Goal: Transaction & Acquisition: Purchase product/service

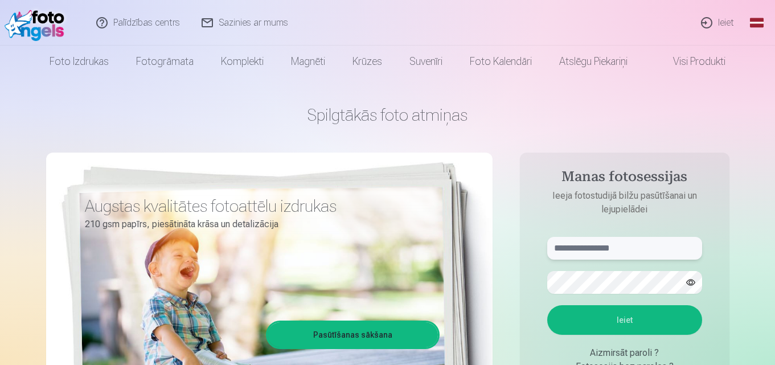
click at [585, 249] on input "text" at bounding box center [624, 248] width 155 height 23
type input "**********"
click at [547, 305] on button "Ieiet" at bounding box center [624, 320] width 155 height 30
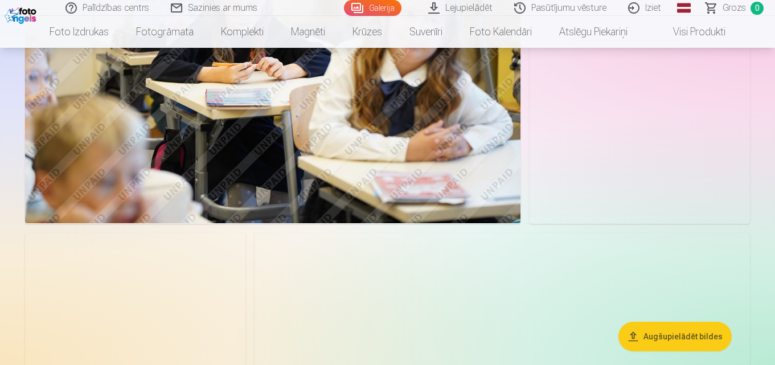
scroll to position [1597, 0]
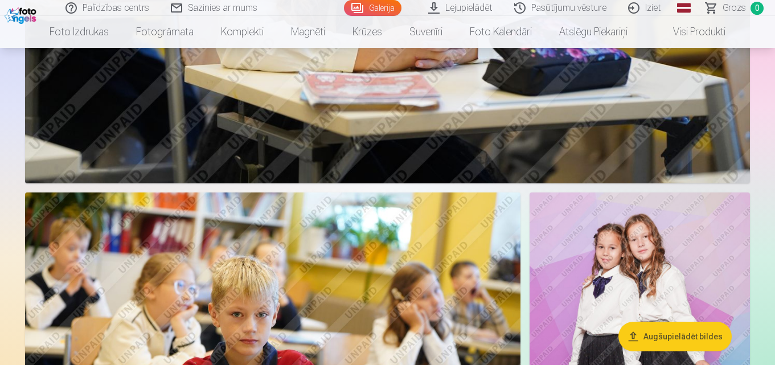
click at [678, 333] on button "Augšupielādēt bildes" at bounding box center [674, 337] width 113 height 30
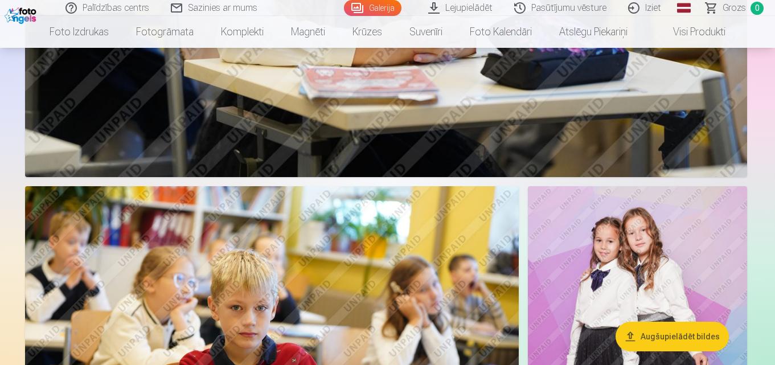
scroll to position [1601, 0]
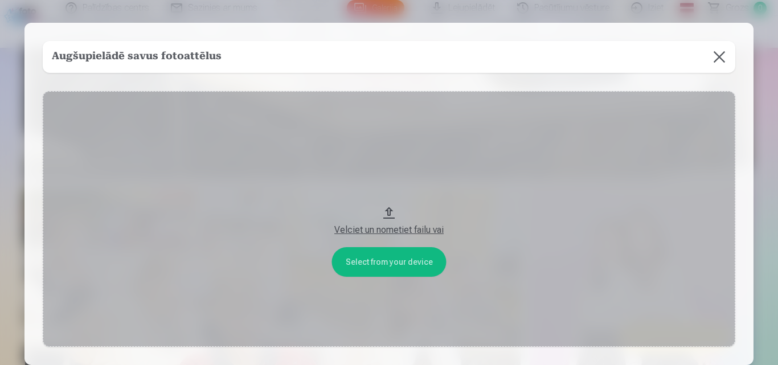
click at [717, 55] on button at bounding box center [719, 57] width 32 height 32
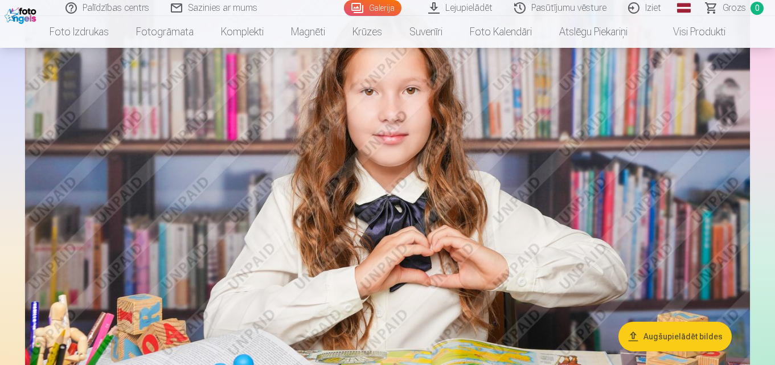
scroll to position [4084, 0]
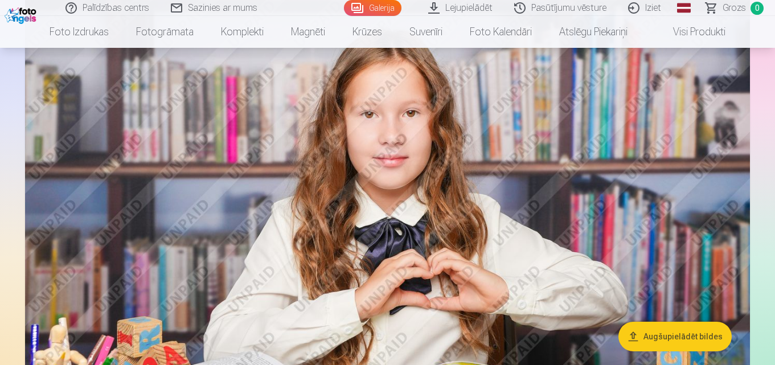
drag, startPoint x: 776, startPoint y: 159, endPoint x: 461, endPoint y: 231, distance: 323.5
click at [461, 231] on img at bounding box center [387, 236] width 725 height 483
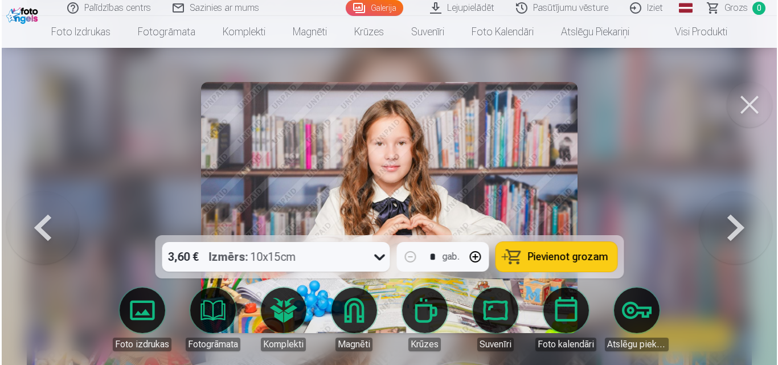
scroll to position [4099, 0]
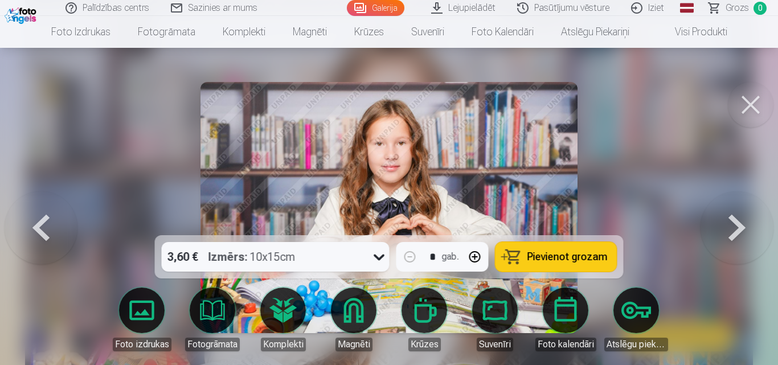
click at [752, 98] on button at bounding box center [751, 105] width 46 height 46
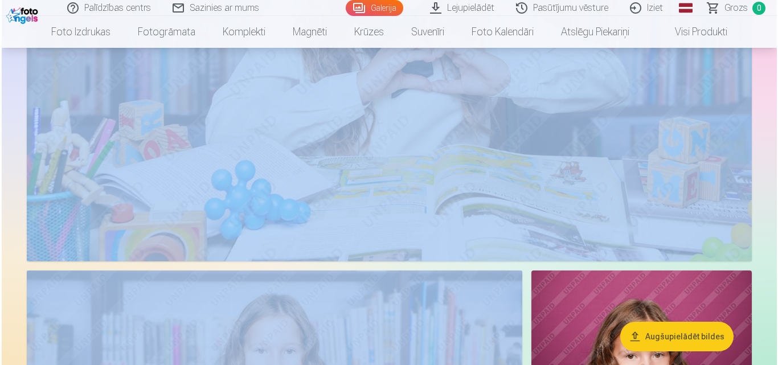
scroll to position [4312, 0]
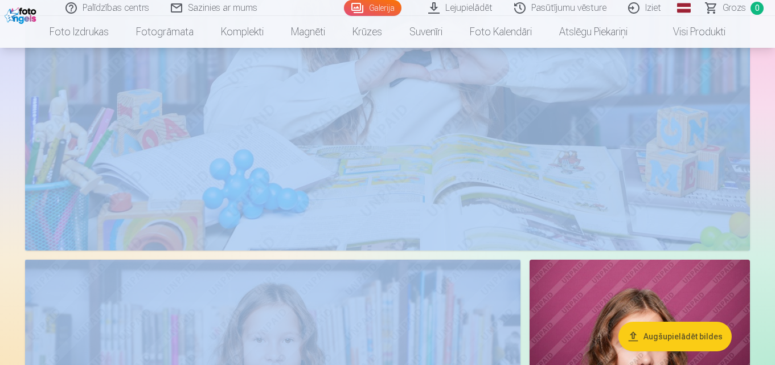
drag, startPoint x: 632, startPoint y: 151, endPoint x: 237, endPoint y: 97, distance: 398.4
click at [237, 97] on img at bounding box center [387, 9] width 725 height 483
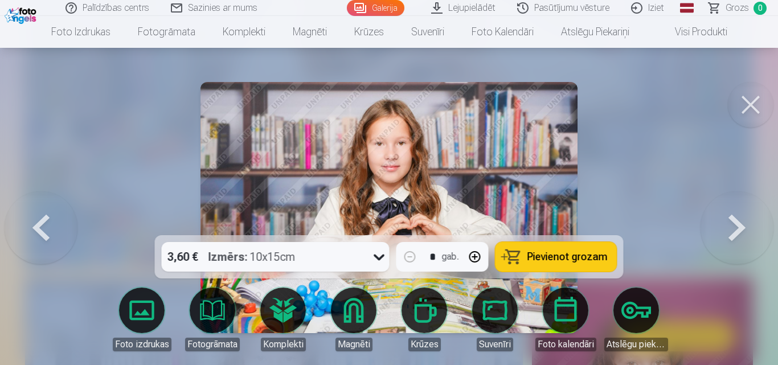
click at [751, 104] on button at bounding box center [751, 105] width 46 height 46
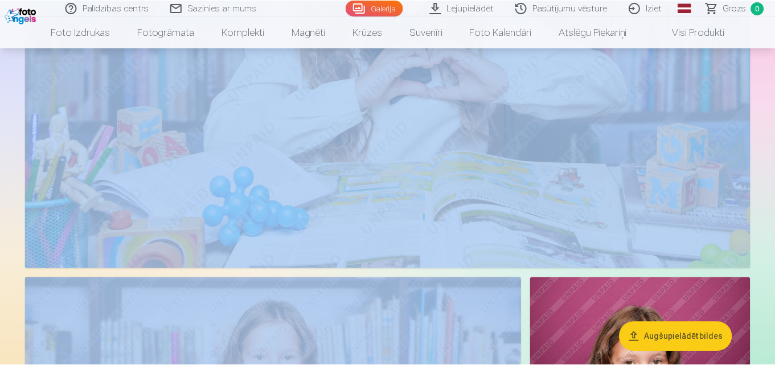
scroll to position [4296, 0]
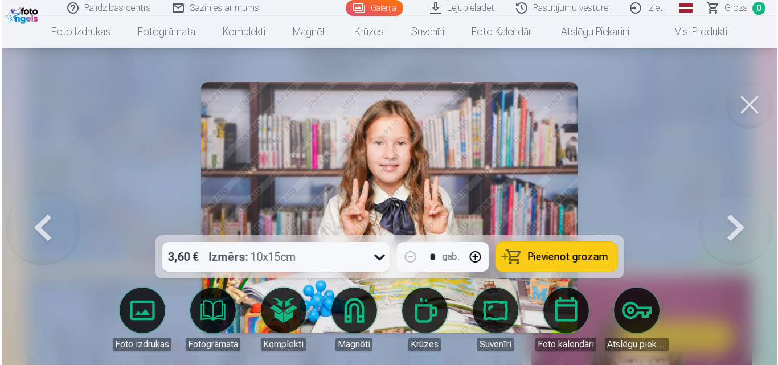
scroll to position [4312, 0]
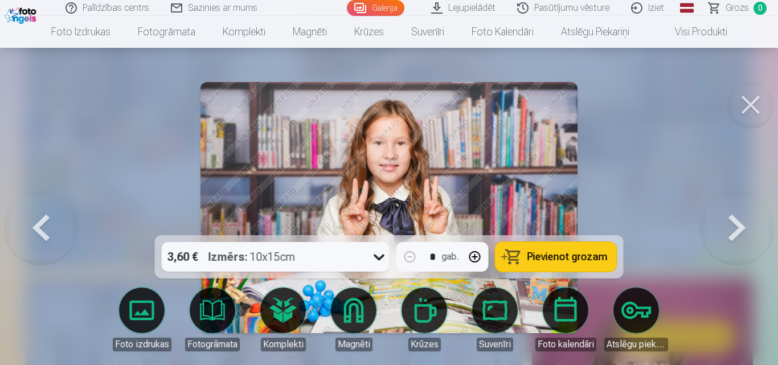
click at [753, 110] on button at bounding box center [751, 105] width 46 height 46
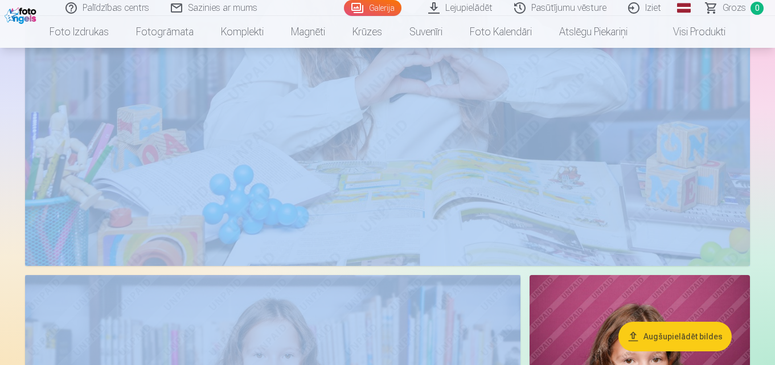
click at [567, 96] on img at bounding box center [387, 24] width 725 height 483
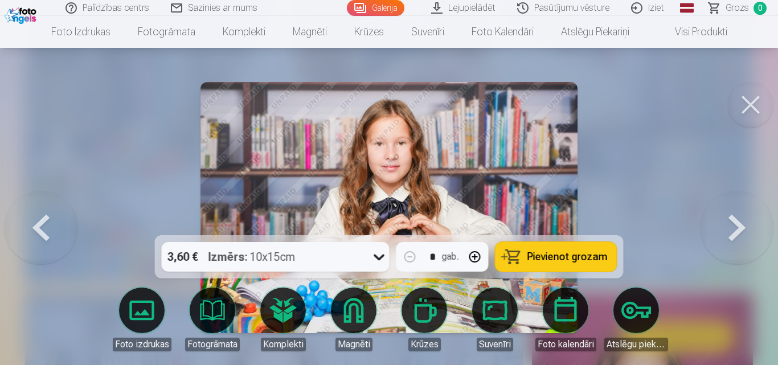
click at [758, 95] on button at bounding box center [751, 105] width 46 height 46
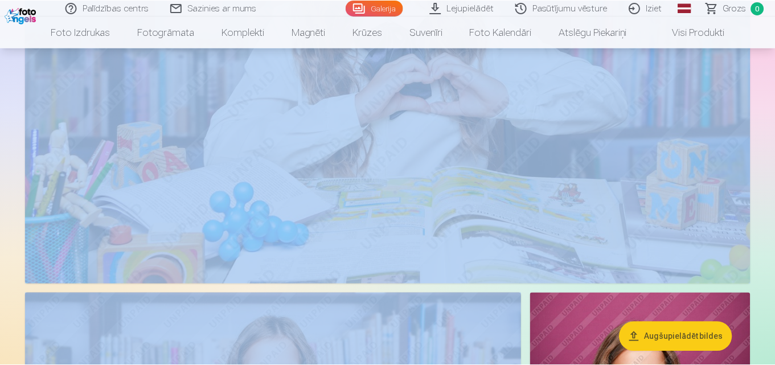
scroll to position [4281, 0]
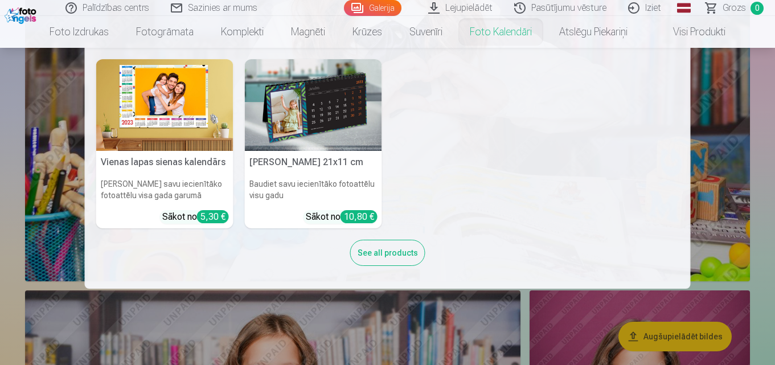
click at [709, 196] on nav "Vienas lapas sienas kalendārs Parādiet savu iecienītāko fotoattēlu visa gada ga…" at bounding box center [387, 168] width 775 height 241
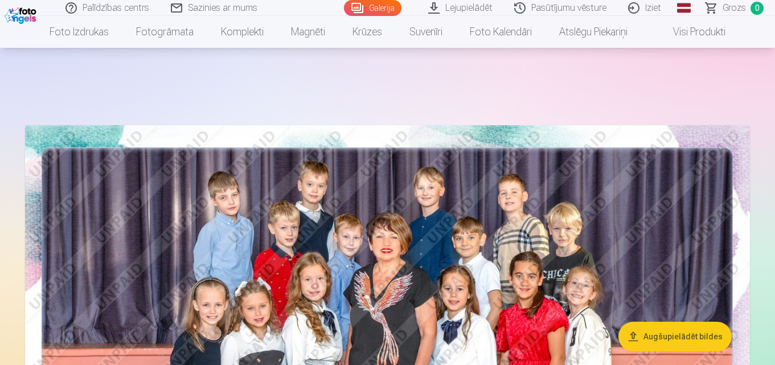
scroll to position [949, 0]
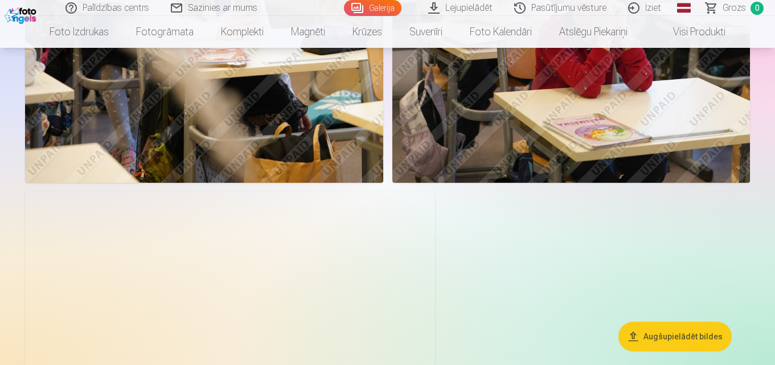
scroll to position [4996, 0]
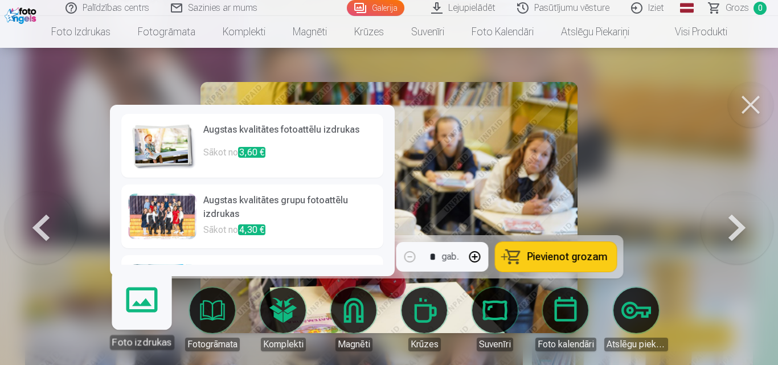
click at [132, 318] on link "Foto izdrukas" at bounding box center [141, 315] width 70 height 70
click at [237, 138] on h6 "Augstas kvalitātes fotoattēlu izdrukas" at bounding box center [289, 134] width 173 height 23
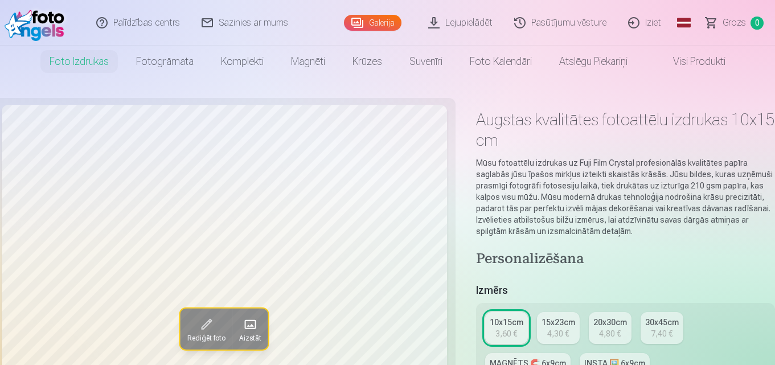
click at [192, 326] on button "Rediģēt foto" at bounding box center [207, 329] width 52 height 41
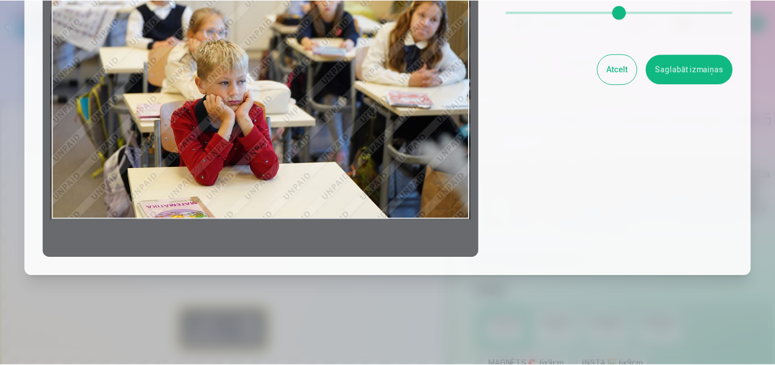
scroll to position [210, 0]
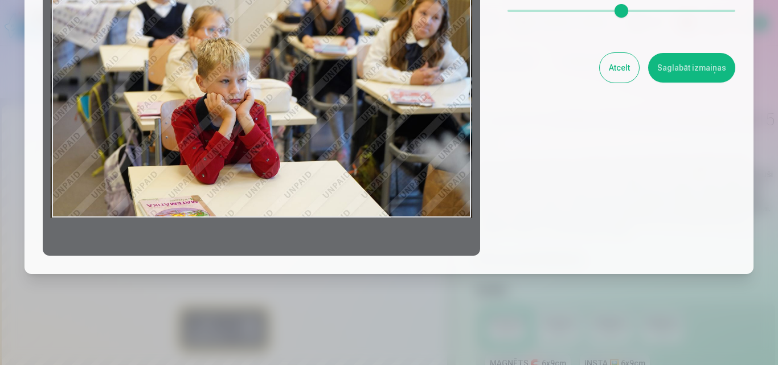
click at [629, 71] on button "Atcelt" at bounding box center [619, 68] width 39 height 30
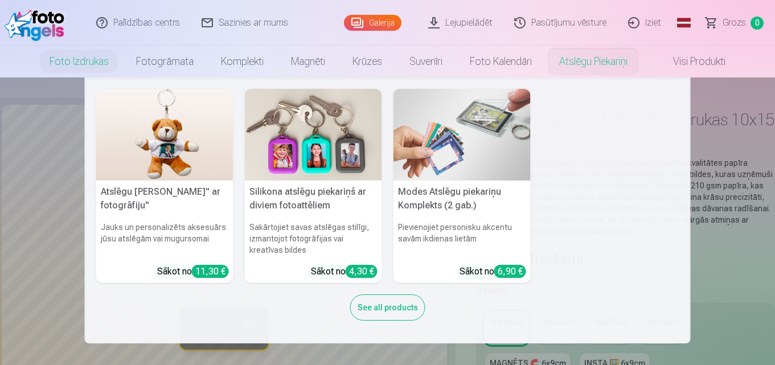
click at [723, 182] on nav "Atslēgu piekariņš Lācītis" ar fotogrāfiju" Jauks un personalizēts aksesuārs jūs…" at bounding box center [387, 210] width 775 height 266
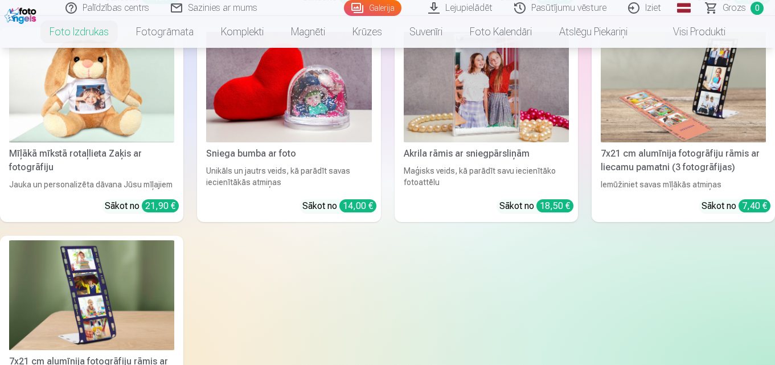
scroll to position [2660, 0]
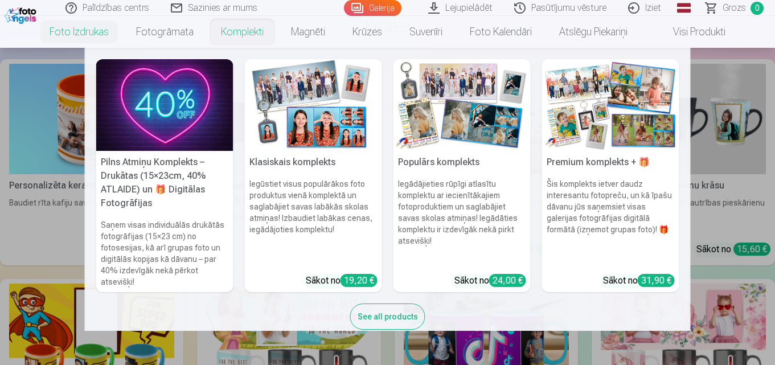
click at [236, 28] on link "Komplekti" at bounding box center [242, 32] width 70 height 32
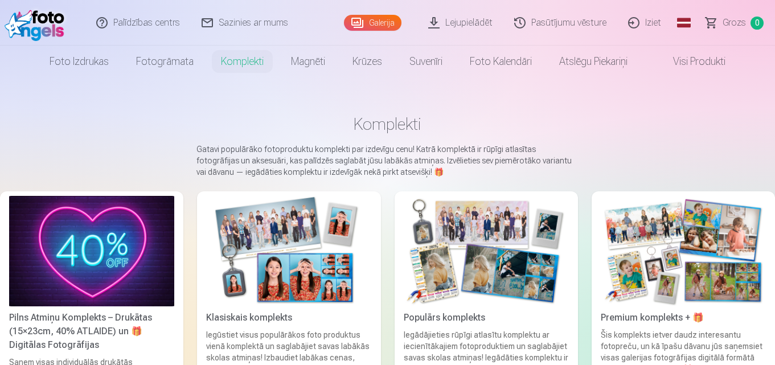
click at [78, 292] on img at bounding box center [91, 251] width 165 height 110
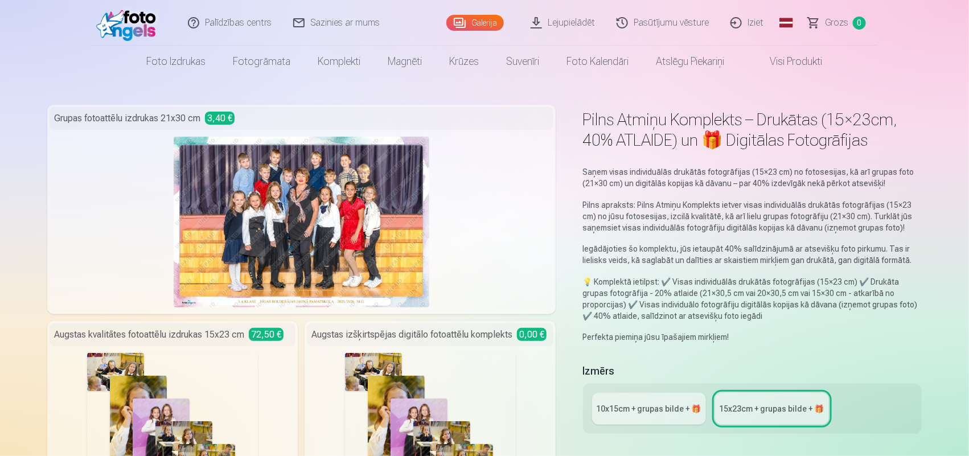
click at [573, 21] on link "Lejupielādēt" at bounding box center [563, 23] width 86 height 46
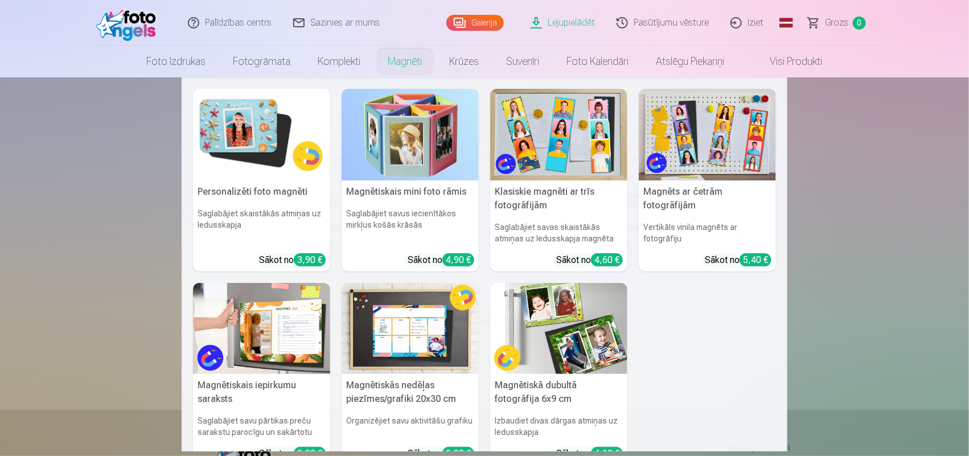
click at [578, 146] on img at bounding box center [558, 135] width 137 height 92
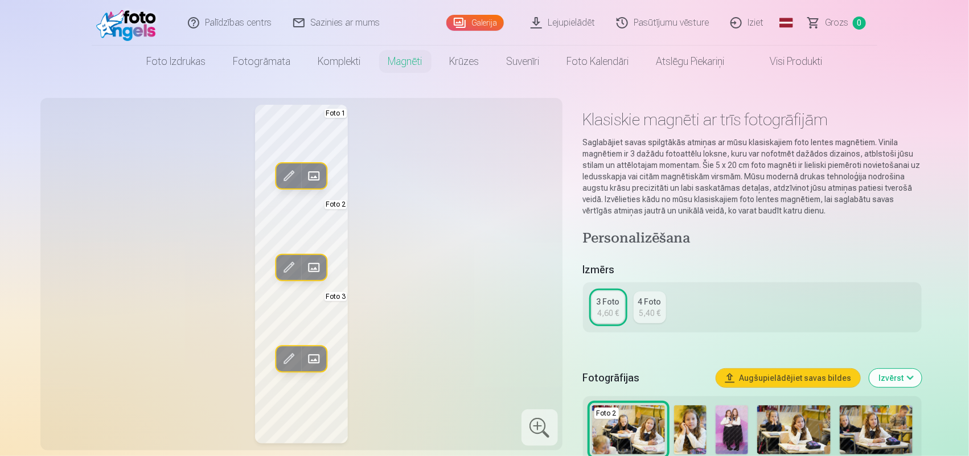
click at [314, 265] on span at bounding box center [314, 268] width 18 height 18
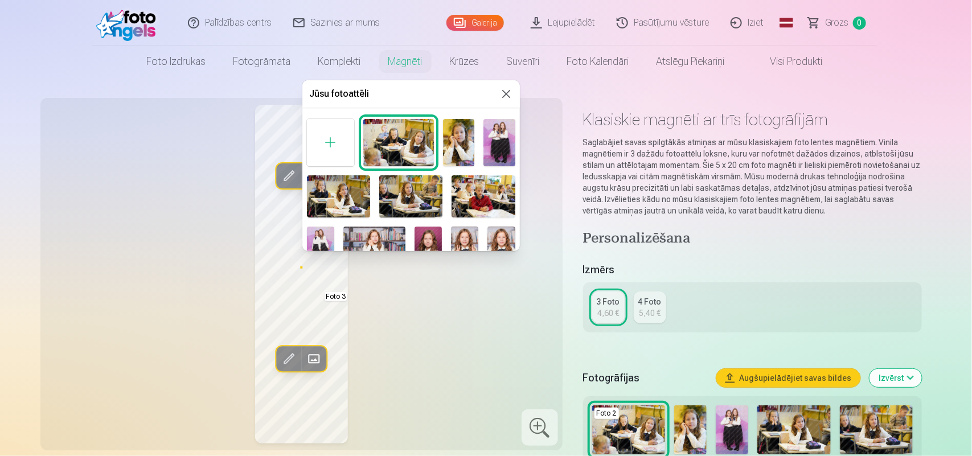
click at [502, 141] on img at bounding box center [498, 142] width 31 height 47
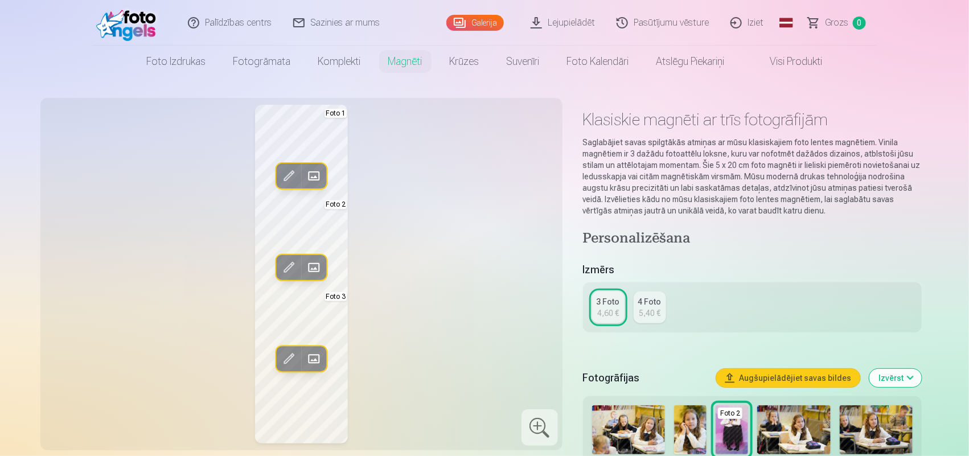
click at [312, 354] on span at bounding box center [314, 359] width 18 height 18
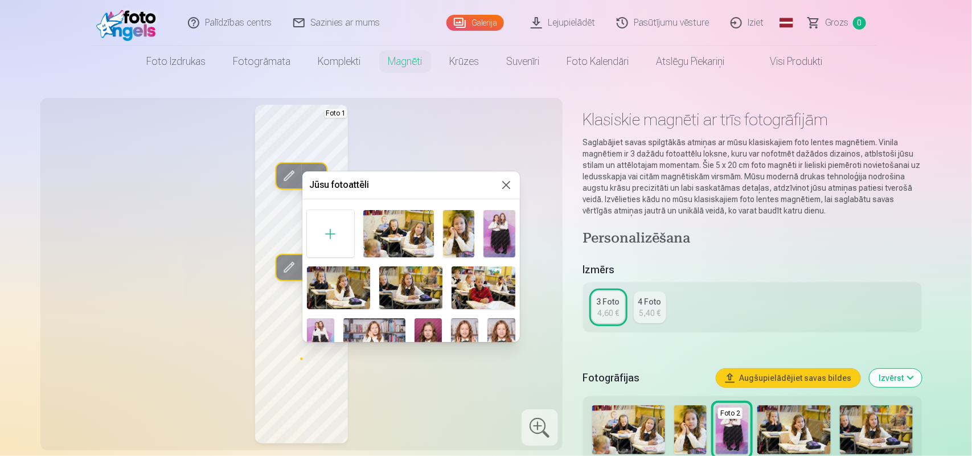
click at [471, 332] on img at bounding box center [464, 338] width 27 height 41
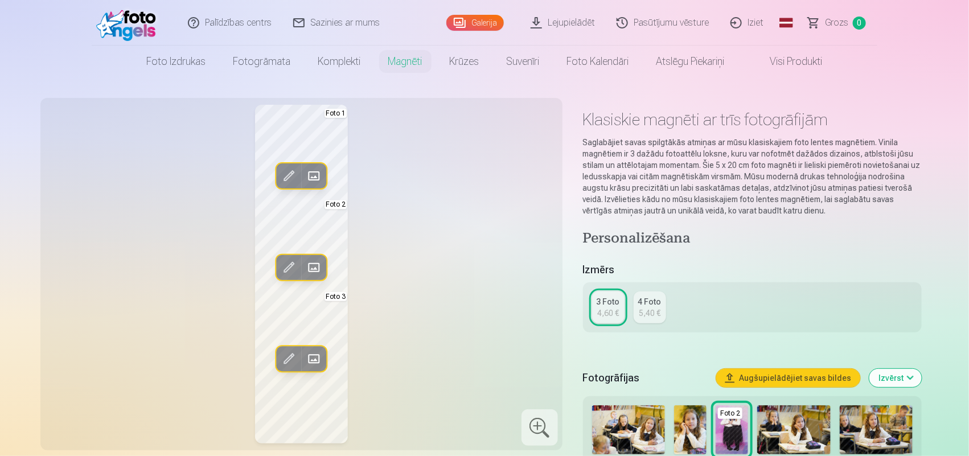
click at [314, 173] on span at bounding box center [314, 176] width 18 height 18
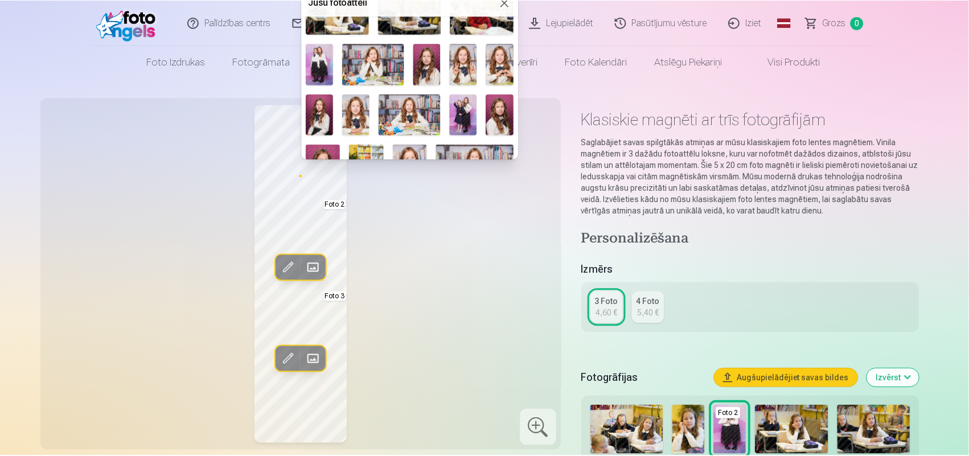
scroll to position [96, 0]
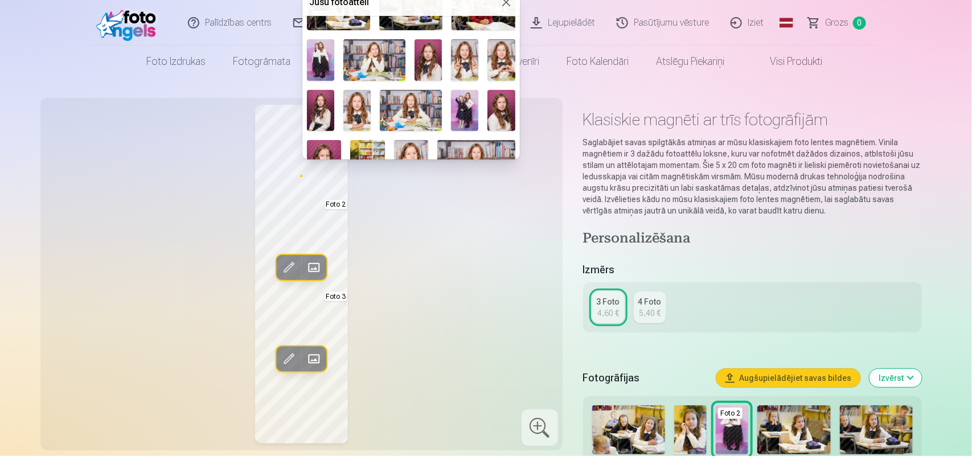
click at [327, 144] on img at bounding box center [324, 166] width 35 height 52
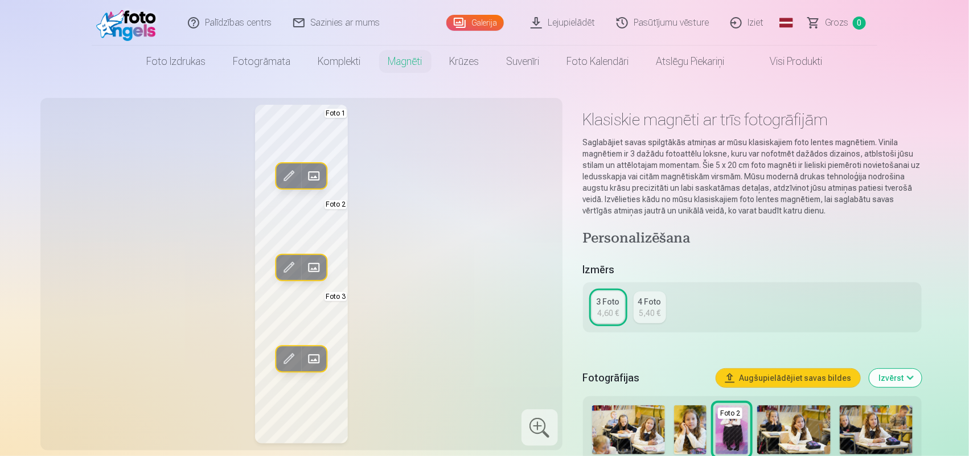
click at [457, 163] on div "Rediģēt foto Aizstāt Foto 1 Rediģēt foto Aizstāt Foto 2 Rediģēt foto Aizstāt Fo…" at bounding box center [301, 274] width 509 height 339
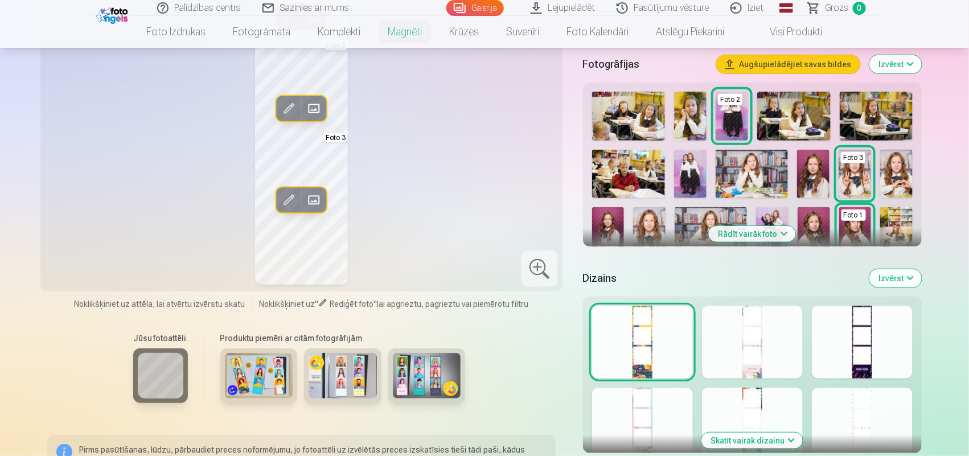
scroll to position [345, 0]
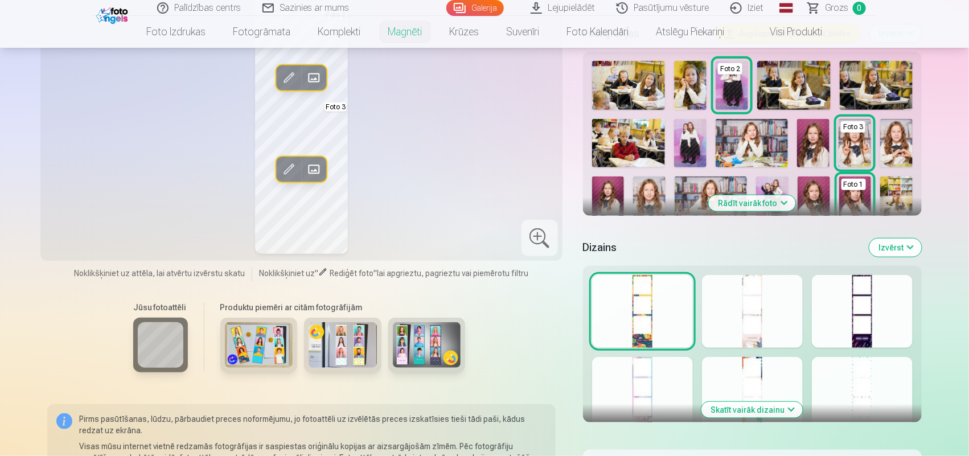
click at [774, 331] on div at bounding box center [752, 311] width 101 height 73
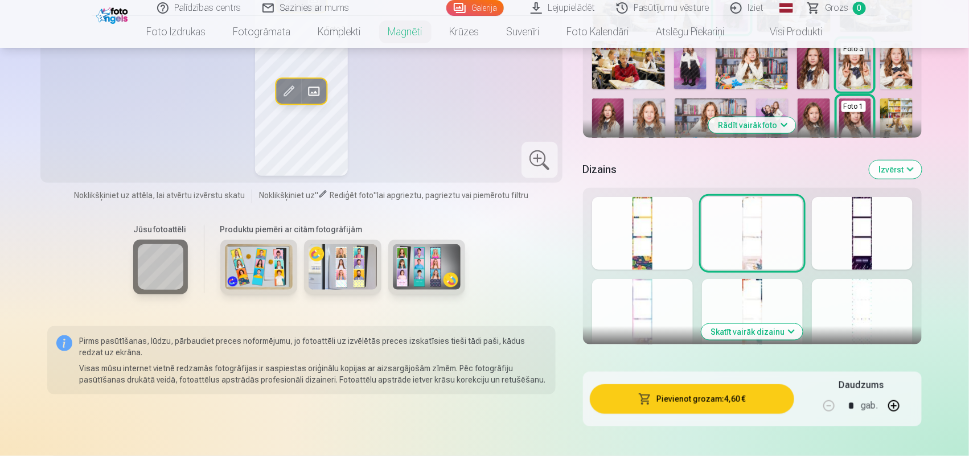
scroll to position [408, 0]
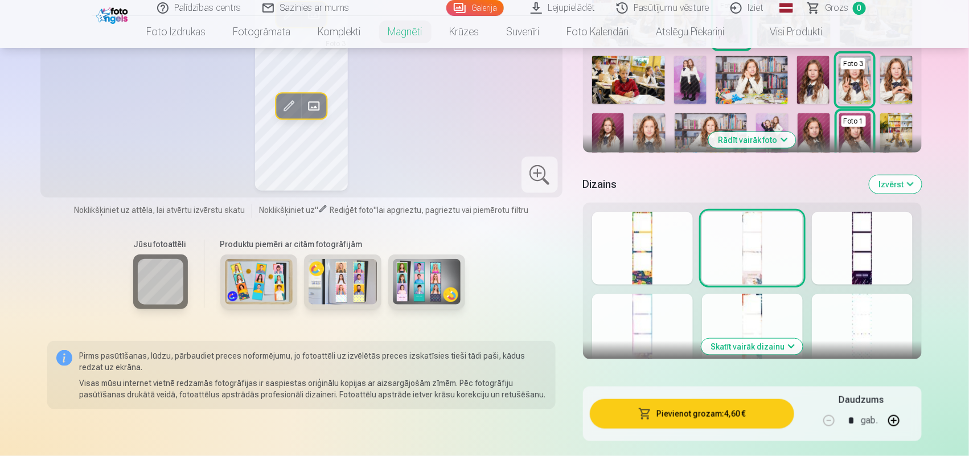
click at [774, 272] on div at bounding box center [862, 248] width 101 height 73
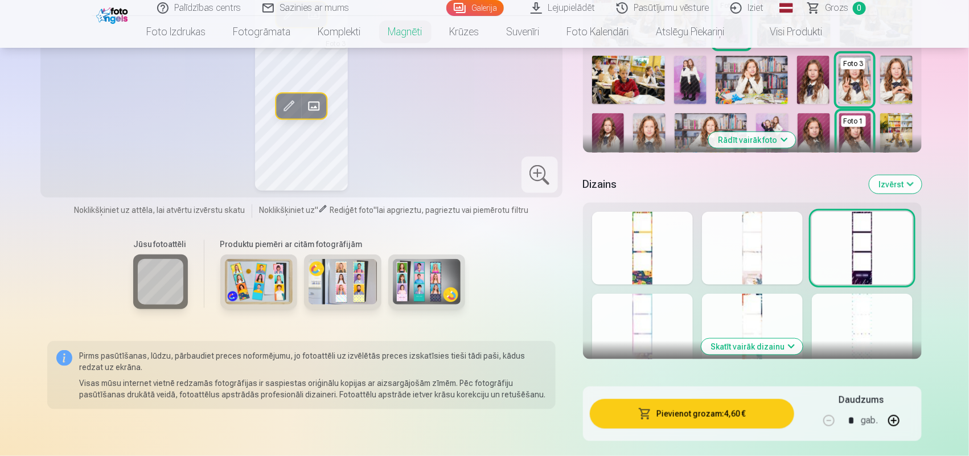
click at [683, 333] on div at bounding box center [642, 330] width 101 height 73
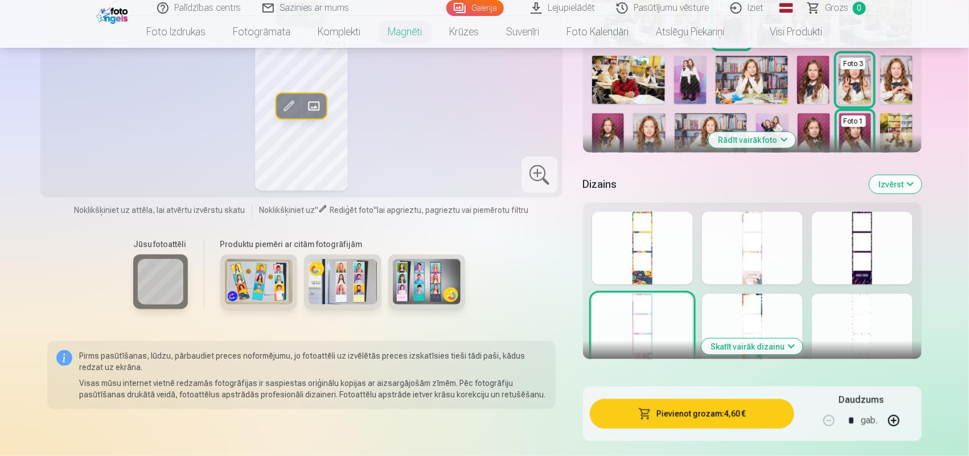
click at [758, 307] on div at bounding box center [752, 330] width 101 height 73
click at [774, 319] on div at bounding box center [862, 330] width 101 height 73
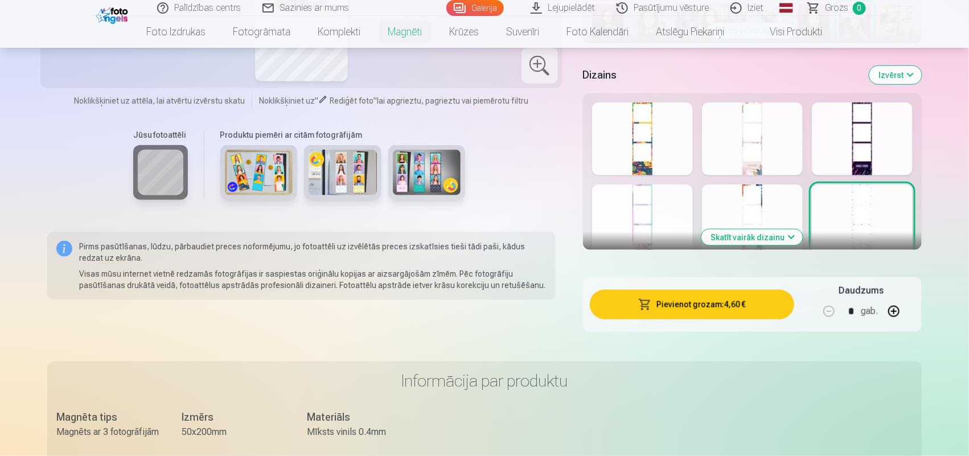
scroll to position [524, 0]
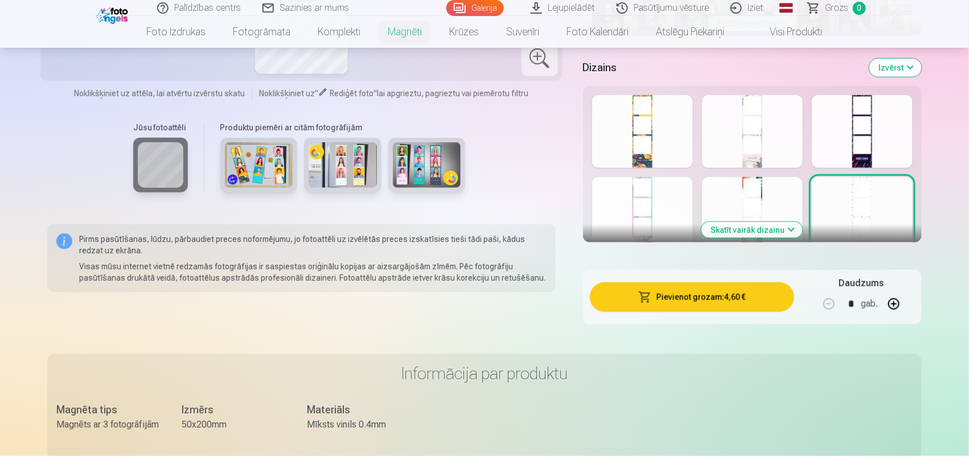
click at [766, 234] on button "Skatīt vairāk dizainu" at bounding box center [752, 230] width 101 height 16
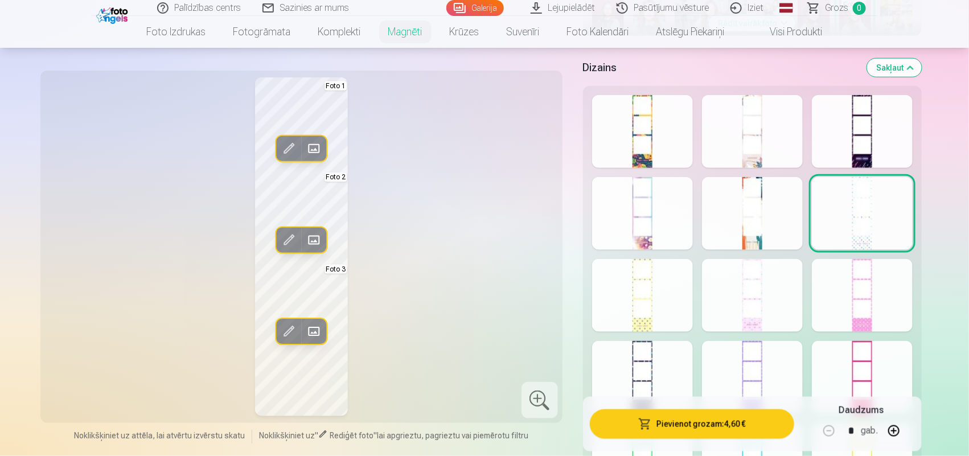
click at [774, 299] on div at bounding box center [862, 295] width 101 height 73
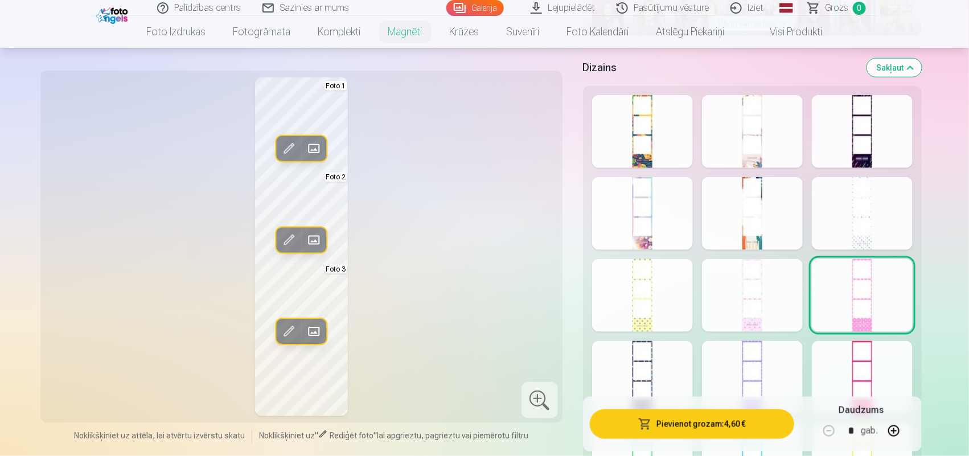
click at [774, 300] on div "Rādīt mazāk dizainu" at bounding box center [752, 390] width 339 height 608
click at [774, 302] on div at bounding box center [752, 295] width 101 height 73
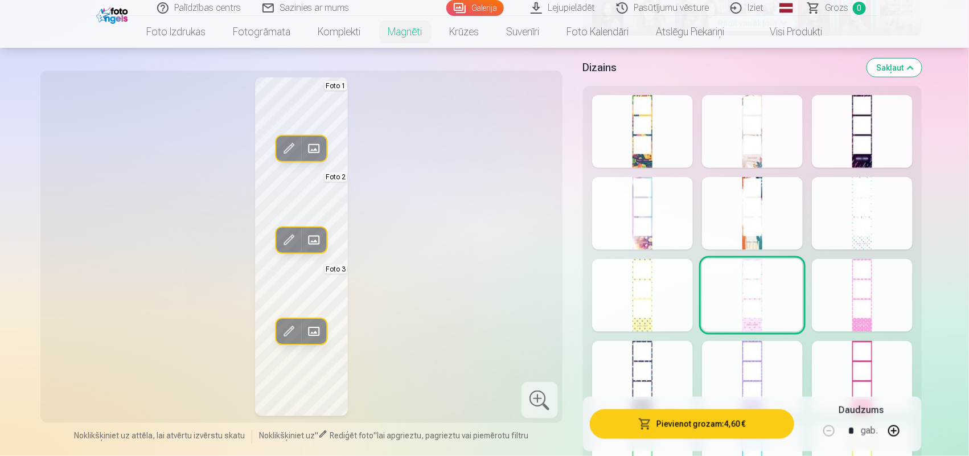
click at [664, 307] on div at bounding box center [642, 295] width 101 height 73
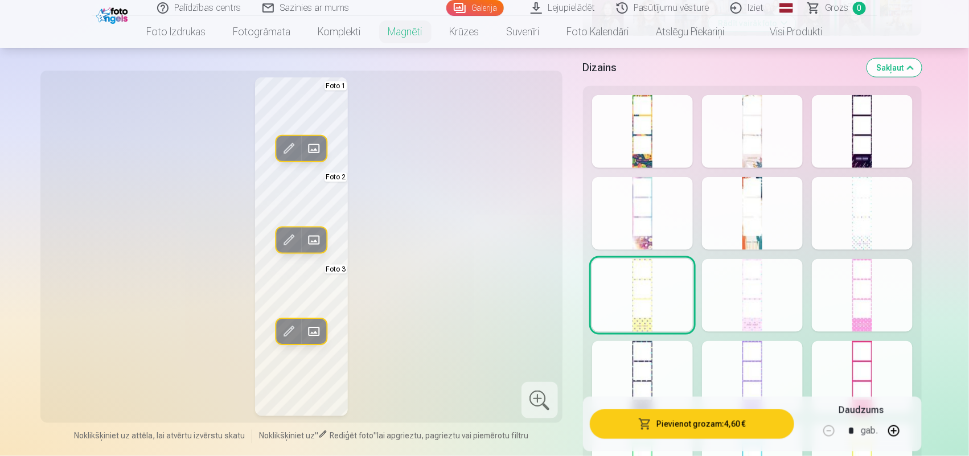
click at [695, 364] on div "Rādīt mazāk dizainu" at bounding box center [752, 390] width 339 height 608
click at [676, 364] on div at bounding box center [642, 377] width 101 height 73
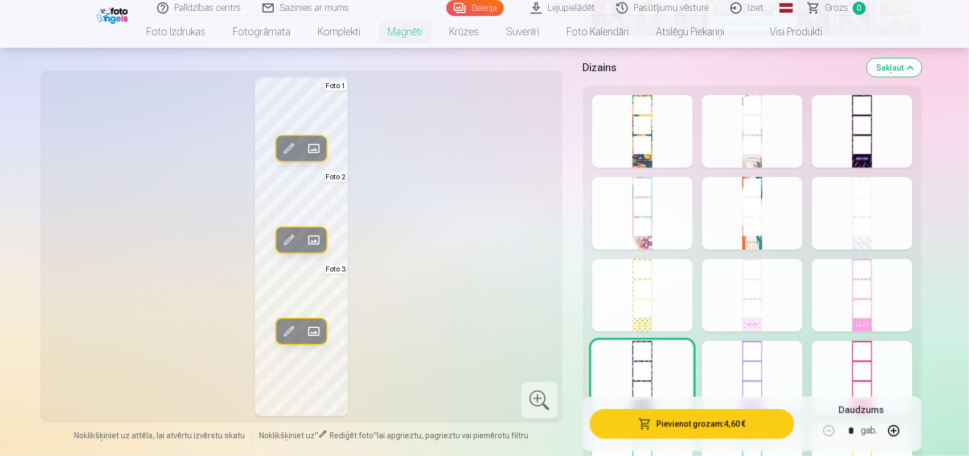
click at [731, 364] on div at bounding box center [752, 377] width 101 height 73
click at [774, 363] on div at bounding box center [862, 377] width 101 height 73
drag, startPoint x: 921, startPoint y: 349, endPoint x: 940, endPoint y: 391, distance: 45.9
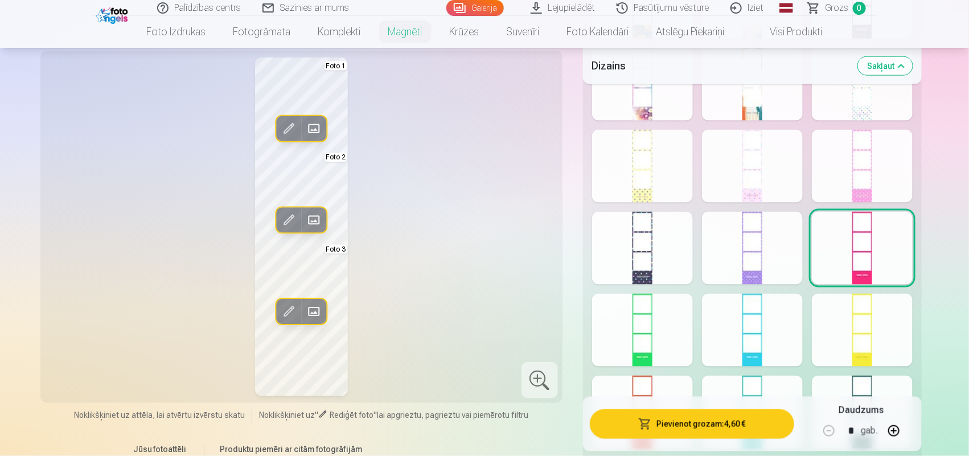
scroll to position [695, 0]
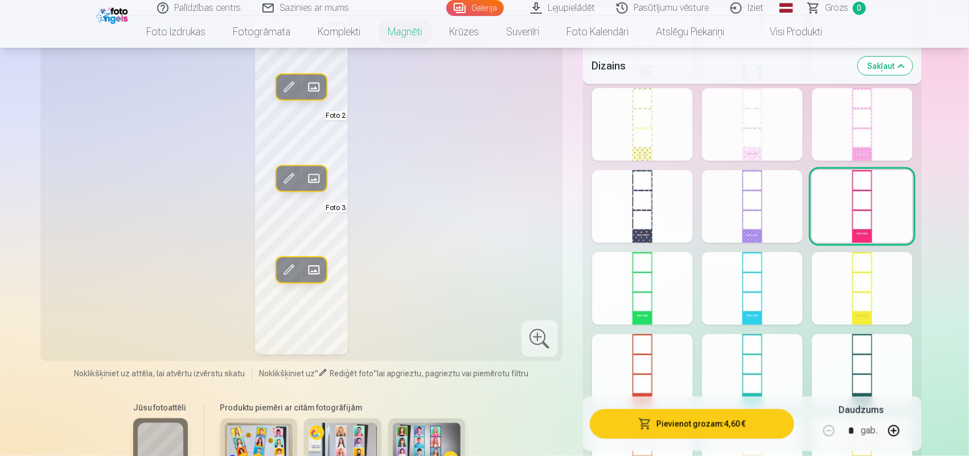
click at [633, 300] on div at bounding box center [642, 288] width 101 height 73
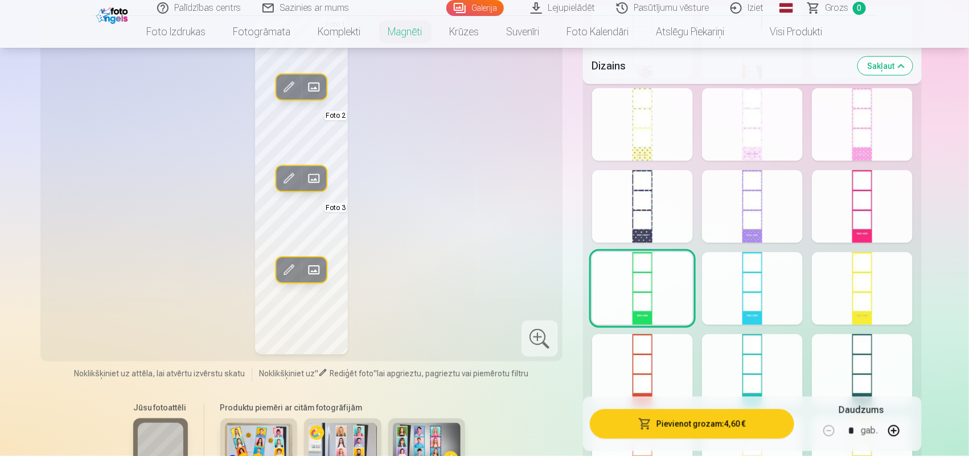
click at [753, 299] on div at bounding box center [752, 288] width 101 height 73
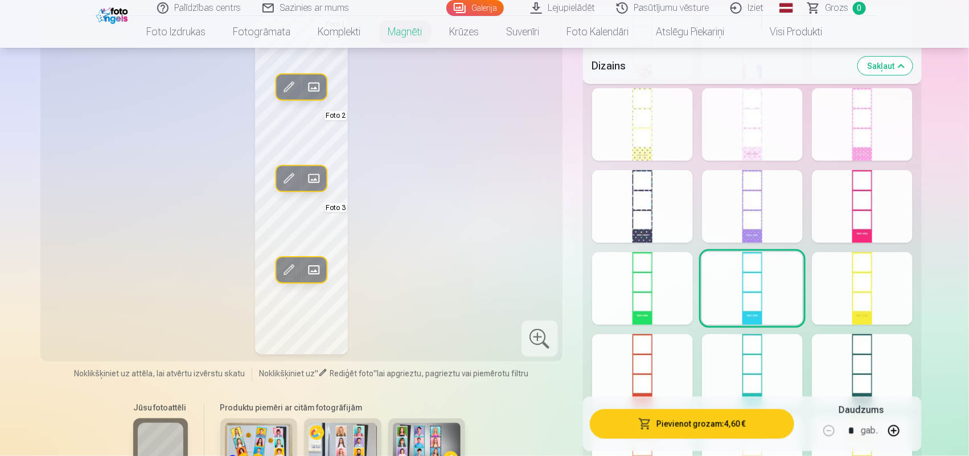
click at [774, 302] on div at bounding box center [862, 288] width 101 height 73
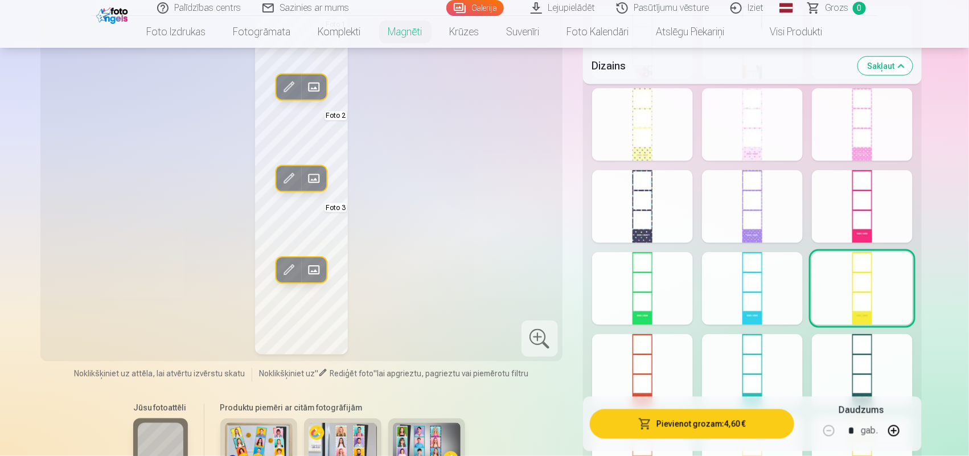
click at [774, 359] on div at bounding box center [862, 370] width 101 height 73
click at [753, 364] on div at bounding box center [752, 370] width 101 height 73
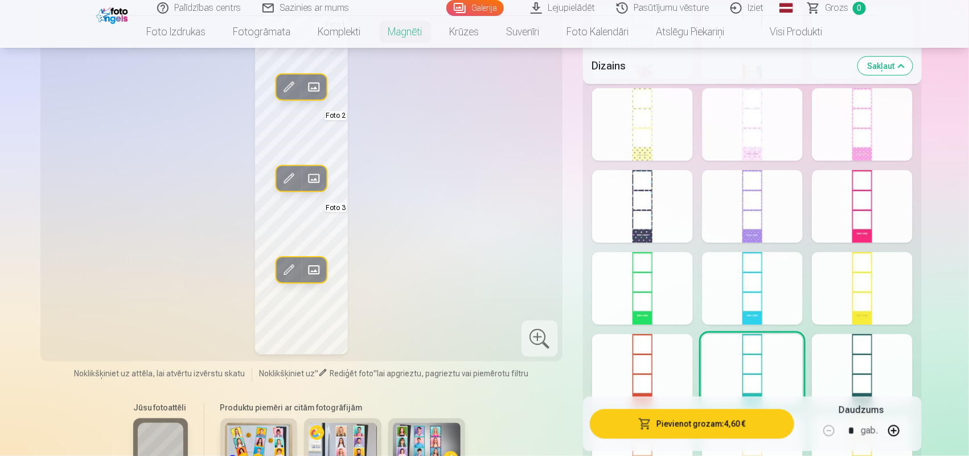
click at [676, 364] on div at bounding box center [642, 370] width 101 height 73
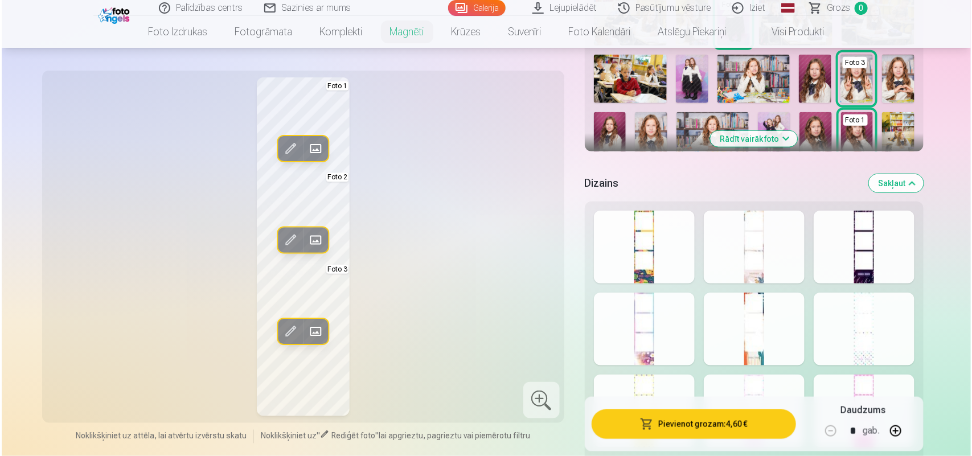
scroll to position [411, 0]
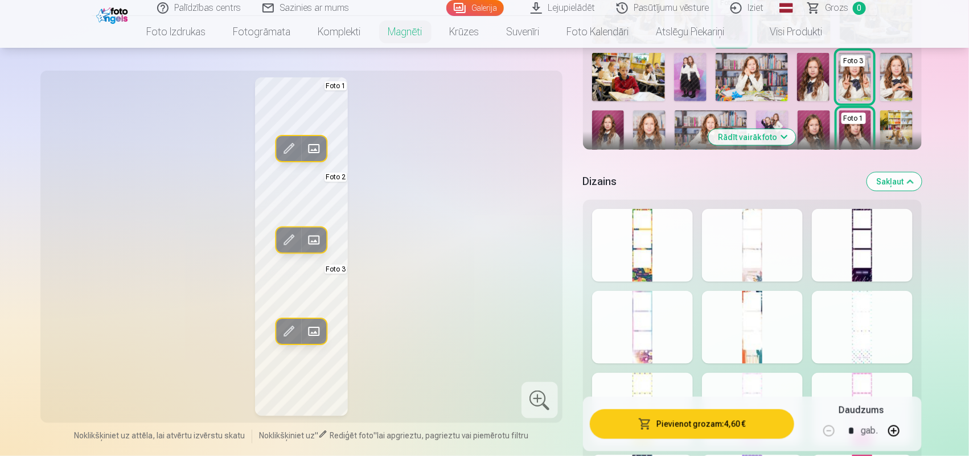
click at [649, 326] on div at bounding box center [642, 327] width 101 height 73
click at [684, 364] on button "Pievienot grozam : 4,60 €" at bounding box center [692, 424] width 204 height 30
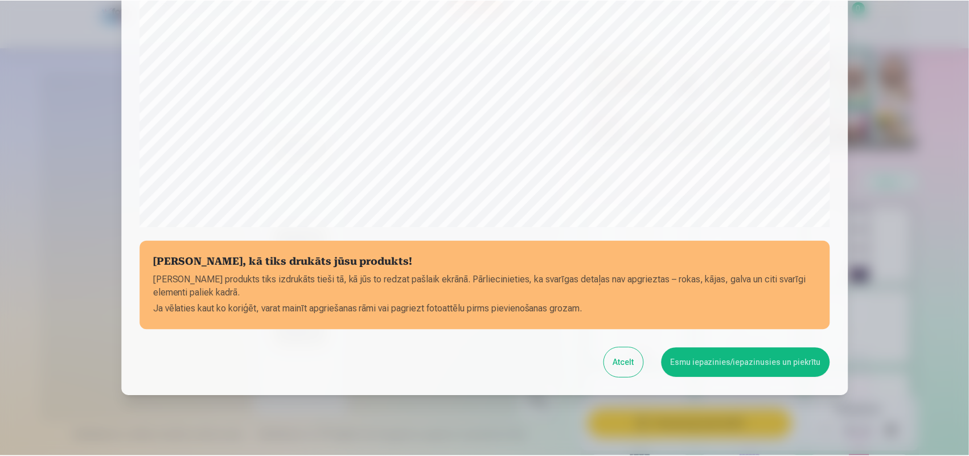
scroll to position [335, 0]
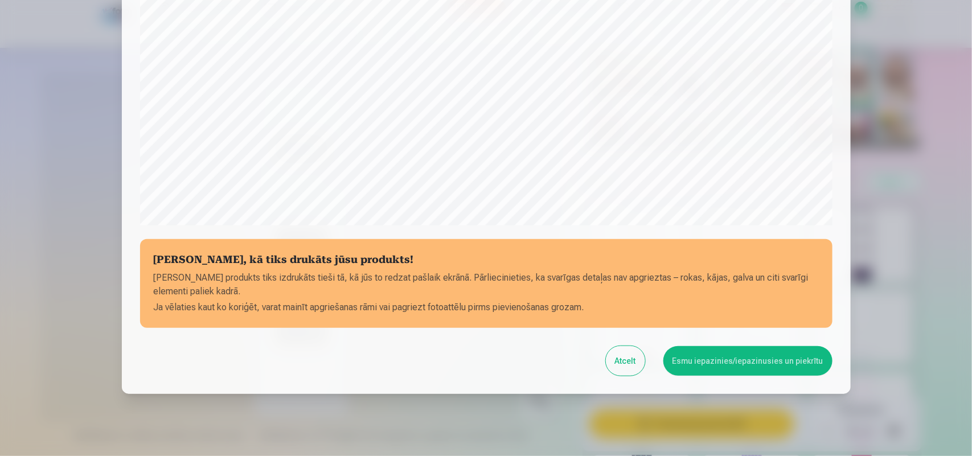
click at [774, 356] on button "Esmu iepazinies/iepazinusies un piekrītu" at bounding box center [747, 361] width 169 height 30
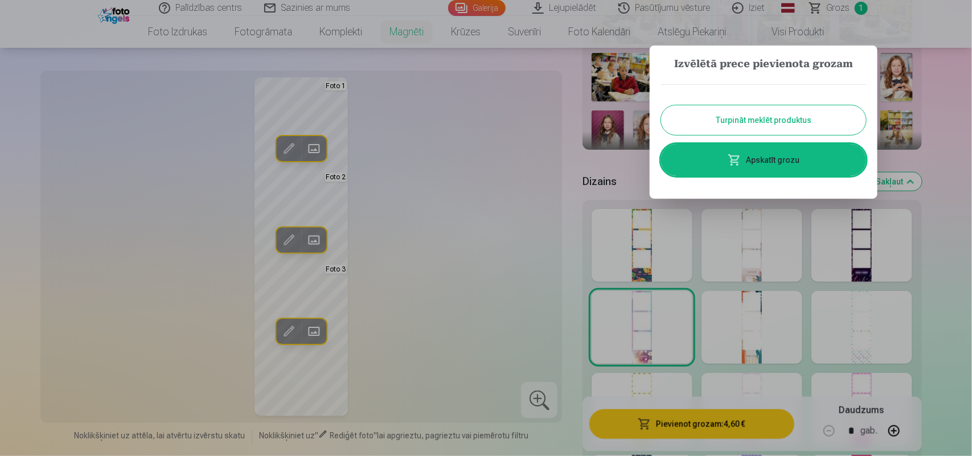
click at [774, 120] on button "Turpināt meklēt produktus" at bounding box center [763, 120] width 205 height 30
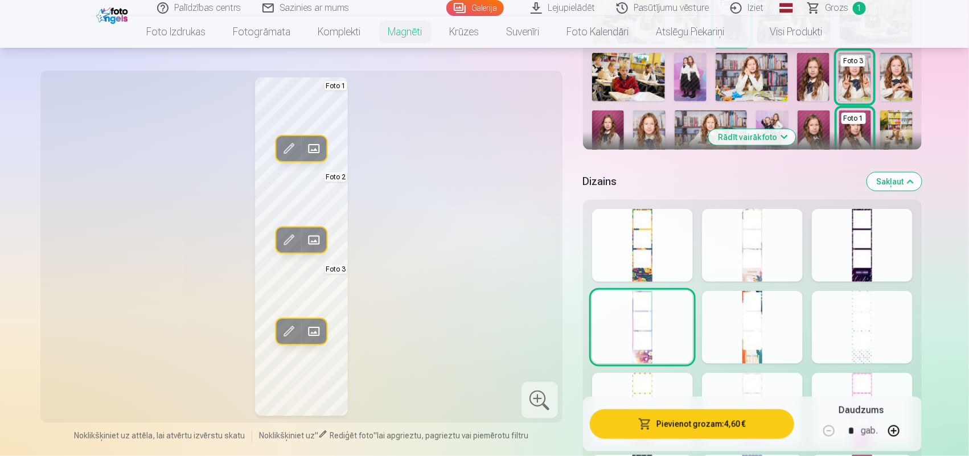
click at [616, 69] on img at bounding box center [628, 77] width 73 height 48
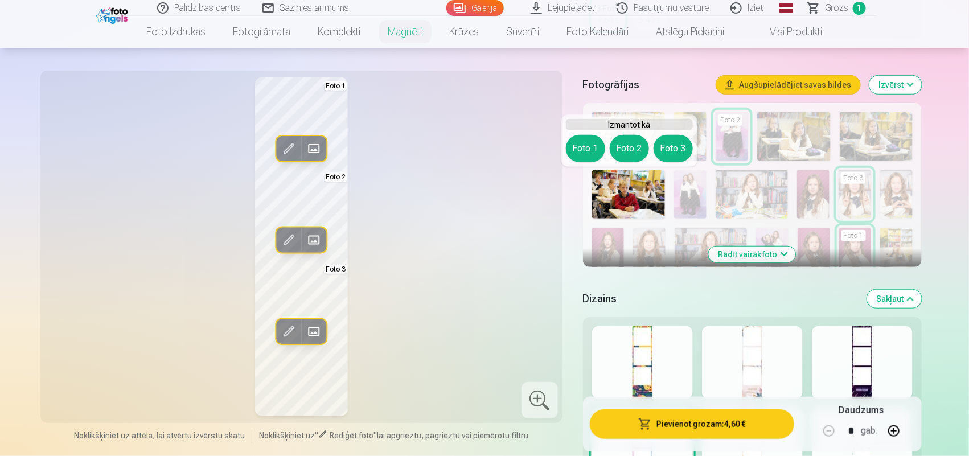
scroll to position [268, 0]
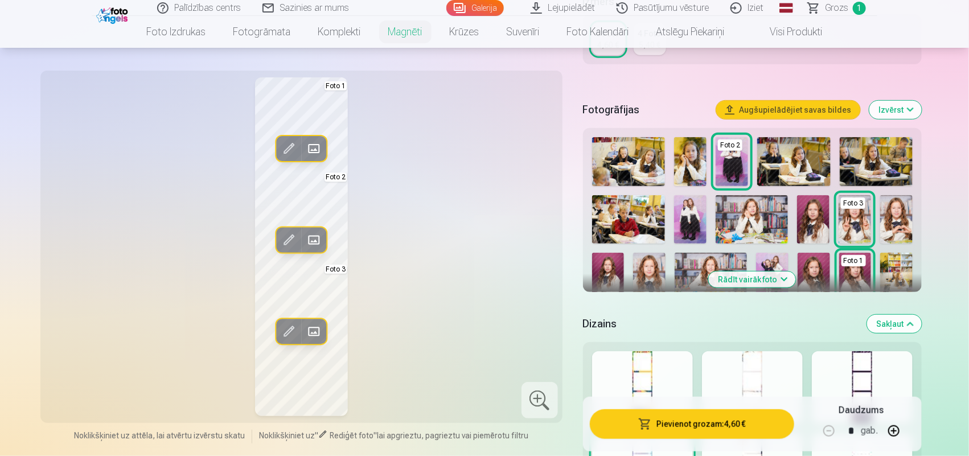
click at [774, 106] on button "Izvērst" at bounding box center [896, 110] width 52 height 18
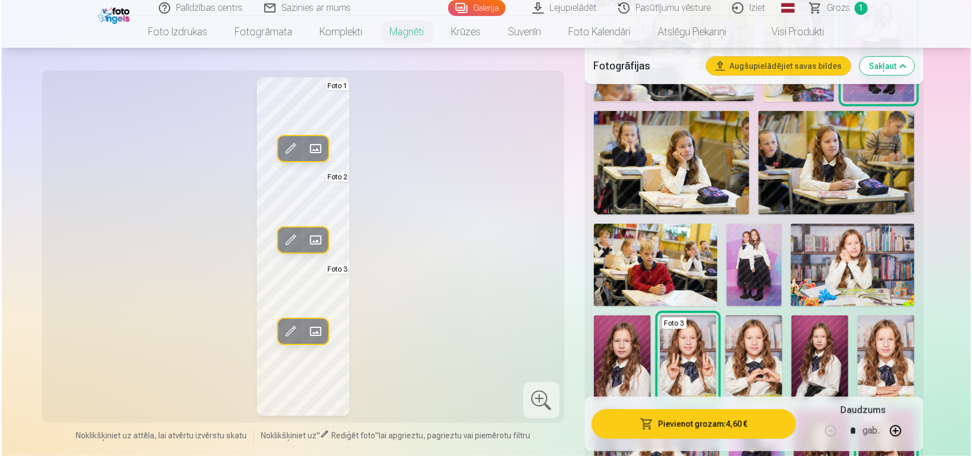
scroll to position [439, 0]
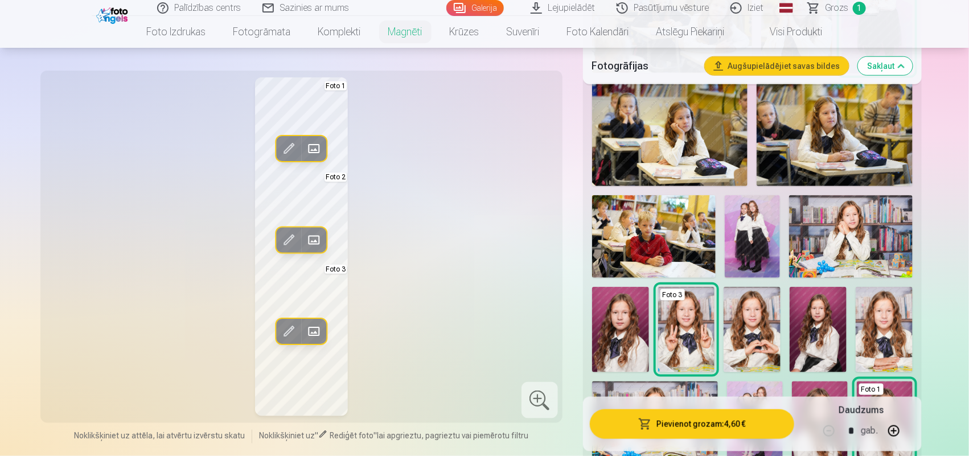
click at [319, 148] on span at bounding box center [314, 149] width 18 height 18
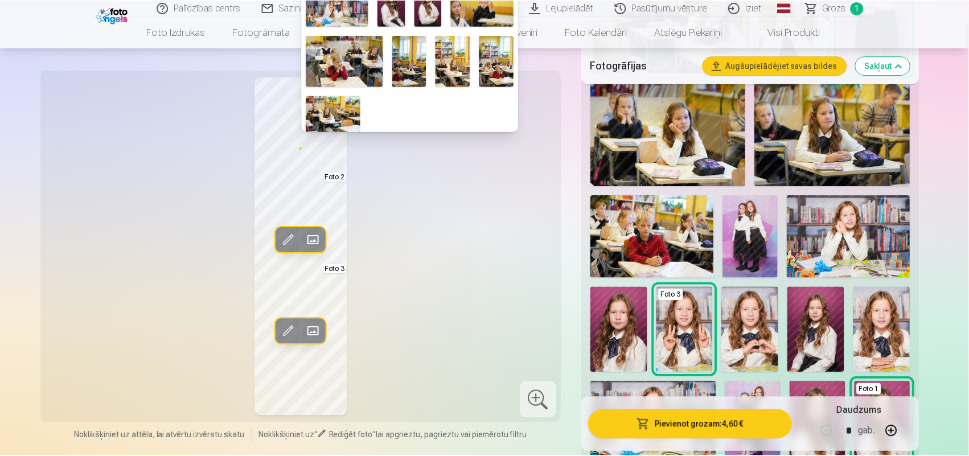
scroll to position [0, 0]
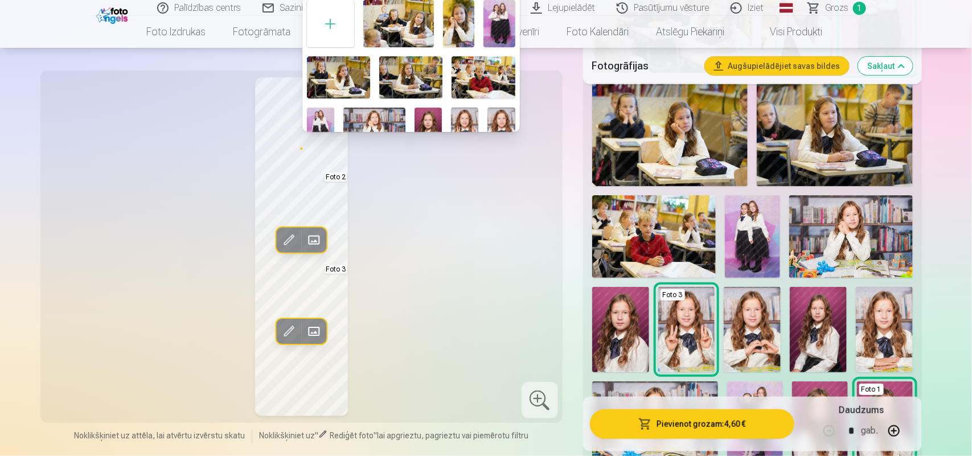
click at [428, 114] on img at bounding box center [428, 128] width 27 height 41
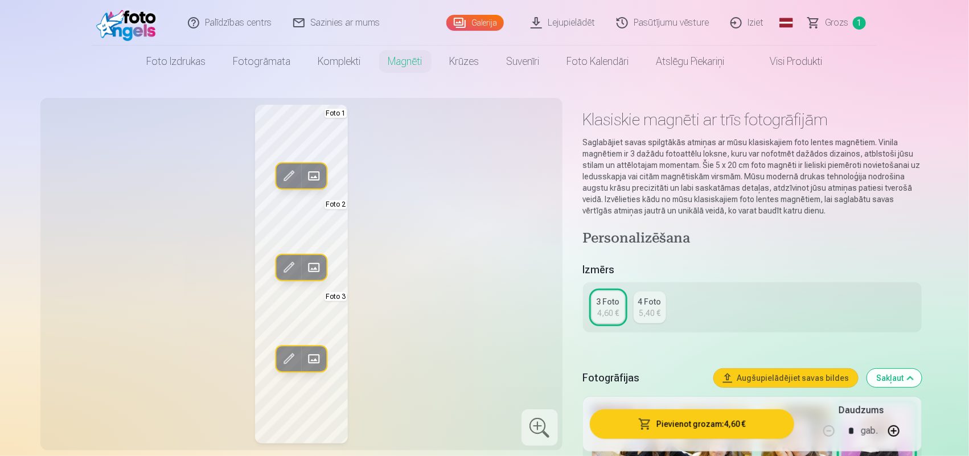
click at [311, 183] on span at bounding box center [314, 176] width 18 height 18
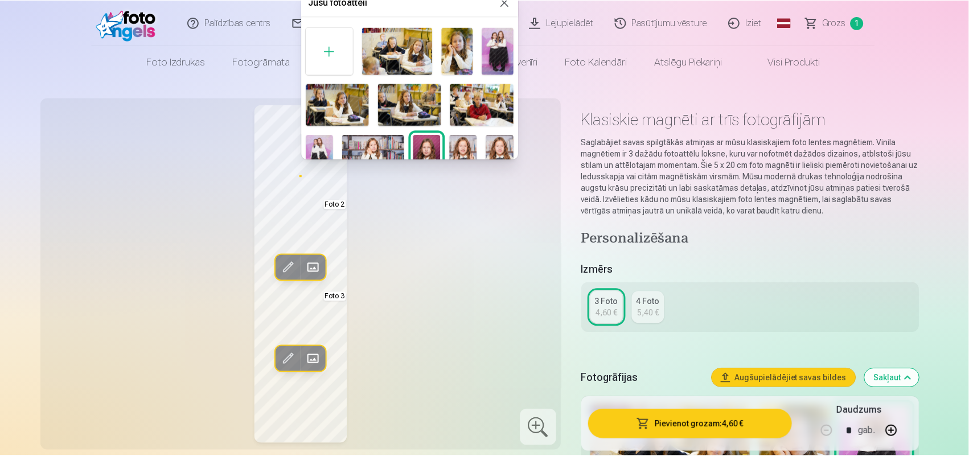
scroll to position [285, 0]
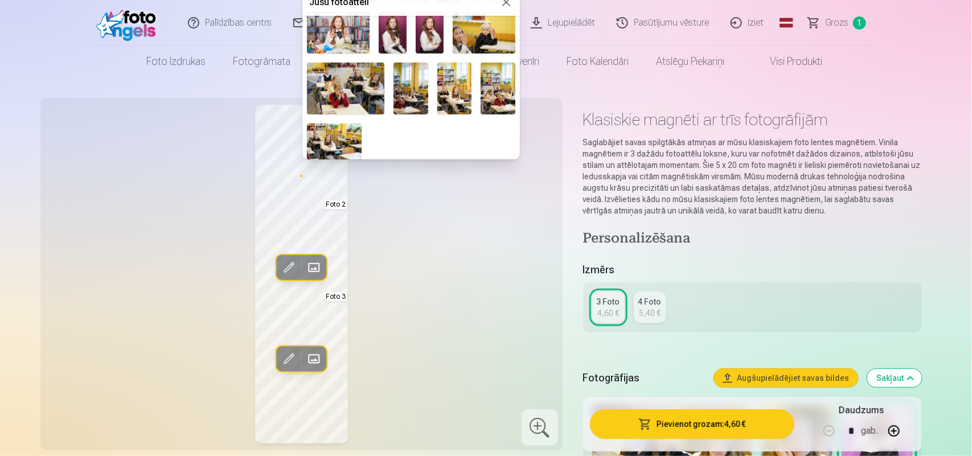
click at [436, 38] on img at bounding box center [430, 33] width 28 height 42
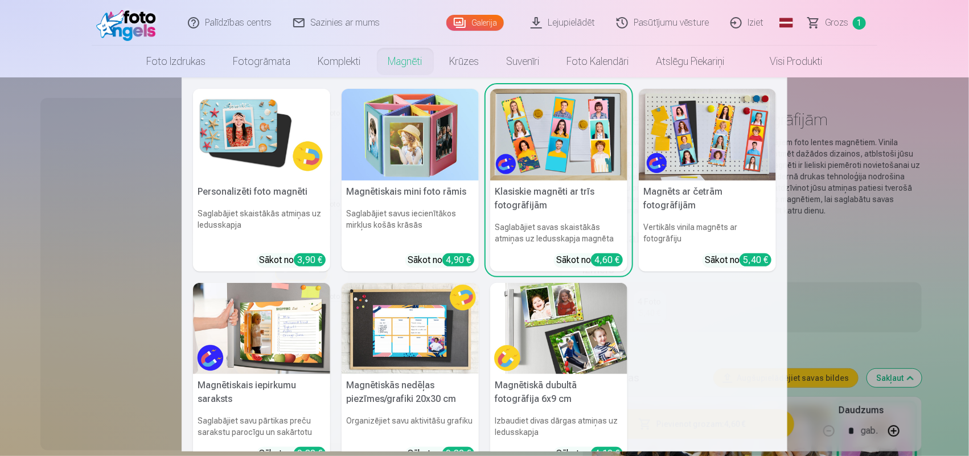
click at [590, 235] on h6 "Saglabājiet savas skaistākās atmiņas uz ledusskapja magnēta" at bounding box center [558, 233] width 137 height 32
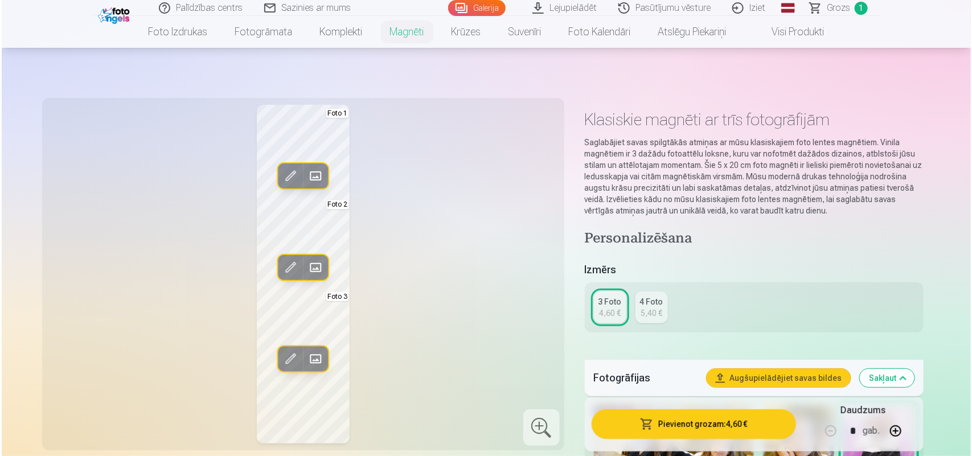
scroll to position [1186, 0]
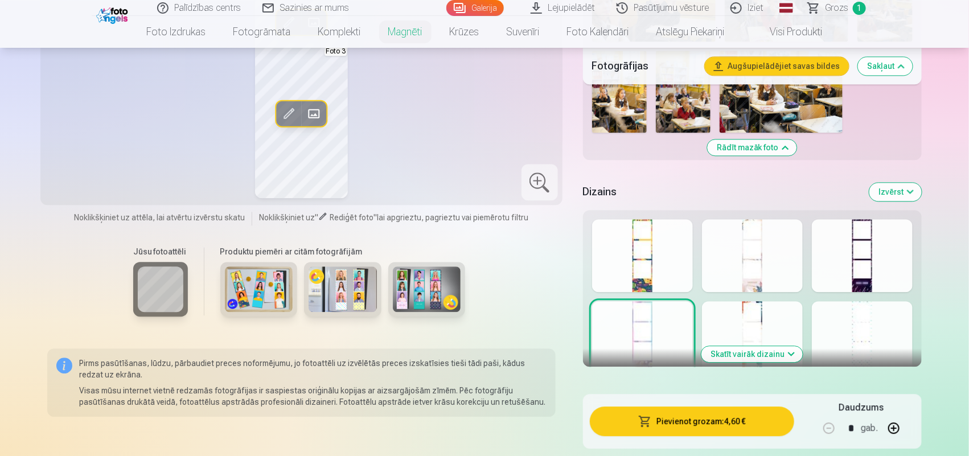
click at [678, 364] on button "Pievienot grozam : 4,60 €" at bounding box center [692, 422] width 204 height 30
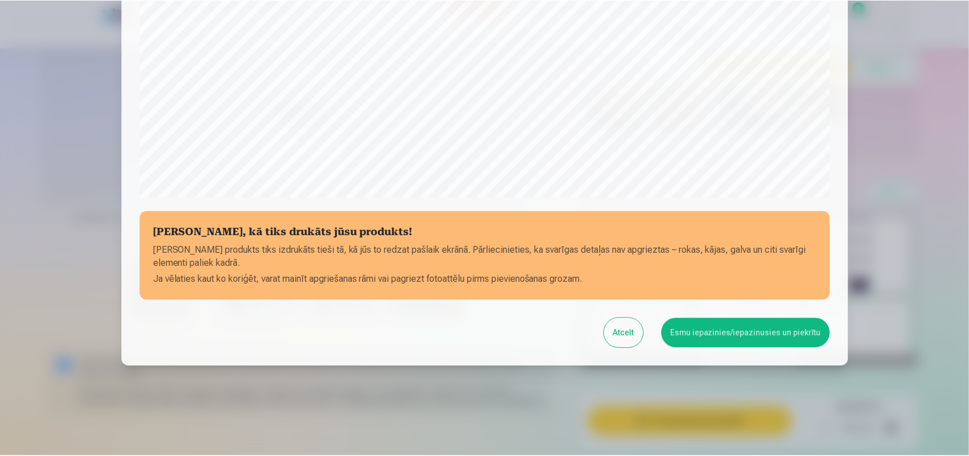
scroll to position [363, 0]
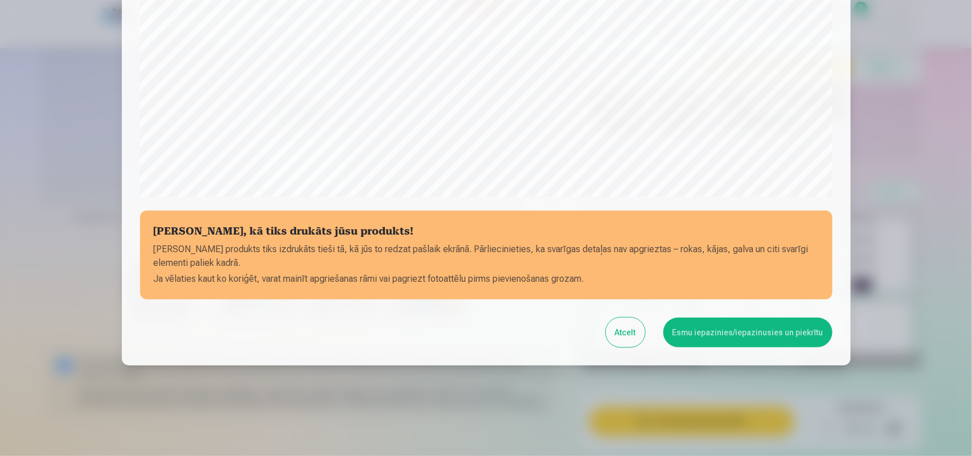
click at [729, 334] on button "Esmu iepazinies/iepazinusies un piekrītu" at bounding box center [747, 333] width 169 height 30
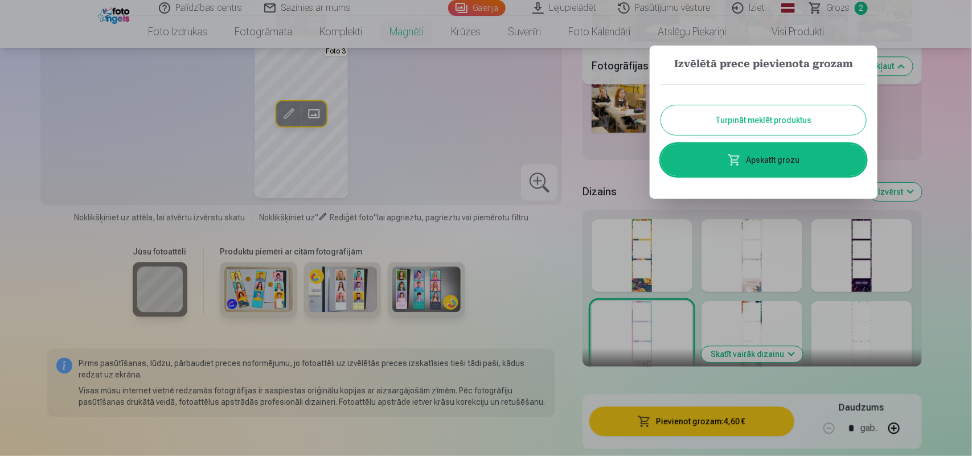
click at [756, 122] on button "Turpināt meklēt produktus" at bounding box center [763, 120] width 205 height 30
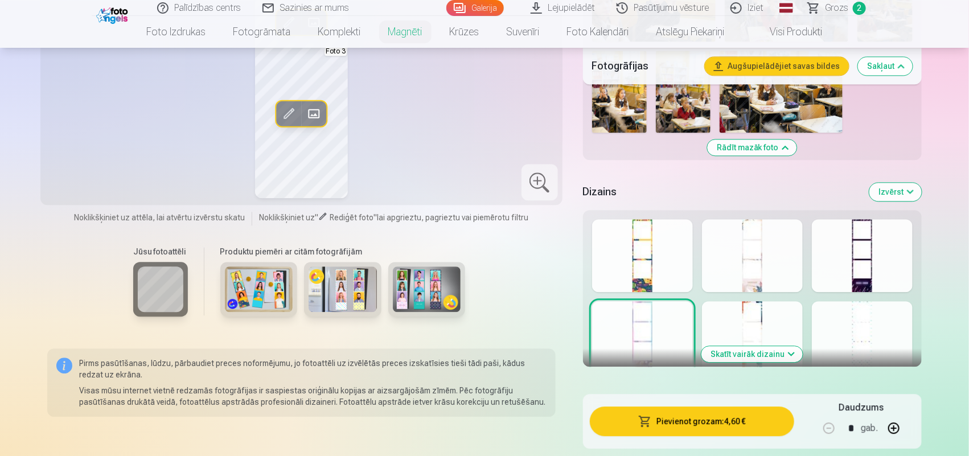
scroll to position [0, 0]
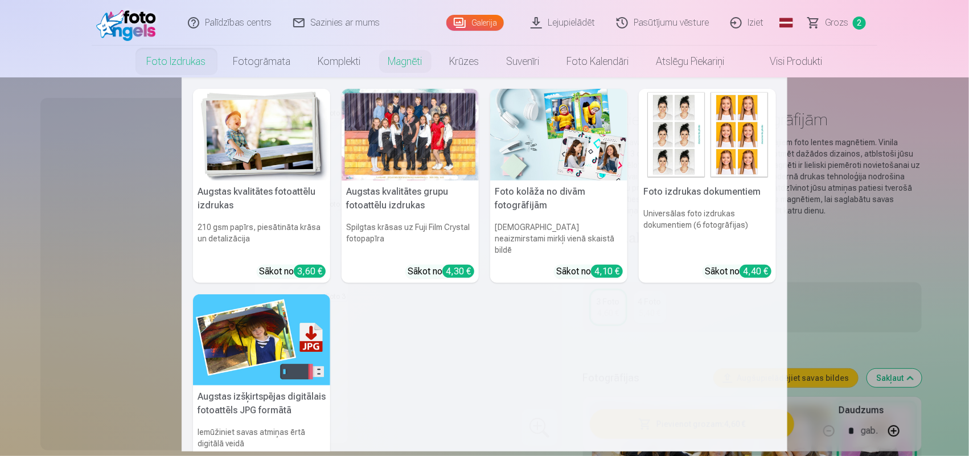
click at [186, 52] on link "Foto izdrukas" at bounding box center [176, 62] width 87 height 32
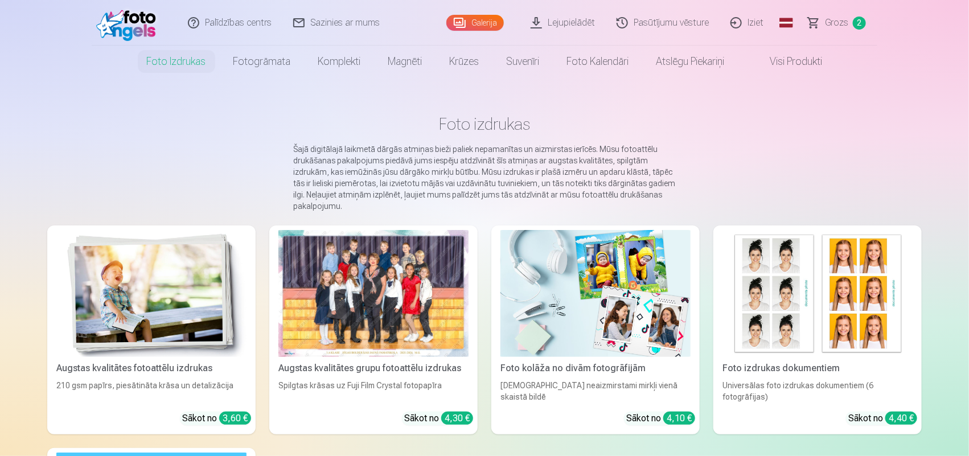
click at [408, 317] on div at bounding box center [373, 293] width 190 height 127
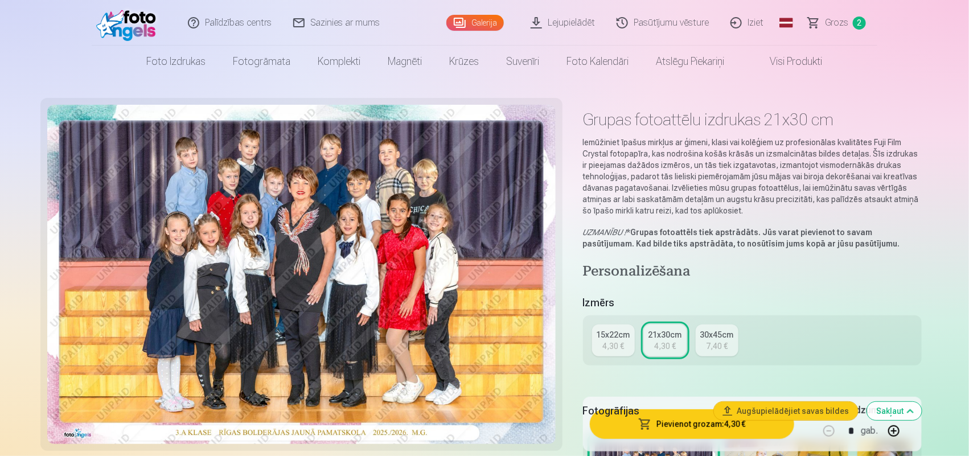
click at [616, 341] on div "4,30 €" at bounding box center [613, 346] width 22 height 11
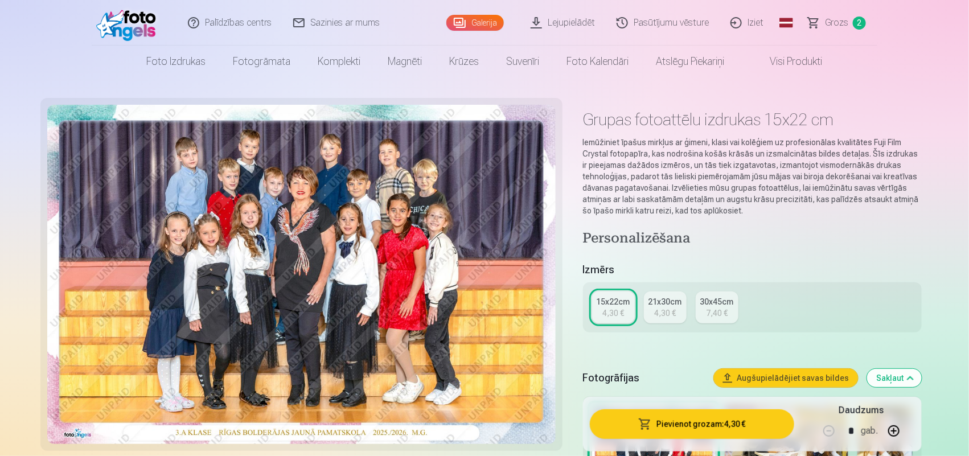
click at [673, 364] on button "Pievienot grozam : 4,30 €" at bounding box center [692, 424] width 204 height 30
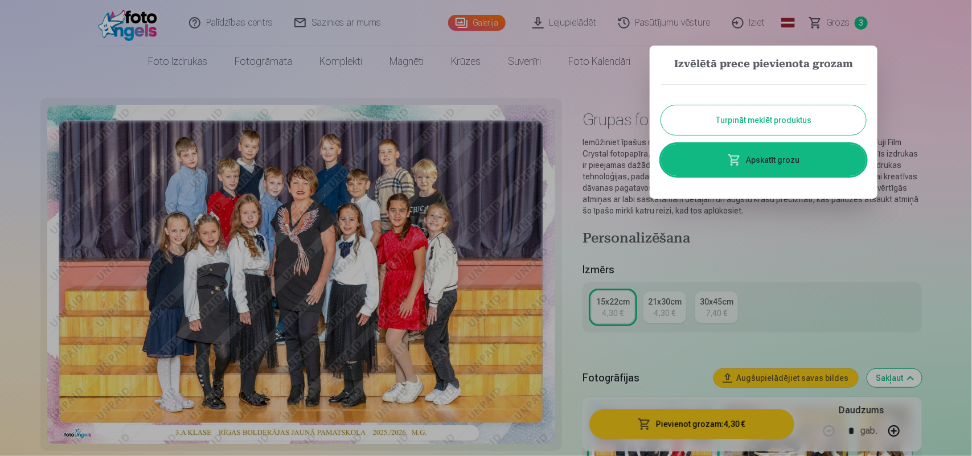
click at [735, 120] on button "Turpināt meklēt produktus" at bounding box center [763, 120] width 205 height 30
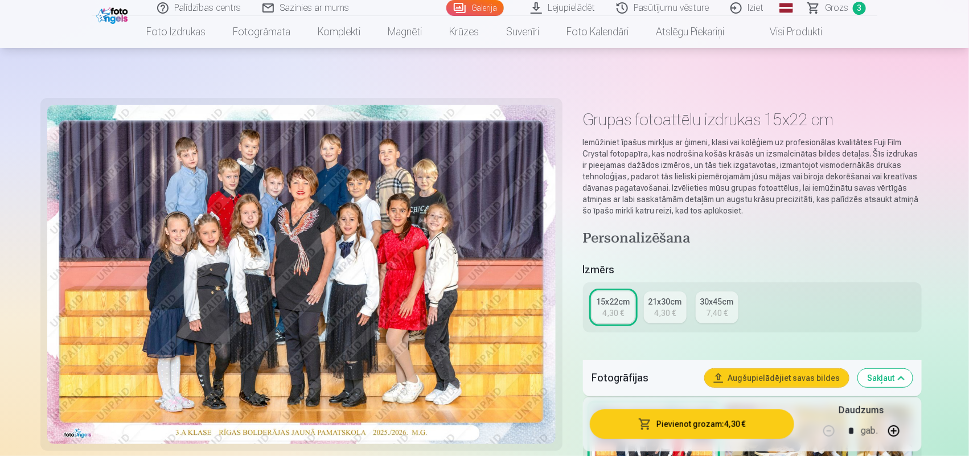
scroll to position [1186, 0]
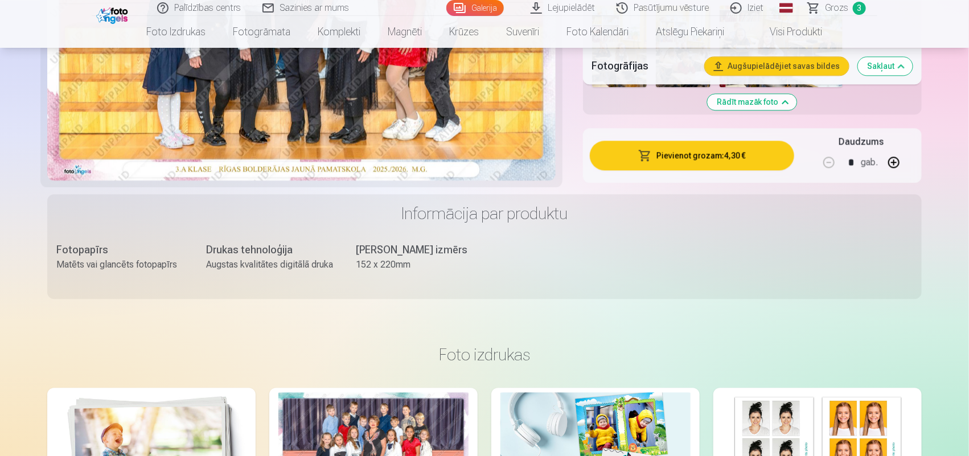
click at [684, 143] on button "Pievienot grozam : 4,30 €" at bounding box center [692, 156] width 204 height 30
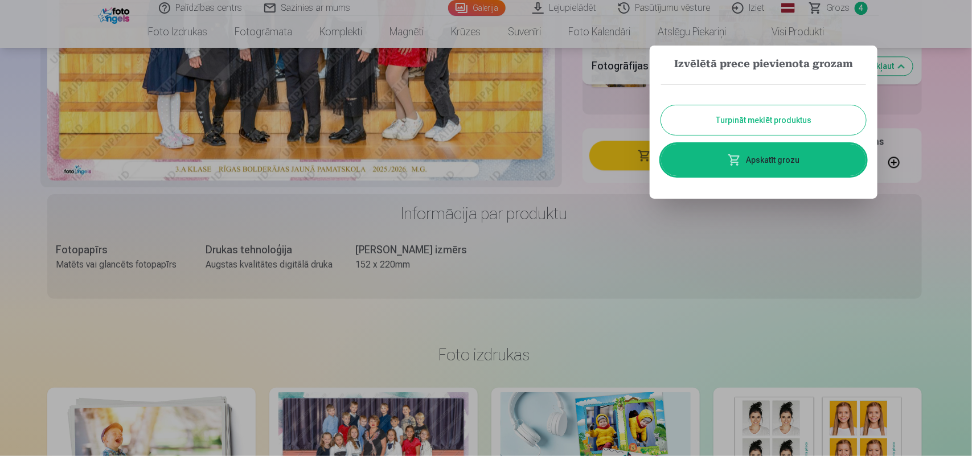
click at [752, 121] on button "Turpināt meklēt produktus" at bounding box center [763, 120] width 205 height 30
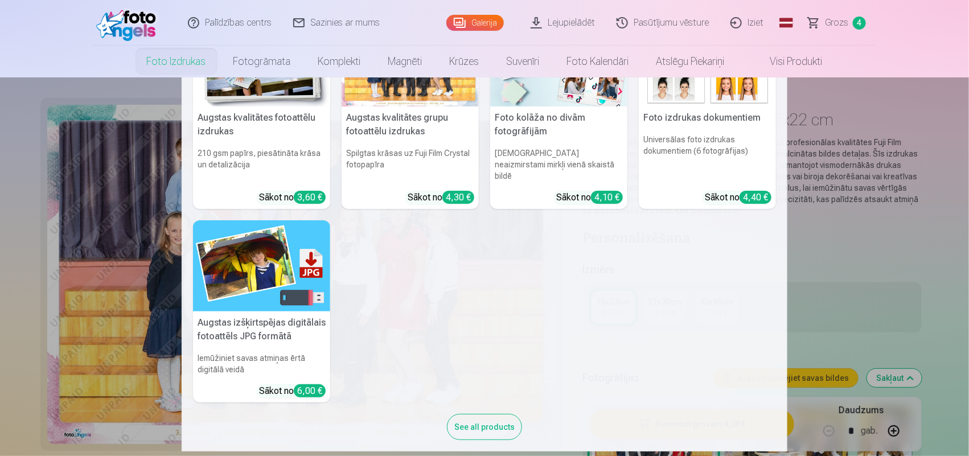
scroll to position [0, 0]
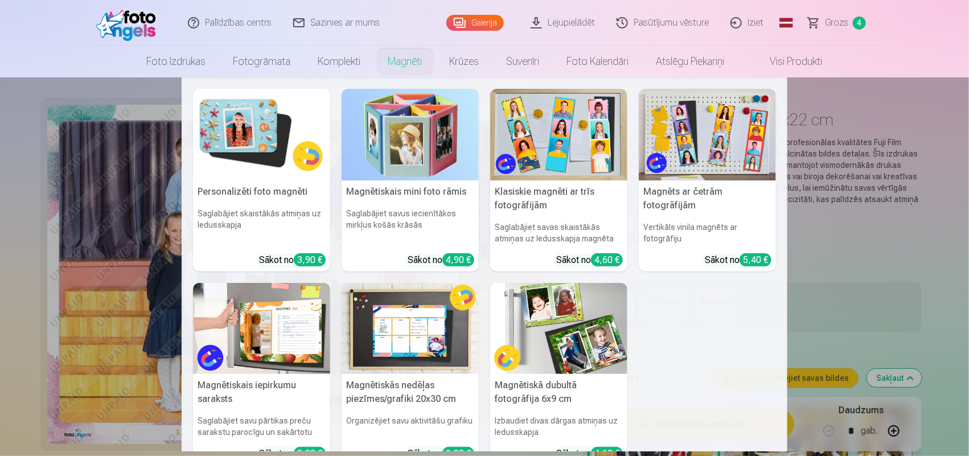
click at [397, 61] on link "Magnēti" at bounding box center [405, 62] width 61 height 32
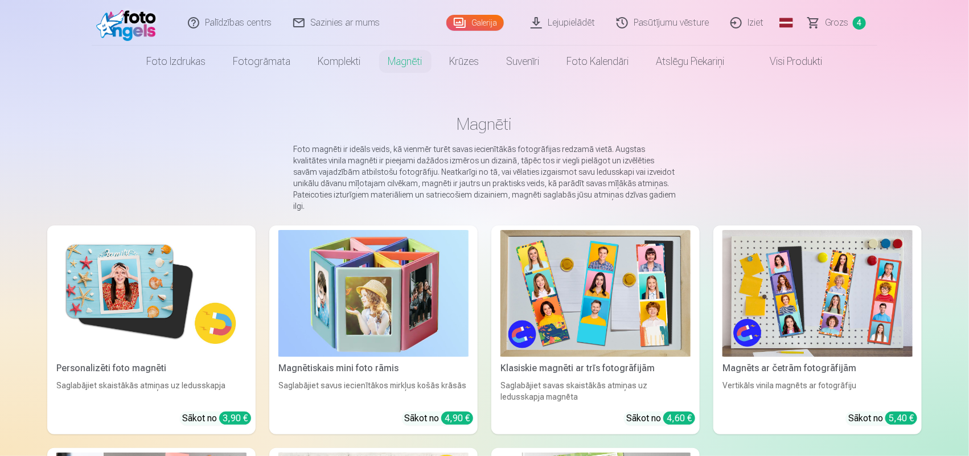
click at [79, 281] on img at bounding box center [151, 293] width 190 height 127
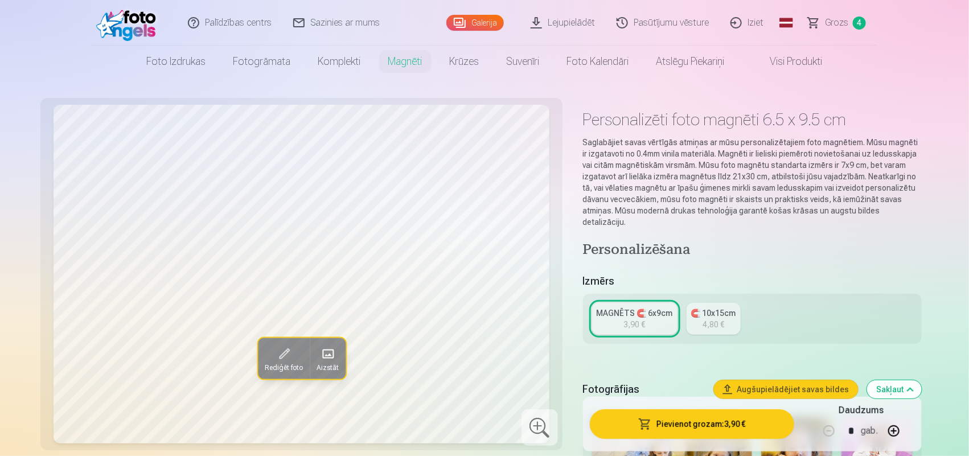
click at [698, 307] on div "🧲 10x15cm" at bounding box center [713, 312] width 45 height 11
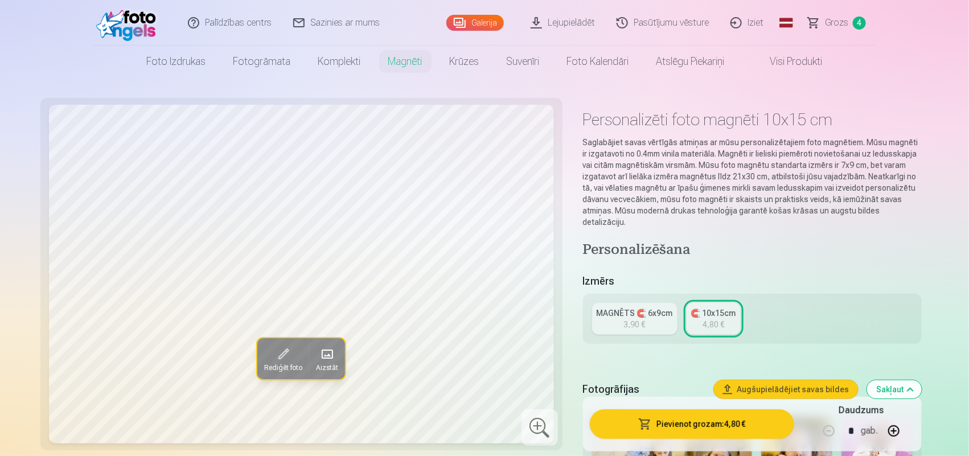
click at [648, 307] on div "MAGNĒTS 🧲 6x9cm" at bounding box center [635, 312] width 76 height 11
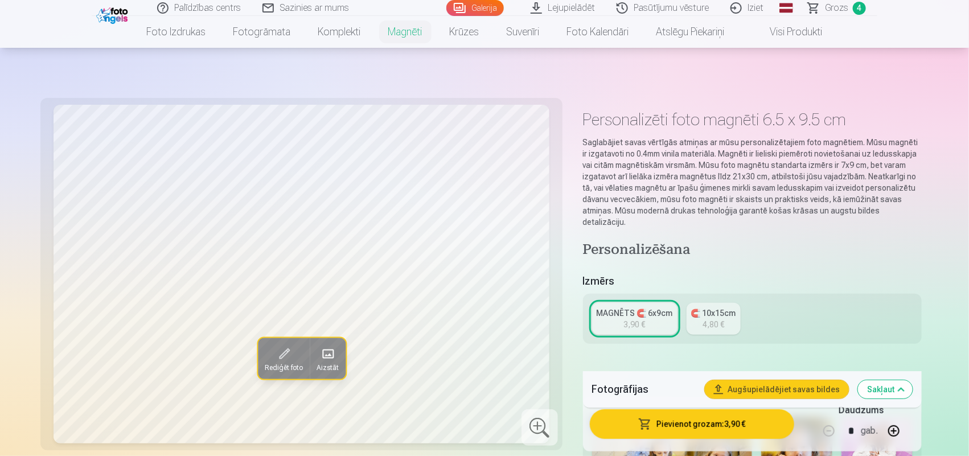
scroll to position [1186, 0]
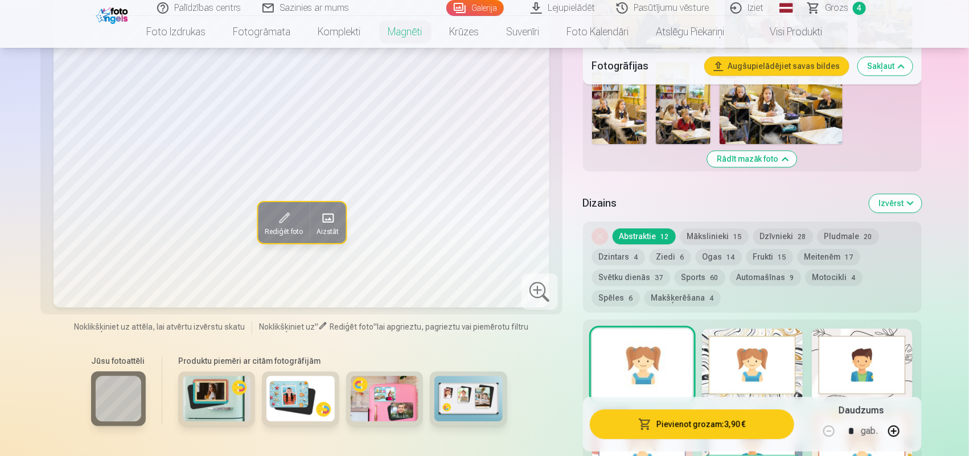
click at [774, 195] on button "Izvērst" at bounding box center [896, 203] width 52 height 18
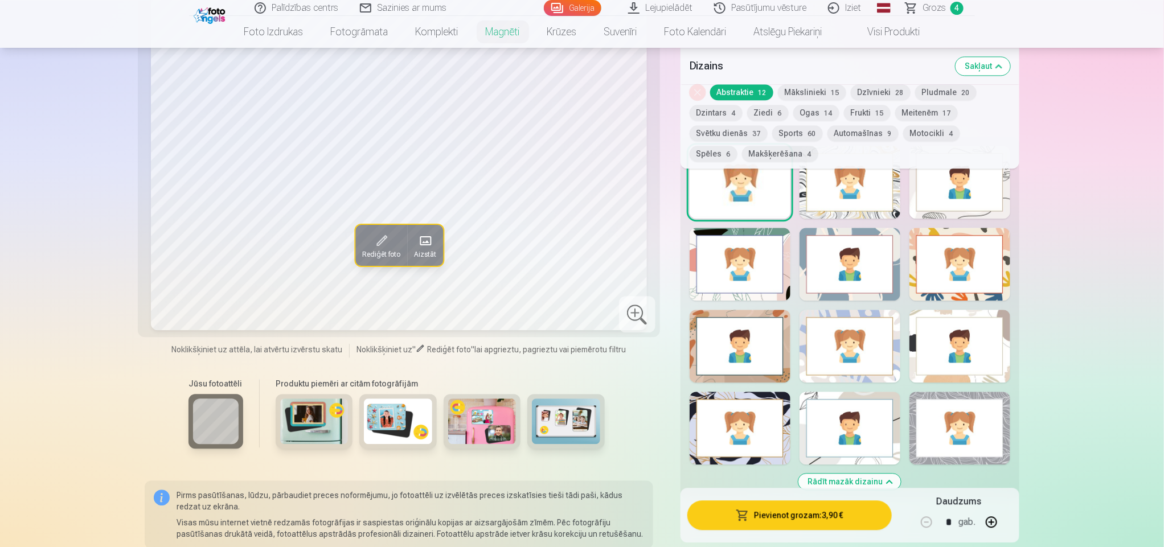
scroll to position [1424, 0]
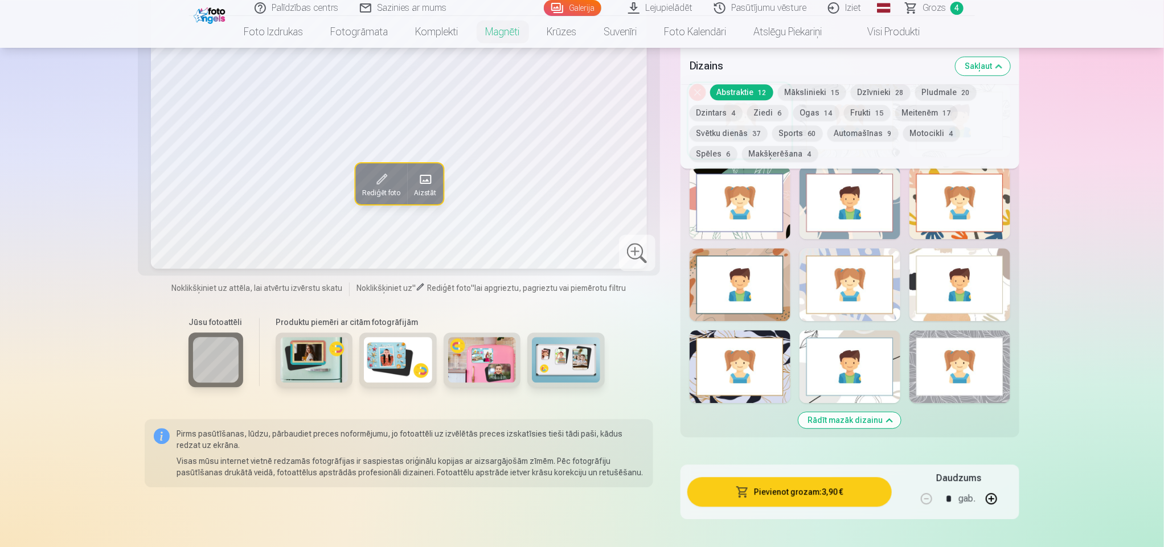
click at [736, 212] on div at bounding box center [740, 202] width 101 height 73
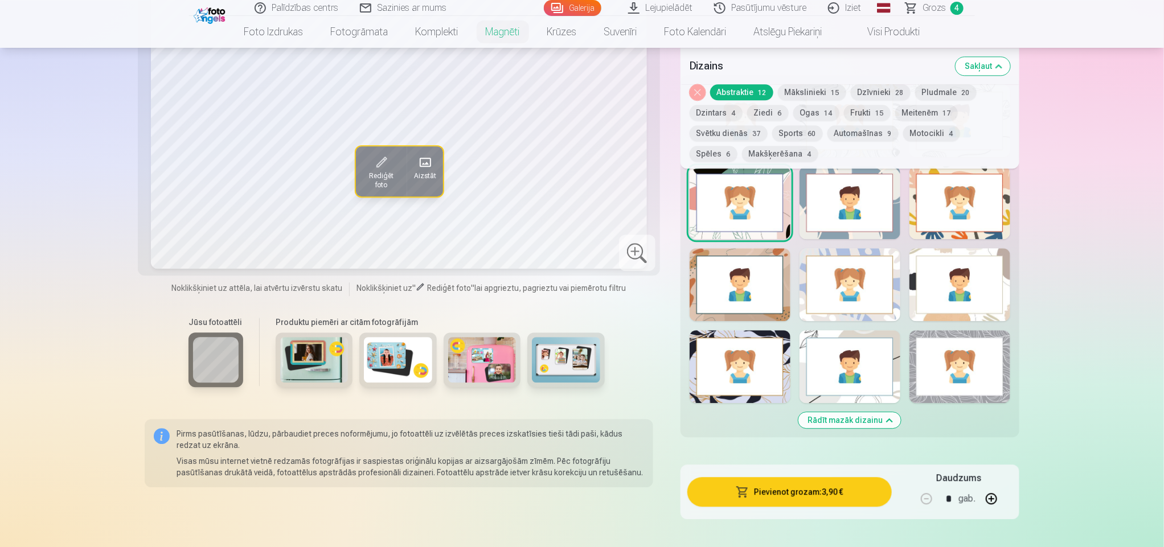
click at [774, 198] on div at bounding box center [849, 202] width 101 height 73
click at [774, 216] on div at bounding box center [959, 202] width 101 height 73
click at [774, 265] on div at bounding box center [959, 284] width 101 height 73
click at [774, 268] on div at bounding box center [849, 284] width 101 height 73
click at [755, 277] on div at bounding box center [740, 284] width 101 height 73
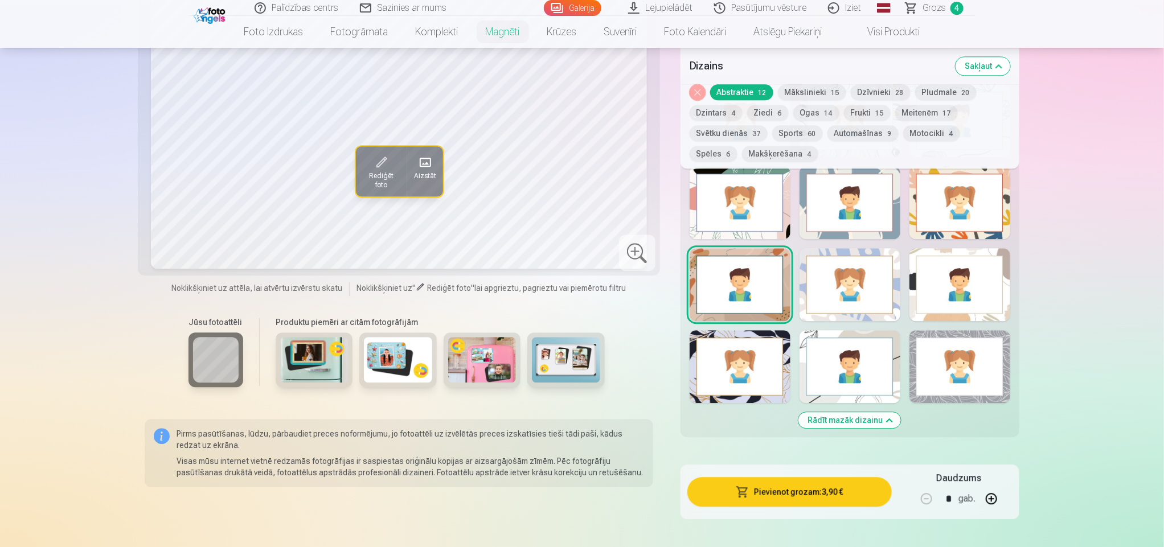
click at [752, 342] on div at bounding box center [740, 366] width 101 height 73
click at [774, 354] on div at bounding box center [849, 366] width 101 height 73
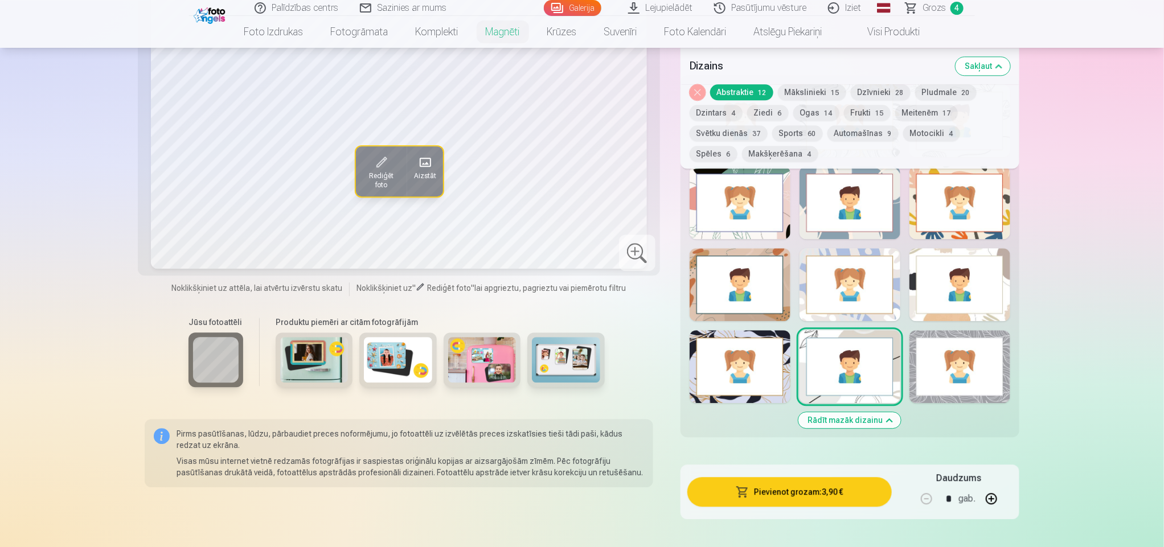
click at [774, 364] on div at bounding box center [959, 366] width 101 height 73
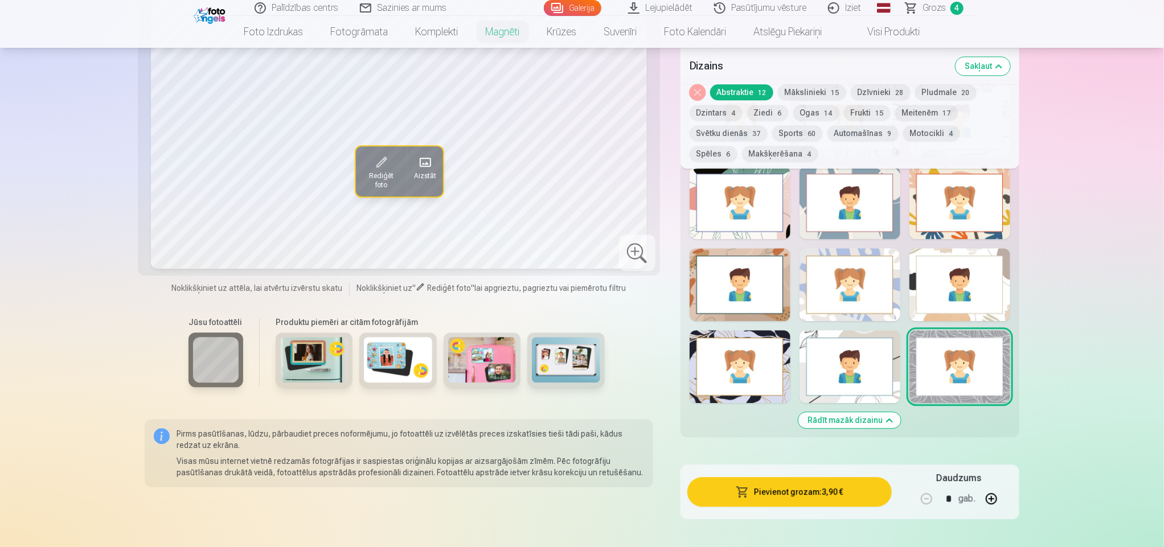
click at [774, 364] on button "Rādīt mazāk dizainu" at bounding box center [849, 420] width 102 height 16
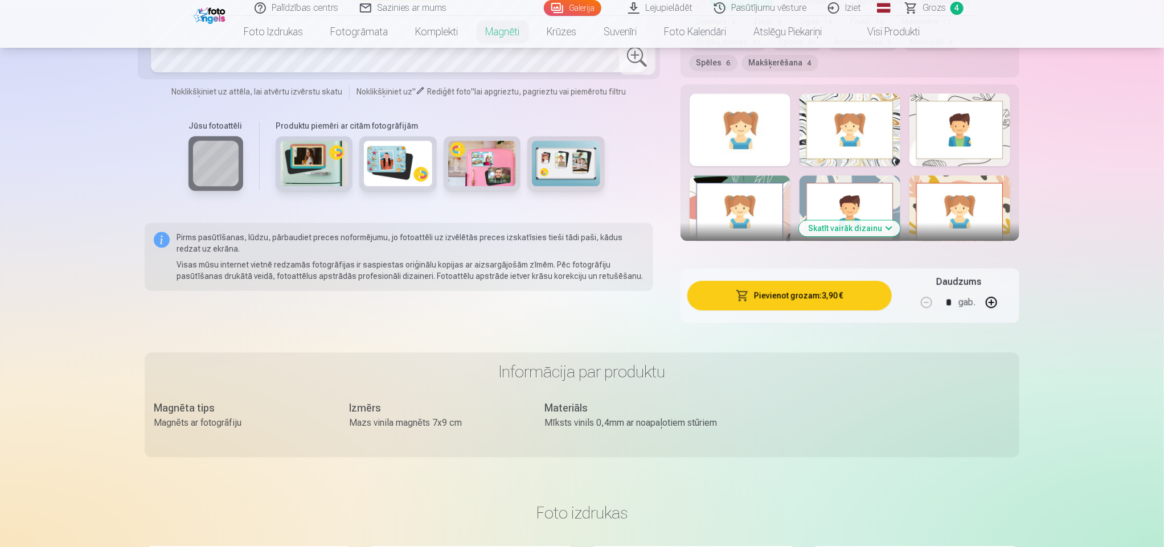
scroll to position [1235, 0]
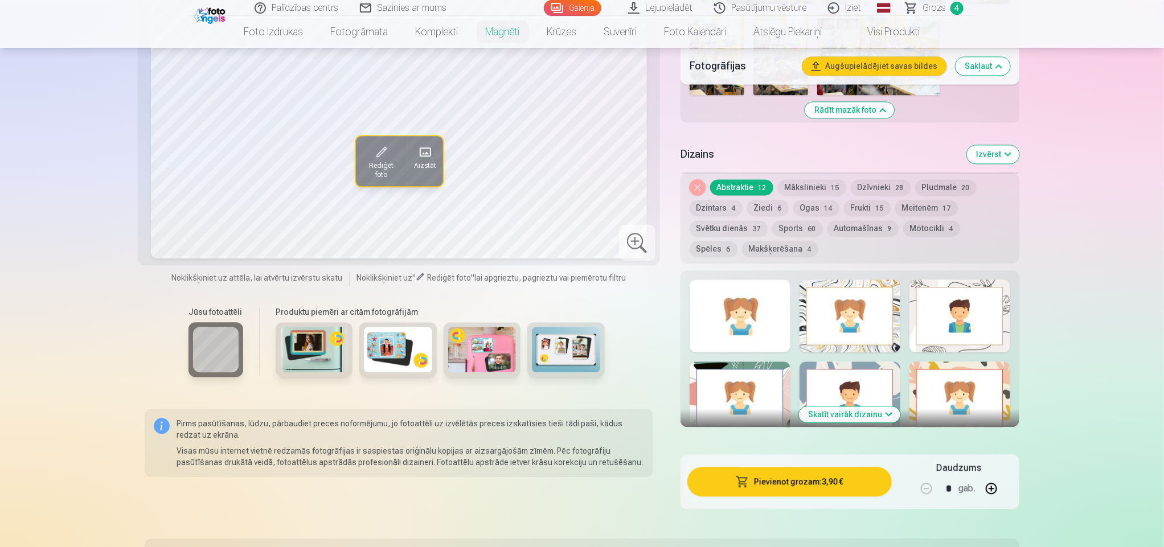
click at [335, 335] on img at bounding box center [314, 350] width 68 height 46
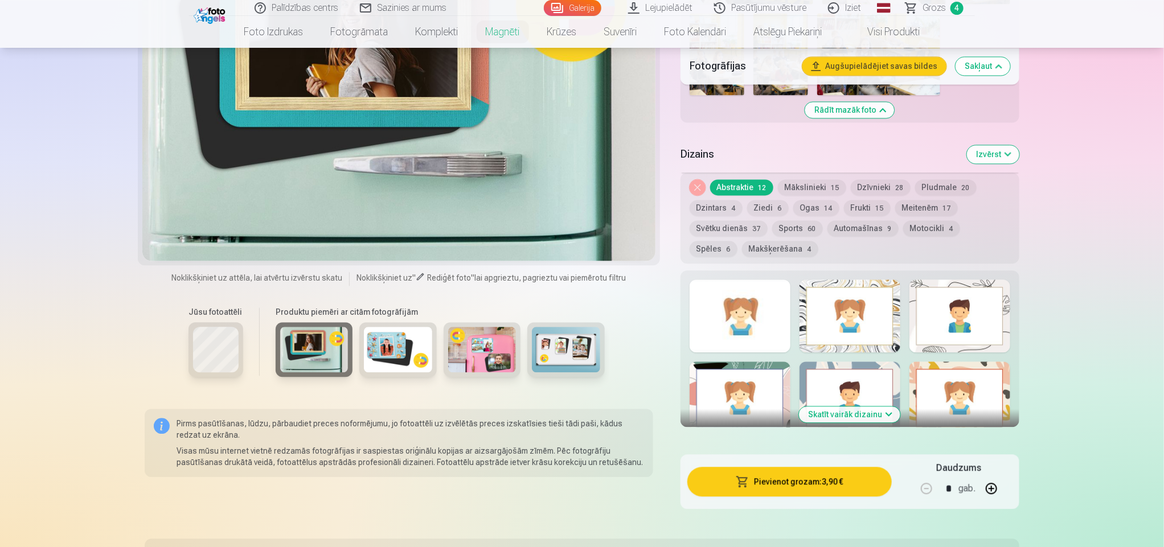
click at [393, 334] on img at bounding box center [398, 350] width 68 height 46
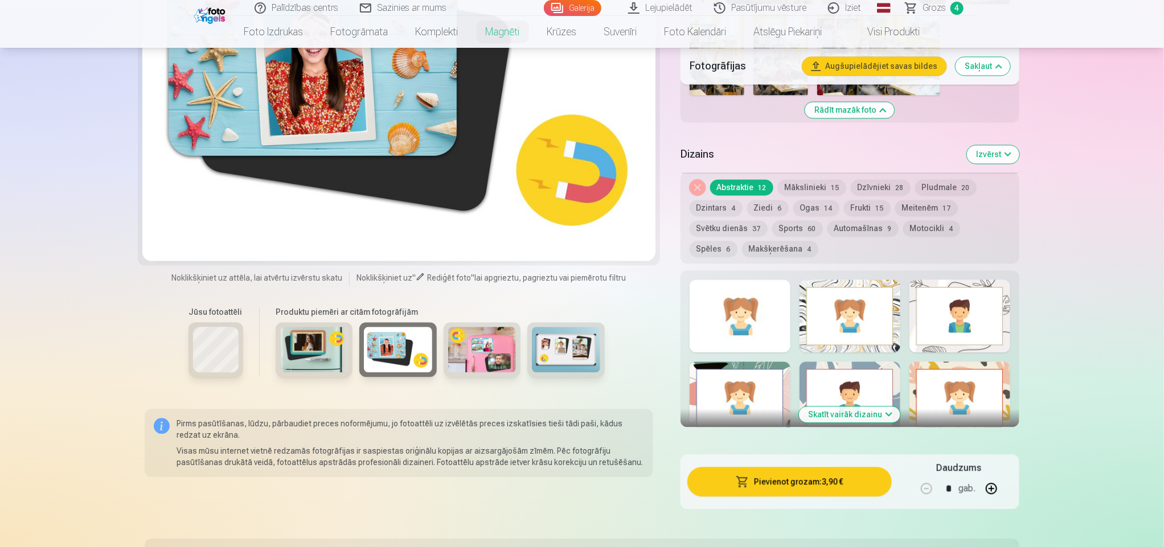
click at [494, 334] on img at bounding box center [482, 350] width 68 height 46
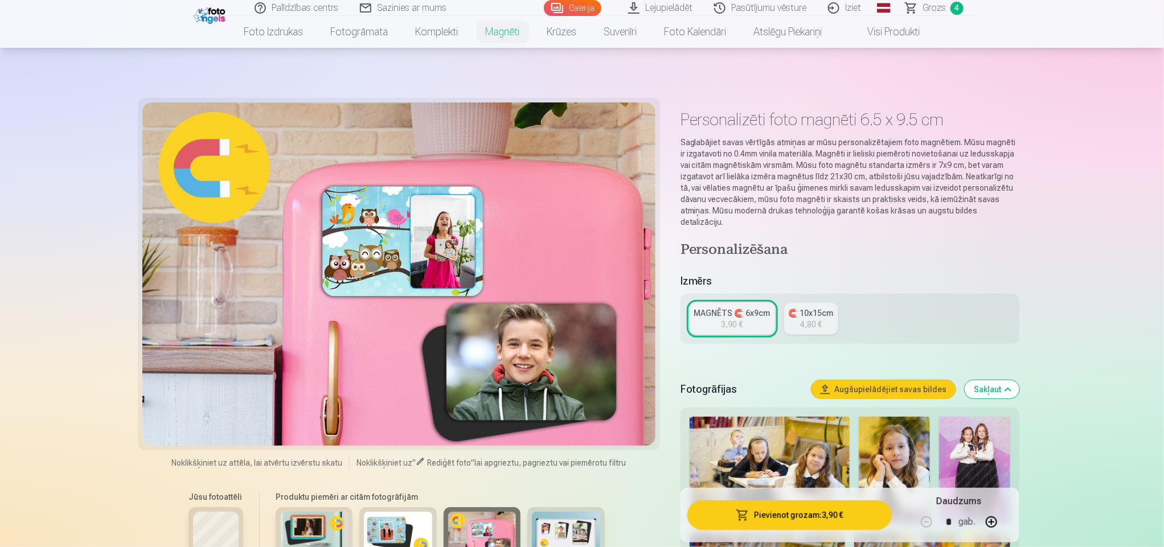
scroll to position [1424, 0]
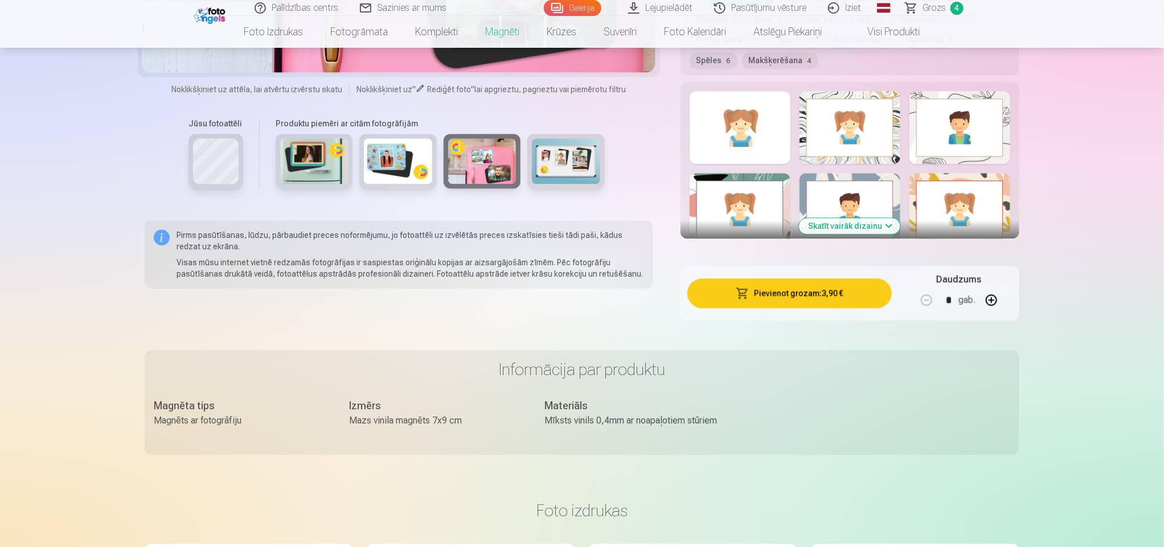
click at [583, 162] on img at bounding box center [566, 161] width 68 height 46
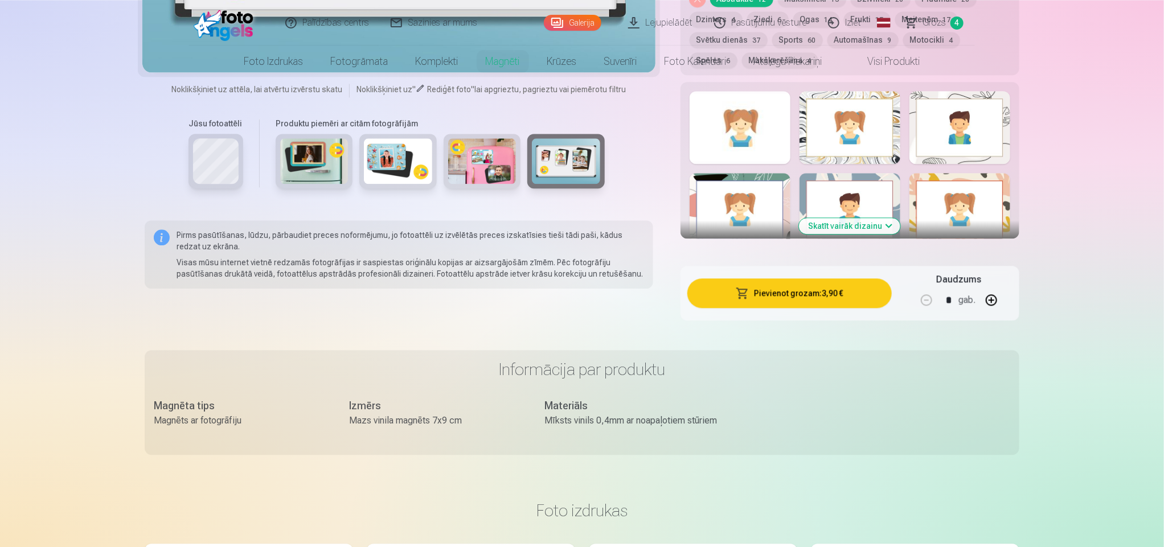
scroll to position [0, 0]
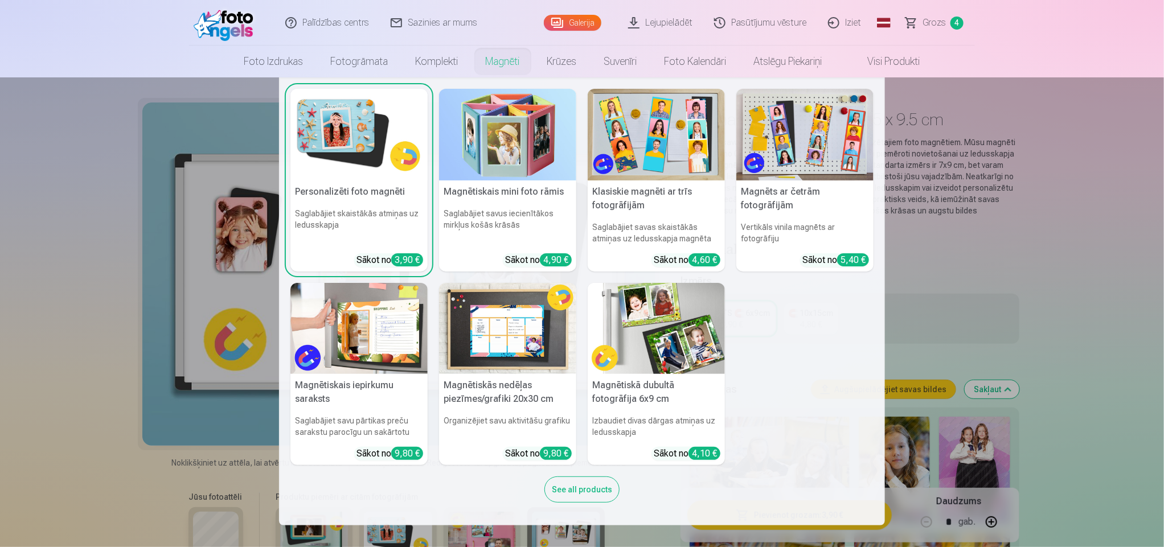
click at [405, 156] on img at bounding box center [358, 135] width 137 height 92
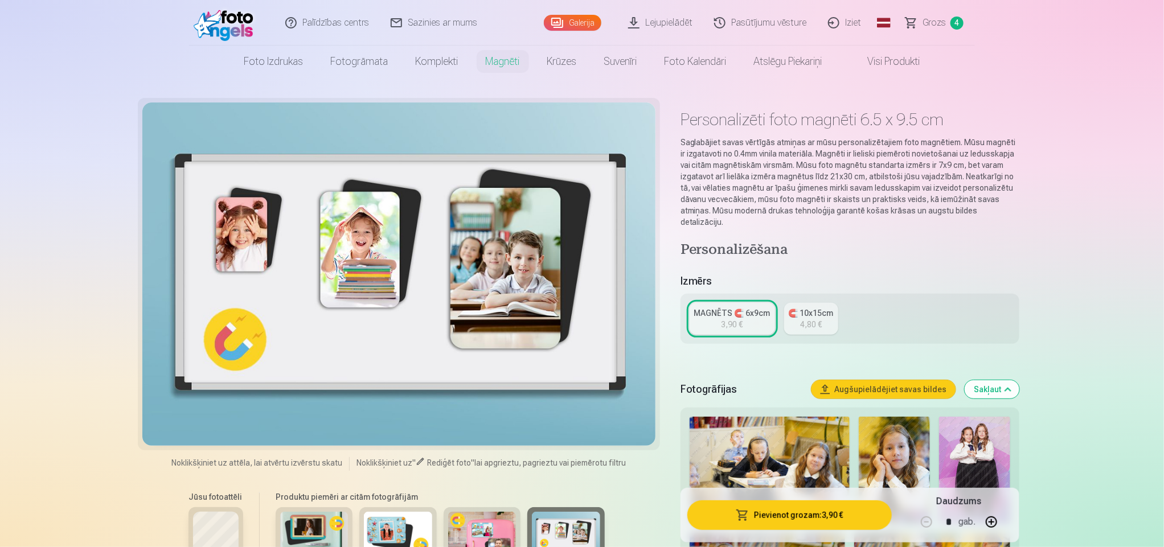
click at [530, 253] on div at bounding box center [398, 273] width 513 height 343
click at [739, 319] on div "3,90 €" at bounding box center [732, 324] width 22 height 11
click at [774, 364] on button "Sakļaut" at bounding box center [992, 389] width 55 height 18
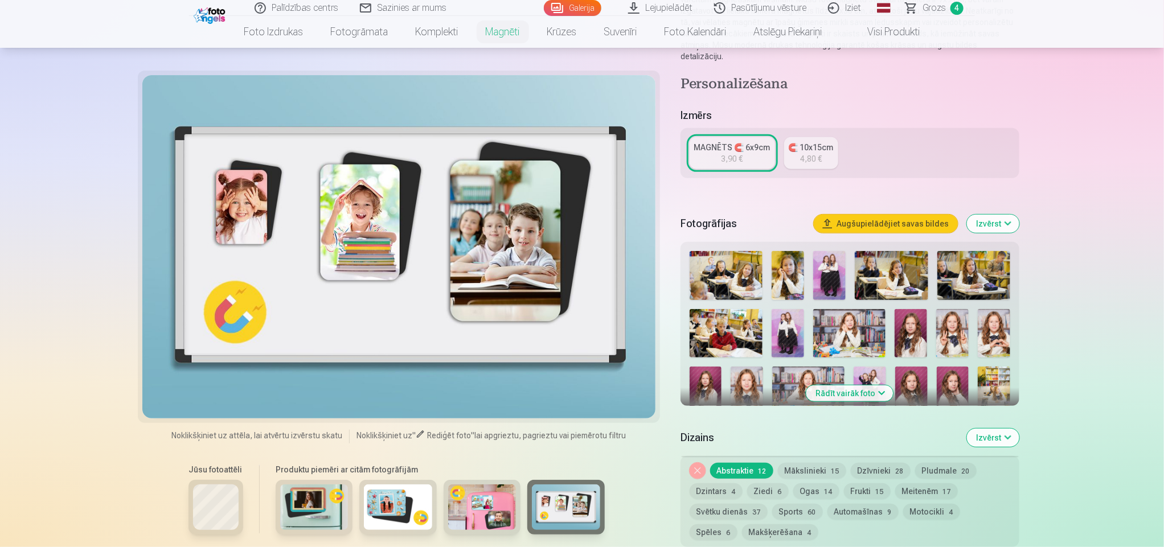
scroll to position [186, 0]
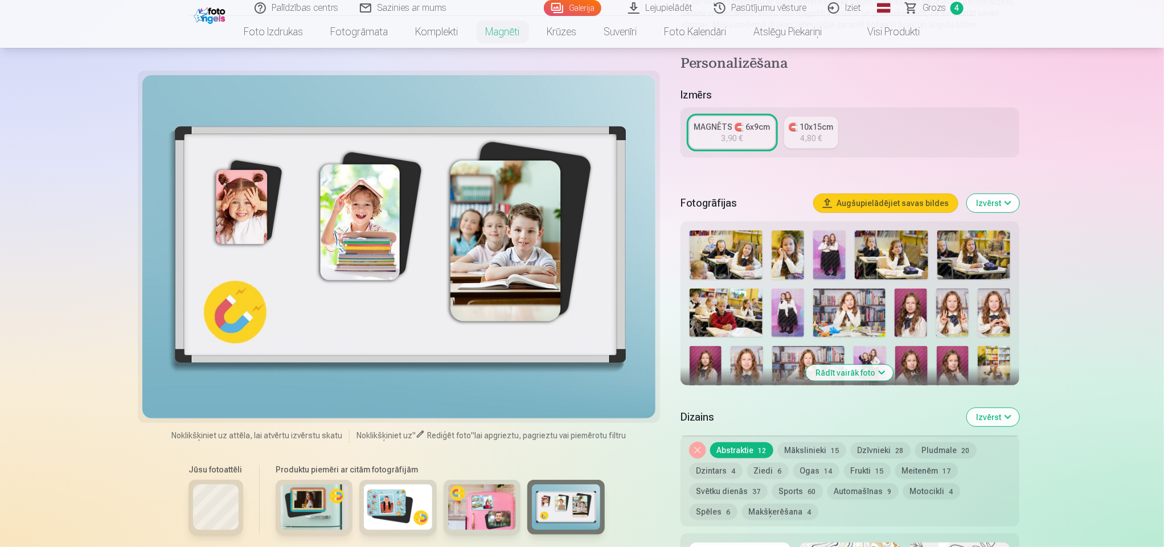
click at [774, 364] on button "Rādīt vairāk foto" at bounding box center [849, 373] width 87 height 16
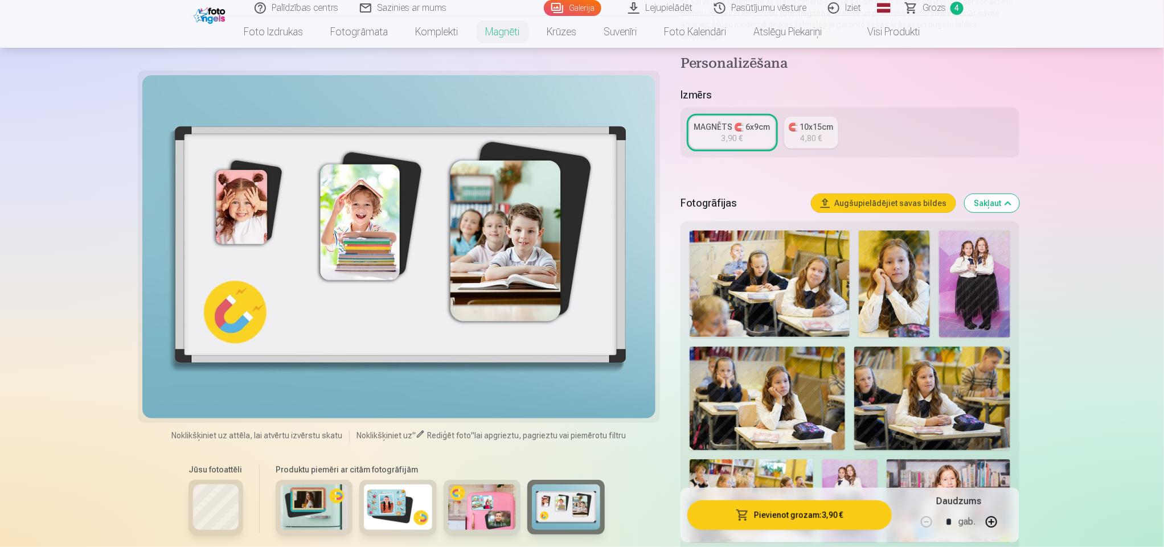
click at [774, 282] on img at bounding box center [974, 284] width 71 height 107
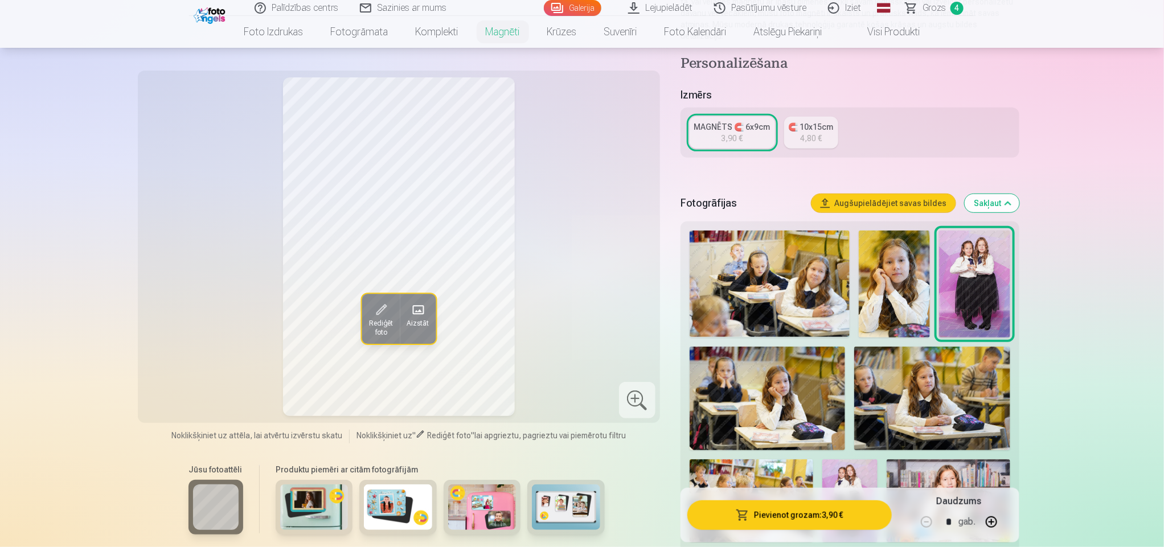
click at [774, 194] on button "Sakļaut" at bounding box center [992, 203] width 55 height 18
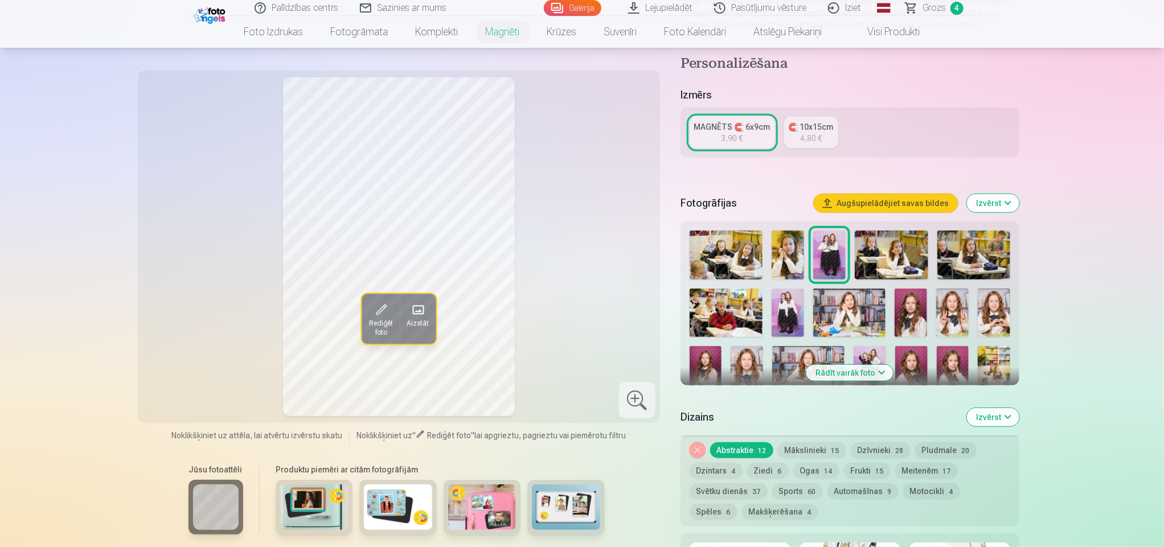
click at [293, 364] on img at bounding box center [314, 508] width 68 height 46
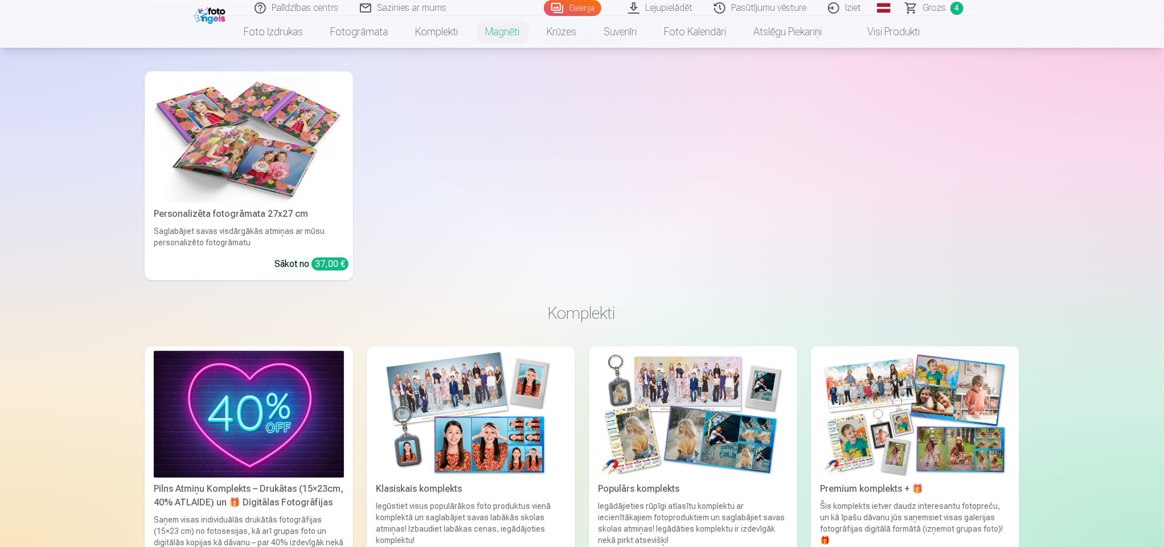
click at [644, 364] on img at bounding box center [693, 414] width 190 height 127
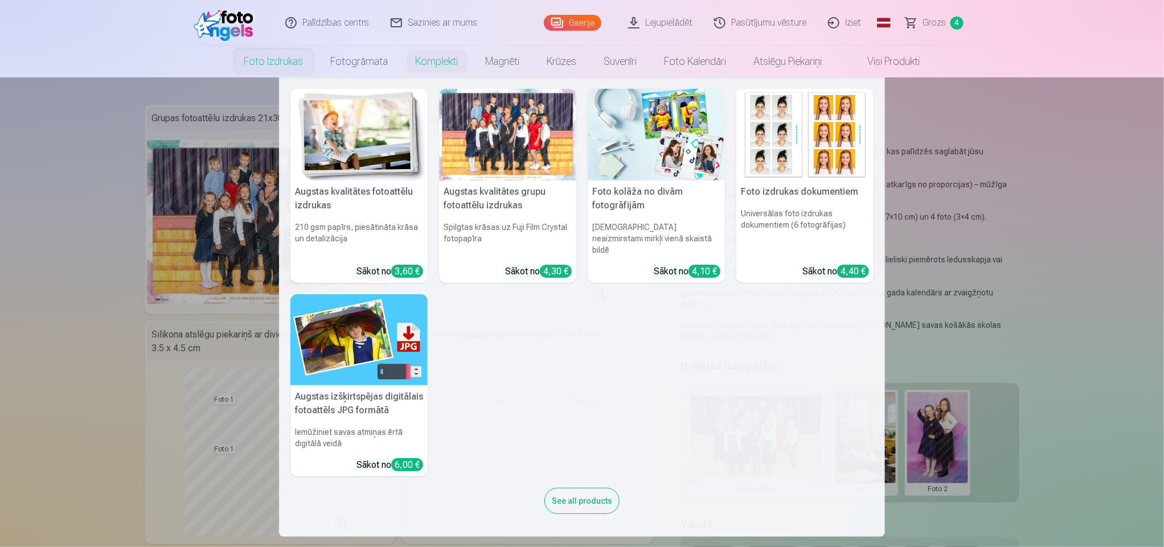
click at [252, 48] on link "Foto izdrukas" at bounding box center [274, 62] width 87 height 32
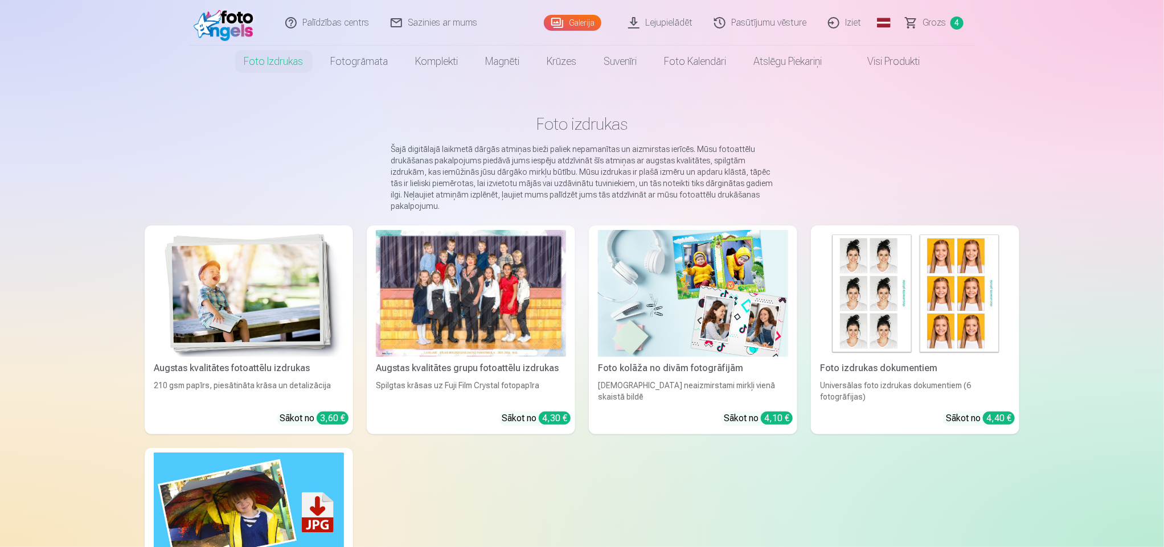
click at [494, 364] on div "Spilgtas krāsas uz Fuji Film Crystal fotopapīra" at bounding box center [470, 391] width 199 height 23
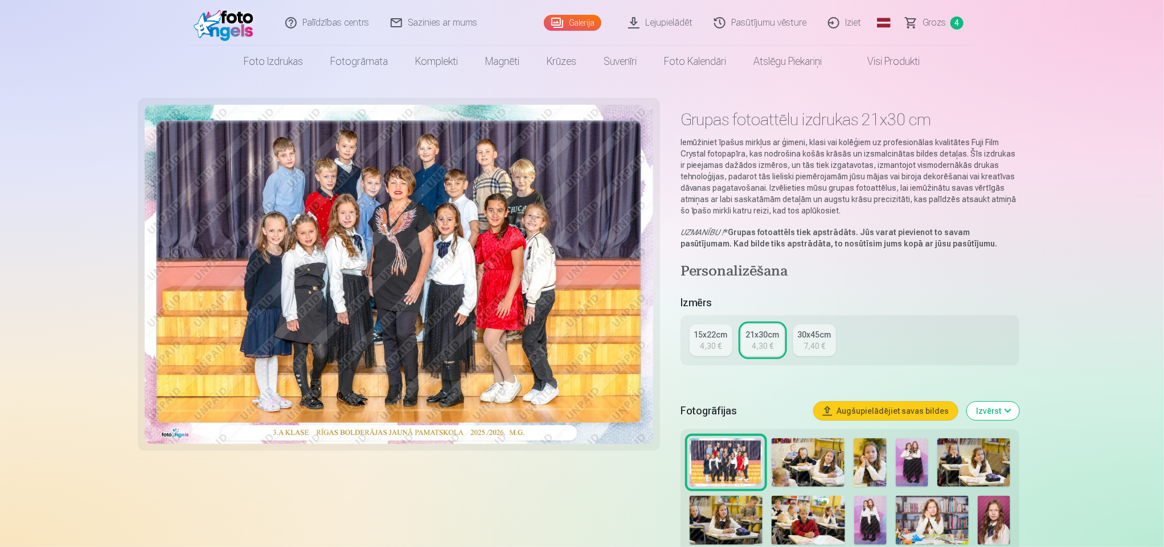
click at [769, 330] on div "21x30cm" at bounding box center [763, 334] width 34 height 11
click at [482, 364] on img at bounding box center [399, 274] width 509 height 339
click at [460, 289] on img at bounding box center [399, 274] width 509 height 339
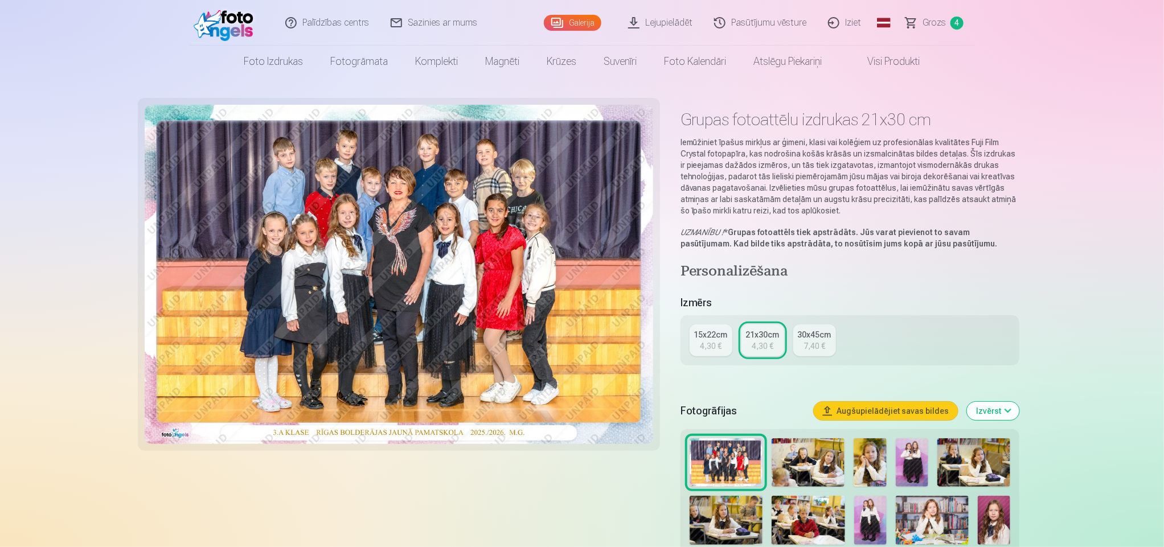
click at [460, 289] on img at bounding box center [399, 274] width 509 height 339
click at [767, 349] on div "4,30 €" at bounding box center [763, 346] width 22 height 11
click at [767, 348] on div "4,30 €" at bounding box center [763, 346] width 22 height 11
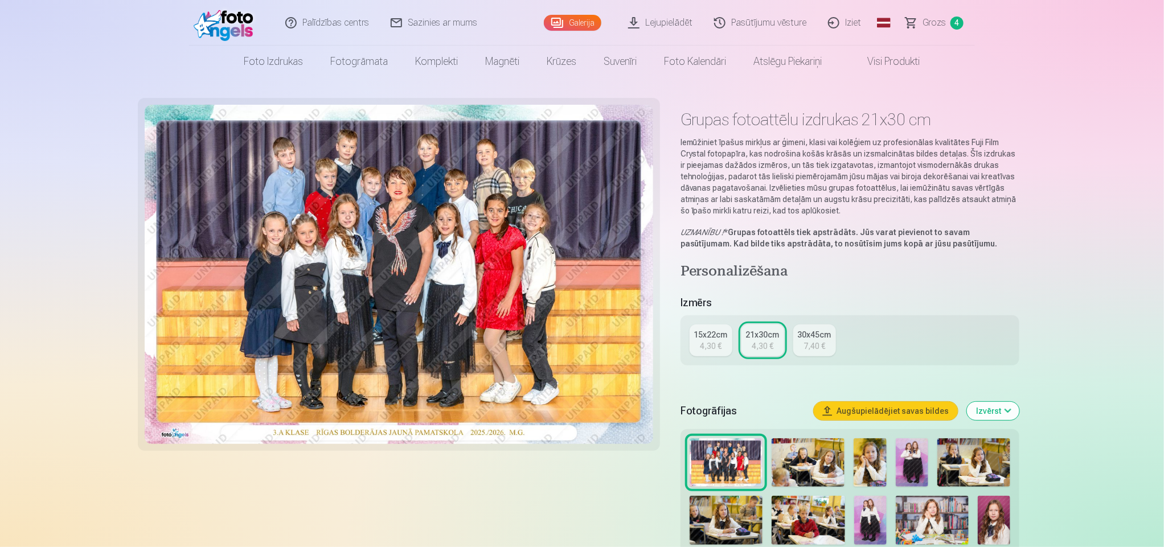
click at [767, 348] on div "4,30 €" at bounding box center [763, 346] width 22 height 11
click at [721, 337] on div "15x22cm" at bounding box center [711, 334] width 34 height 11
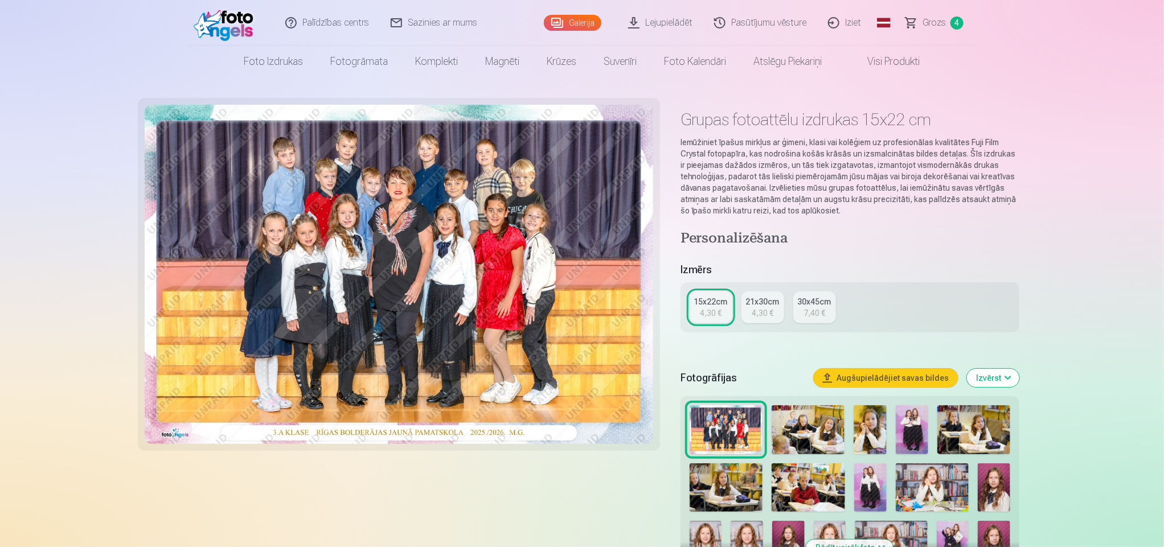
click at [755, 307] on div "4,30 €" at bounding box center [763, 312] width 22 height 11
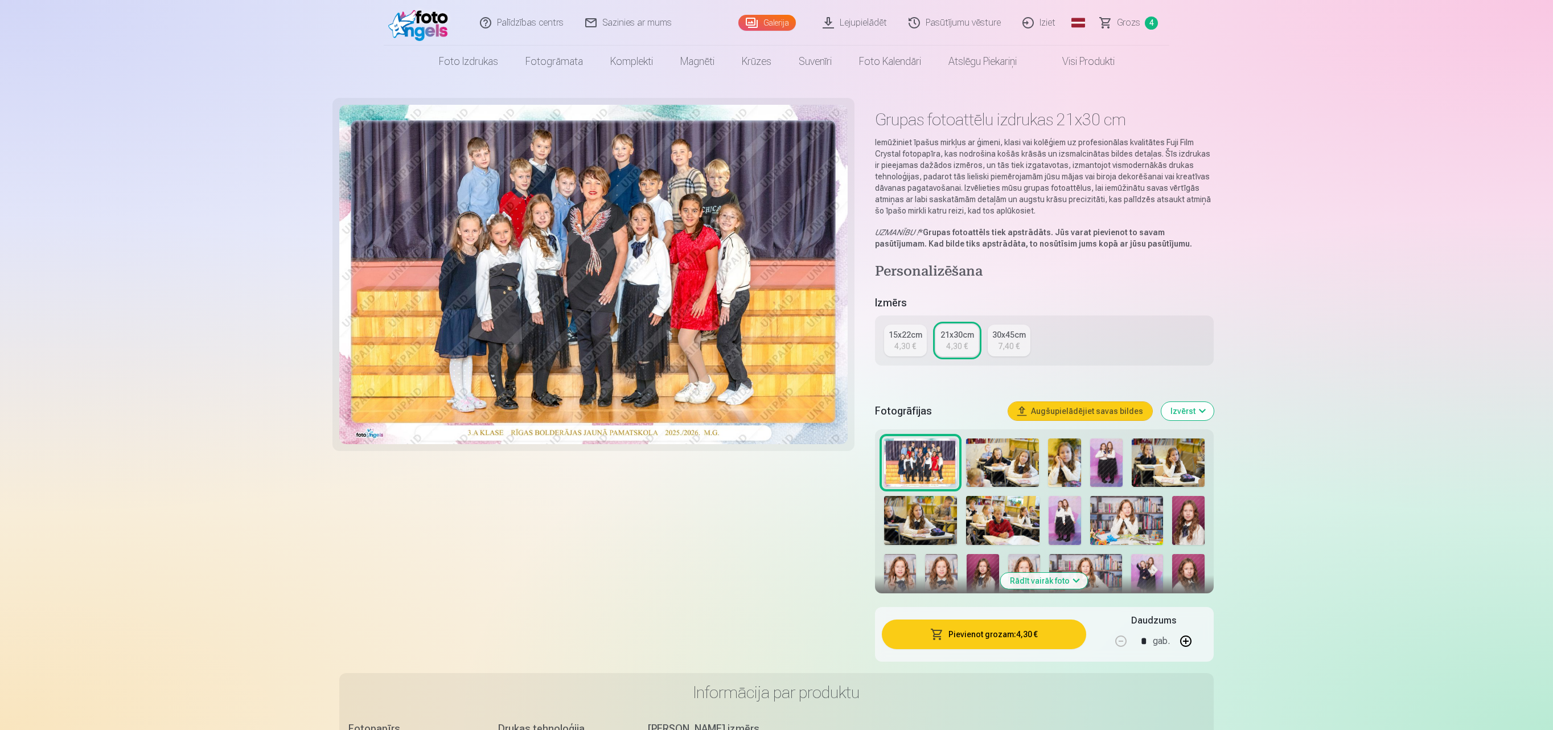
click at [624, 364] on div at bounding box center [593, 389] width 509 height 568
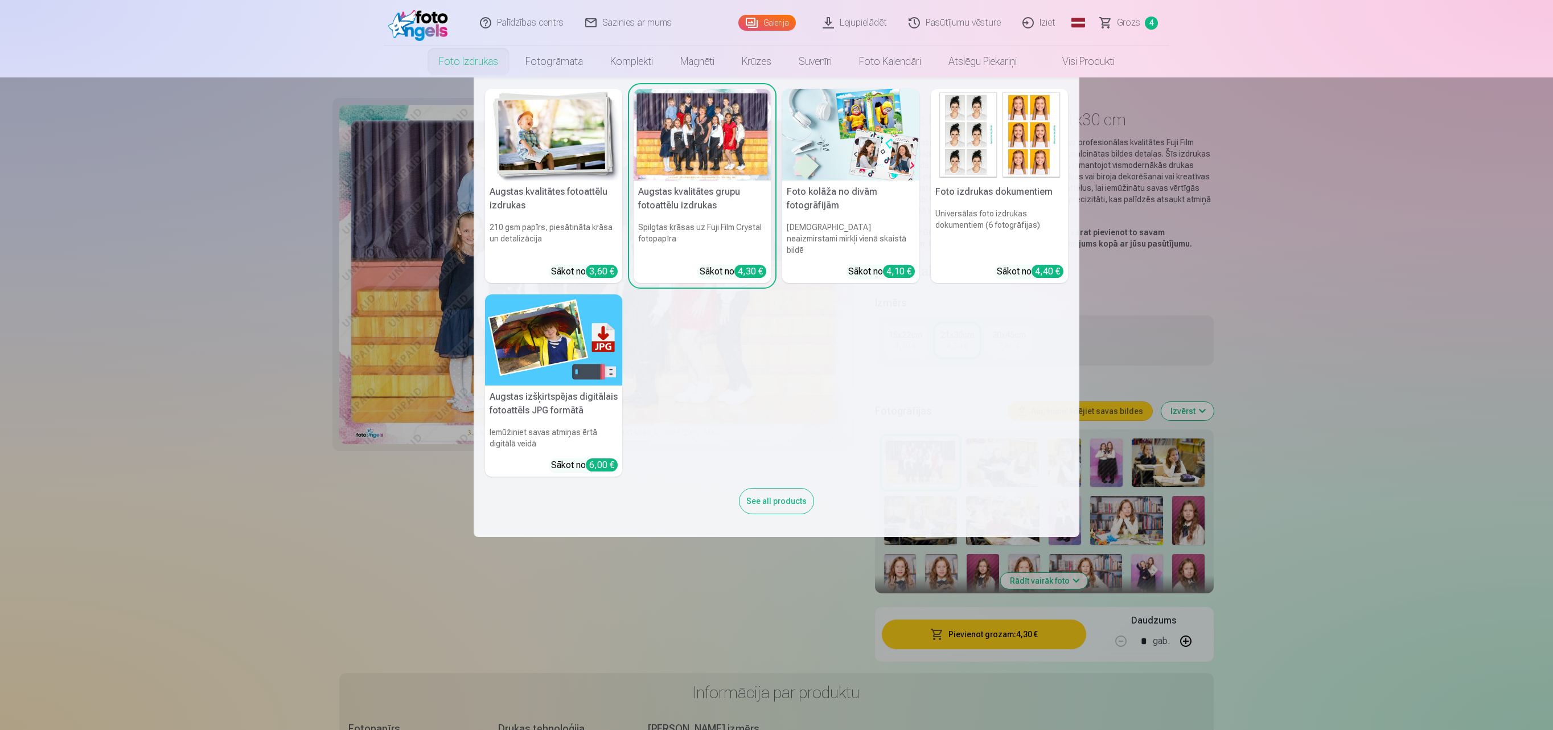
click at [475, 59] on link "Foto izdrukas" at bounding box center [468, 62] width 87 height 32
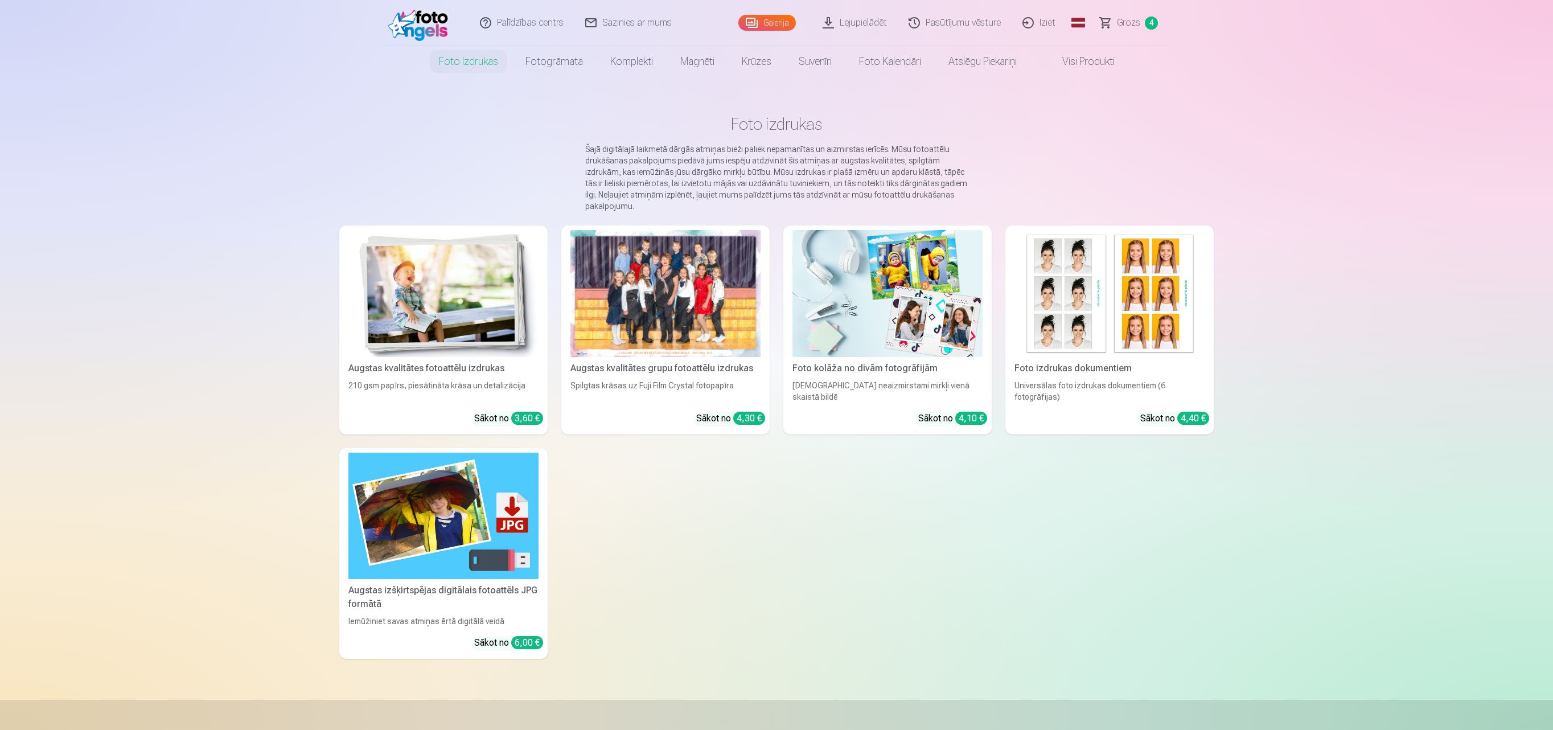
click at [635, 355] on div at bounding box center [666, 293] width 190 height 127
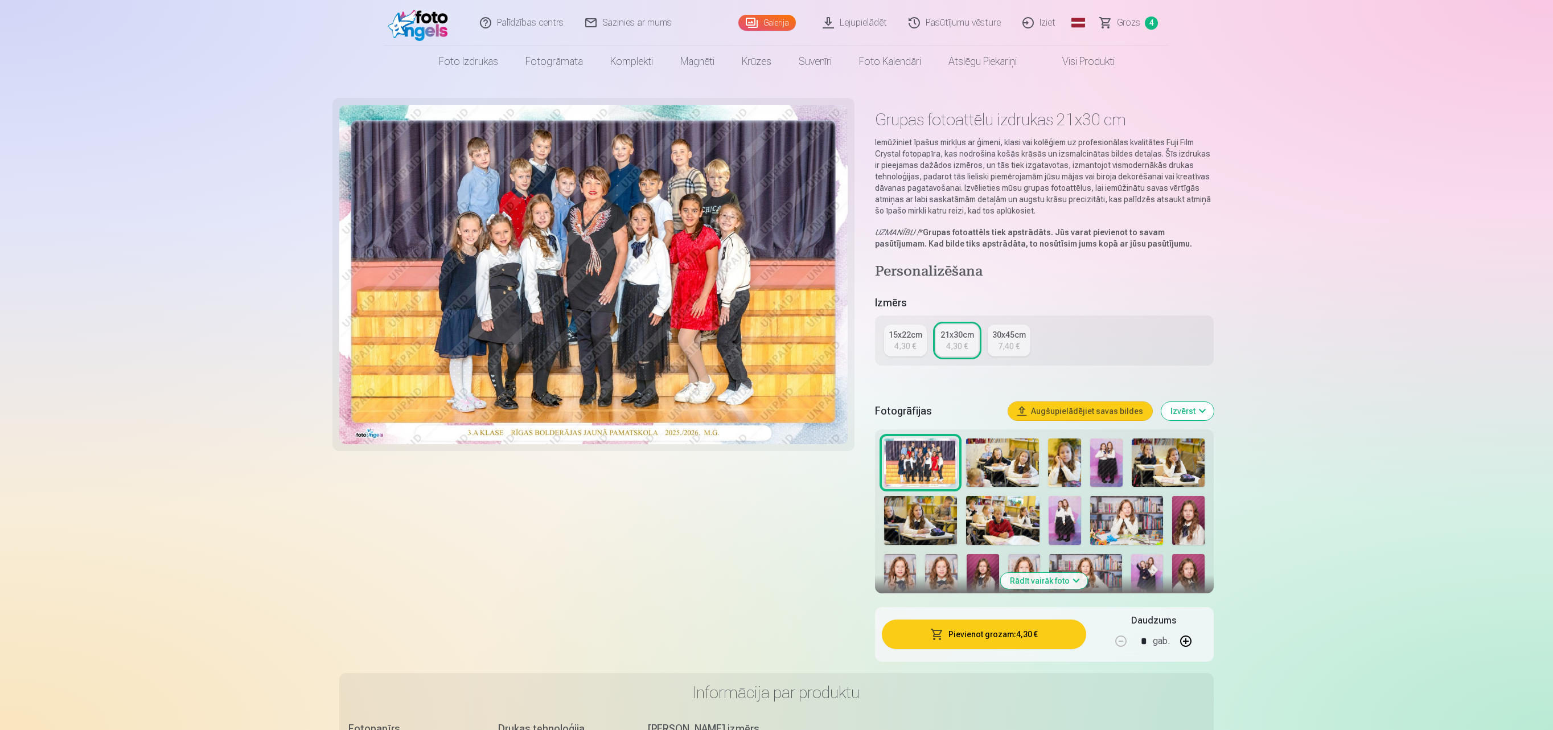
click at [774, 364] on button "Pievienot grozam : 4,30 €" at bounding box center [984, 635] width 204 height 30
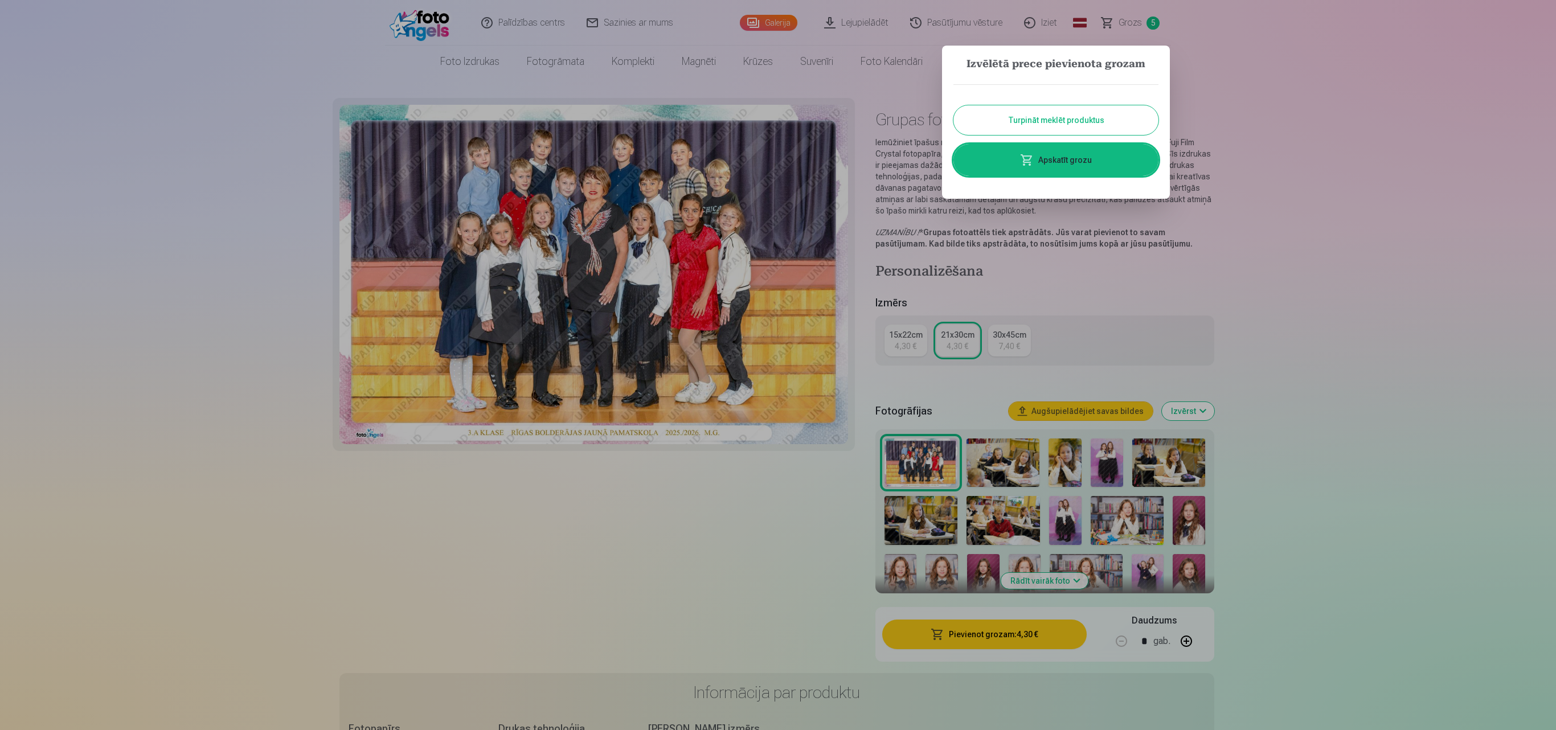
click at [774, 121] on button "Turpināt meklēt produktus" at bounding box center [1055, 120] width 205 height 30
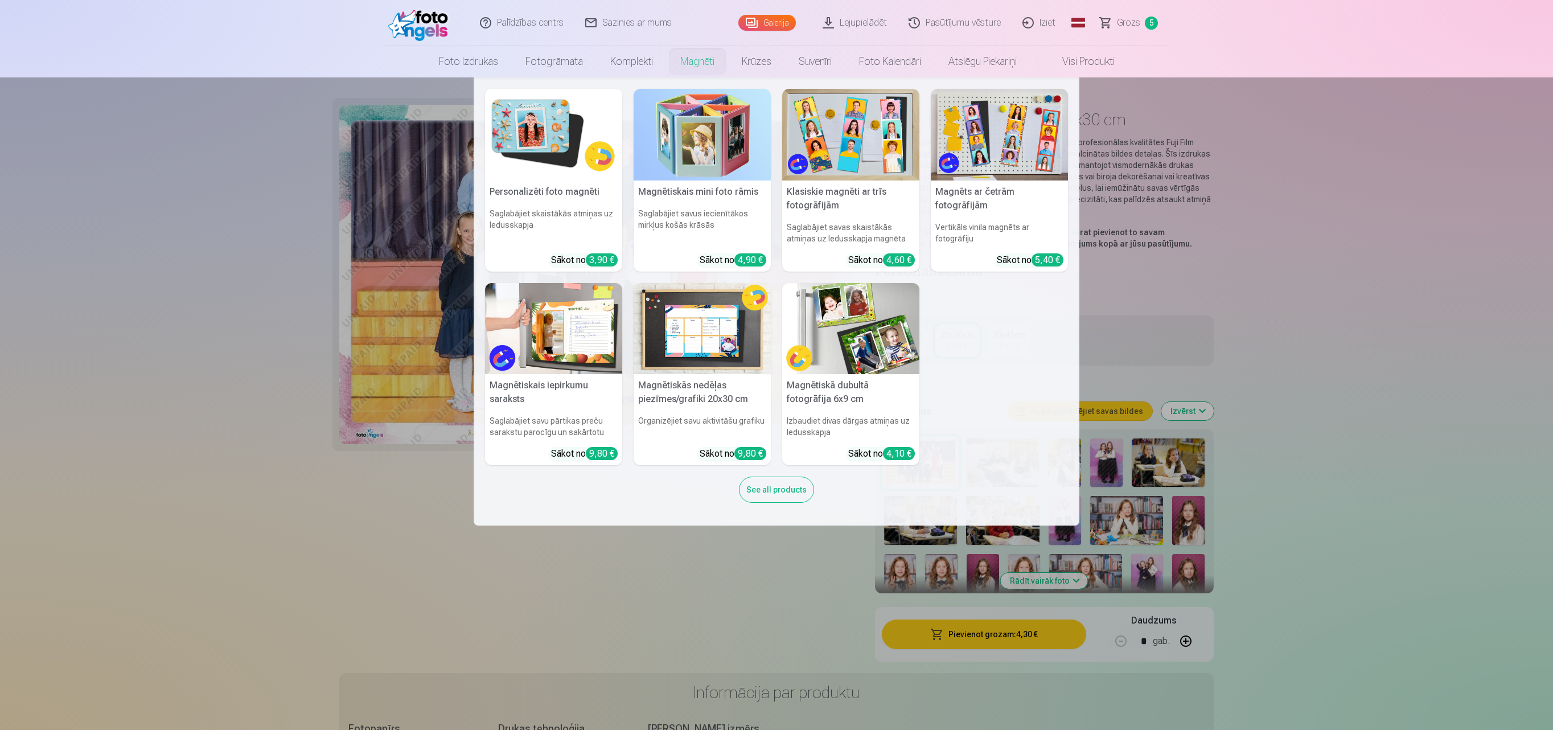
click at [506, 190] on h5 "Personalizēti foto magnēti" at bounding box center [553, 192] width 137 height 23
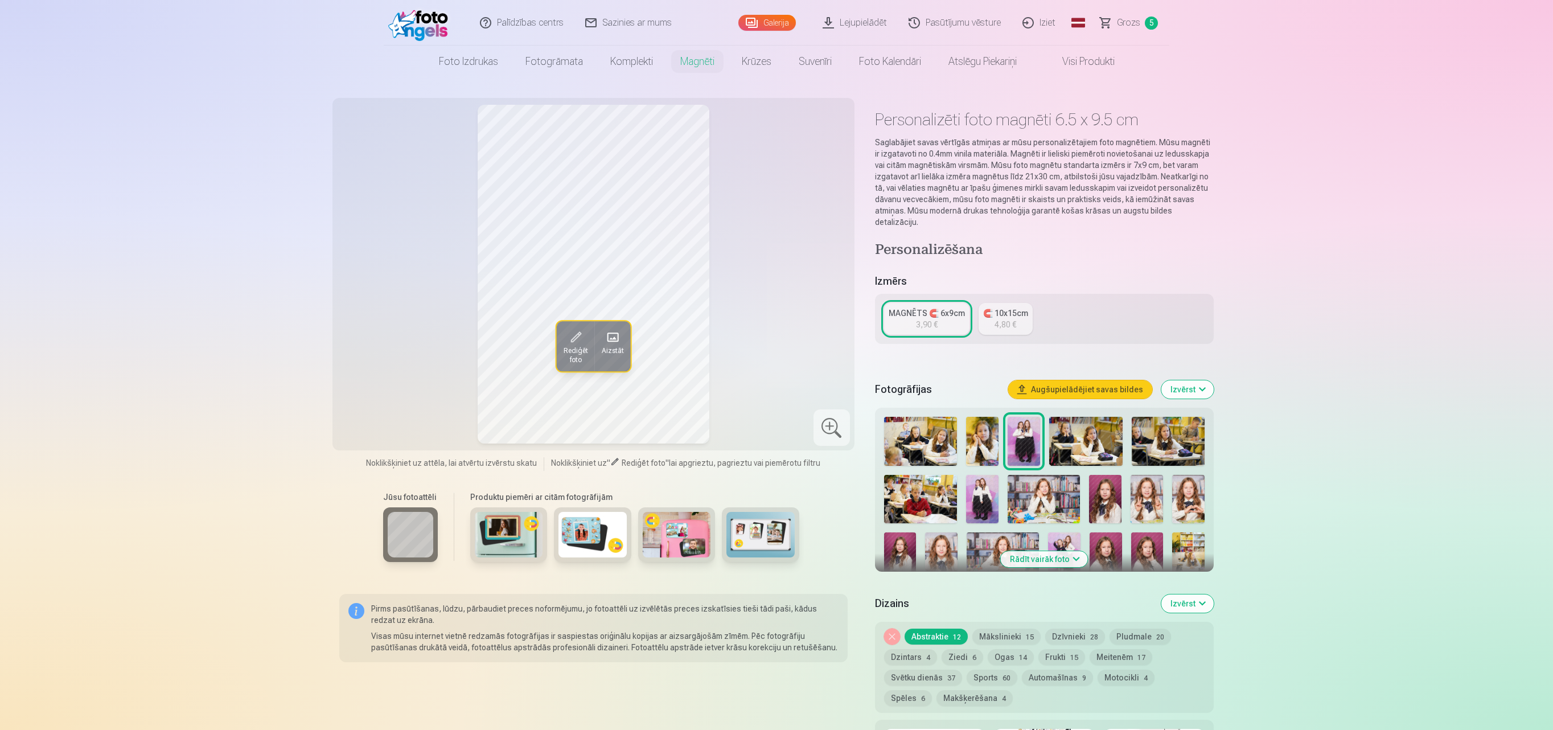
click at [774, 364] on button "Mākslinieki 15" at bounding box center [1007, 637] width 68 height 16
click at [774, 364] on button "Dzīvnieki 28" at bounding box center [1075, 637] width 60 height 16
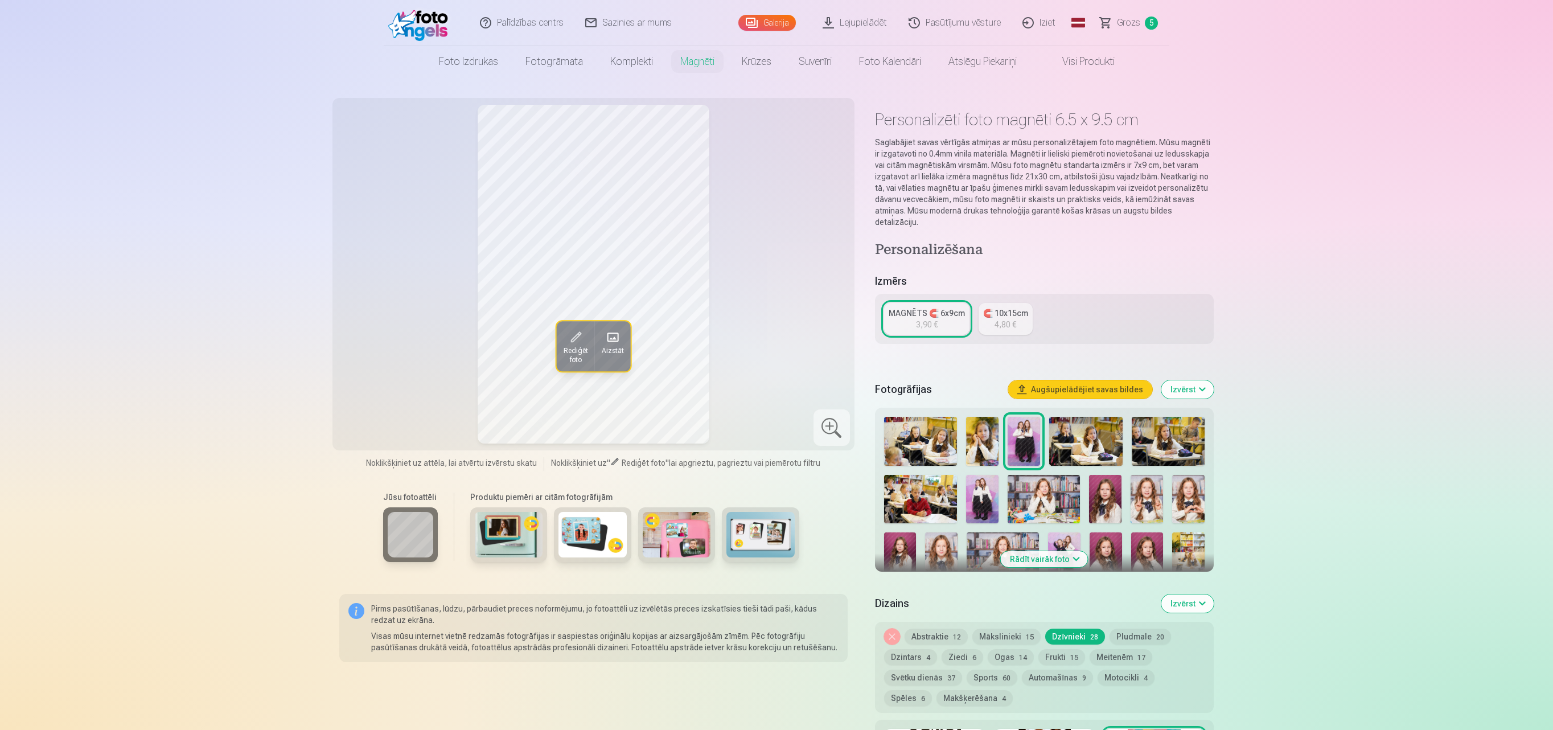
click at [774, 364] on button "Mākslinieki 15" at bounding box center [1007, 637] width 68 height 16
click at [774, 364] on button "Abstraktie 12" at bounding box center [936, 637] width 63 height 16
click at [774, 364] on button "Dzintars 4" at bounding box center [910, 657] width 53 height 16
click at [774, 364] on button "Abstraktie 12" at bounding box center [936, 637] width 63 height 16
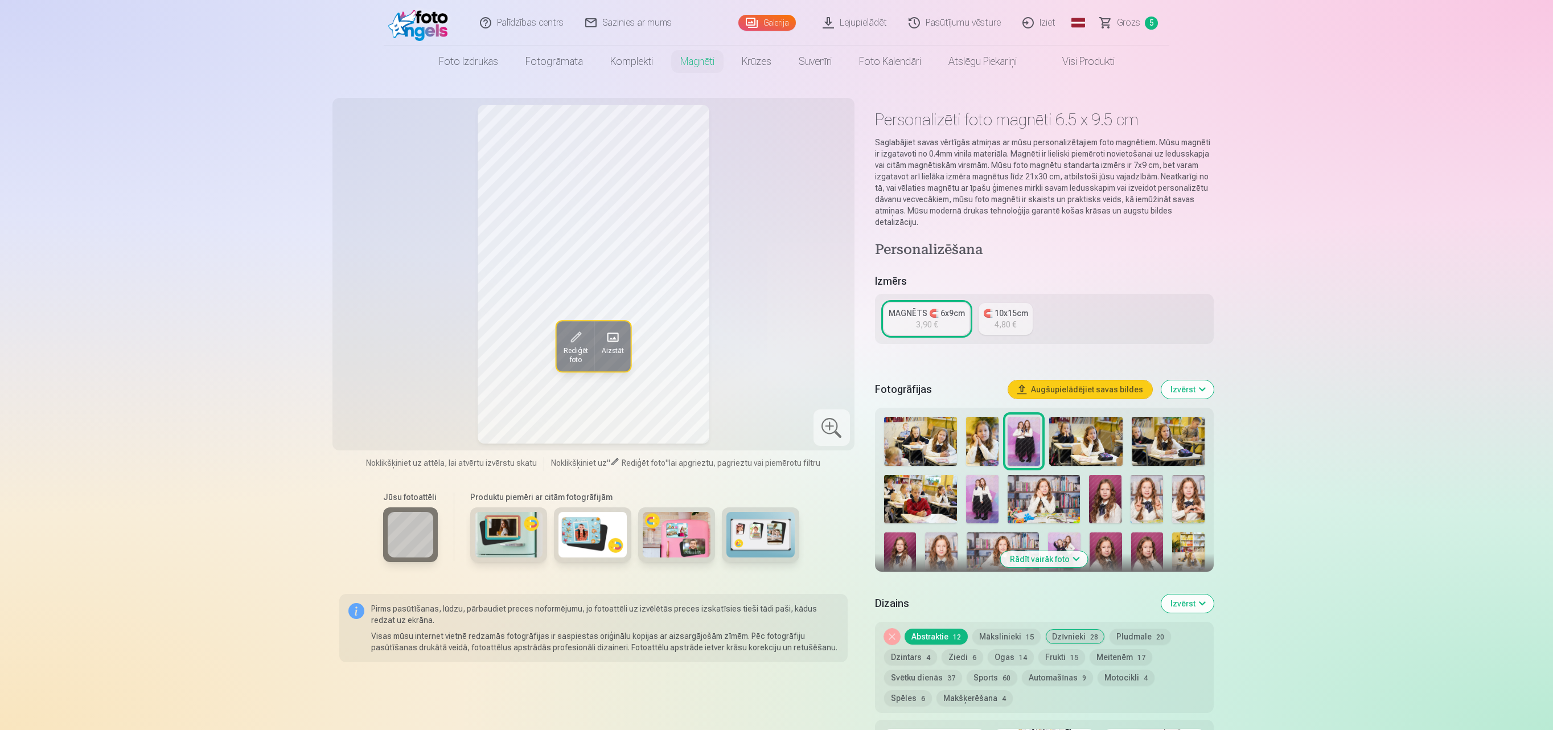
click at [774, 364] on button "Mākslinieki 15" at bounding box center [1007, 637] width 68 height 16
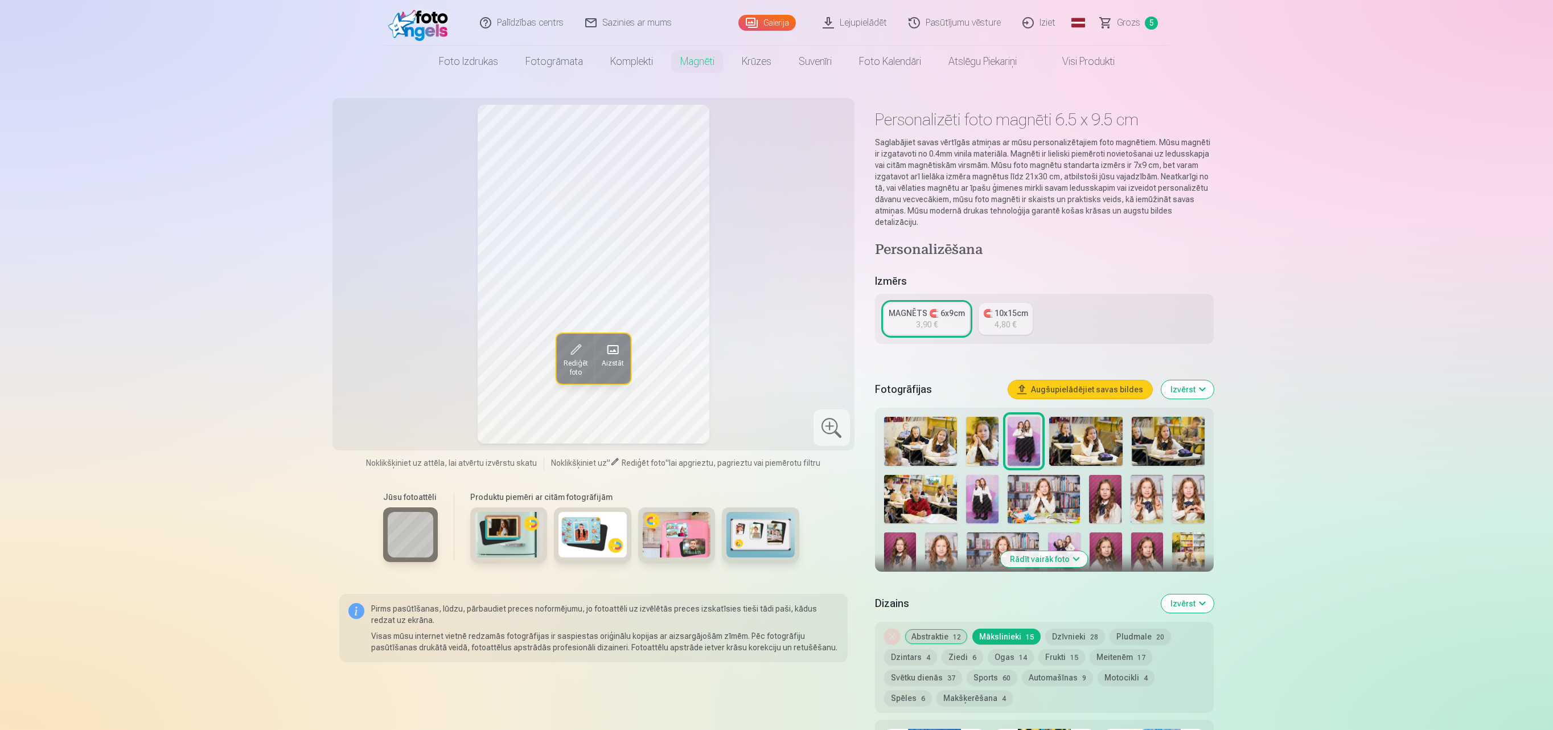
click at [774, 364] on button "Mākslinieki 15" at bounding box center [1007, 637] width 68 height 16
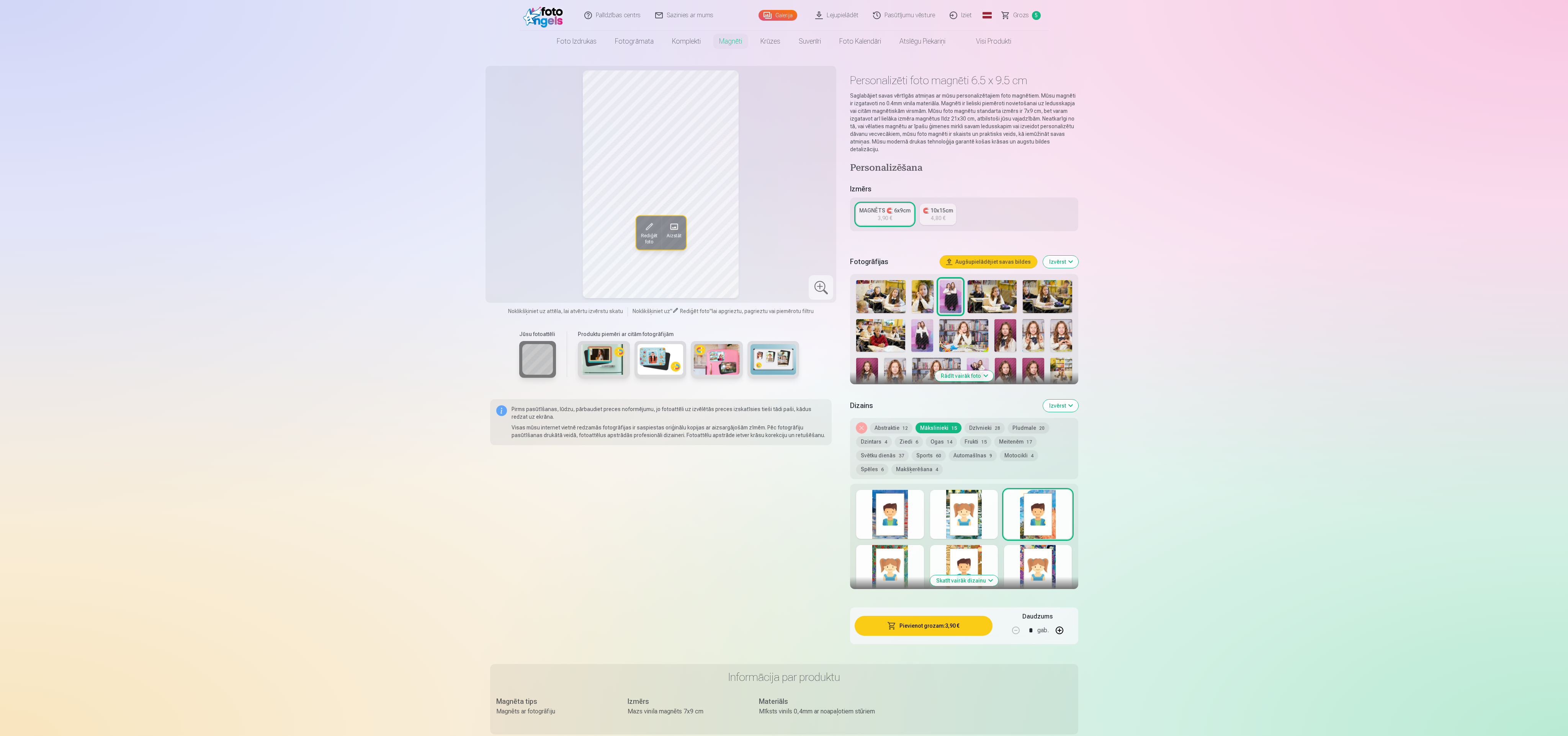
click at [520, 245] on button "Skatīt vairāk dizainu" at bounding box center [964, 581] width 68 height 11
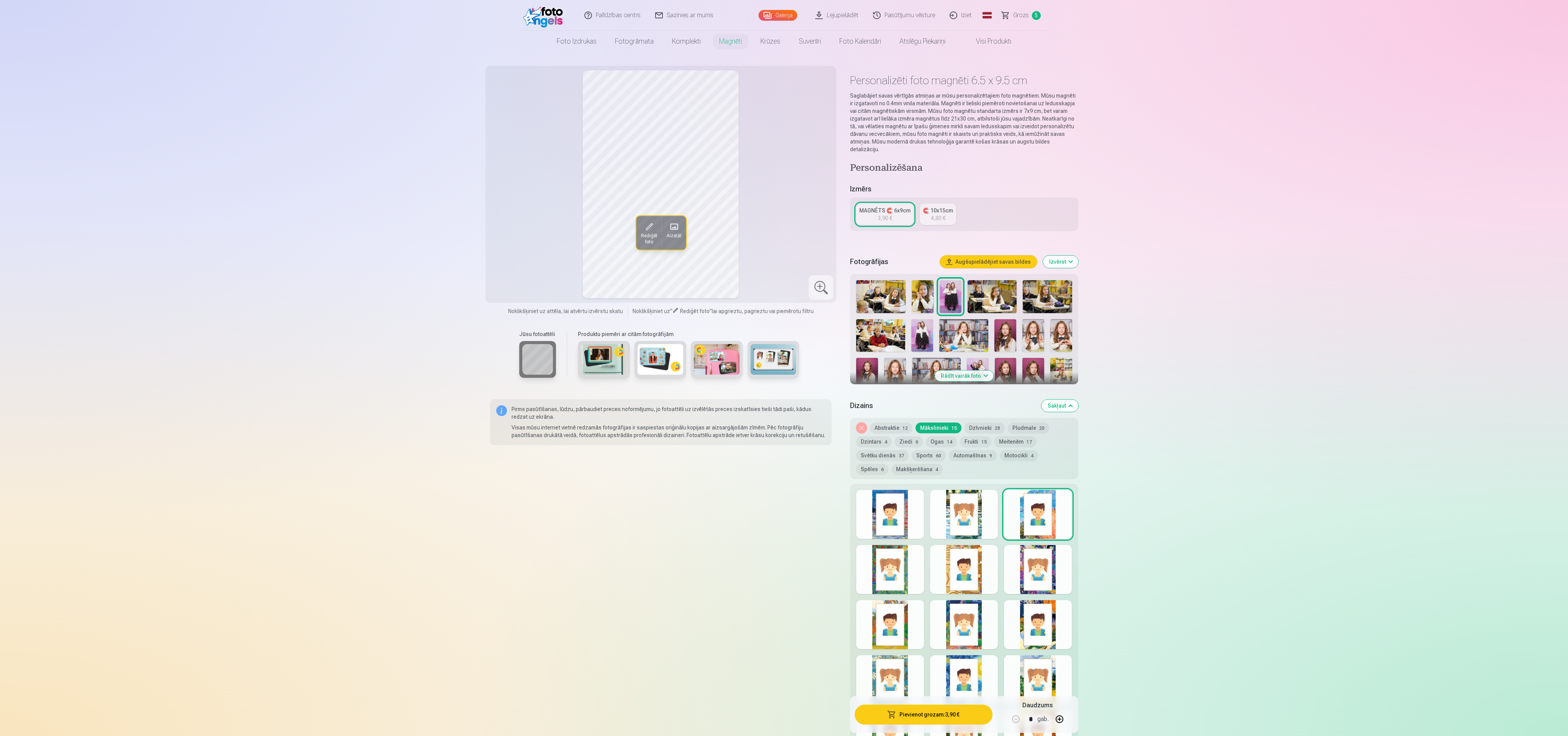
click at [520, 245] on div at bounding box center [890, 514] width 68 height 49
click at [520, 245] on div at bounding box center [890, 569] width 68 height 49
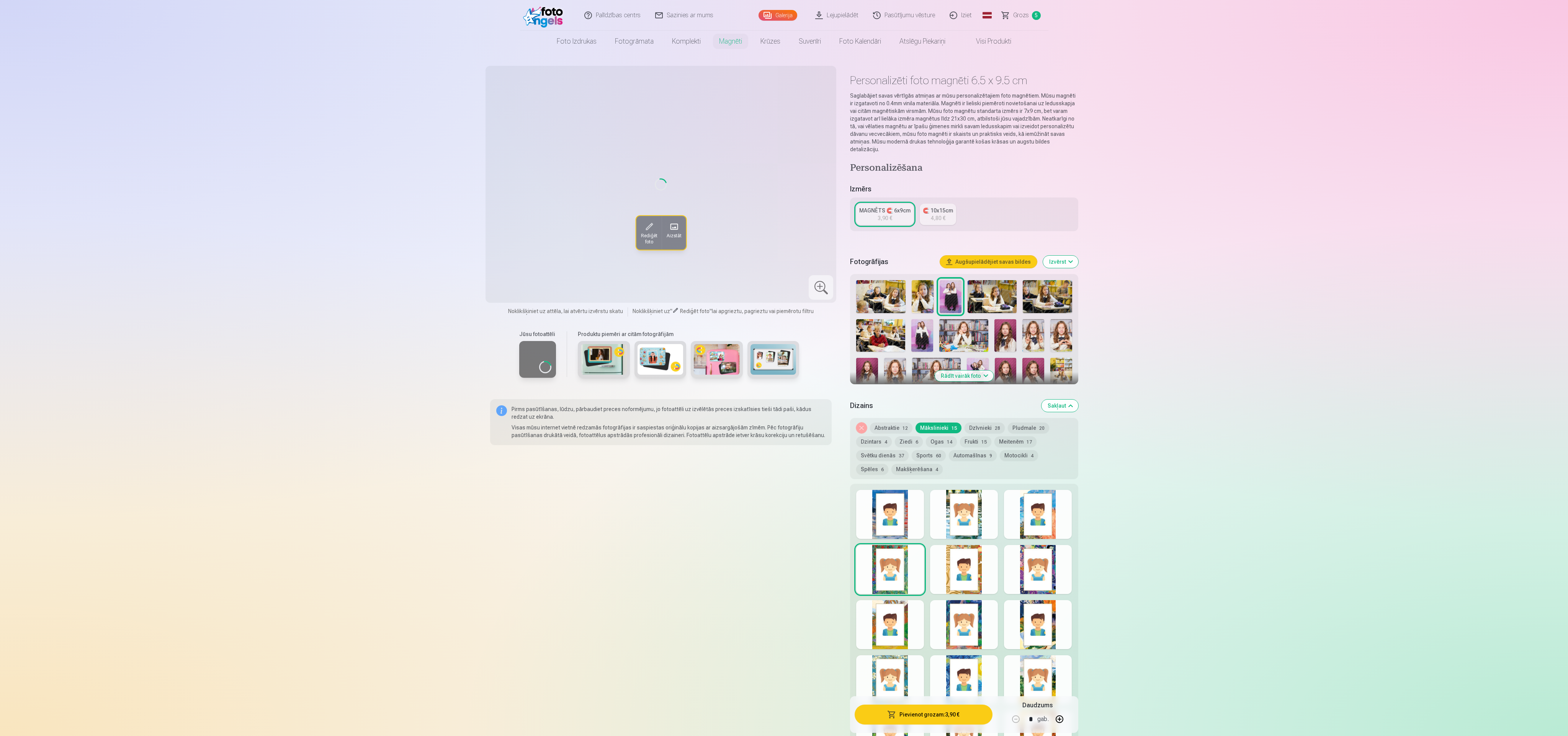
click at [520, 245] on div "Rādīt mazāk dizainu" at bounding box center [964, 633] width 228 height 298
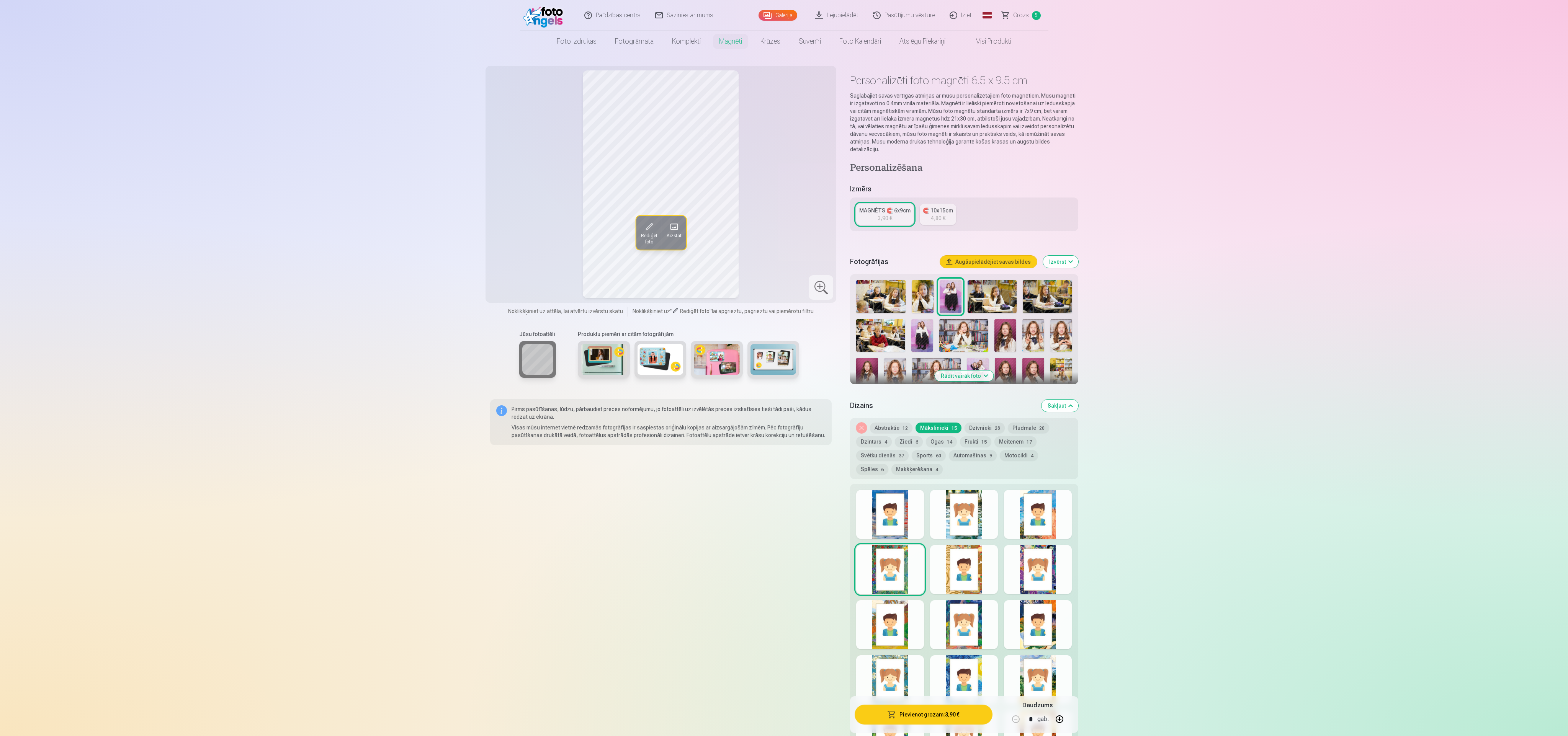
click at [520, 245] on div at bounding box center [964, 569] width 68 height 49
click at [520, 245] on div at bounding box center [1037, 569] width 68 height 49
click at [520, 245] on div at bounding box center [1037, 624] width 68 height 49
click at [520, 245] on div at bounding box center [964, 624] width 68 height 49
click at [520, 245] on div at bounding box center [890, 624] width 68 height 49
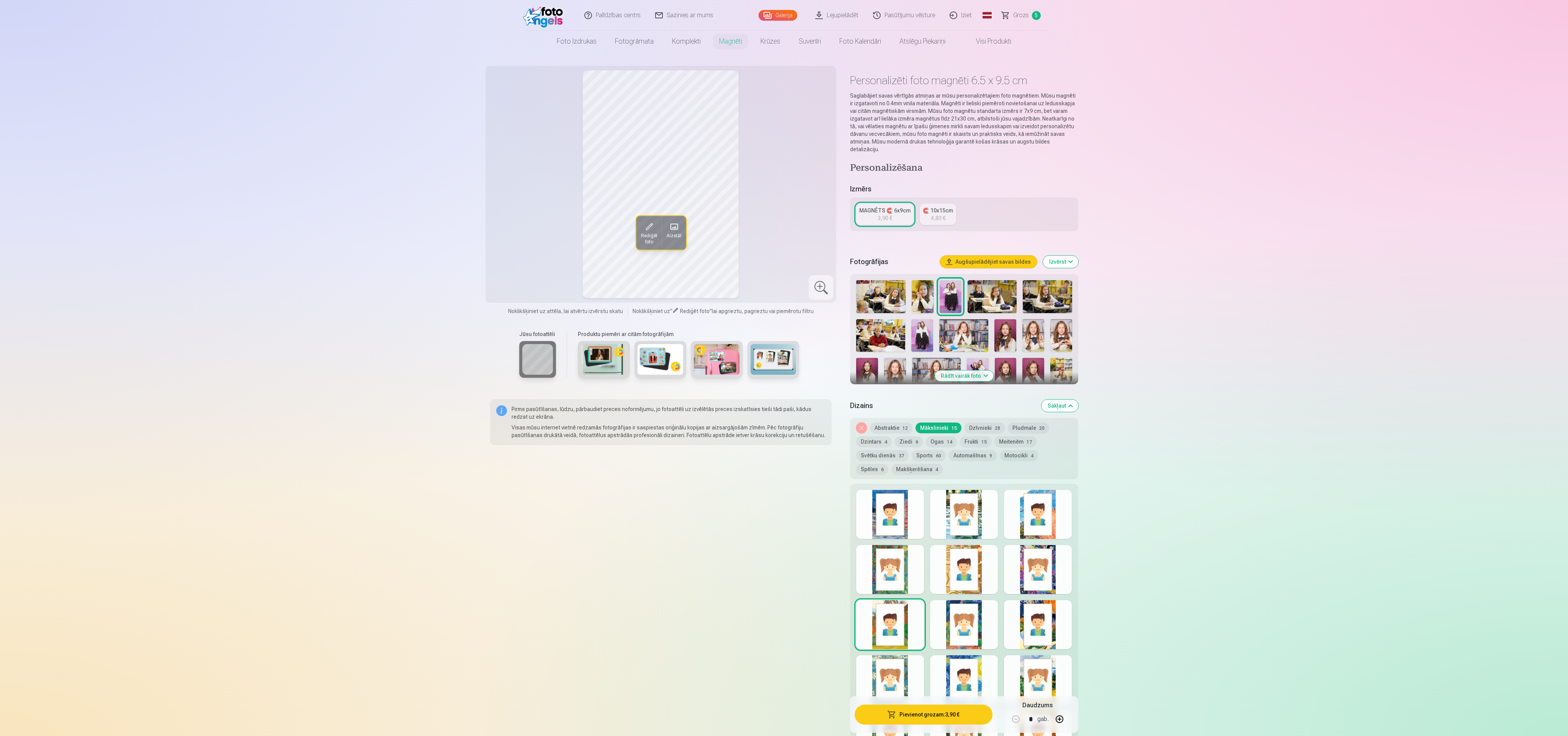
click at [520, 245] on button "Abstraktie 12" at bounding box center [891, 428] width 42 height 11
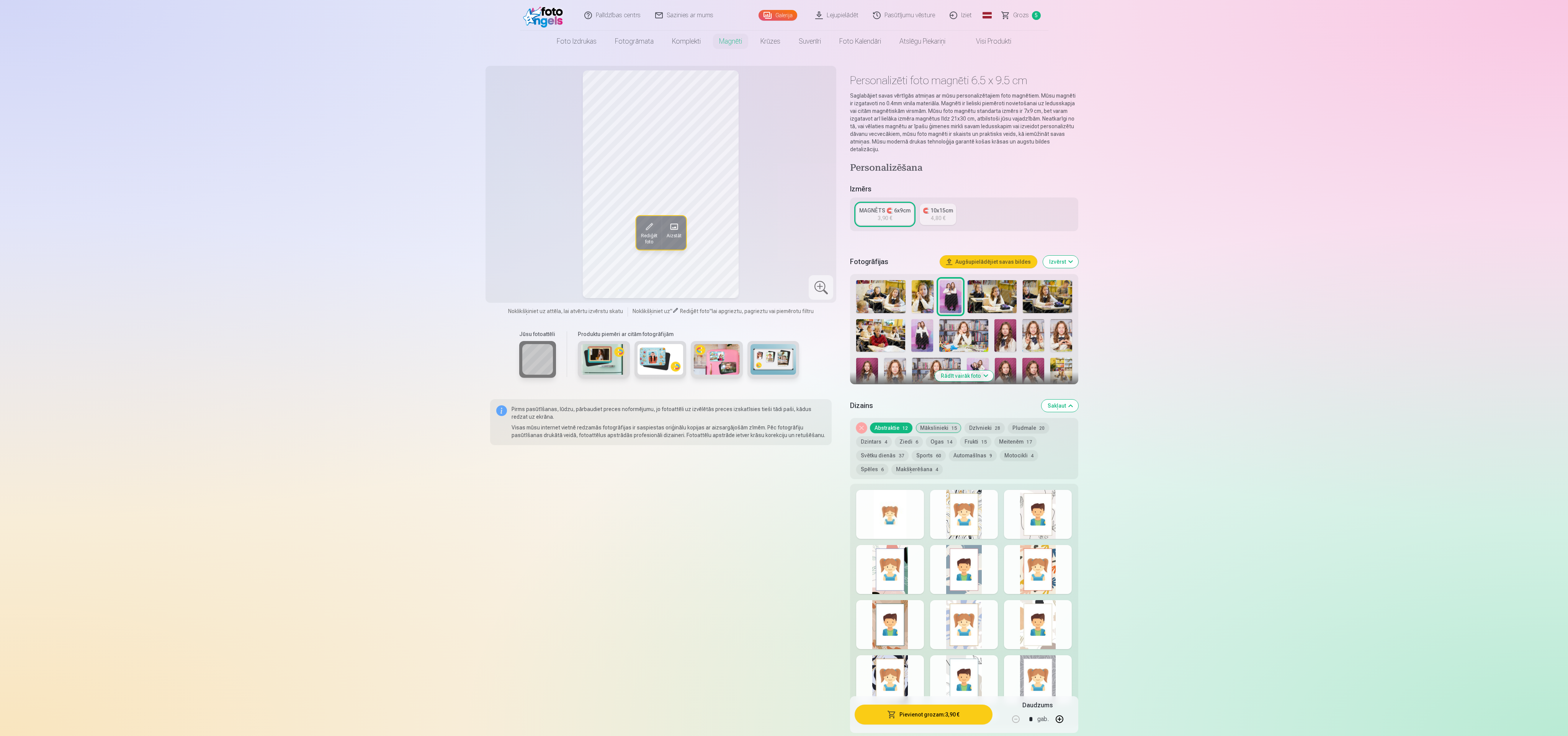
click at [520, 245] on div at bounding box center [890, 514] width 68 height 49
click at [520, 245] on div at bounding box center [964, 514] width 68 height 49
click at [520, 245] on div at bounding box center [1037, 514] width 68 height 49
click at [520, 245] on div at bounding box center [890, 569] width 68 height 49
click at [520, 245] on div at bounding box center [964, 569] width 68 height 49
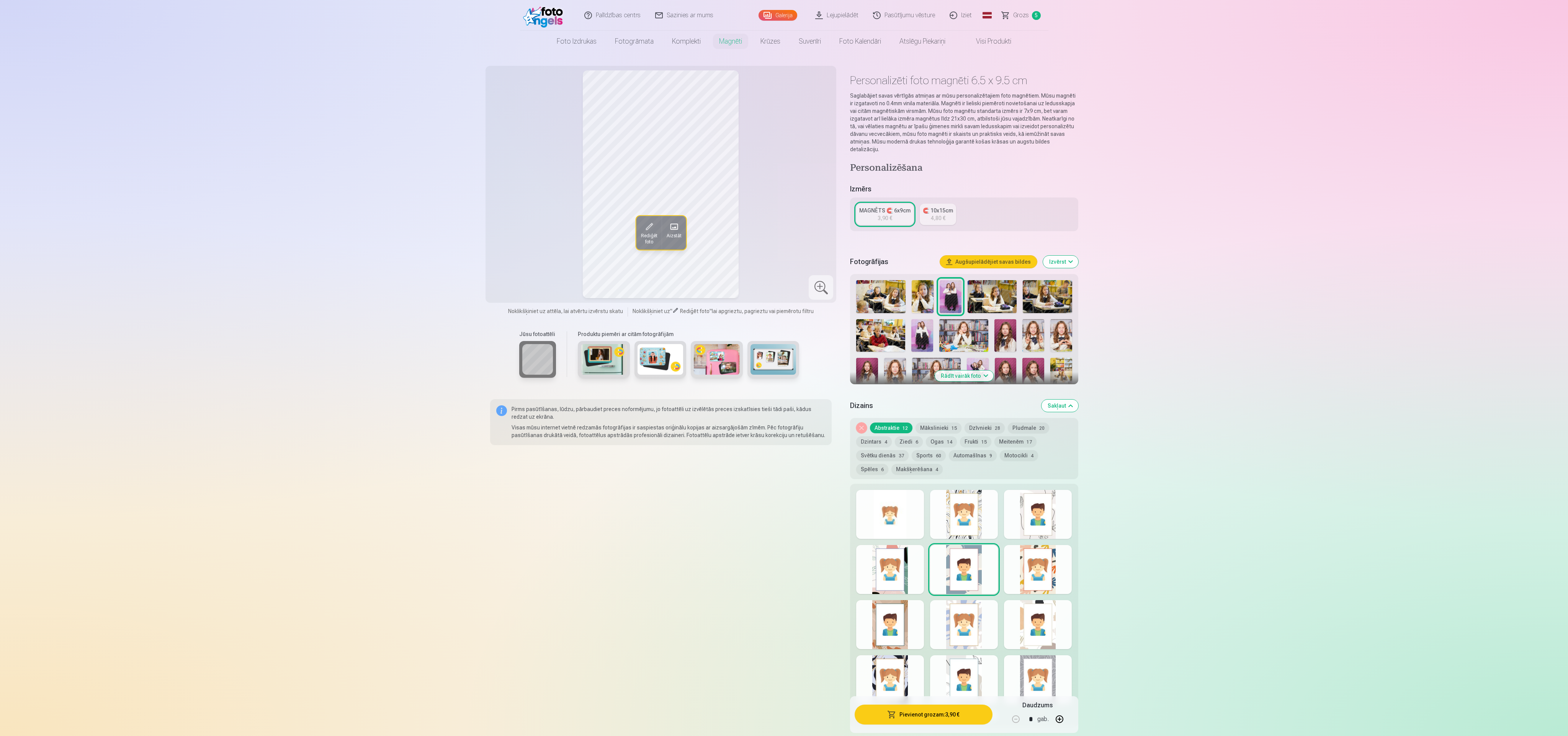
click at [520, 245] on div at bounding box center [1037, 569] width 68 height 49
click at [520, 245] on div at bounding box center [1037, 624] width 68 height 49
click at [520, 245] on div at bounding box center [964, 624] width 68 height 49
click at [520, 245] on div at bounding box center [890, 624] width 68 height 49
click at [520, 245] on div at bounding box center [890, 680] width 68 height 49
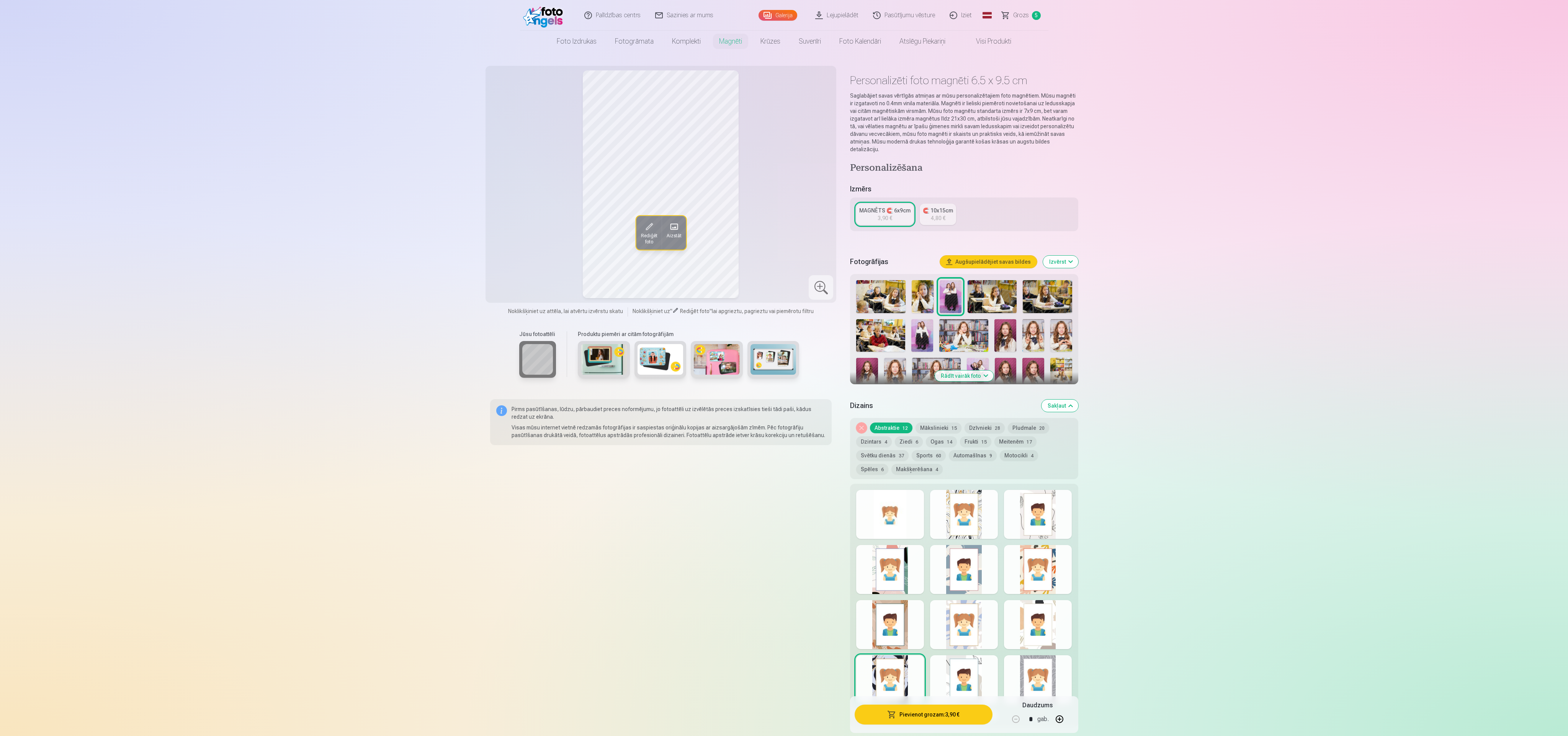
click at [520, 245] on div at bounding box center [964, 680] width 68 height 49
click at [520, 245] on div at bounding box center [1037, 680] width 68 height 49
click at [520, 245] on div at bounding box center [890, 514] width 68 height 49
click at [520, 245] on div "Noņemiet dizainu Abstraktie 12 Mākslinieki 15 Dzīvnieki 28 Pludmale 20 Dzintars…" at bounding box center [964, 448] width 228 height 61
click at [520, 245] on div at bounding box center [890, 514] width 68 height 49
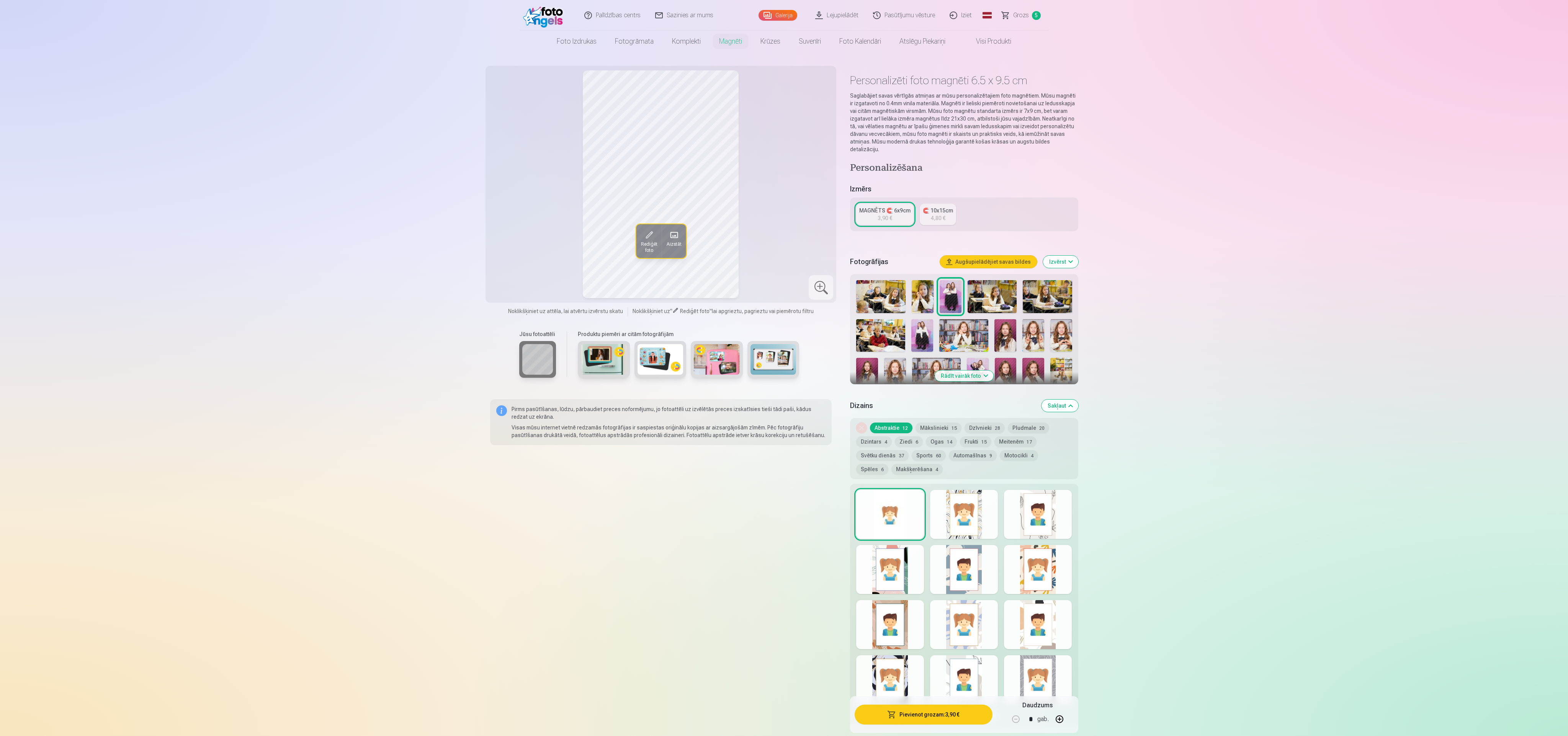
click at [520, 245] on div at bounding box center [964, 514] width 68 height 49
click at [520, 245] on div at bounding box center [1037, 514] width 68 height 49
click at [520, 245] on div at bounding box center [890, 569] width 68 height 49
click at [520, 245] on div at bounding box center [964, 569] width 68 height 49
click at [520, 245] on div at bounding box center [1037, 569] width 68 height 49
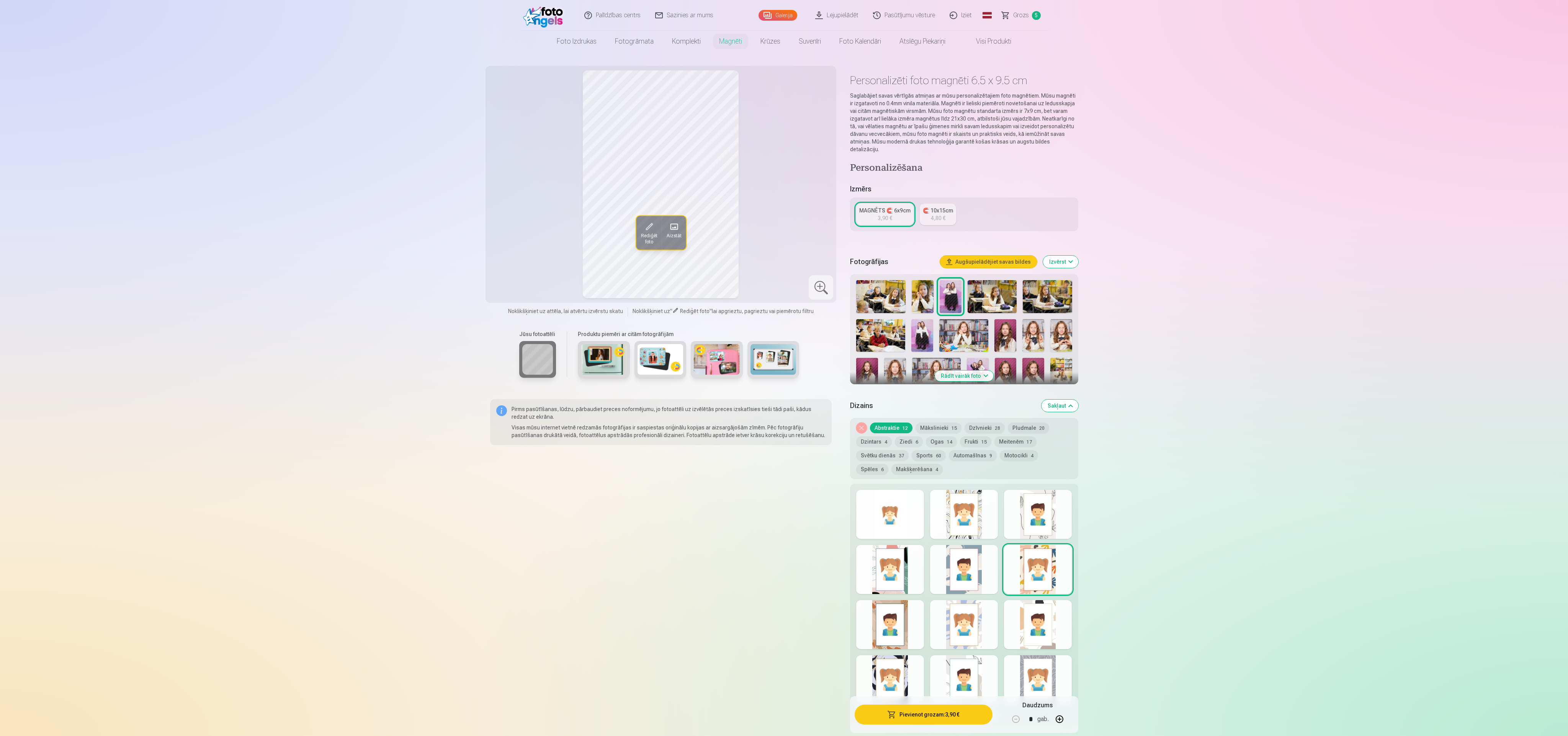
click at [520, 245] on button "Mākslinieki 15" at bounding box center [939, 428] width 46 height 11
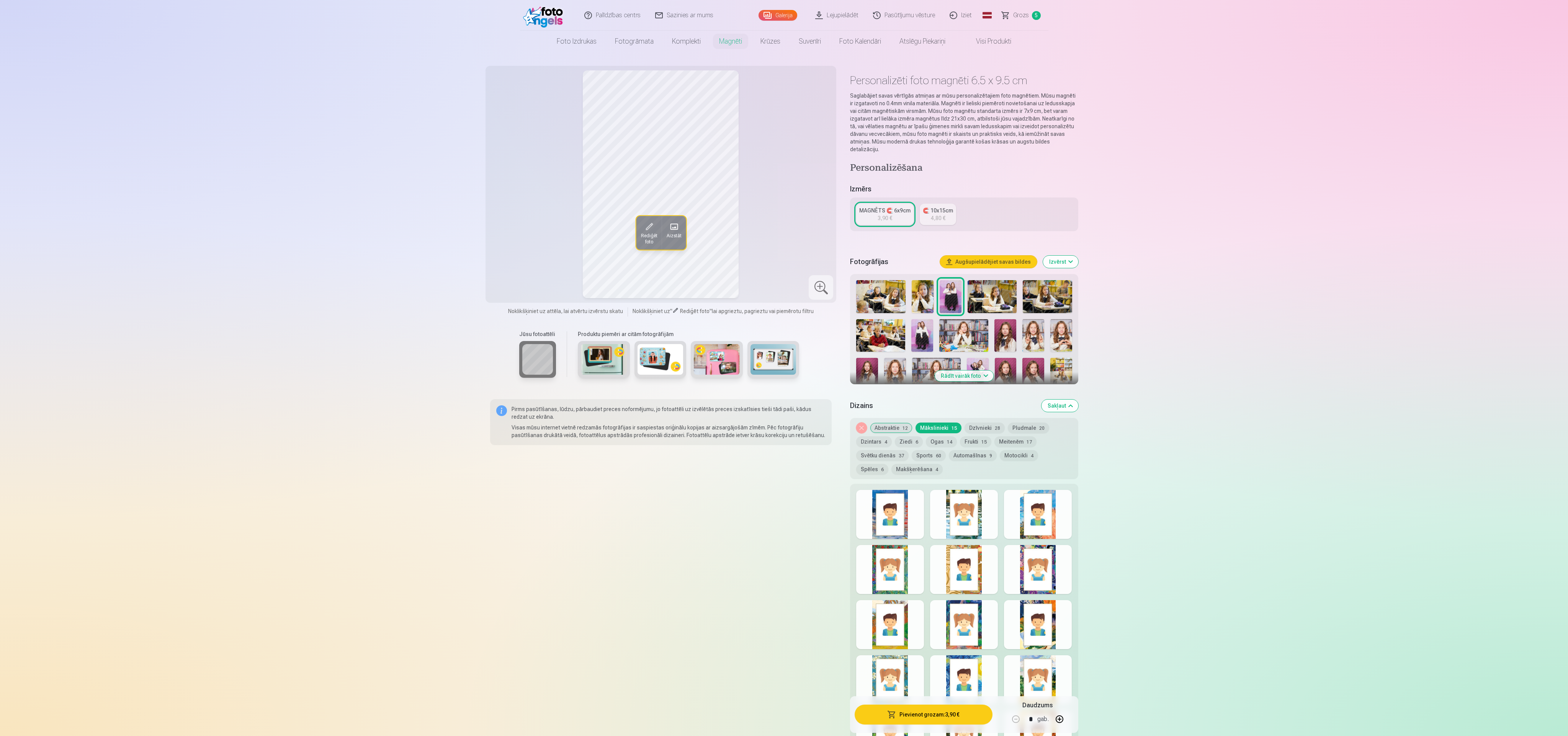
click at [520, 245] on div at bounding box center [890, 514] width 68 height 49
click at [520, 245] on div at bounding box center [964, 514] width 68 height 49
click at [520, 245] on div at bounding box center [1037, 514] width 68 height 49
click at [520, 245] on div at bounding box center [1037, 569] width 68 height 49
click at [520, 245] on div at bounding box center [964, 569] width 68 height 49
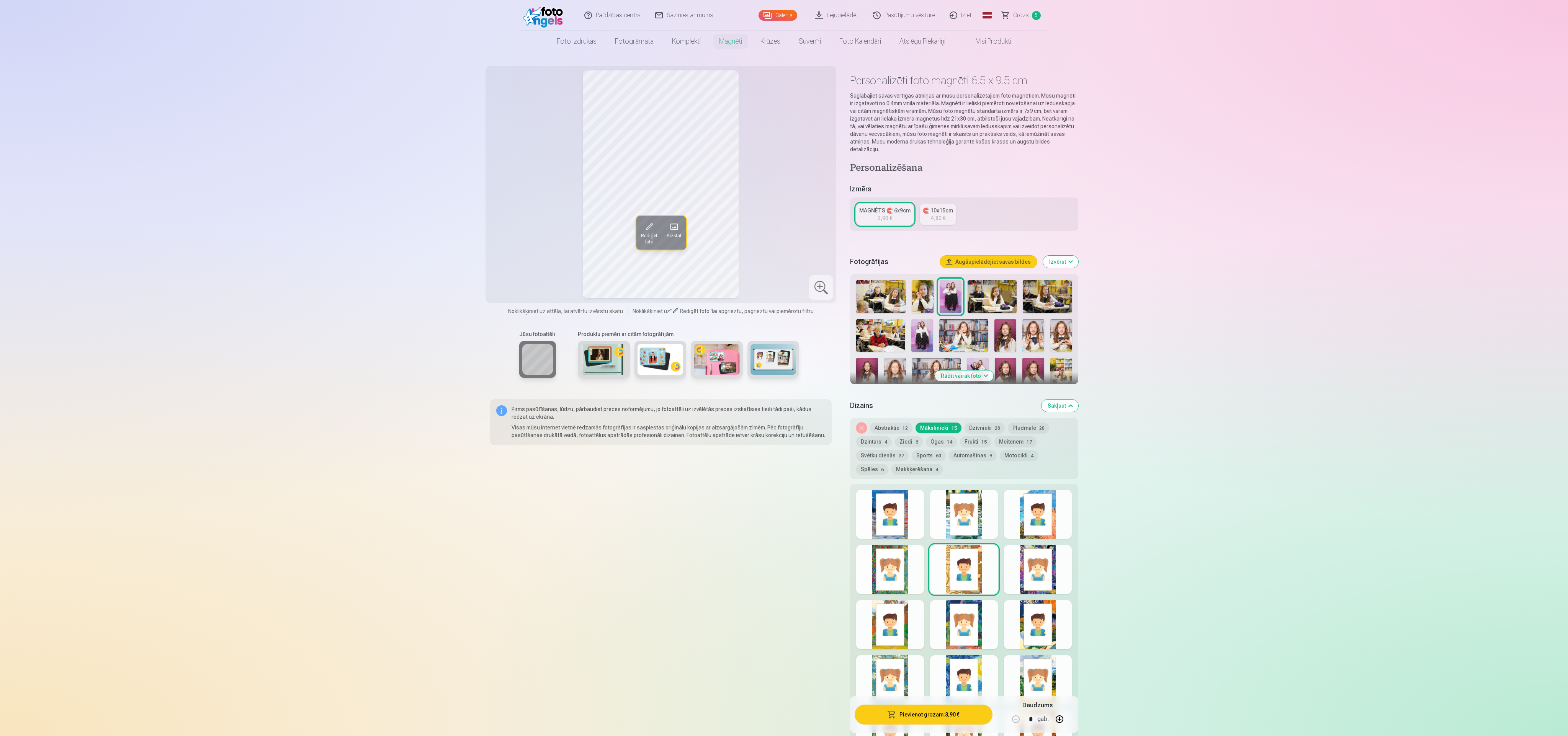
click at [520, 245] on div at bounding box center [890, 569] width 68 height 49
click at [520, 245] on div at bounding box center [890, 624] width 68 height 49
drag, startPoint x: 947, startPoint y: 634, endPoint x: 963, endPoint y: 634, distance: 16.0
click at [520, 245] on div at bounding box center [964, 624] width 68 height 49
click at [520, 245] on div at bounding box center [1037, 624] width 68 height 49
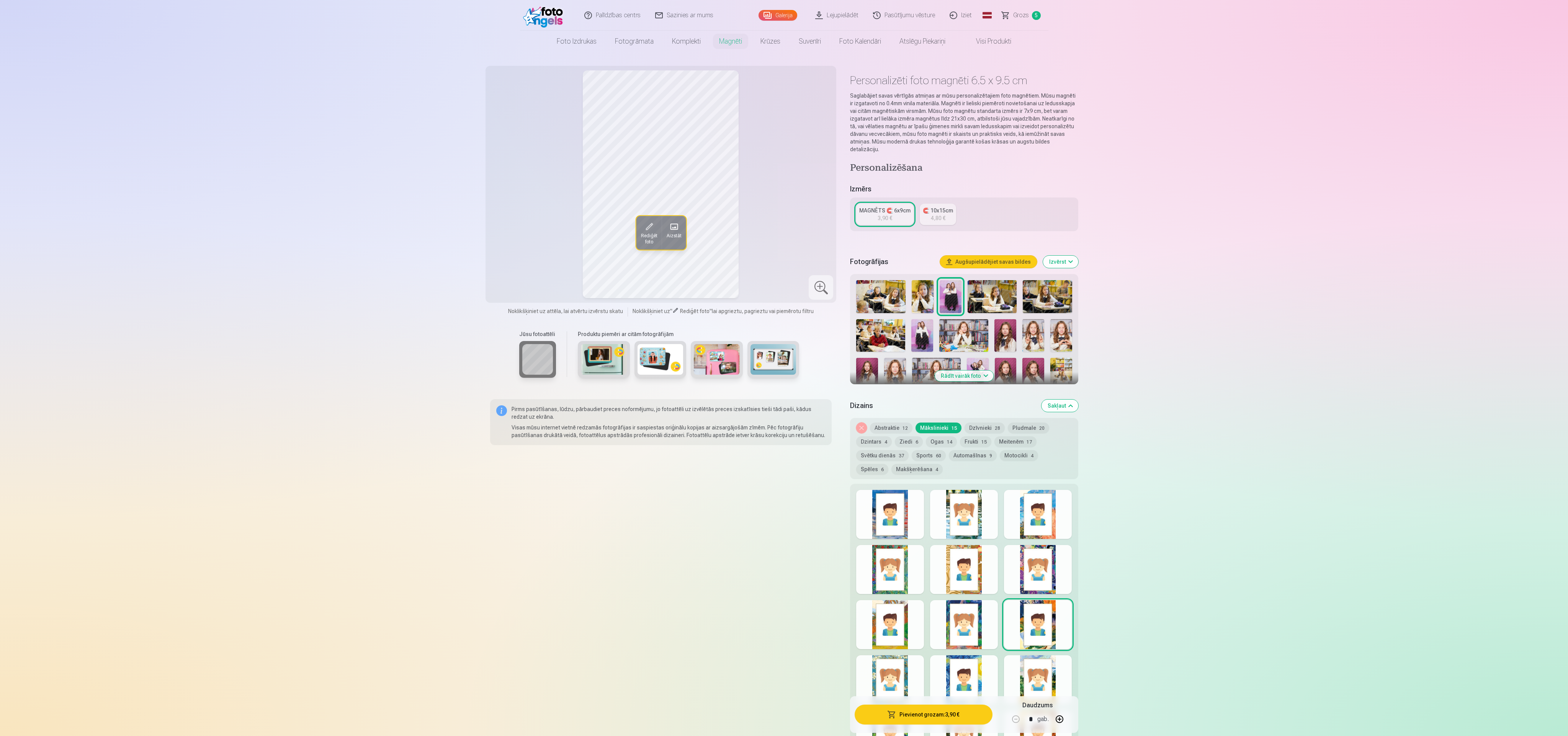
click at [520, 245] on div at bounding box center [1037, 680] width 68 height 49
click at [520, 245] on div at bounding box center [964, 680] width 68 height 49
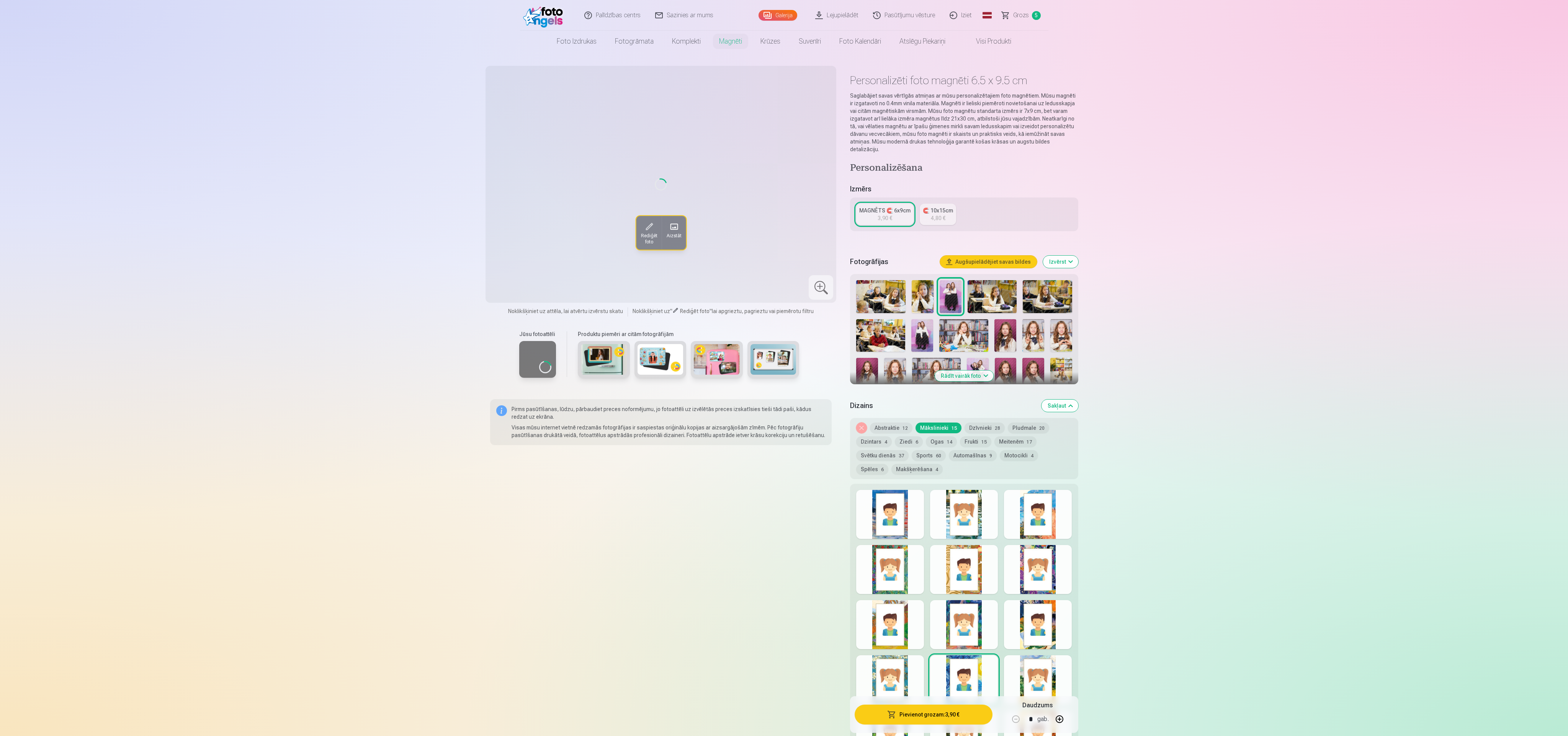
click at [520, 245] on div at bounding box center [890, 680] width 68 height 49
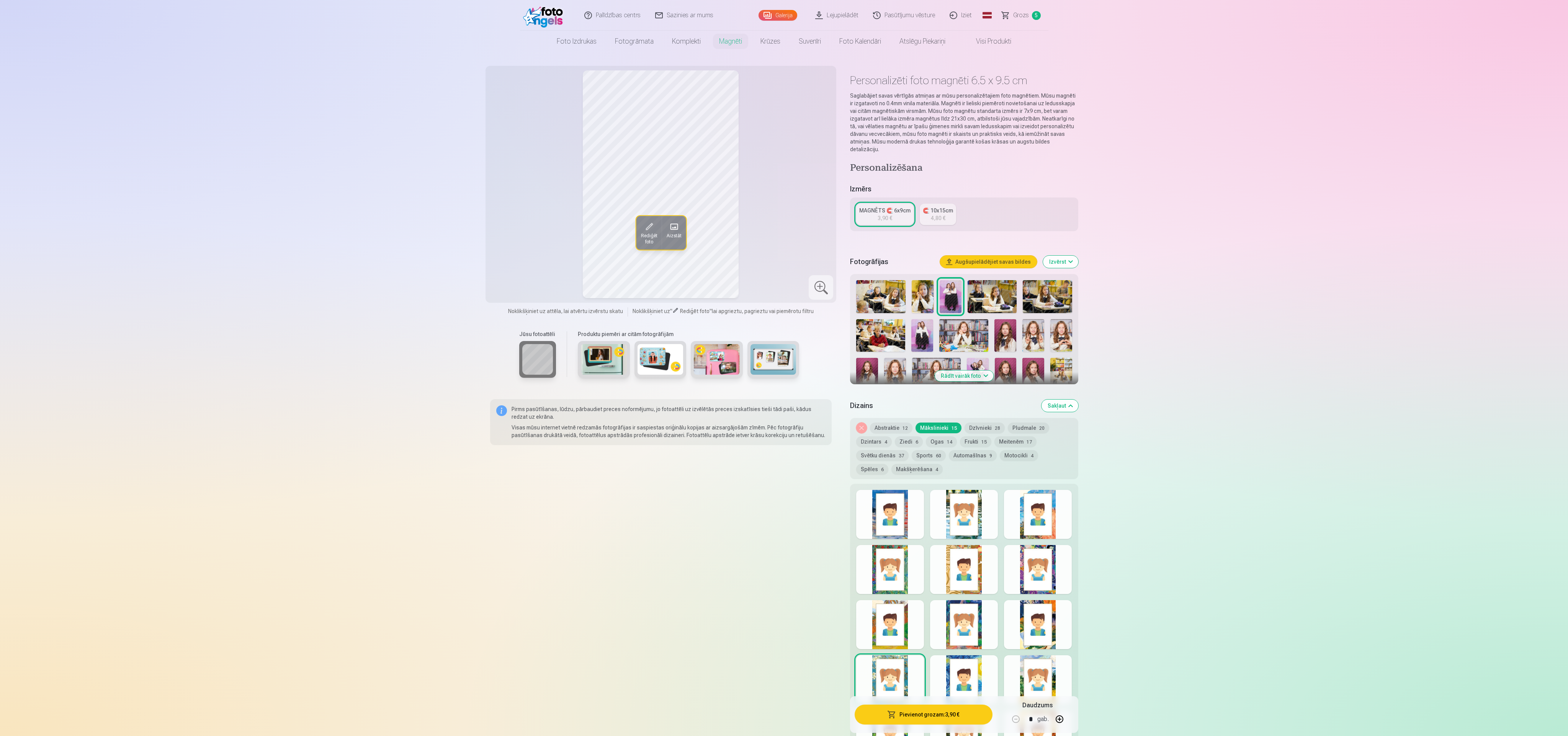
click at [520, 245] on div "Noņemiet dizainu Abstraktie 12 Mākslinieki 15 Dzīvnieki 28 Pludmale 20 Dzintars…" at bounding box center [964, 448] width 228 height 61
click at [520, 245] on button "Pludmale 20" at bounding box center [1028, 428] width 41 height 11
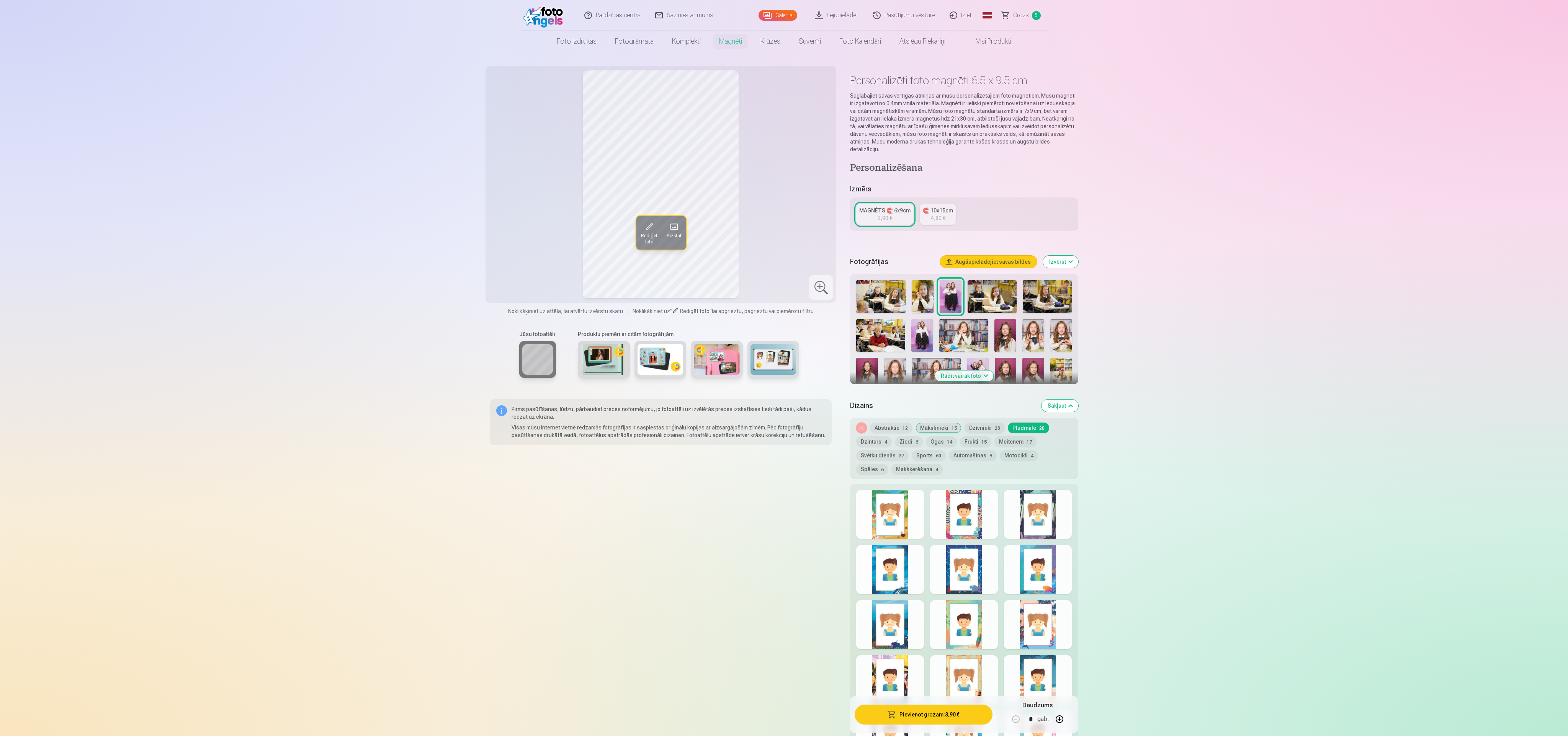
click at [520, 245] on div at bounding box center [890, 514] width 68 height 49
click at [520, 245] on div at bounding box center [964, 514] width 68 height 49
click at [520, 245] on div at bounding box center [1037, 514] width 68 height 49
click at [520, 245] on div at bounding box center [890, 569] width 68 height 49
click at [520, 245] on div at bounding box center [964, 569] width 68 height 49
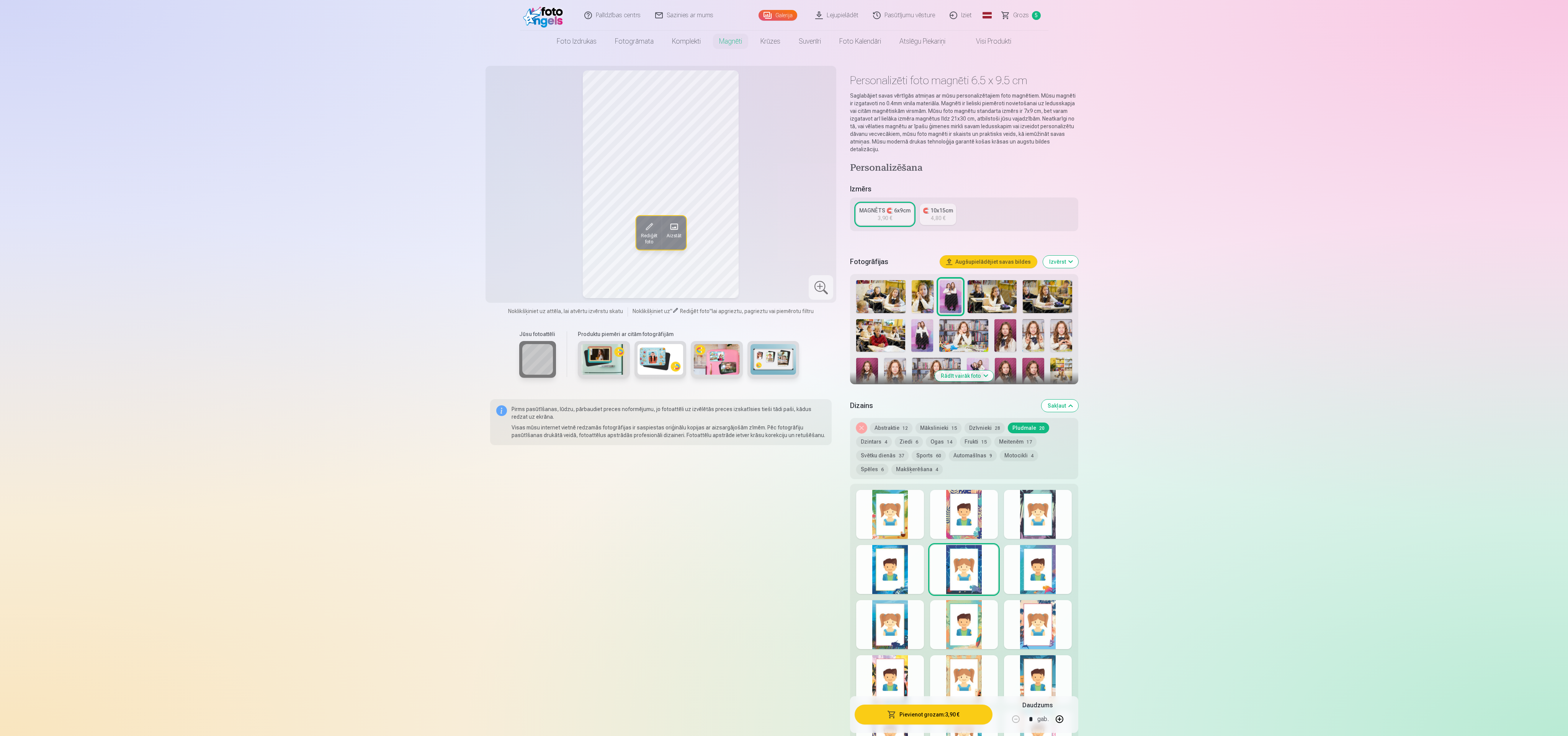
click at [520, 245] on div at bounding box center [1037, 569] width 68 height 49
click at [520, 245] on div at bounding box center [1037, 624] width 68 height 49
click at [520, 245] on div at bounding box center [964, 624] width 68 height 49
click at [520, 245] on div at bounding box center [890, 624] width 68 height 49
click at [520, 245] on div at bounding box center [890, 680] width 68 height 49
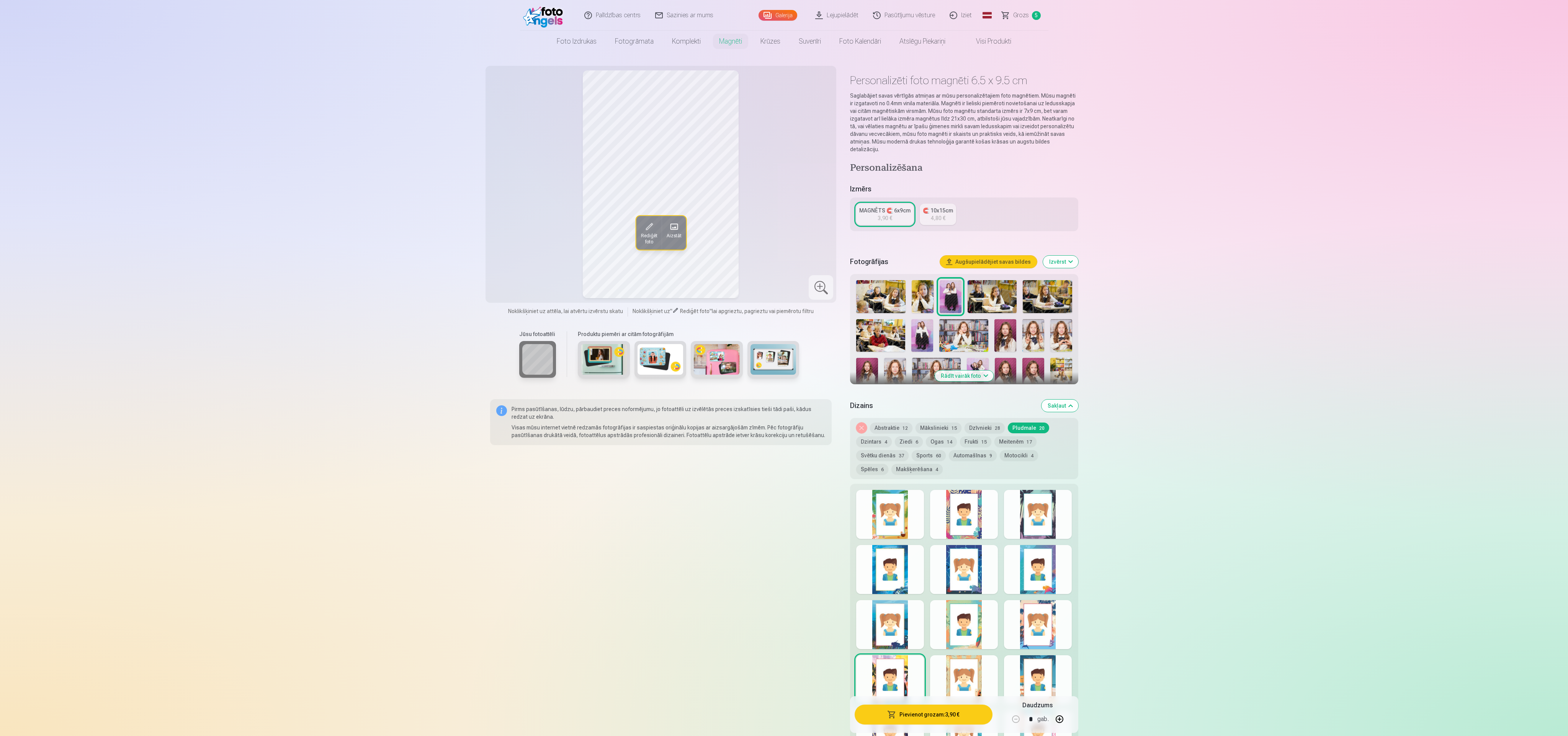
click at [520, 245] on div at bounding box center [964, 680] width 68 height 49
click at [520, 245] on div at bounding box center [1037, 680] width 68 height 49
click at [520, 245] on button "Dzīvnieki 28" at bounding box center [984, 428] width 40 height 11
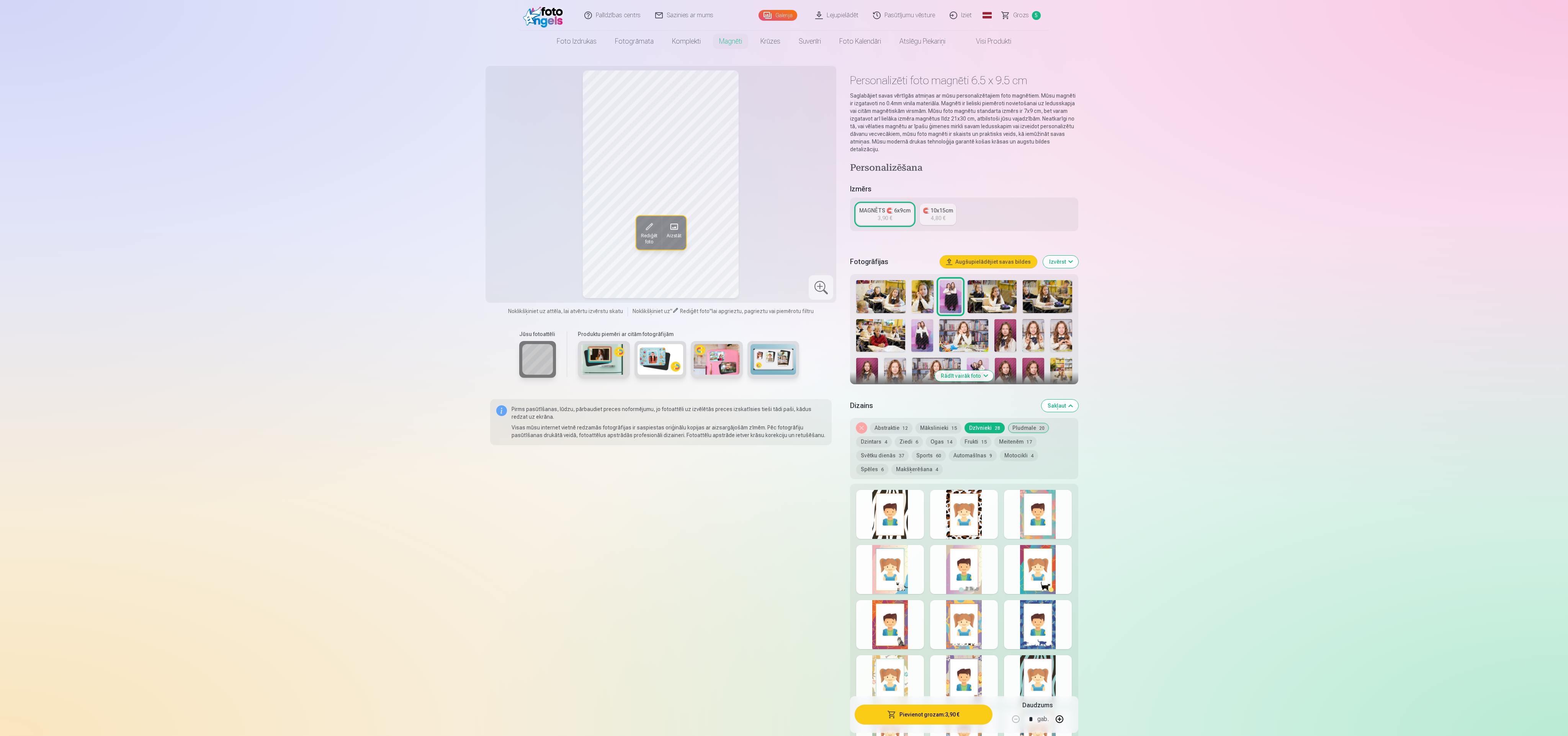
click at [520, 245] on div at bounding box center [890, 514] width 68 height 49
click at [520, 245] on div at bounding box center [964, 514] width 68 height 49
drag, startPoint x: 1087, startPoint y: 511, endPoint x: 1083, endPoint y: 519, distance: 8.9
click at [520, 245] on div at bounding box center [1037, 514] width 68 height 49
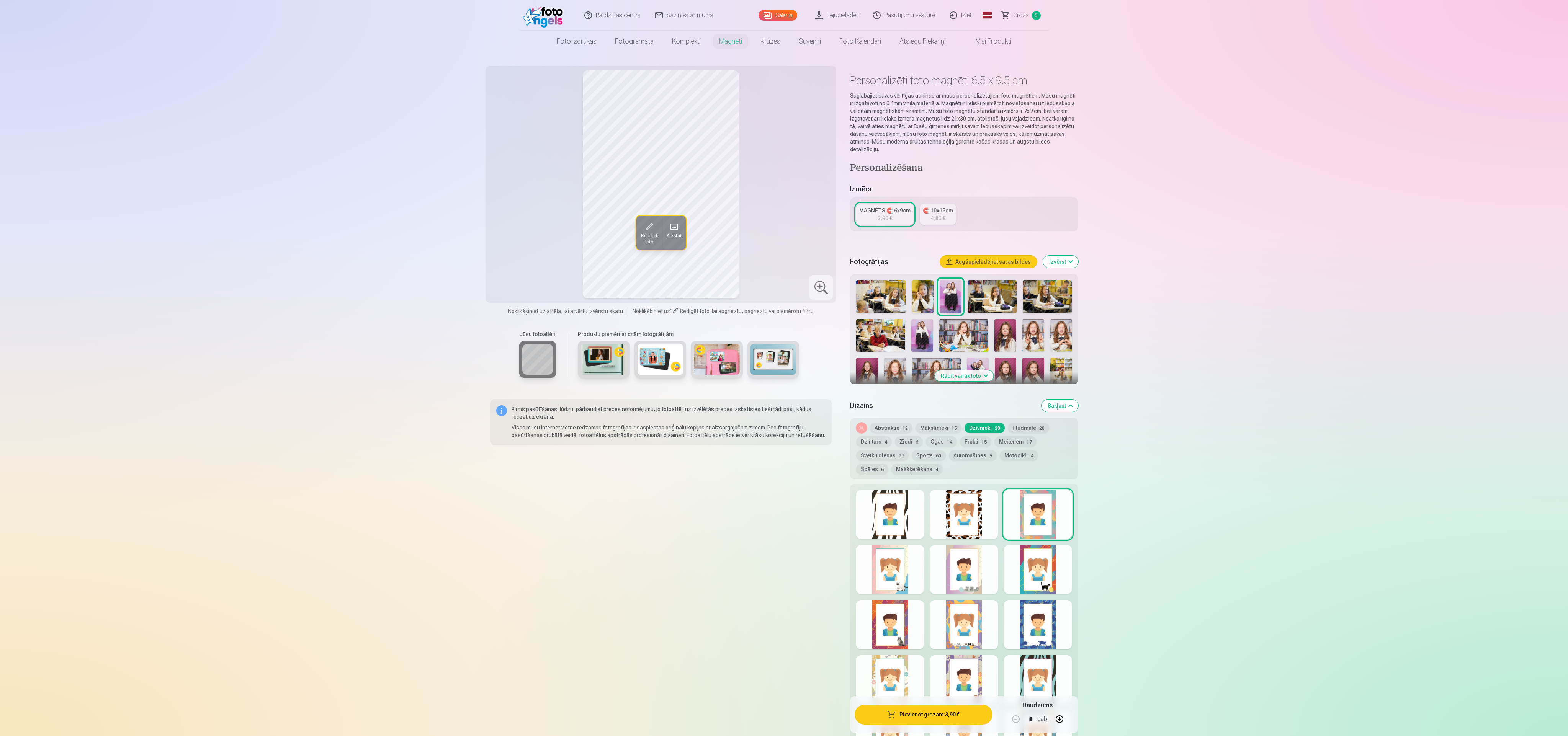
click at [520, 245] on div at bounding box center [1037, 569] width 68 height 49
click at [520, 245] on div at bounding box center [964, 569] width 68 height 49
click at [520, 245] on div at bounding box center [890, 569] width 68 height 49
click at [520, 245] on div at bounding box center [890, 624] width 68 height 49
click at [520, 245] on div at bounding box center [964, 624] width 68 height 49
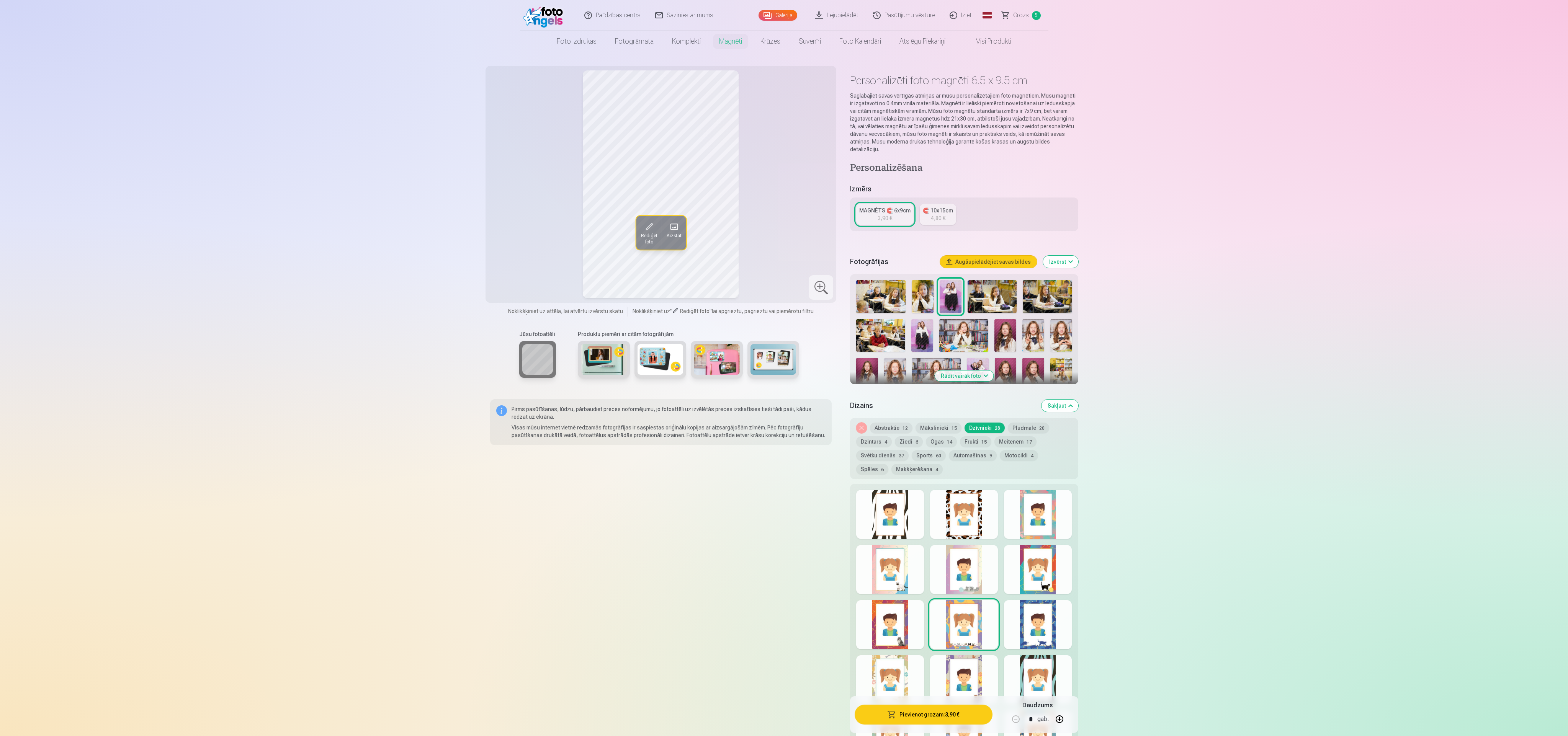
click at [520, 245] on div at bounding box center [1037, 624] width 68 height 49
click at [520, 245] on div at bounding box center [1037, 680] width 68 height 49
click at [520, 245] on div at bounding box center [964, 680] width 68 height 49
click at [520, 245] on div at bounding box center [890, 680] width 68 height 49
click at [520, 245] on button "Dzintars 4" at bounding box center [873, 442] width 36 height 11
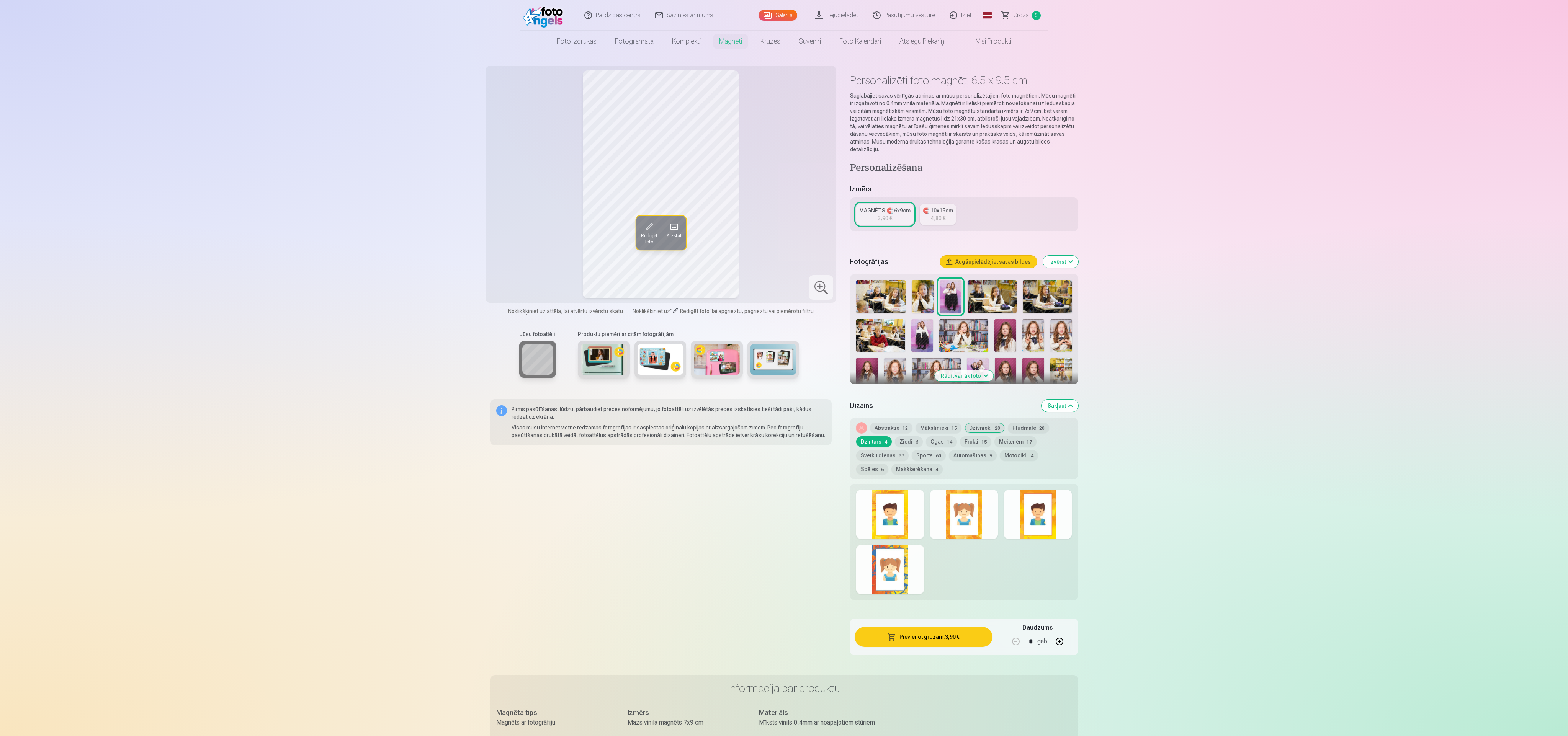
click at [520, 245] on div at bounding box center [890, 514] width 68 height 49
click at [520, 245] on div at bounding box center [964, 514] width 68 height 49
click at [520, 245] on div at bounding box center [1037, 514] width 68 height 49
click at [520, 245] on div at bounding box center [890, 569] width 68 height 49
click at [520, 245] on button "Ziedi 6" at bounding box center [909, 442] width 28 height 11
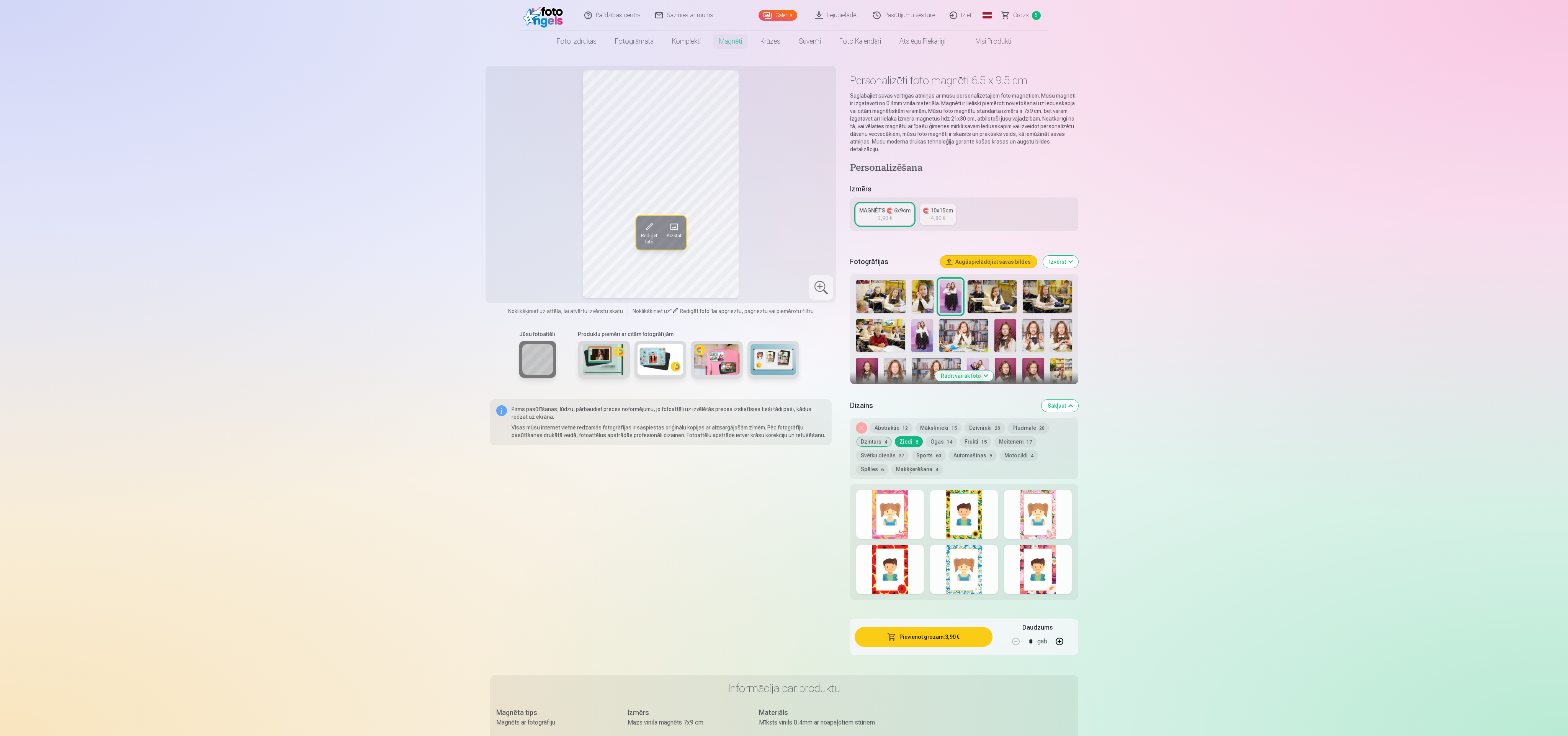
click at [520, 245] on div at bounding box center [890, 514] width 68 height 49
drag, startPoint x: 949, startPoint y: 519, endPoint x: 955, endPoint y: 518, distance: 6.1
click at [520, 245] on div at bounding box center [964, 514] width 68 height 49
click at [520, 245] on div at bounding box center [1037, 514] width 68 height 49
click at [520, 245] on div at bounding box center [1037, 569] width 68 height 49
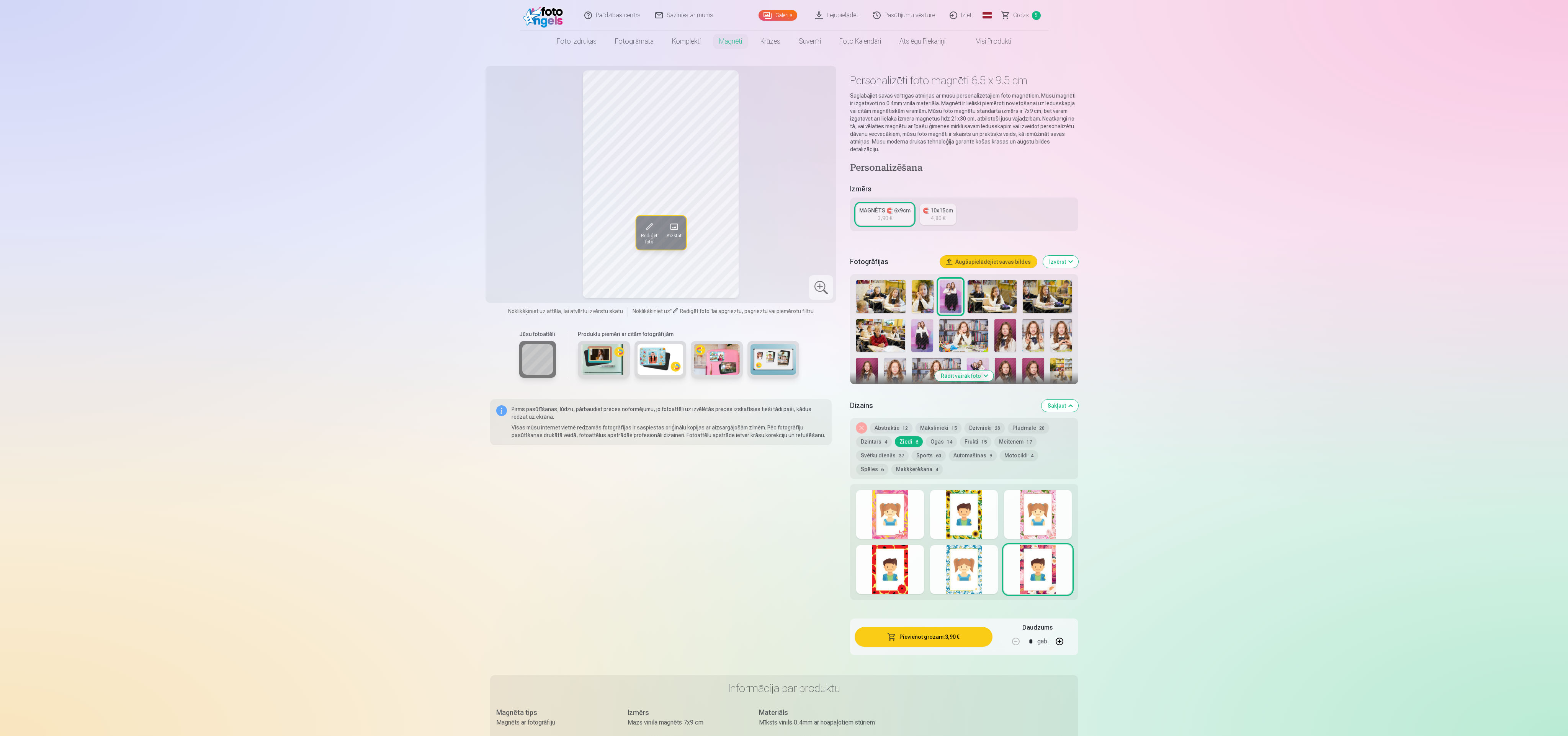
click at [520, 245] on div at bounding box center [964, 569] width 68 height 49
click at [520, 245] on div at bounding box center [890, 569] width 68 height 49
click at [520, 245] on button "Ogas 14" at bounding box center [941, 442] width 31 height 11
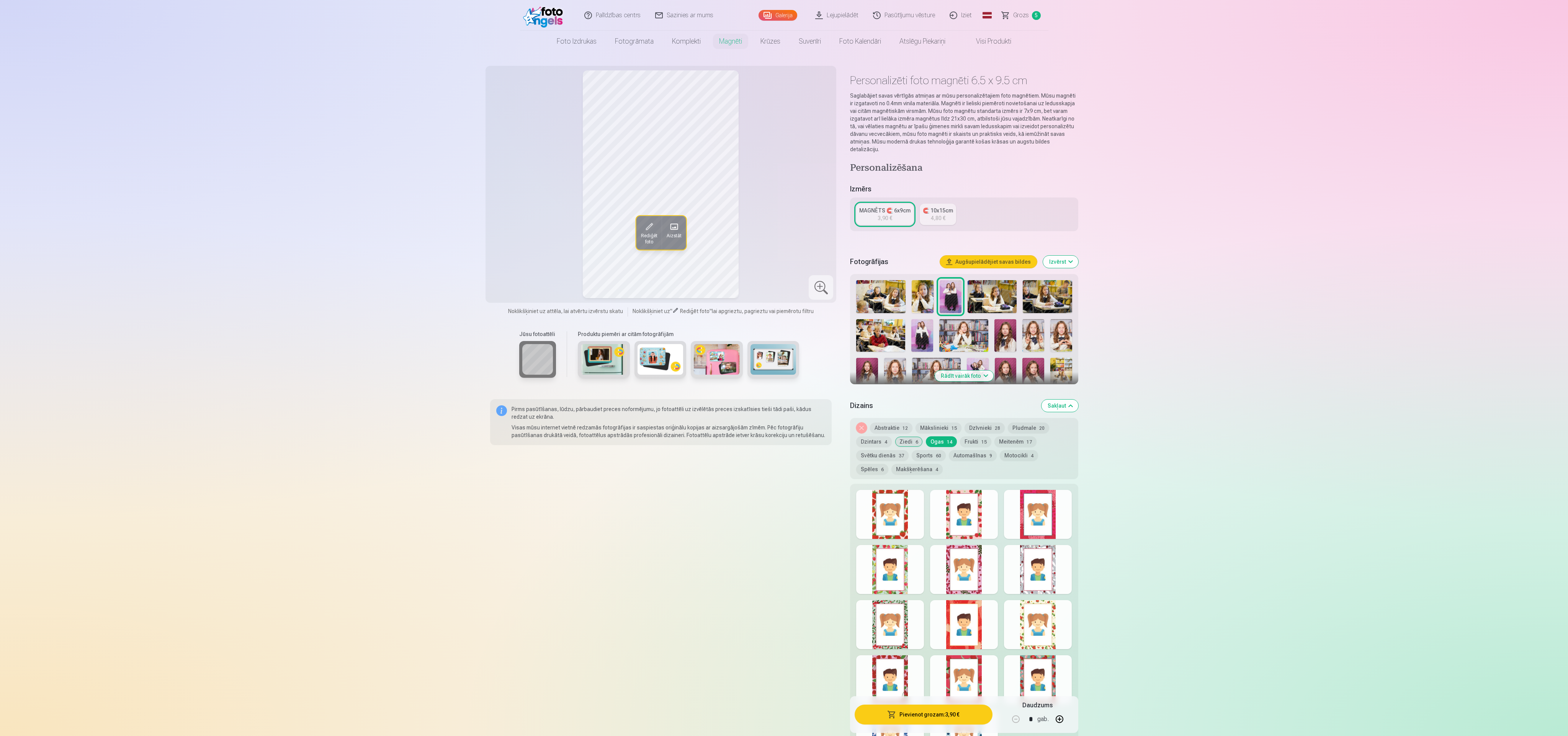
click at [520, 245] on div at bounding box center [890, 514] width 68 height 49
click at [520, 245] on div at bounding box center [964, 514] width 68 height 49
click at [520, 245] on div at bounding box center [1037, 514] width 68 height 49
click at [520, 245] on div at bounding box center [1037, 569] width 68 height 49
click at [520, 245] on div at bounding box center [964, 569] width 68 height 49
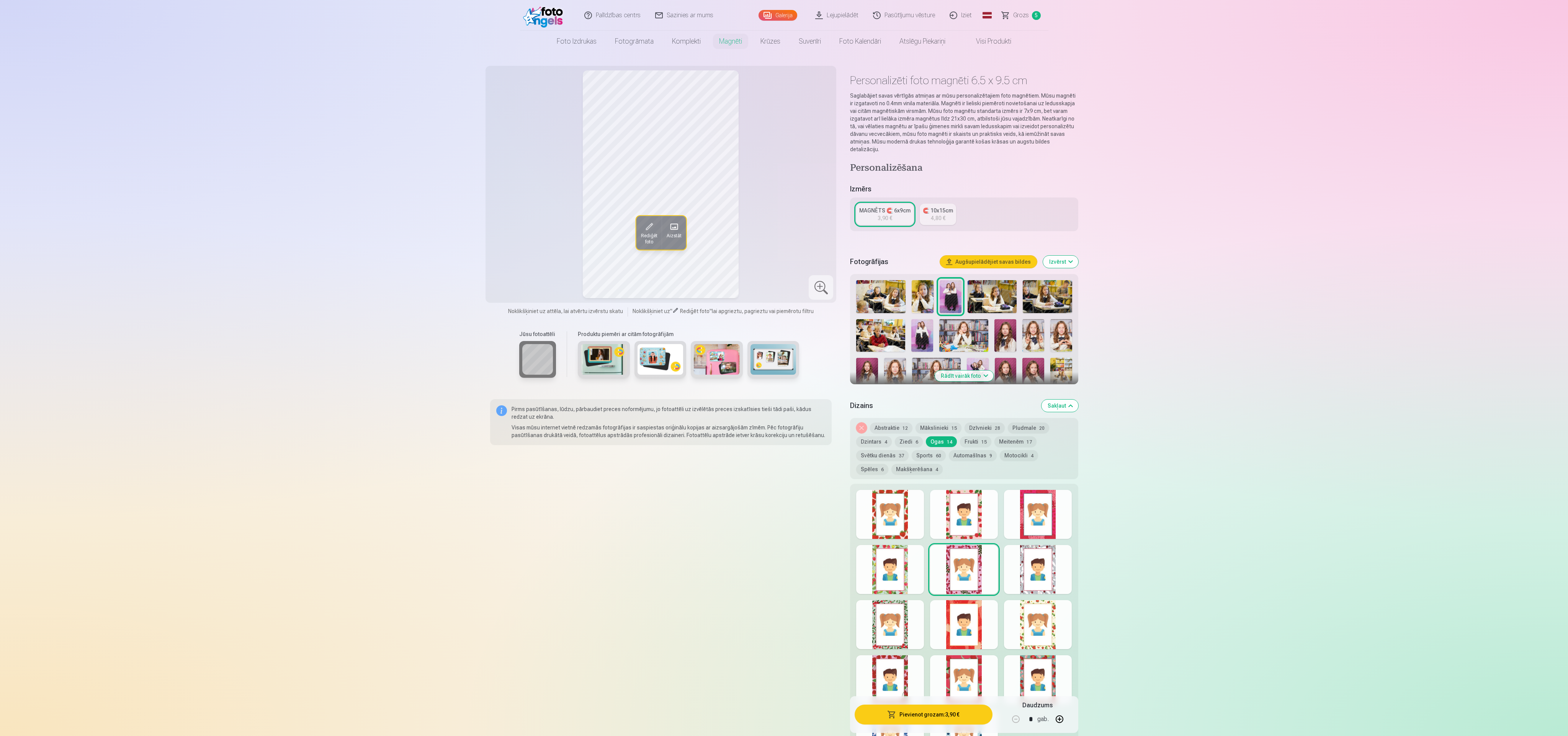
click at [520, 245] on div at bounding box center [890, 569] width 68 height 49
click at [520, 245] on div at bounding box center [890, 624] width 68 height 49
click at [520, 245] on div at bounding box center [964, 624] width 68 height 49
click at [520, 245] on div at bounding box center [1037, 624] width 68 height 49
click at [520, 245] on div at bounding box center [1037, 680] width 68 height 49
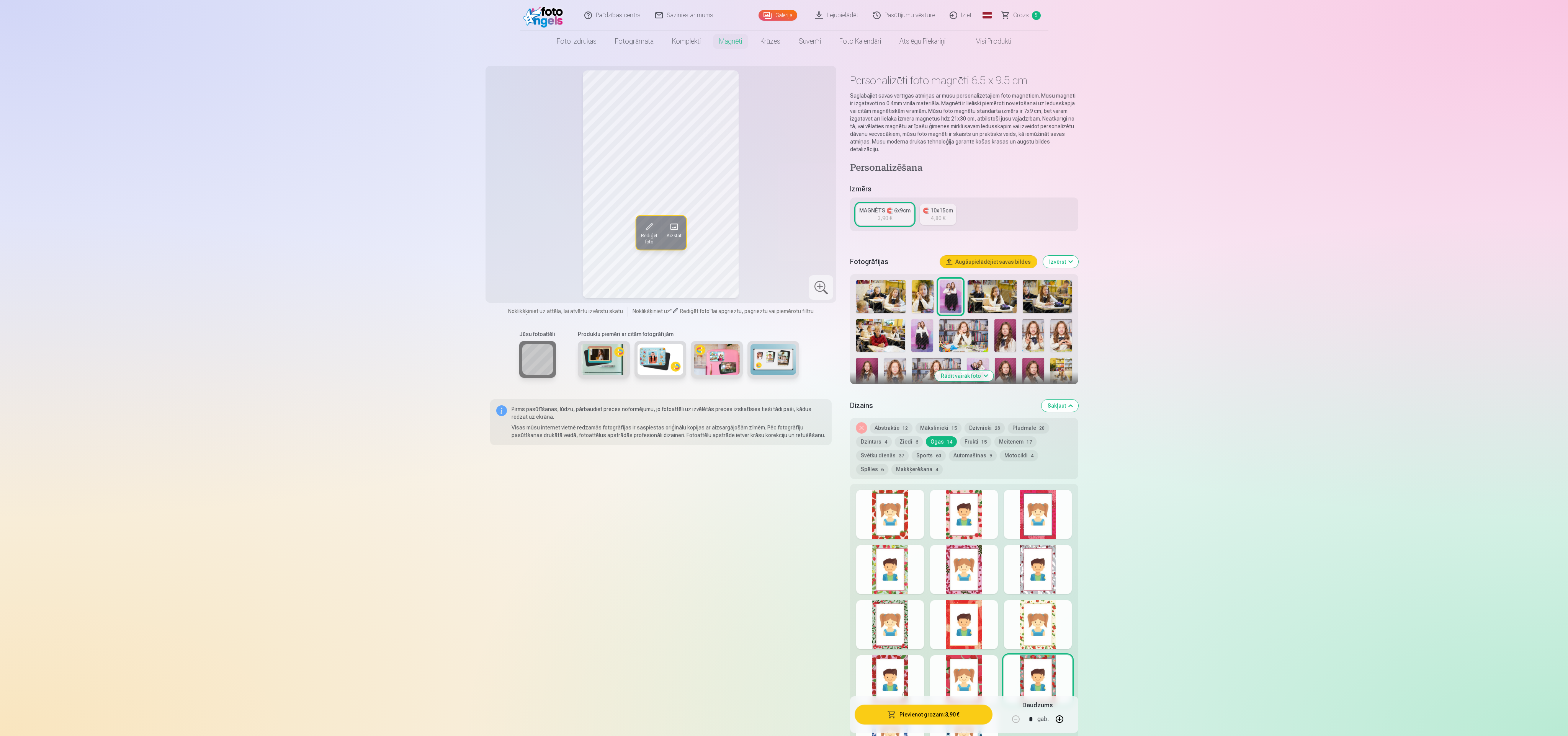
click at [520, 245] on div at bounding box center [964, 680] width 68 height 49
click at [520, 245] on div at bounding box center [890, 680] width 68 height 49
click at [520, 245] on button "Frukti 15" at bounding box center [976, 442] width 32 height 11
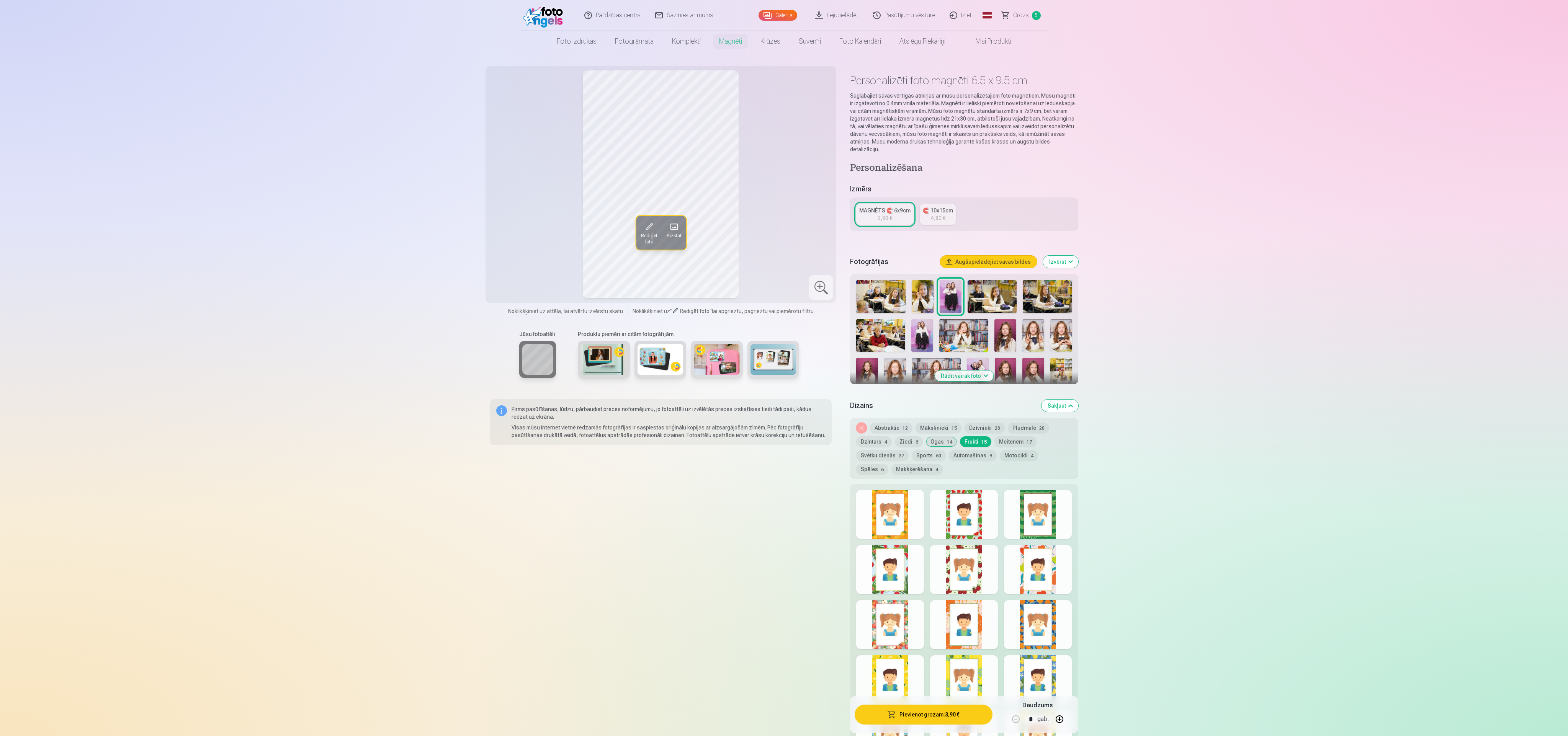
click at [520, 245] on div at bounding box center [890, 514] width 68 height 49
click at [520, 245] on div at bounding box center [964, 514] width 68 height 49
click at [520, 245] on div at bounding box center [1037, 514] width 68 height 49
click at [520, 245] on div at bounding box center [1037, 569] width 68 height 49
click at [520, 245] on div at bounding box center [964, 569] width 68 height 49
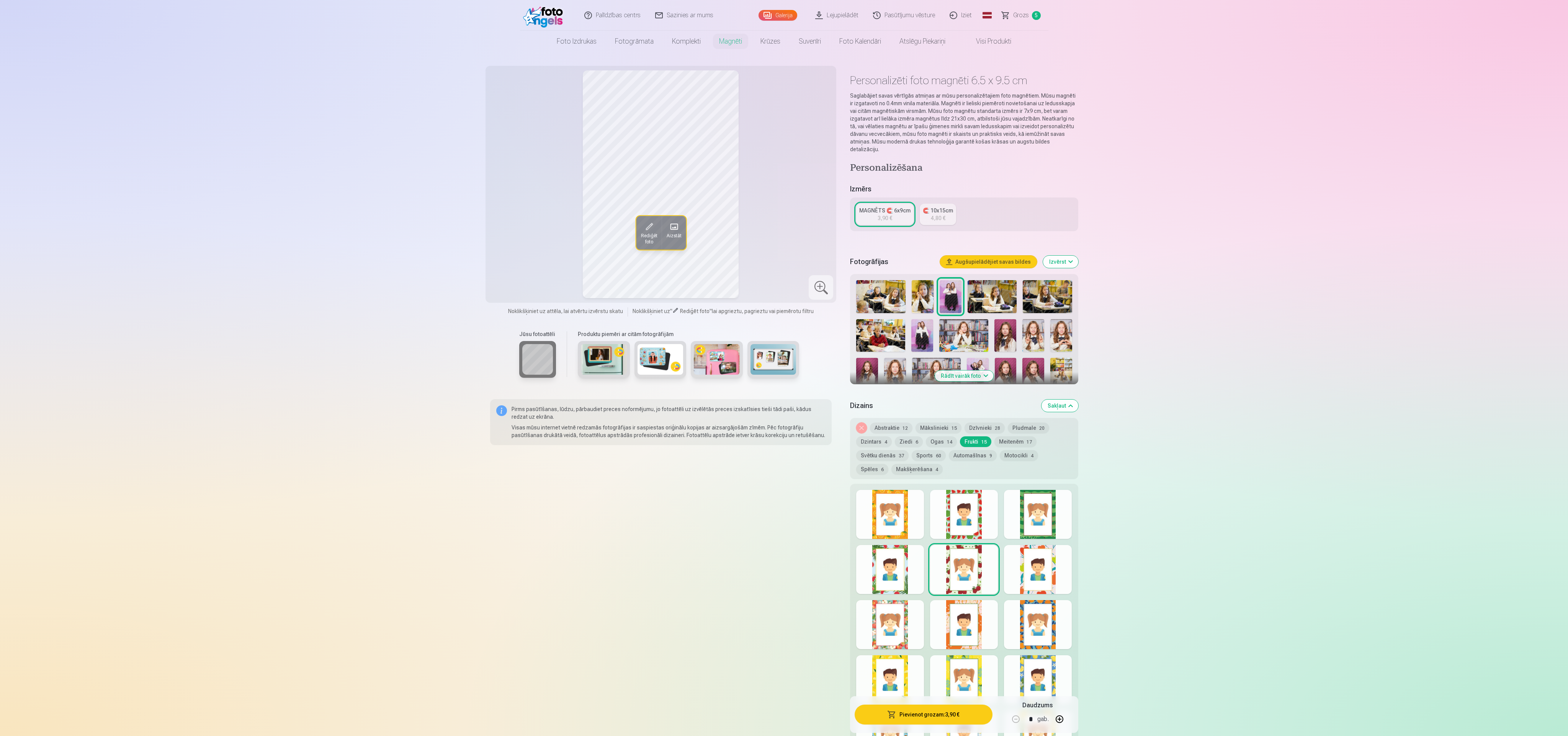
click at [520, 245] on div at bounding box center [890, 569] width 68 height 49
click at [520, 245] on div at bounding box center [890, 624] width 68 height 49
click at [520, 245] on div "Noņemiet dizainu Abstraktie 12 Mākslinieki 15 Dzīvnieki 28 Pludmale 20 Dzintars…" at bounding box center [964, 448] width 228 height 61
click at [520, 245] on button "Meitenēm 17" at bounding box center [1015, 442] width 42 height 11
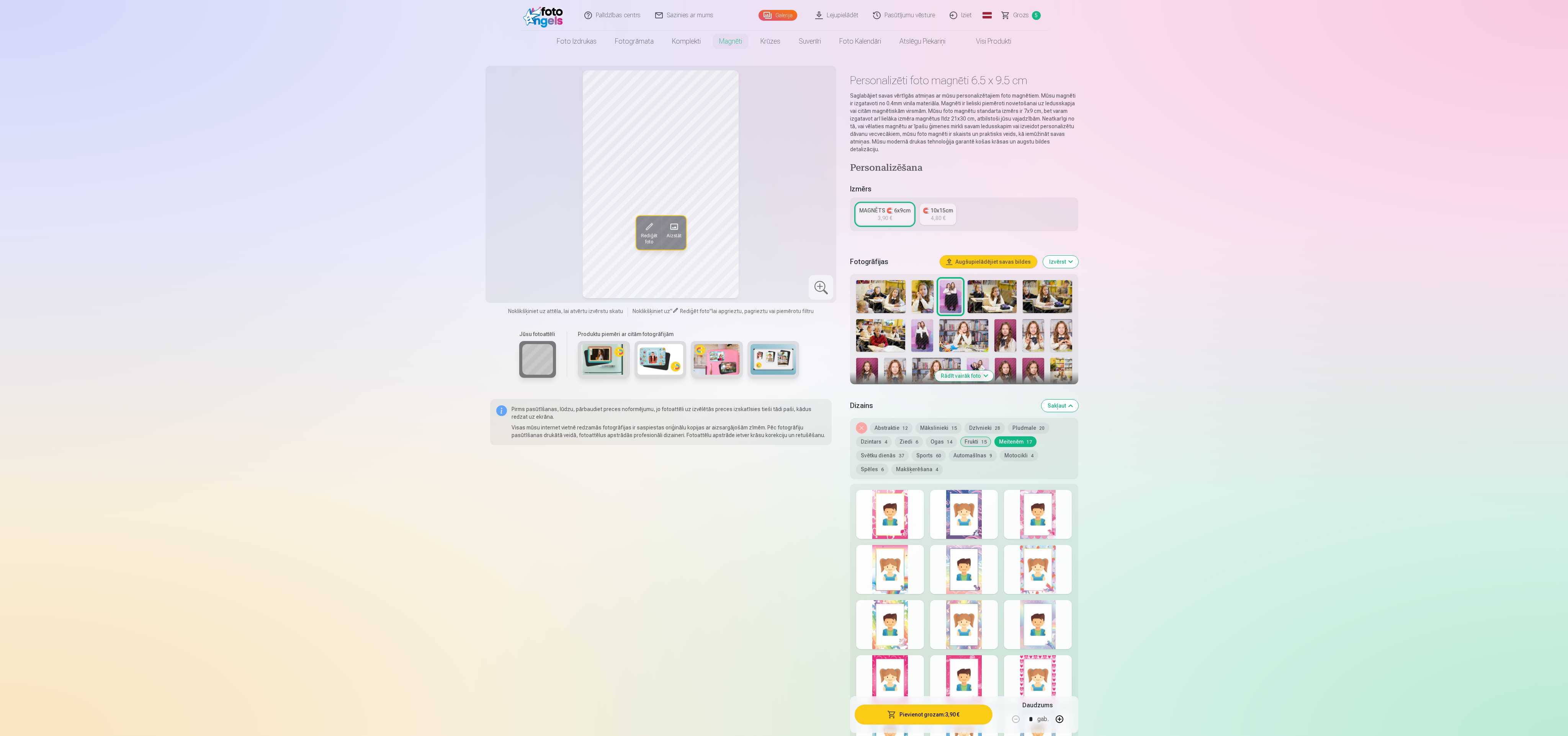
click at [520, 245] on div at bounding box center [890, 514] width 68 height 49
click at [520, 245] on div at bounding box center [964, 514] width 68 height 49
click at [520, 245] on div at bounding box center [1037, 514] width 68 height 49
click at [520, 245] on div at bounding box center [890, 569] width 68 height 49
click at [520, 245] on div at bounding box center [964, 569] width 68 height 49
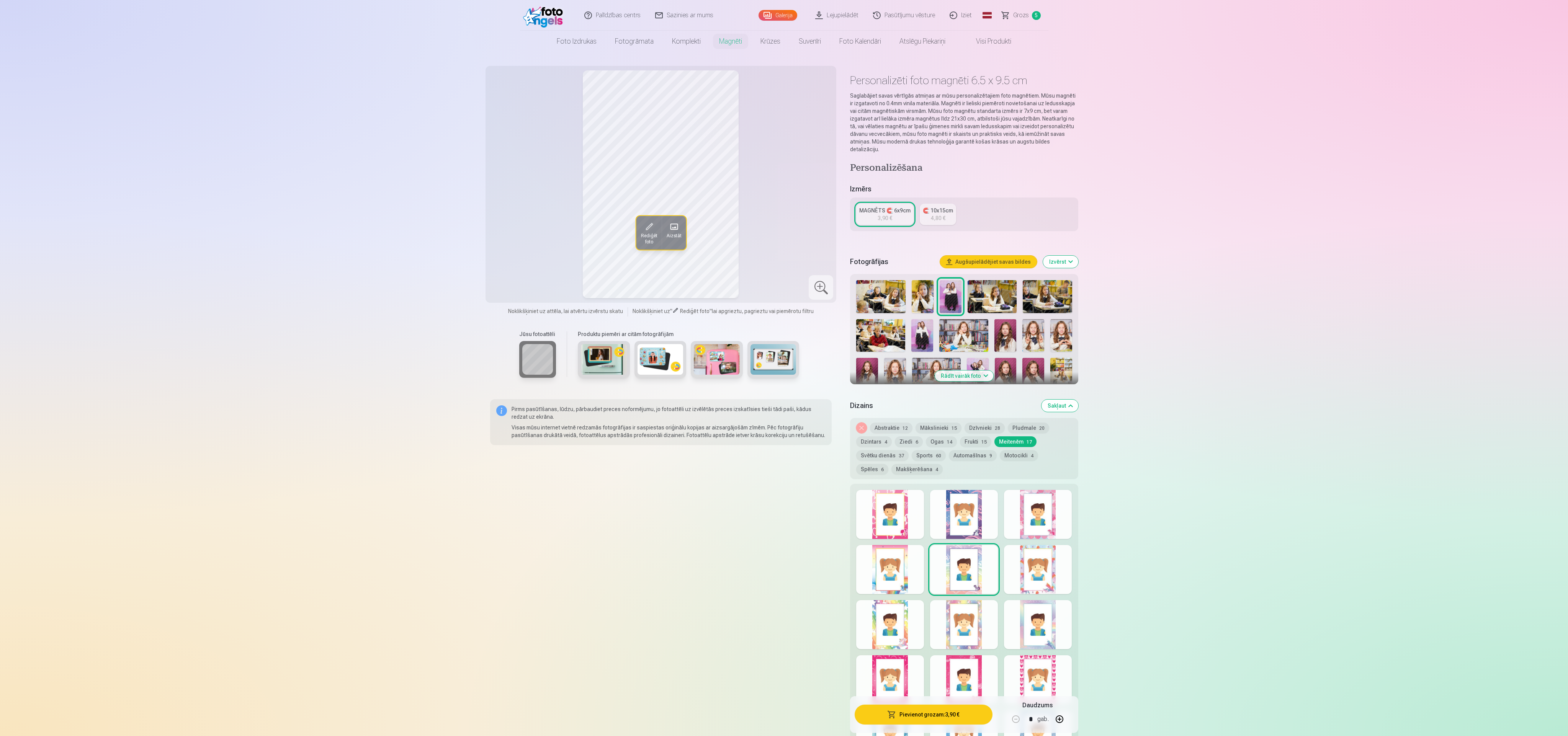
click at [520, 245] on div at bounding box center [1037, 569] width 68 height 49
click at [520, 245] on div at bounding box center [1037, 624] width 68 height 49
click at [520, 245] on div at bounding box center [964, 624] width 68 height 49
click at [520, 245] on div at bounding box center [890, 624] width 68 height 49
click at [520, 245] on div at bounding box center [890, 680] width 68 height 49
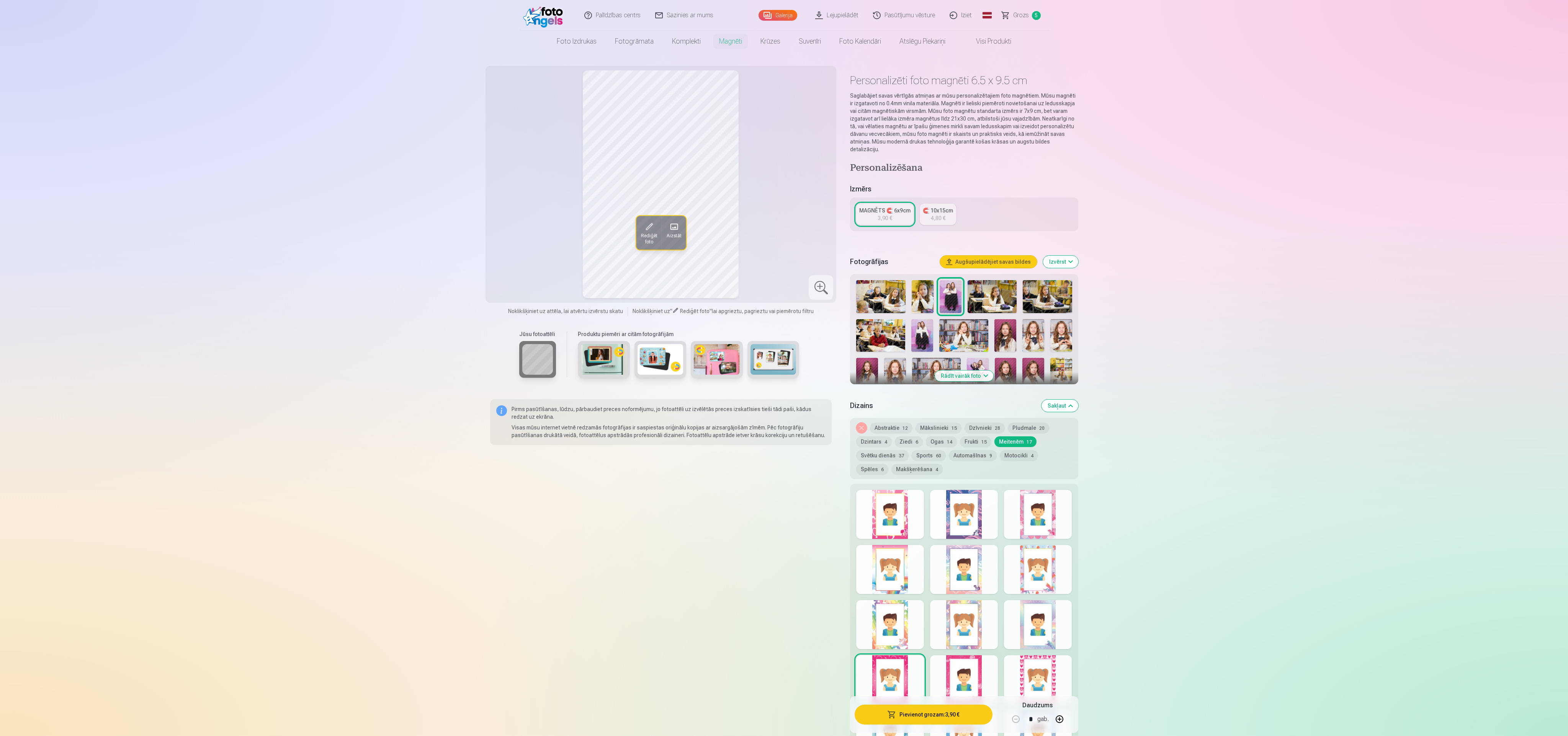
click at [520, 245] on div at bounding box center [964, 680] width 68 height 49
click at [520, 245] on div at bounding box center [1037, 680] width 68 height 49
click at [520, 245] on div at bounding box center [890, 514] width 68 height 49
click at [520, 245] on div at bounding box center [964, 514] width 68 height 49
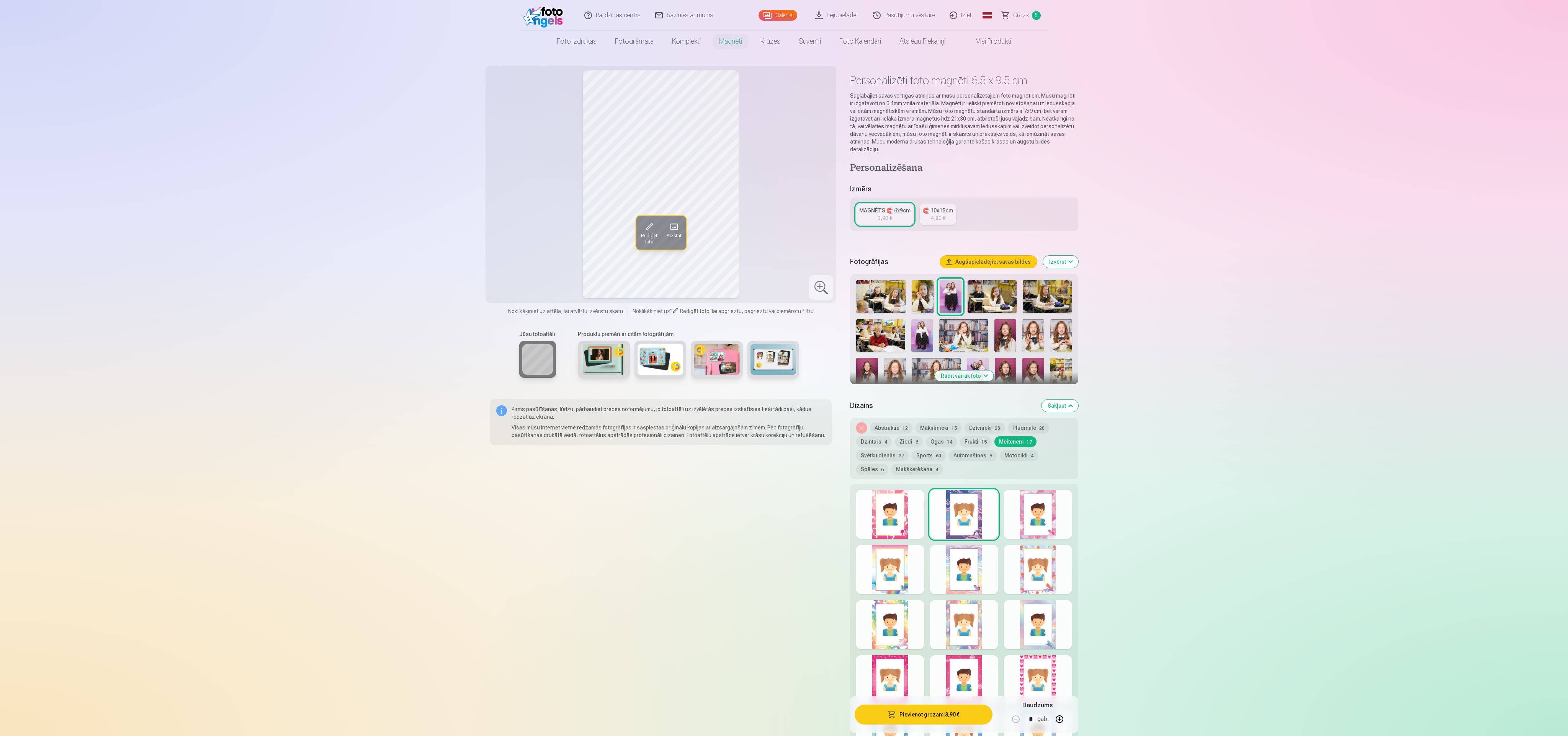
click at [520, 245] on div at bounding box center [890, 514] width 68 height 49
click at [520, 245] on div at bounding box center [1037, 624] width 68 height 49
click at [520, 245] on div at bounding box center [964, 680] width 68 height 49
click at [520, 245] on div at bounding box center [964, 624] width 68 height 49
click at [520, 245] on div at bounding box center [890, 680] width 68 height 49
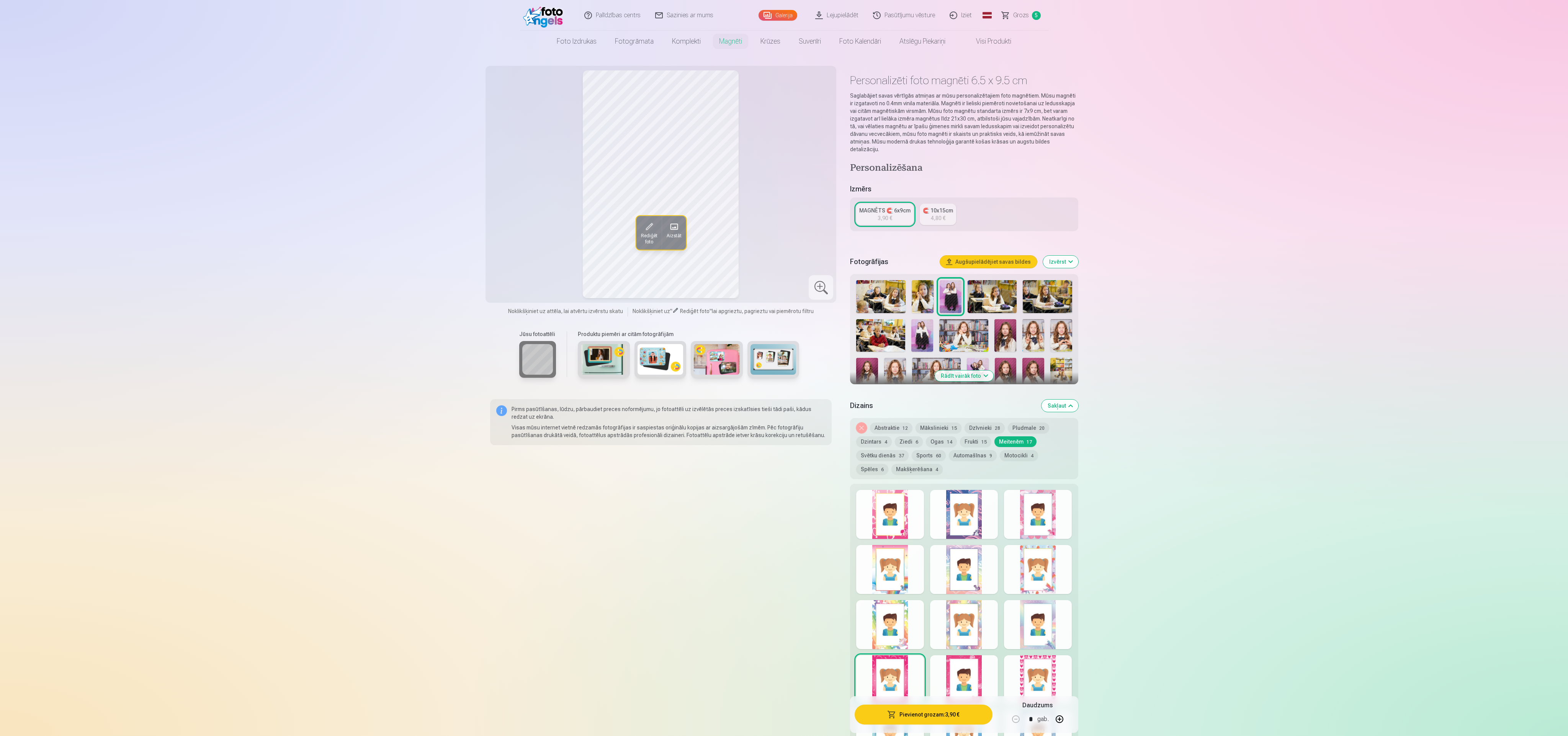
click at [520, 245] on div at bounding box center [890, 624] width 68 height 49
click at [520, 245] on div at bounding box center [890, 569] width 68 height 49
click at [520, 245] on div at bounding box center [964, 569] width 68 height 49
click at [520, 245] on div at bounding box center [1037, 569] width 68 height 49
click at [520, 245] on div at bounding box center [964, 569] width 68 height 49
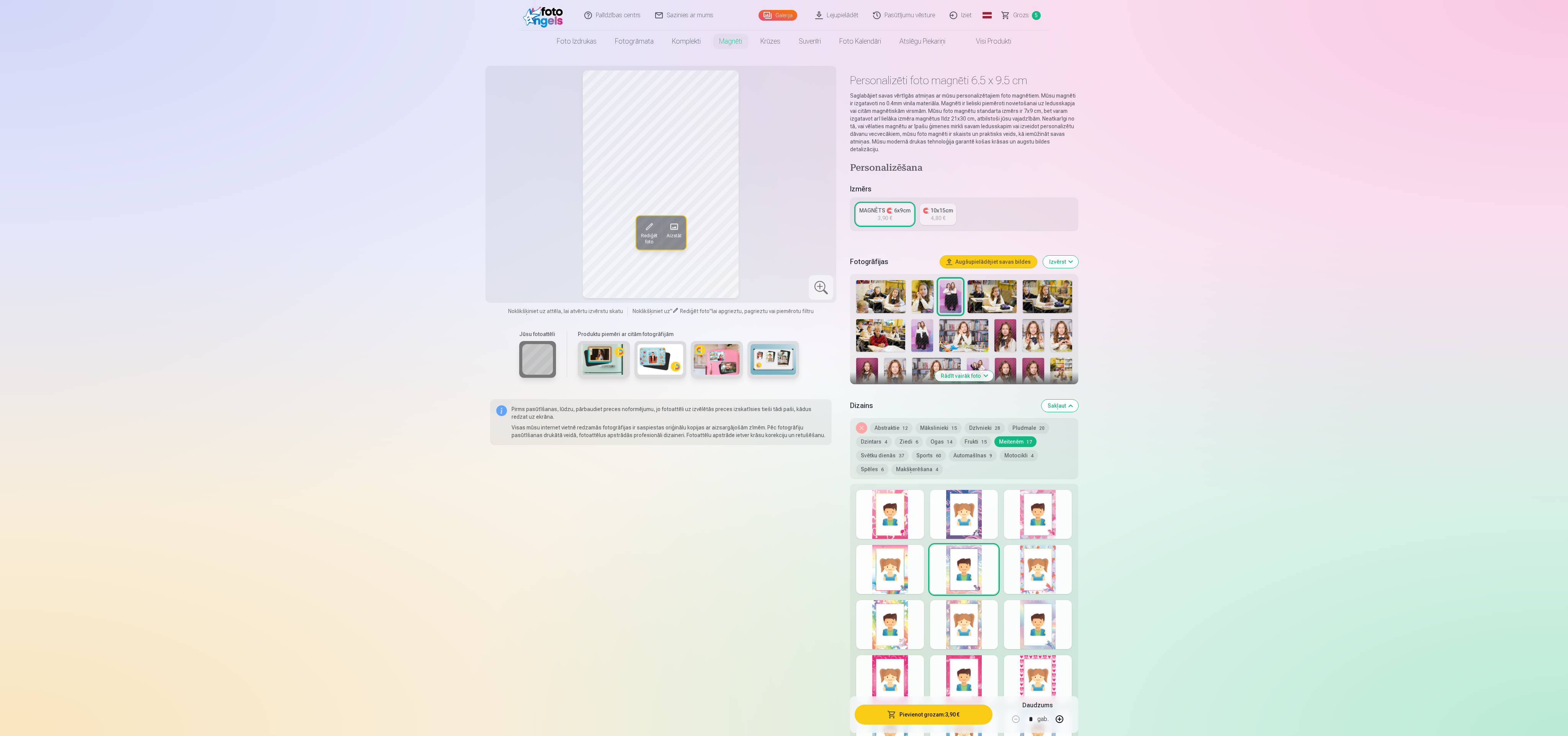
click at [520, 245] on div at bounding box center [964, 514] width 68 height 49
click at [520, 245] on div at bounding box center [1037, 514] width 68 height 49
click at [520, 245] on div at bounding box center [890, 514] width 68 height 49
click at [520, 245] on button "Pievienot grozam : 3,90 €" at bounding box center [923, 714] width 137 height 20
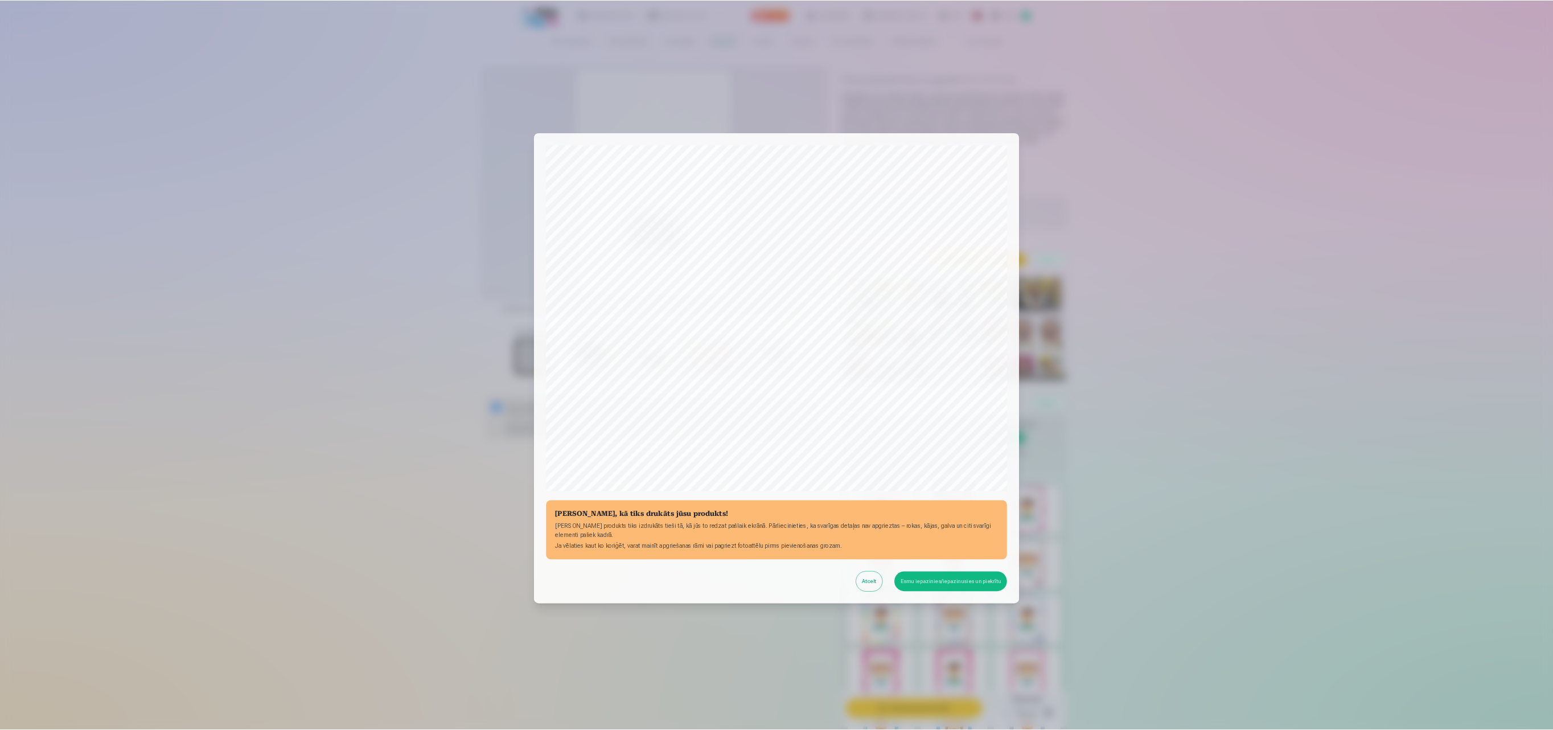
scroll to position [77, 0]
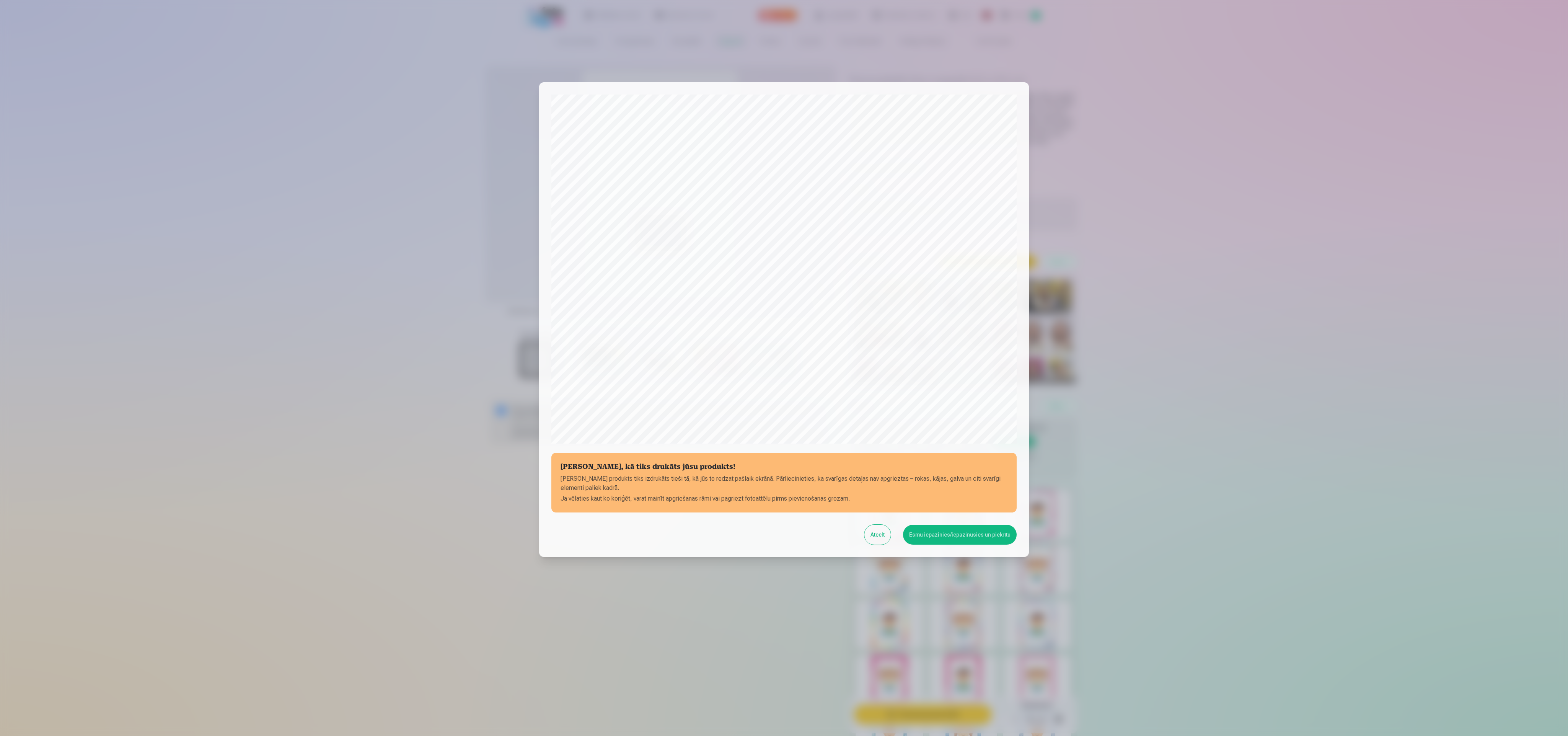
click at [520, 245] on button "Esmu iepazinies/iepazinusies un piekrītu" at bounding box center [959, 535] width 114 height 20
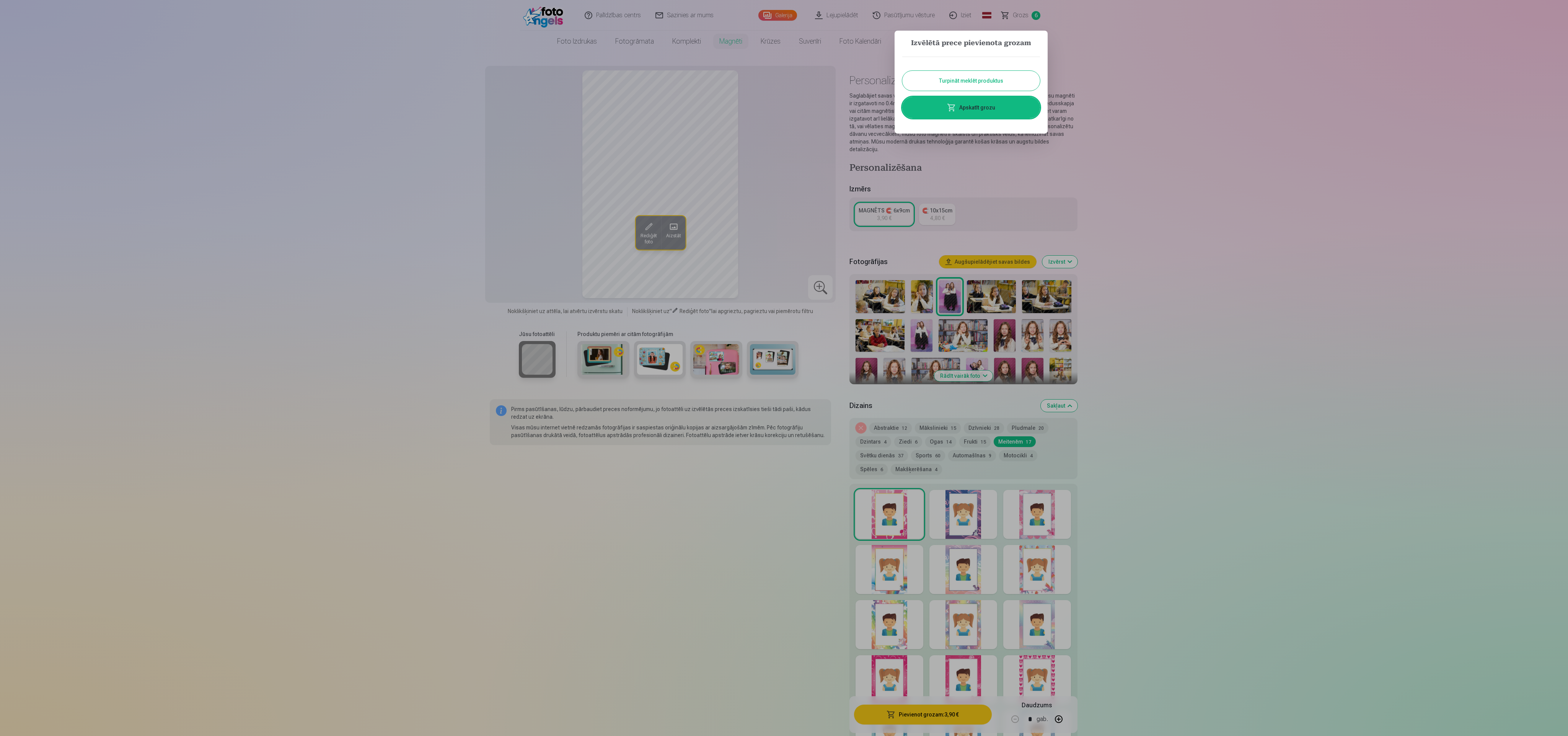
click at [520, 75] on button "Turpināt meklēt produktus" at bounding box center [971, 81] width 138 height 20
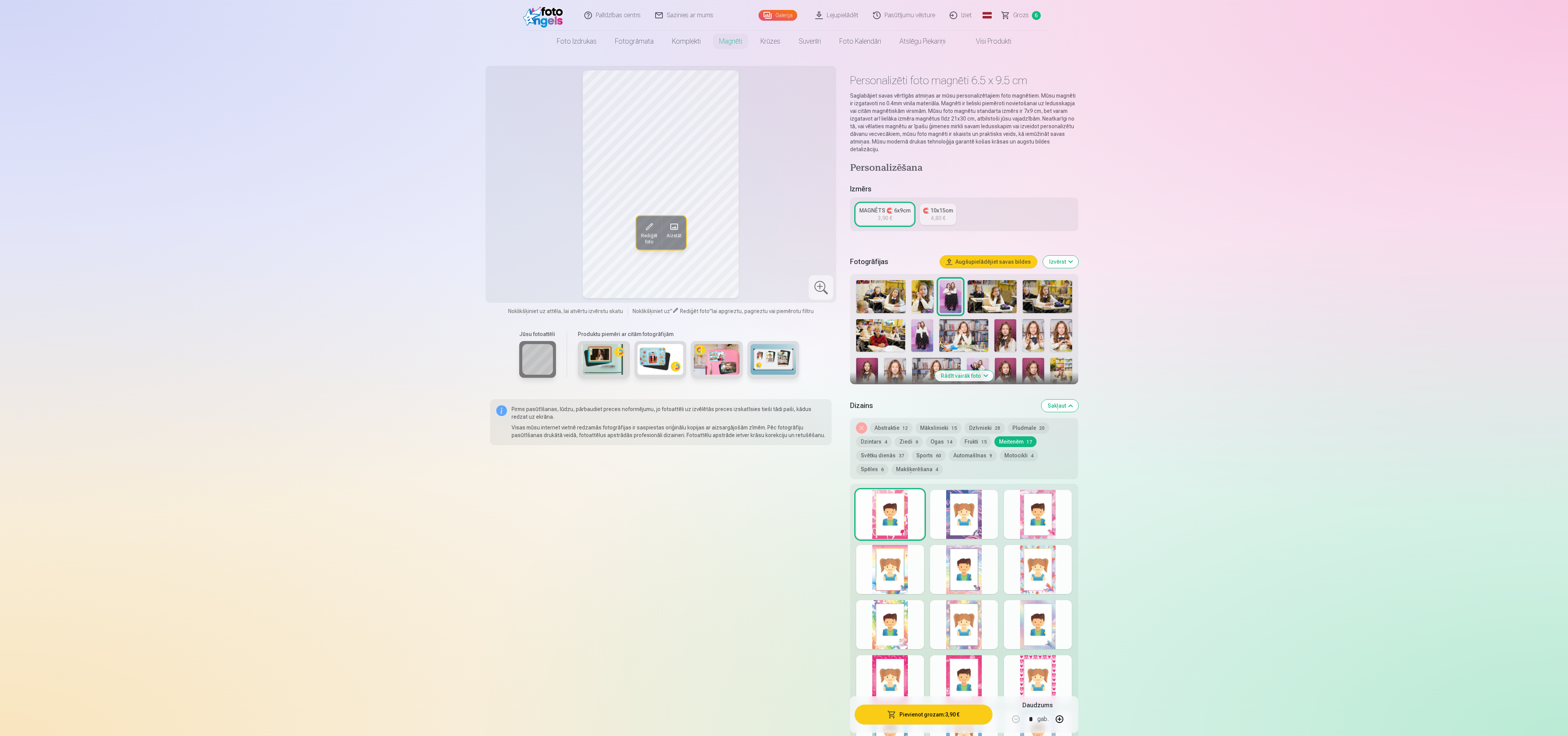
click at [520, 245] on div at bounding box center [890, 514] width 68 height 49
click at [520, 233] on span "Aizstāt" at bounding box center [674, 235] width 15 height 6
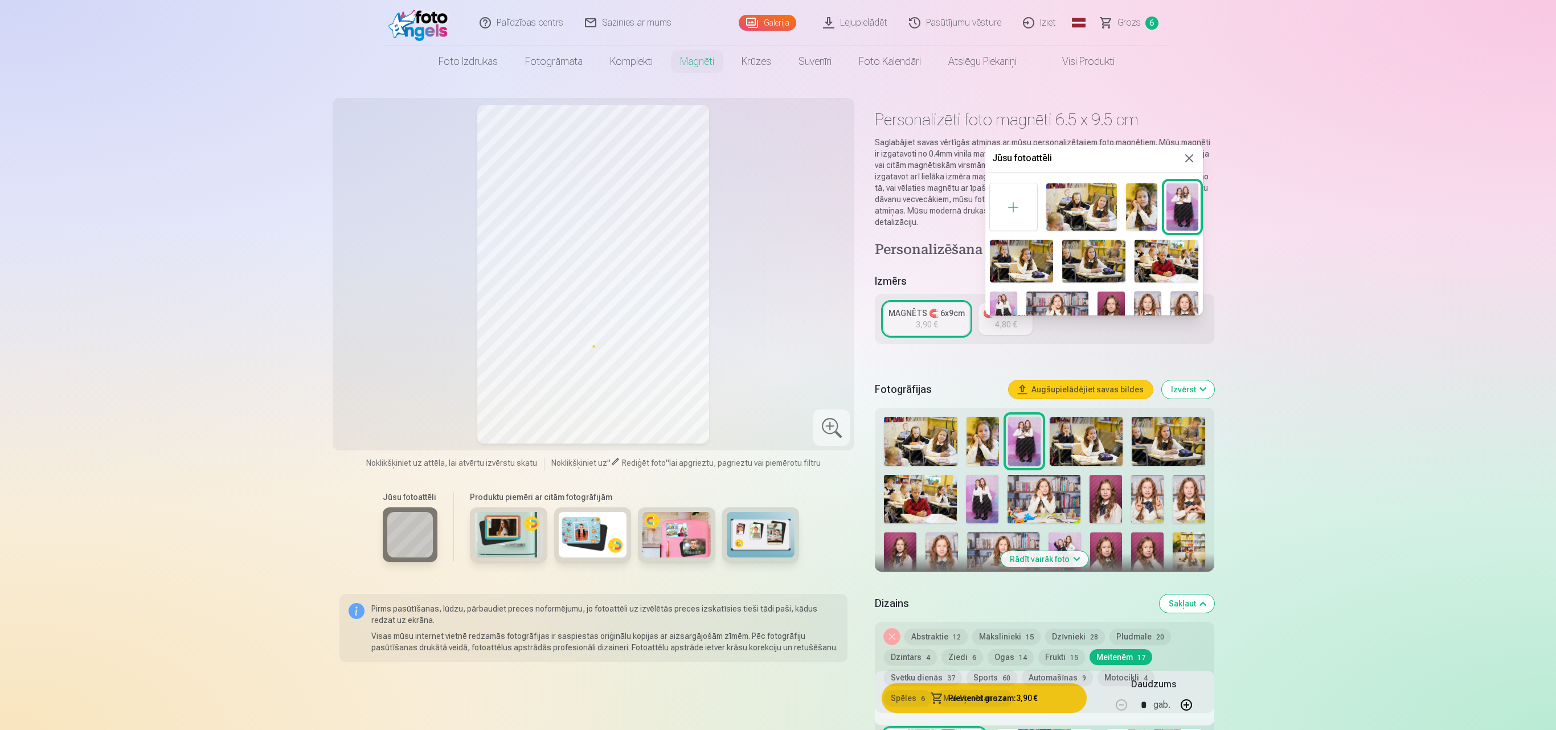
click at [774, 364] on div at bounding box center [778, 365] width 1556 height 730
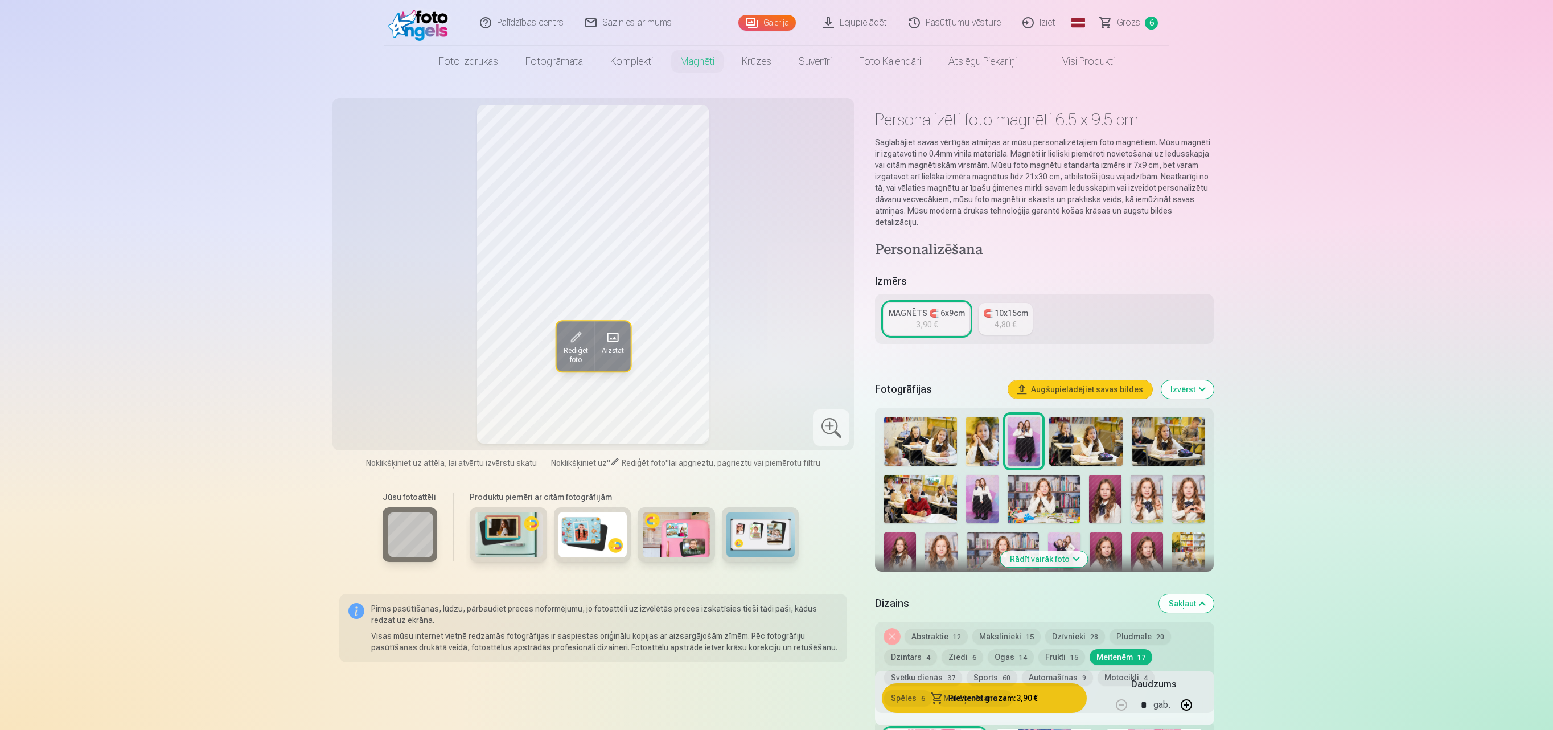
click at [774, 364] on button "Mākslinieki 15" at bounding box center [1007, 637] width 68 height 16
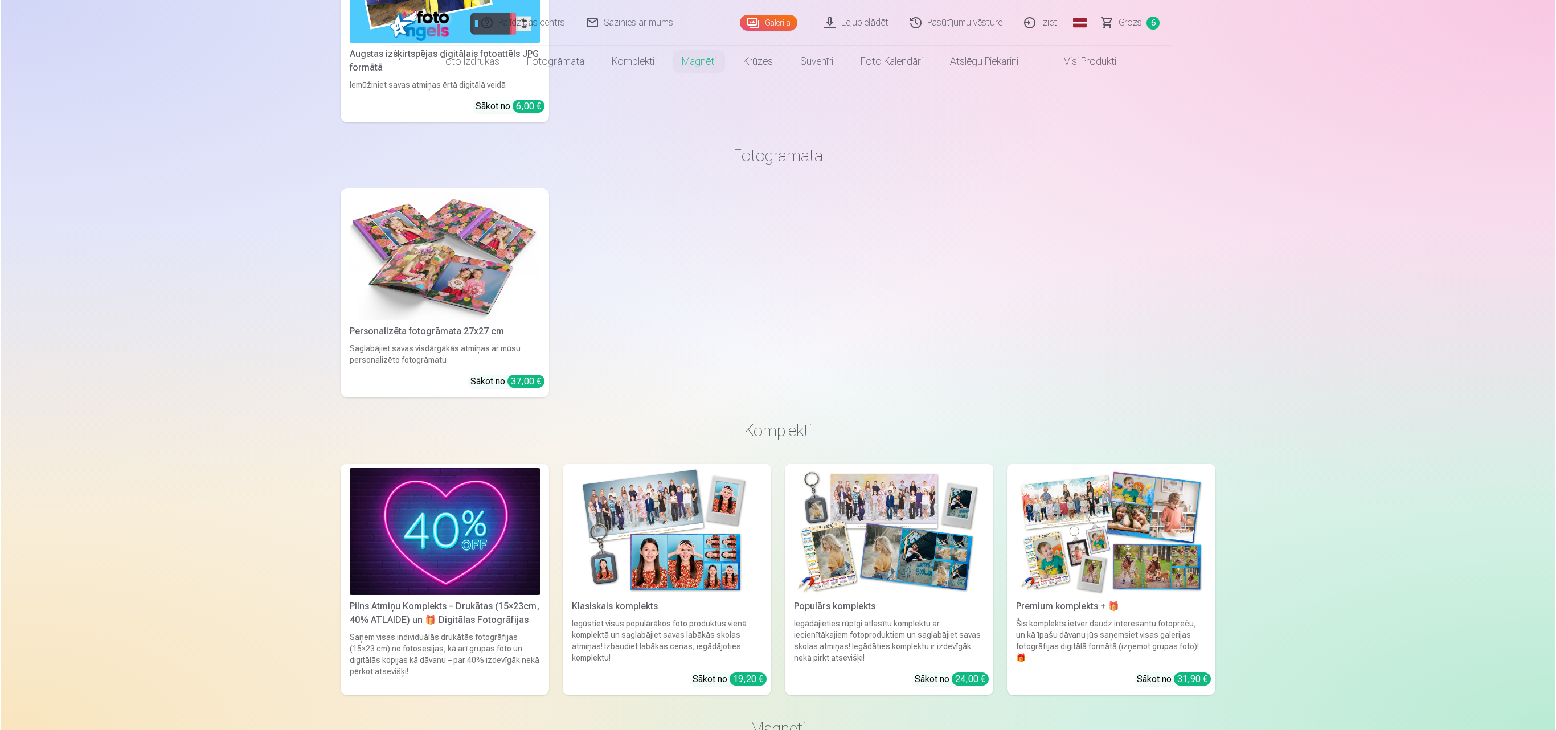
scroll to position [0, 0]
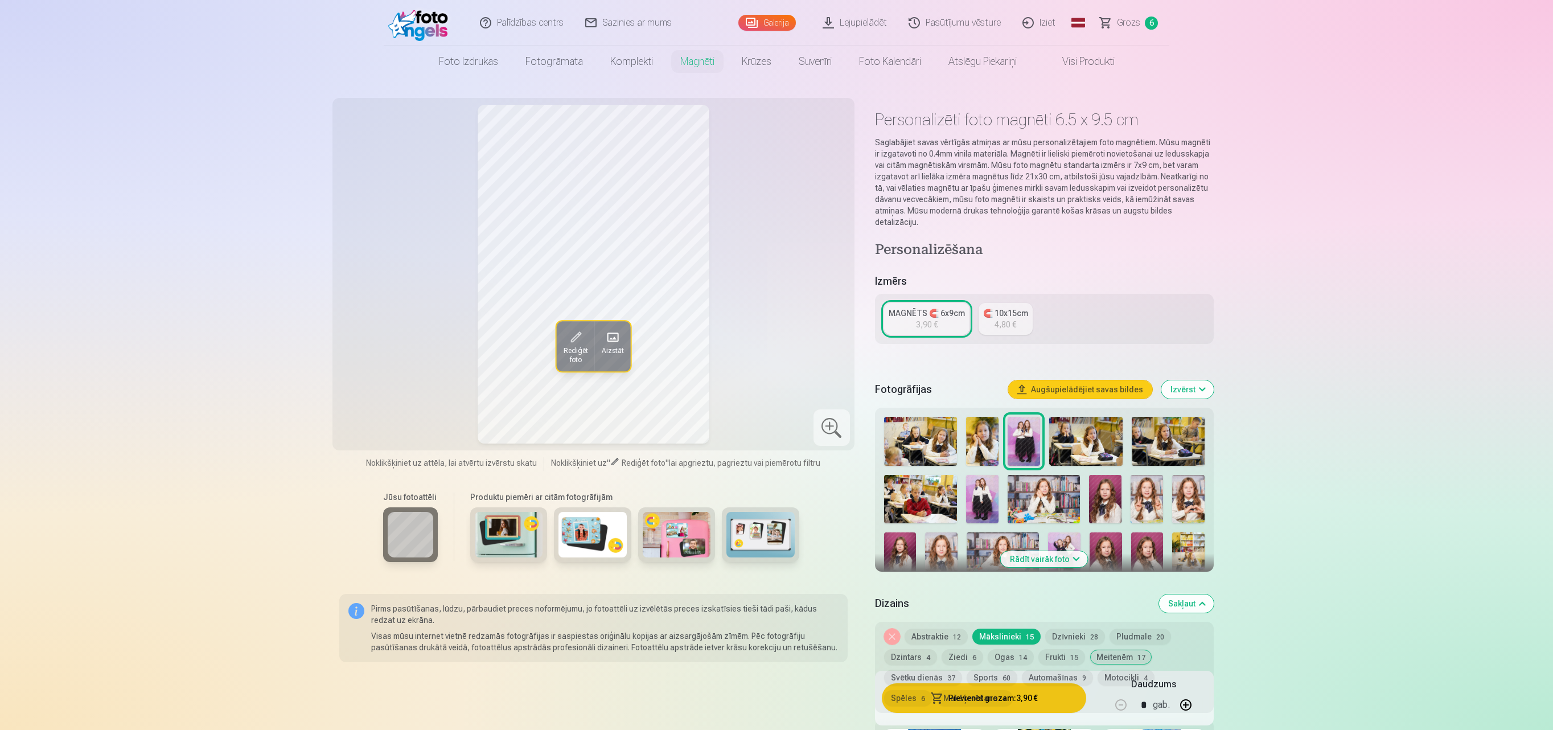
click at [625, 345] on button "Aizstāt" at bounding box center [612, 346] width 36 height 50
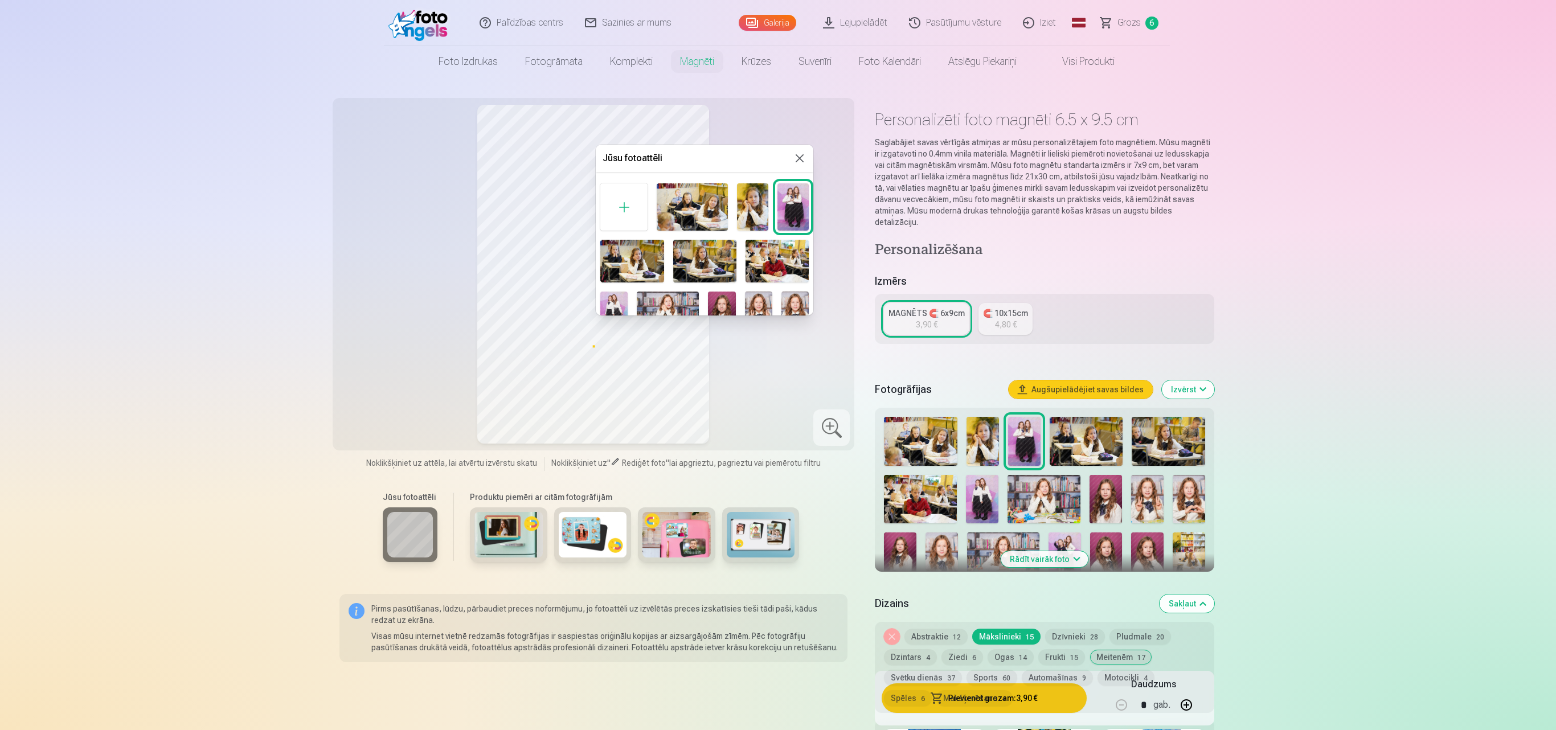
click at [774, 301] on img at bounding box center [794, 312] width 27 height 41
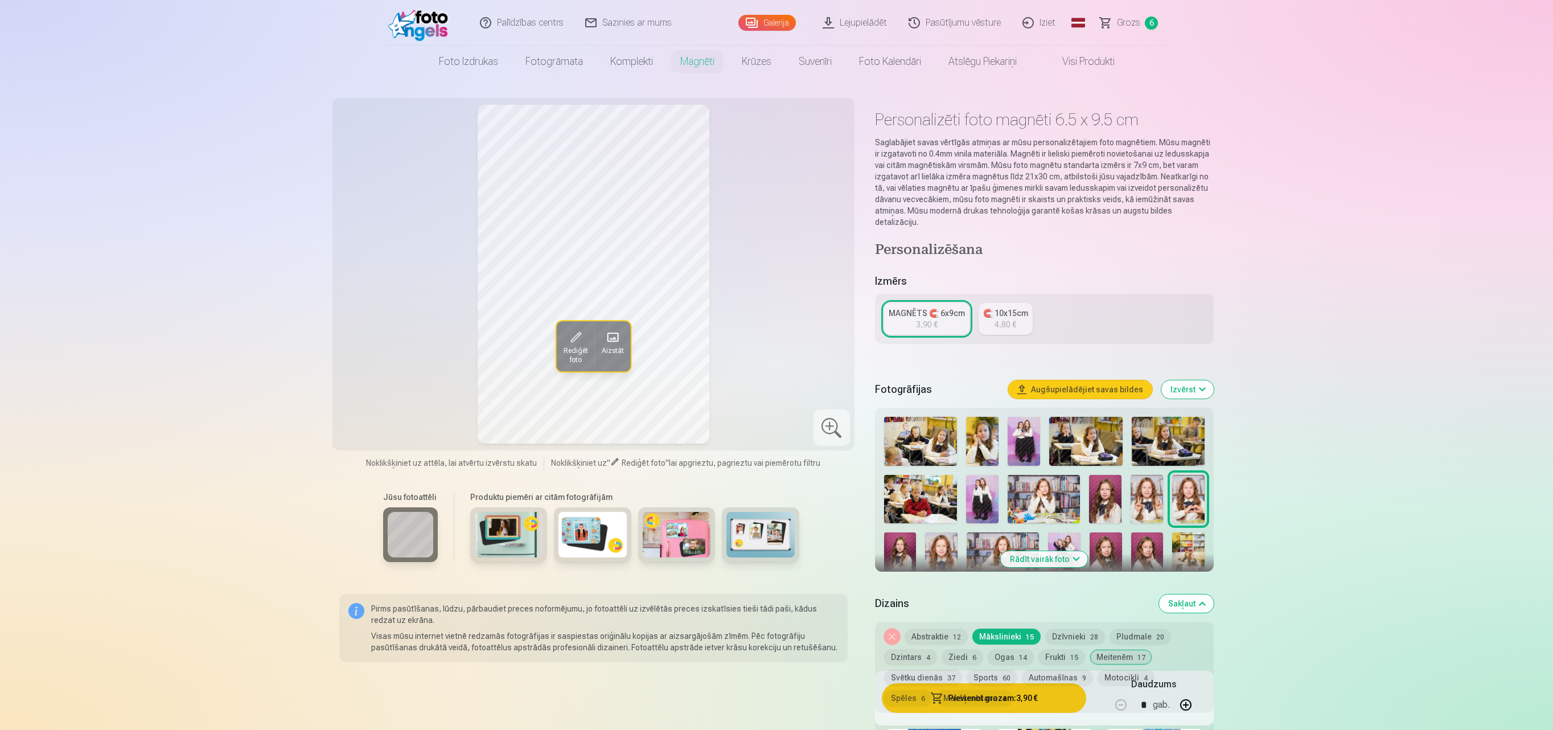
click at [609, 331] on span at bounding box center [613, 337] width 18 height 18
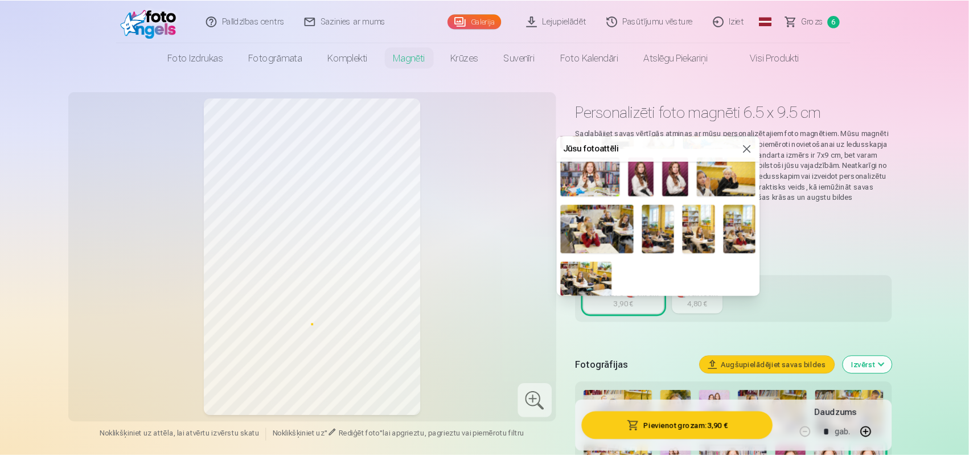
scroll to position [285, 0]
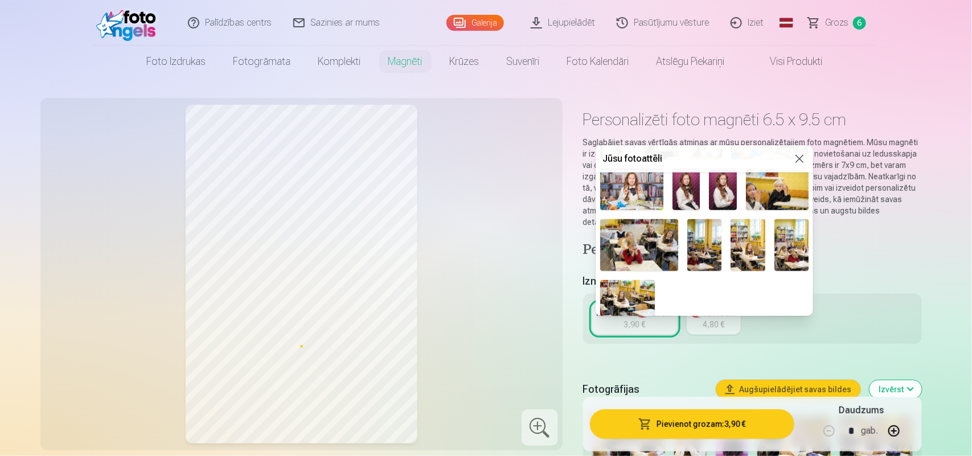
click at [690, 195] on img at bounding box center [687, 190] width 28 height 42
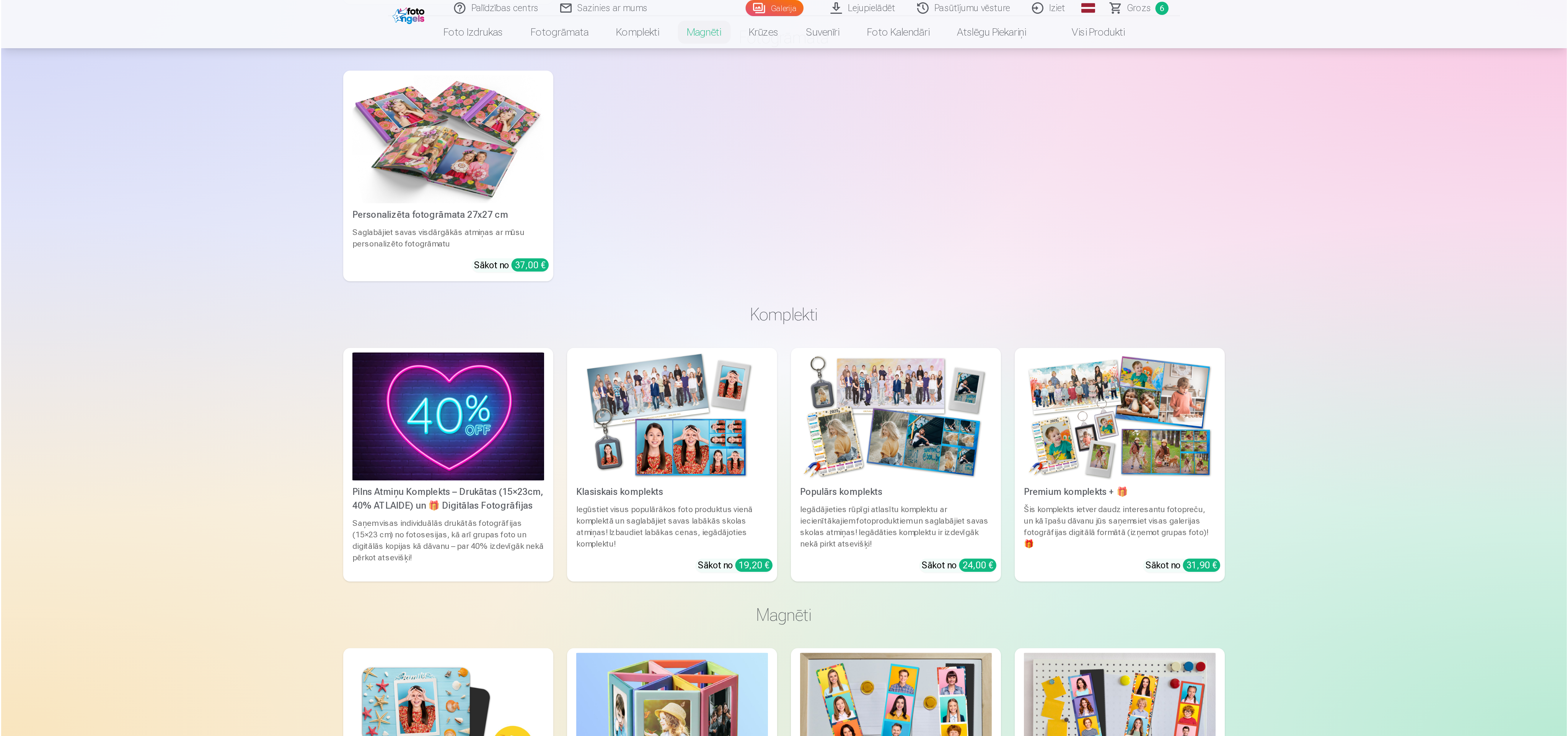
scroll to position [0, 0]
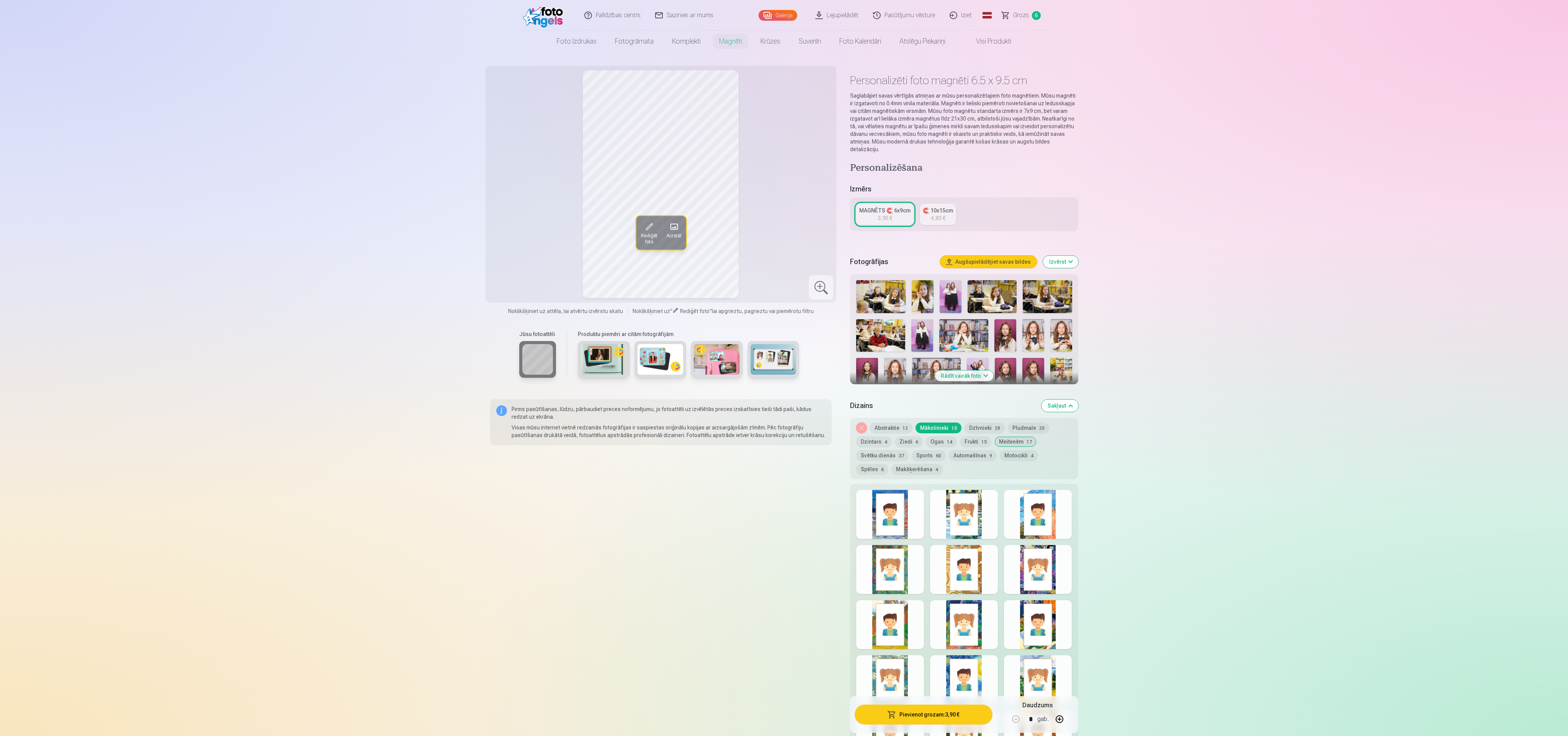
click at [520, 245] on div at bounding box center [890, 514] width 68 height 49
click at [520, 245] on div at bounding box center [964, 514] width 68 height 49
click at [520, 245] on button "Frukti 15" at bounding box center [976, 442] width 32 height 11
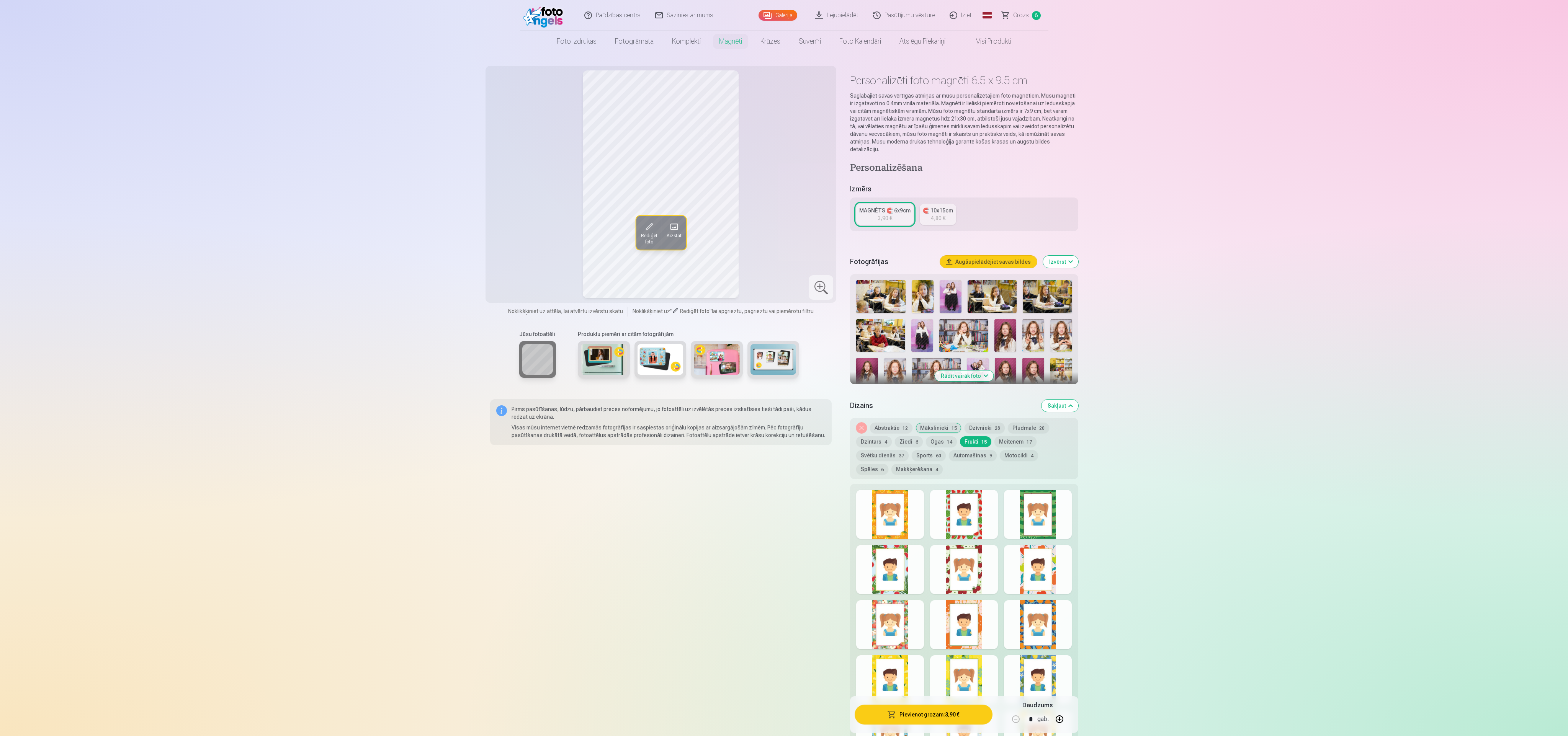
click at [520, 245] on div at bounding box center [964, 514] width 68 height 49
click at [520, 245] on div at bounding box center [964, 569] width 68 height 49
click at [520, 245] on button "Meitenēm 17" at bounding box center [1015, 442] width 42 height 11
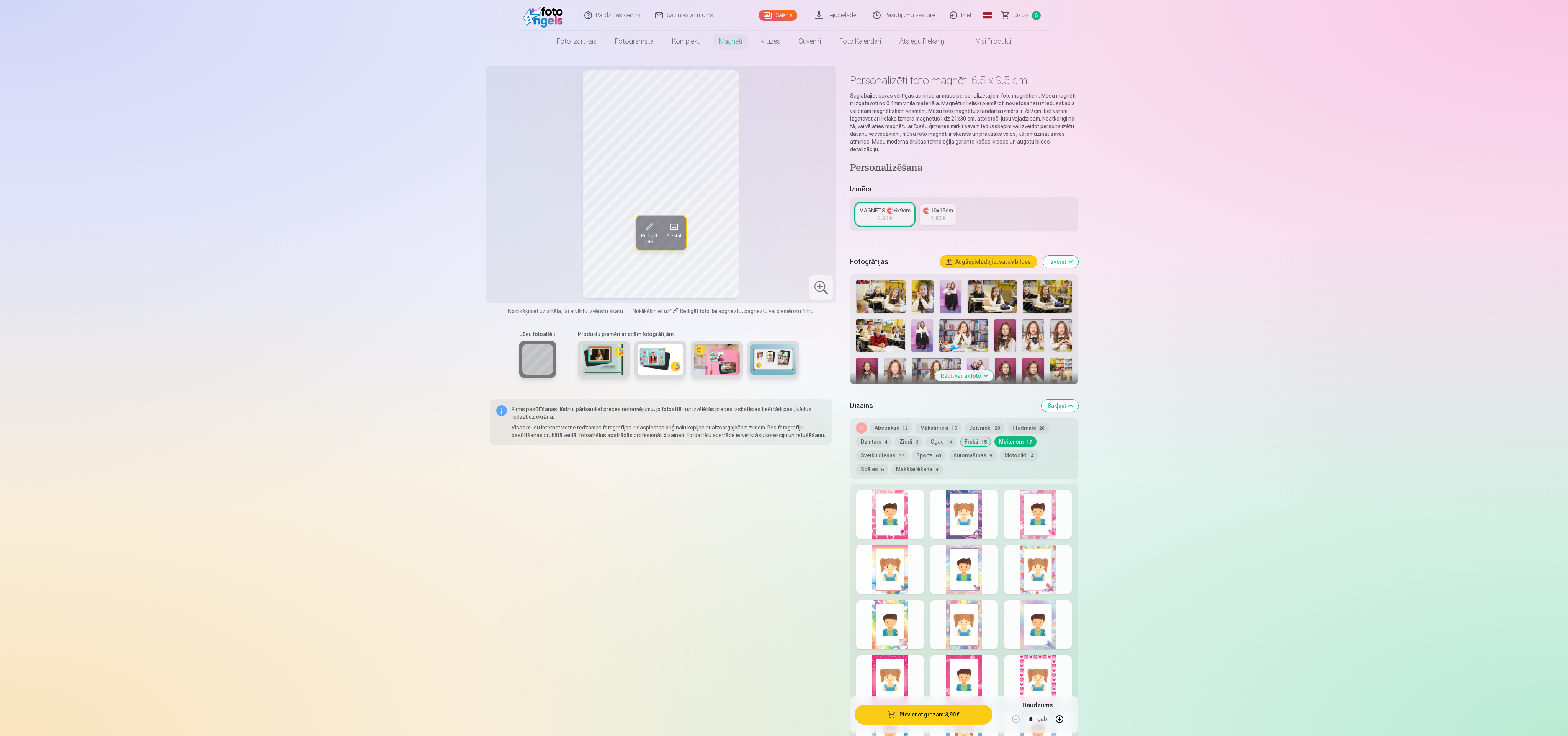
click at [520, 245] on div at bounding box center [964, 569] width 68 height 49
drag, startPoint x: 955, startPoint y: 511, endPoint x: 947, endPoint y: 507, distance: 8.9
click at [520, 245] on div at bounding box center [964, 514] width 68 height 49
click at [520, 245] on div at bounding box center [890, 514] width 68 height 49
click at [520, 245] on div at bounding box center [890, 569] width 68 height 49
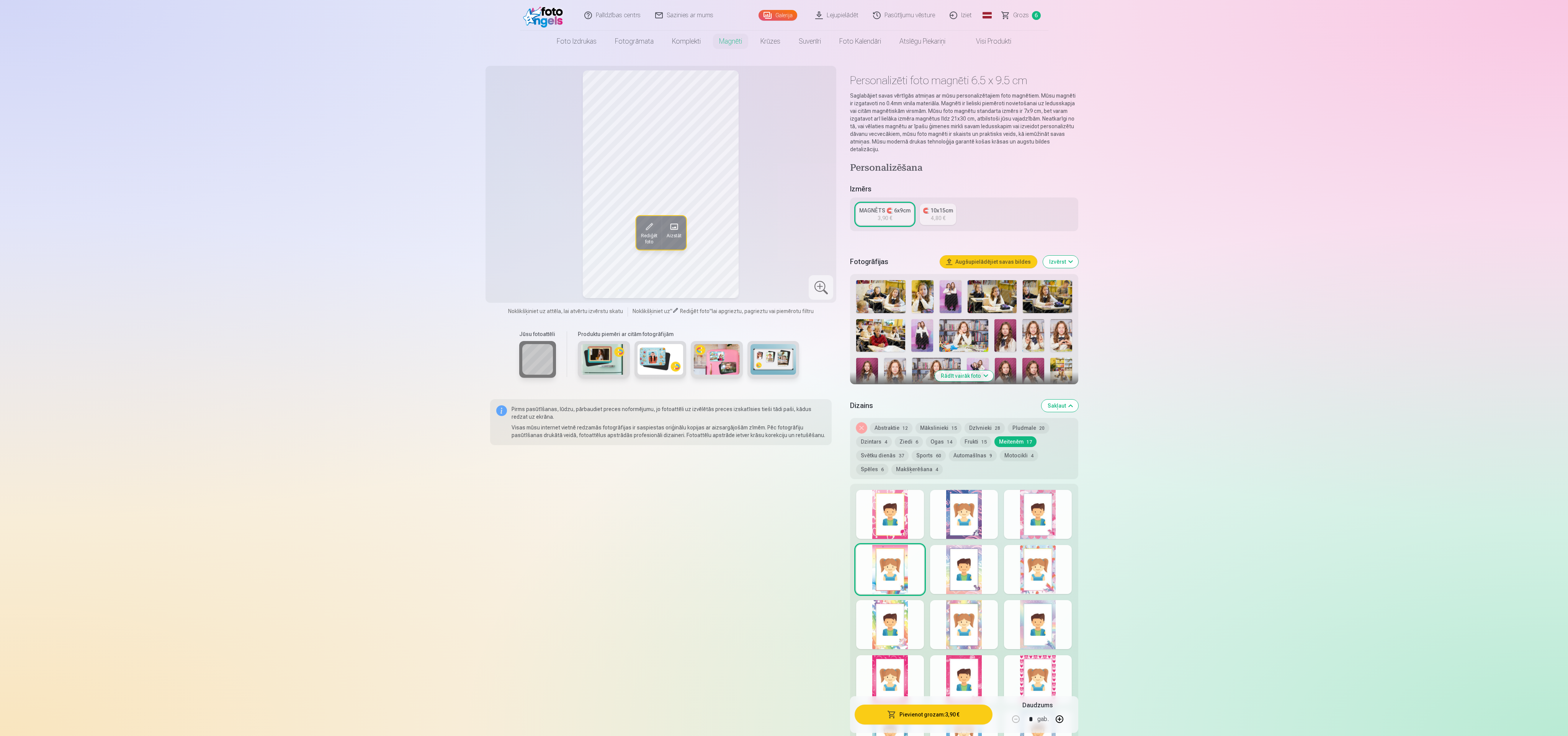
click at [520, 245] on div at bounding box center [1037, 624] width 68 height 49
click at [520, 245] on div at bounding box center [1037, 680] width 68 height 49
click at [520, 245] on div at bounding box center [964, 680] width 68 height 49
click at [520, 245] on div at bounding box center [890, 680] width 68 height 49
click at [520, 245] on div at bounding box center [964, 569] width 68 height 49
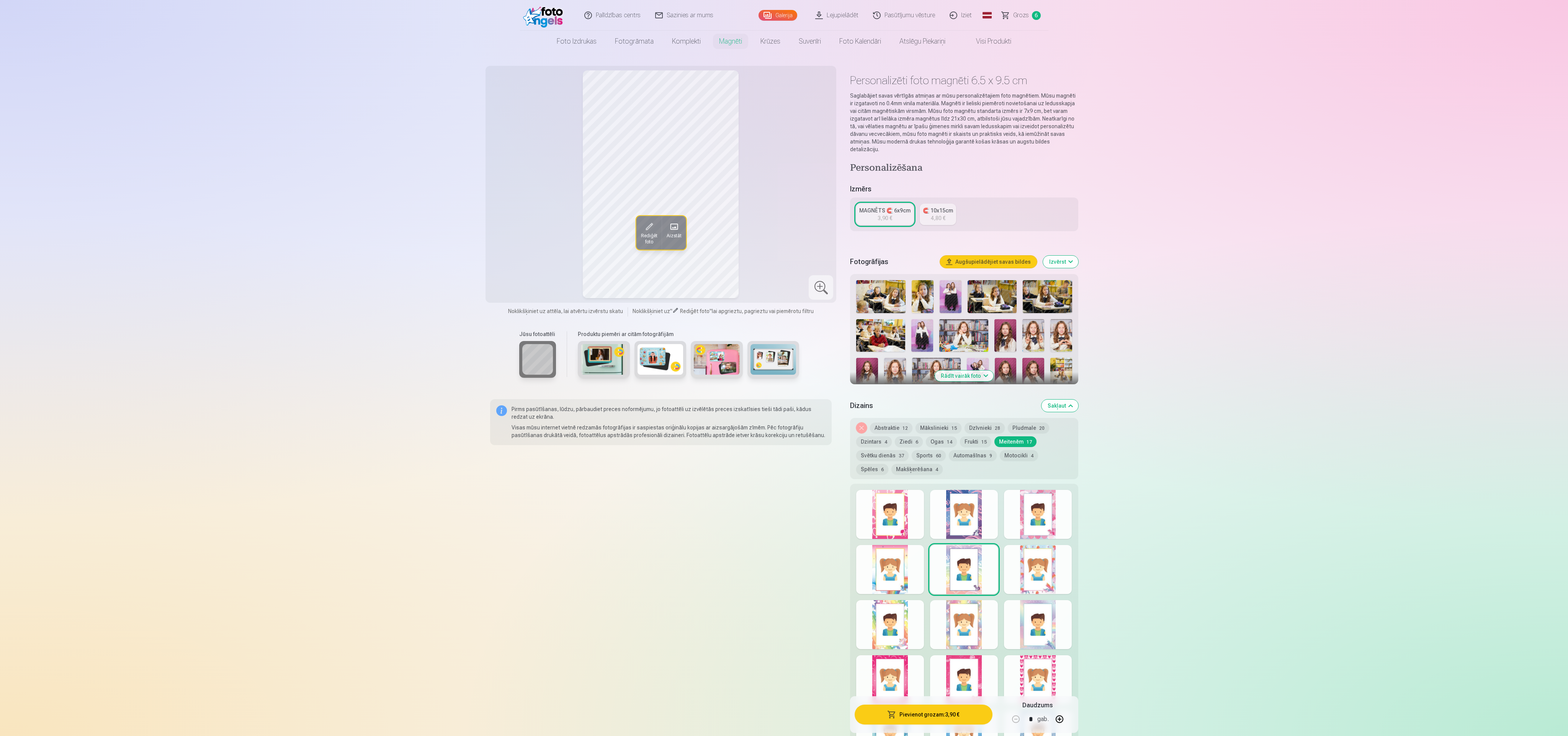
click at [520, 245] on div at bounding box center [964, 624] width 68 height 49
click at [520, 245] on div at bounding box center [890, 569] width 68 height 49
click at [520, 245] on button "Pievienot grozam : 3,90 €" at bounding box center [923, 714] width 137 height 20
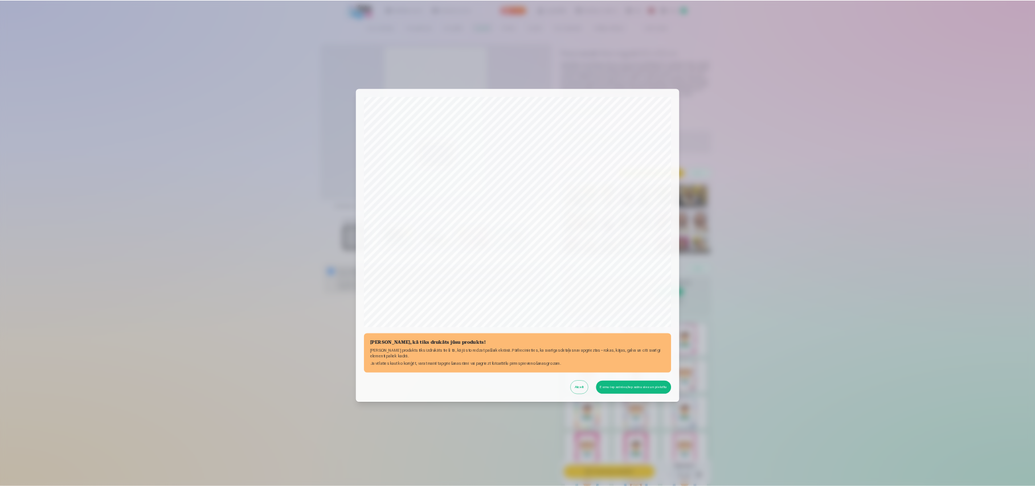
scroll to position [77, 0]
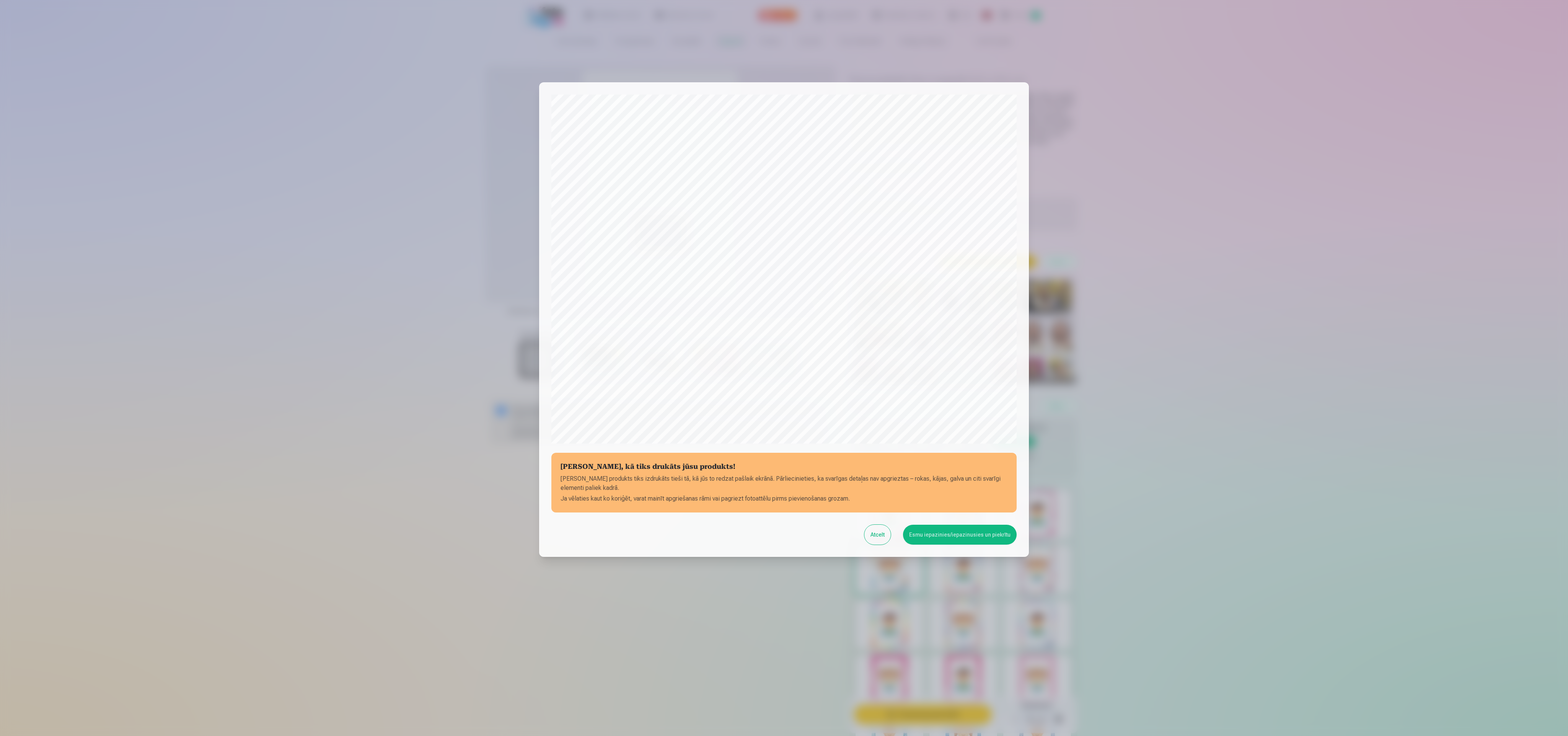
click at [520, 245] on button "Esmu iepazinies/iepazinusies un piekrītu" at bounding box center [959, 535] width 114 height 20
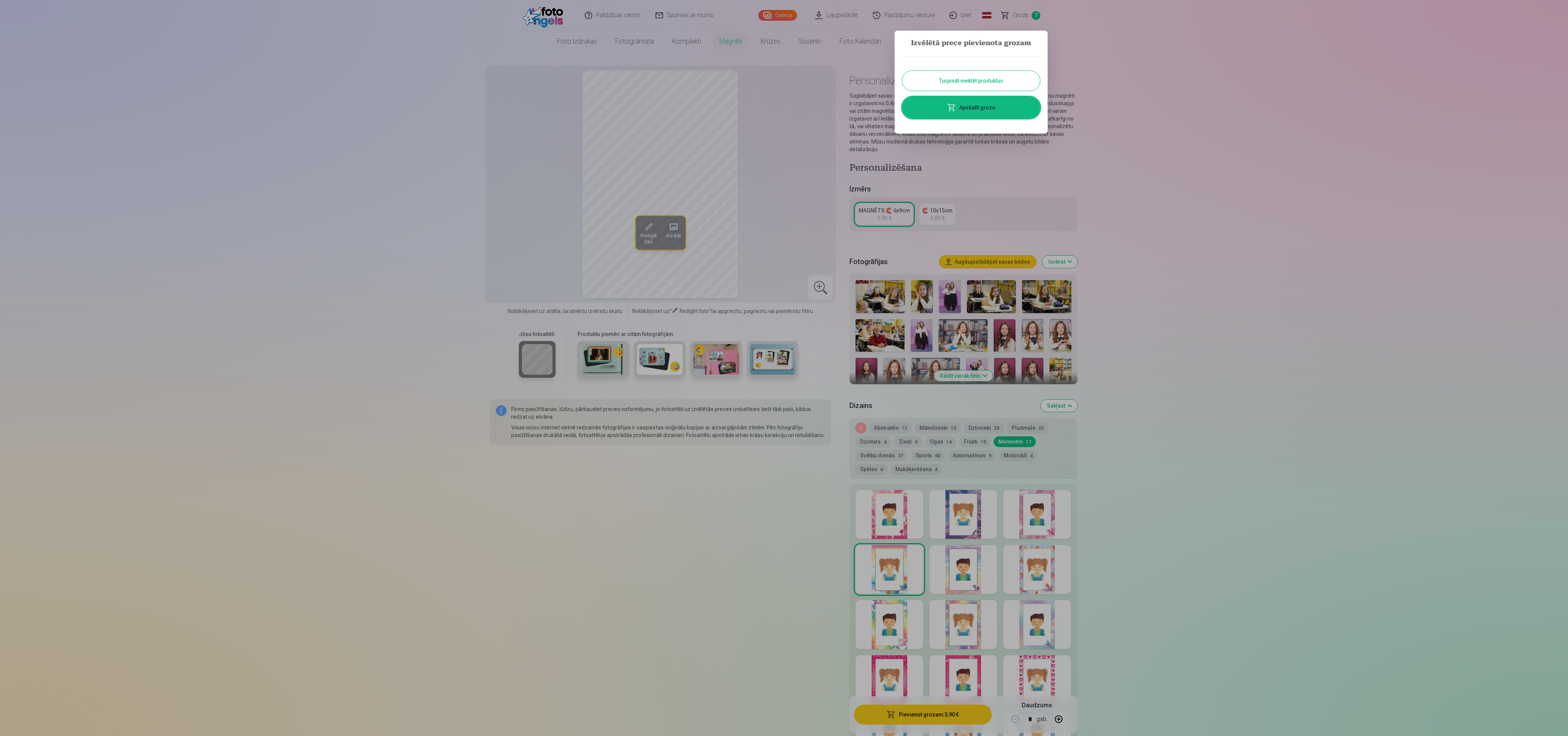
click at [520, 81] on button "Turpināt meklēt produktus" at bounding box center [971, 81] width 138 height 20
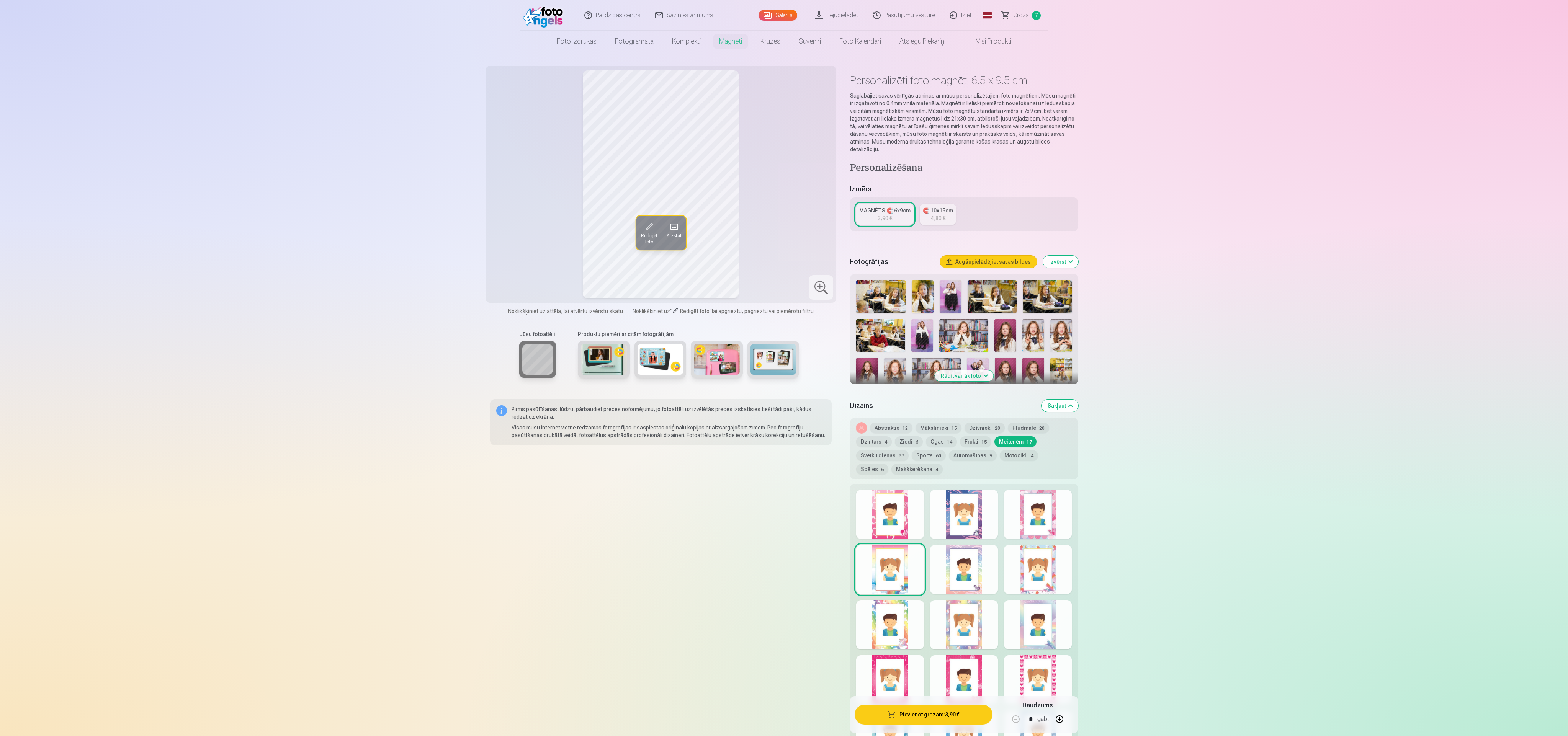
click at [520, 245] on img at bounding box center [880, 296] width 49 height 33
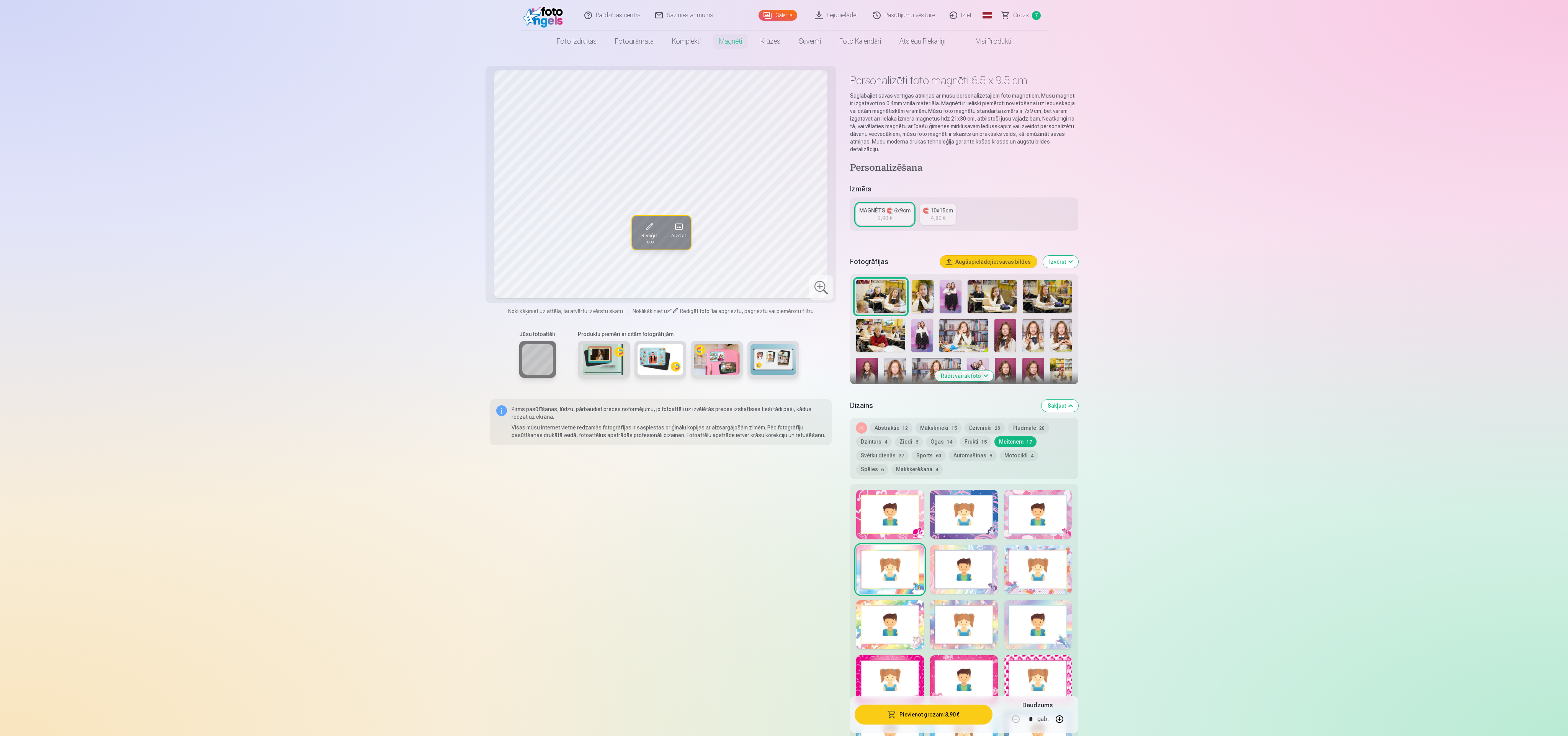
click at [520, 245] on img at bounding box center [950, 296] width 22 height 33
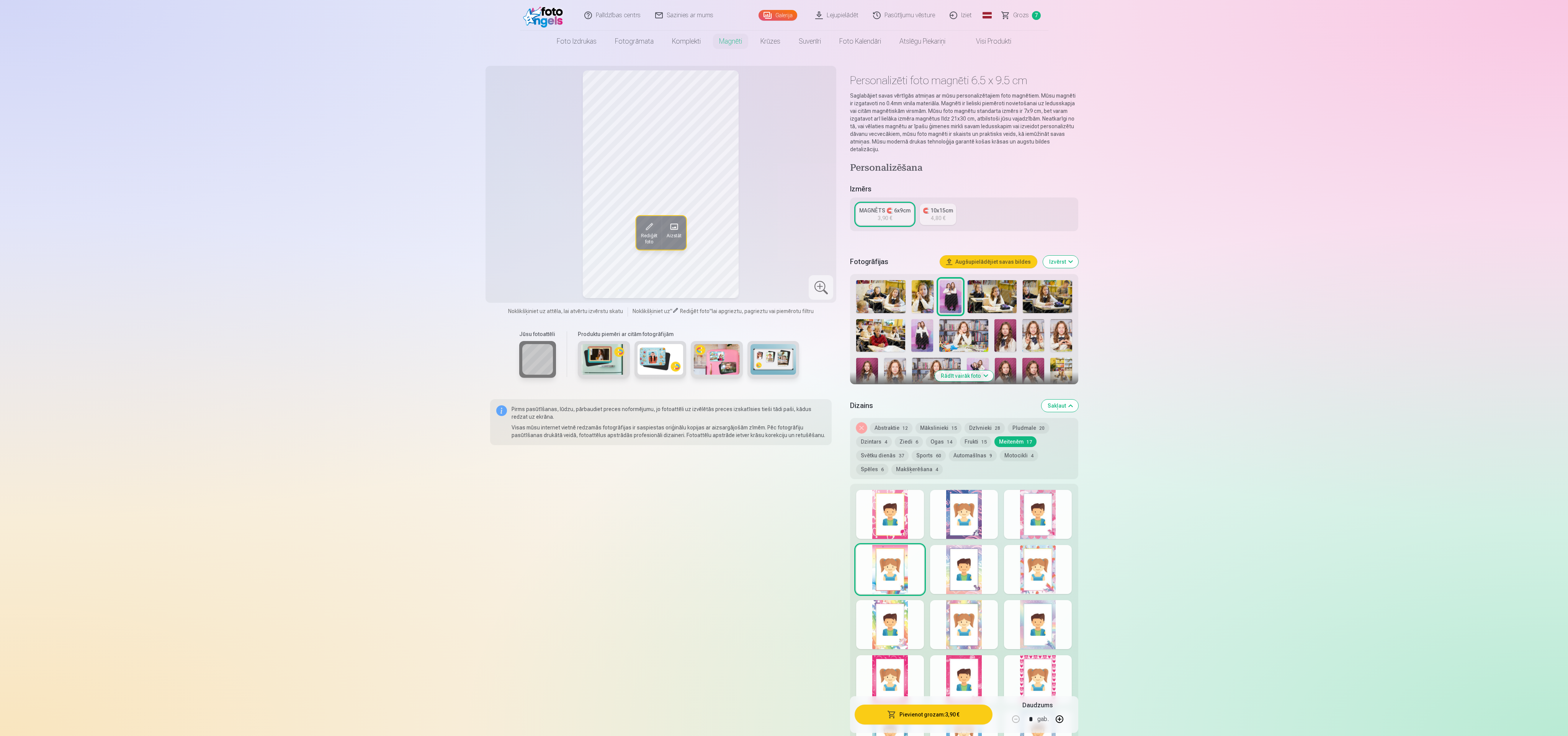
click at [520, 245] on img at bounding box center [992, 296] width 49 height 33
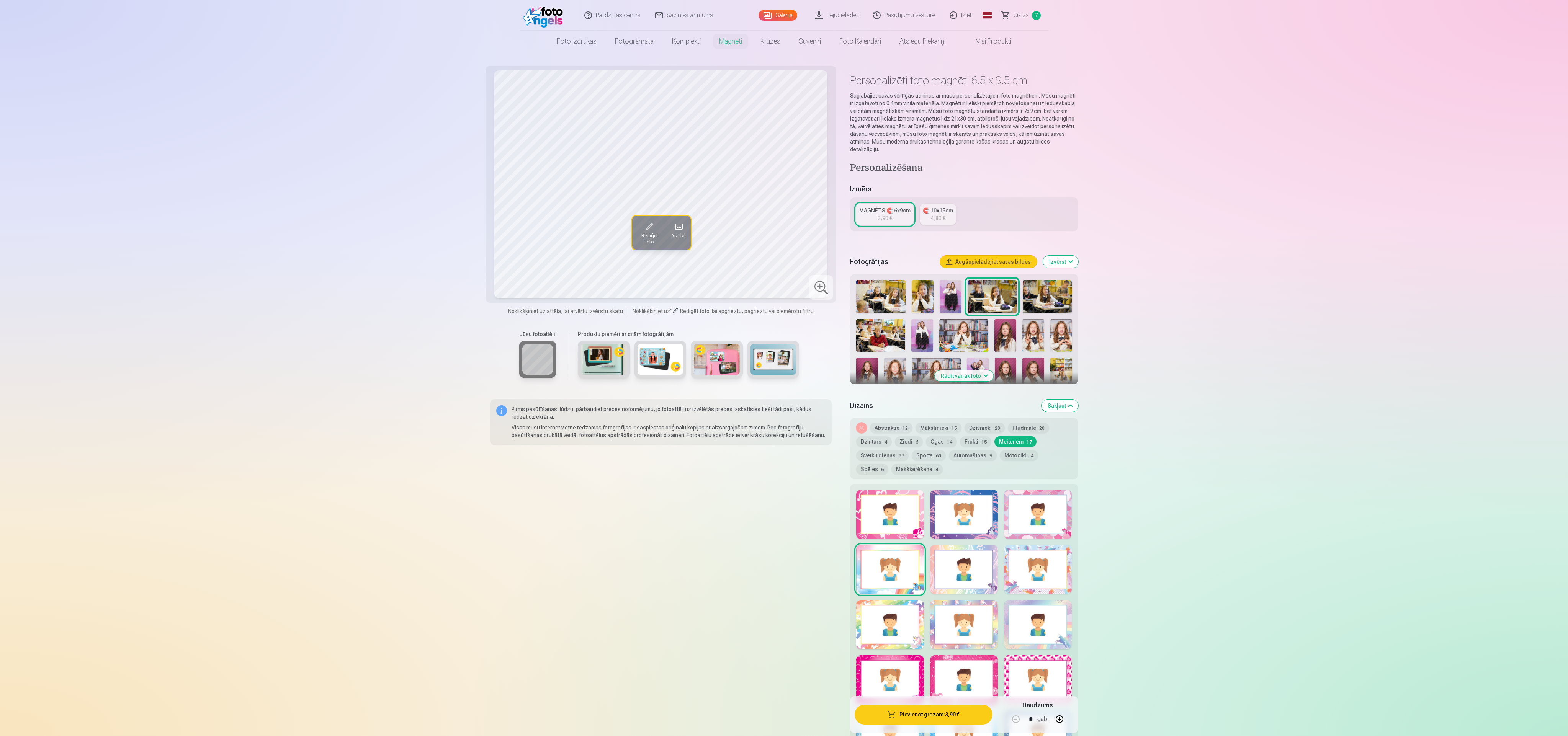
click at [520, 245] on img at bounding box center [950, 296] width 22 height 33
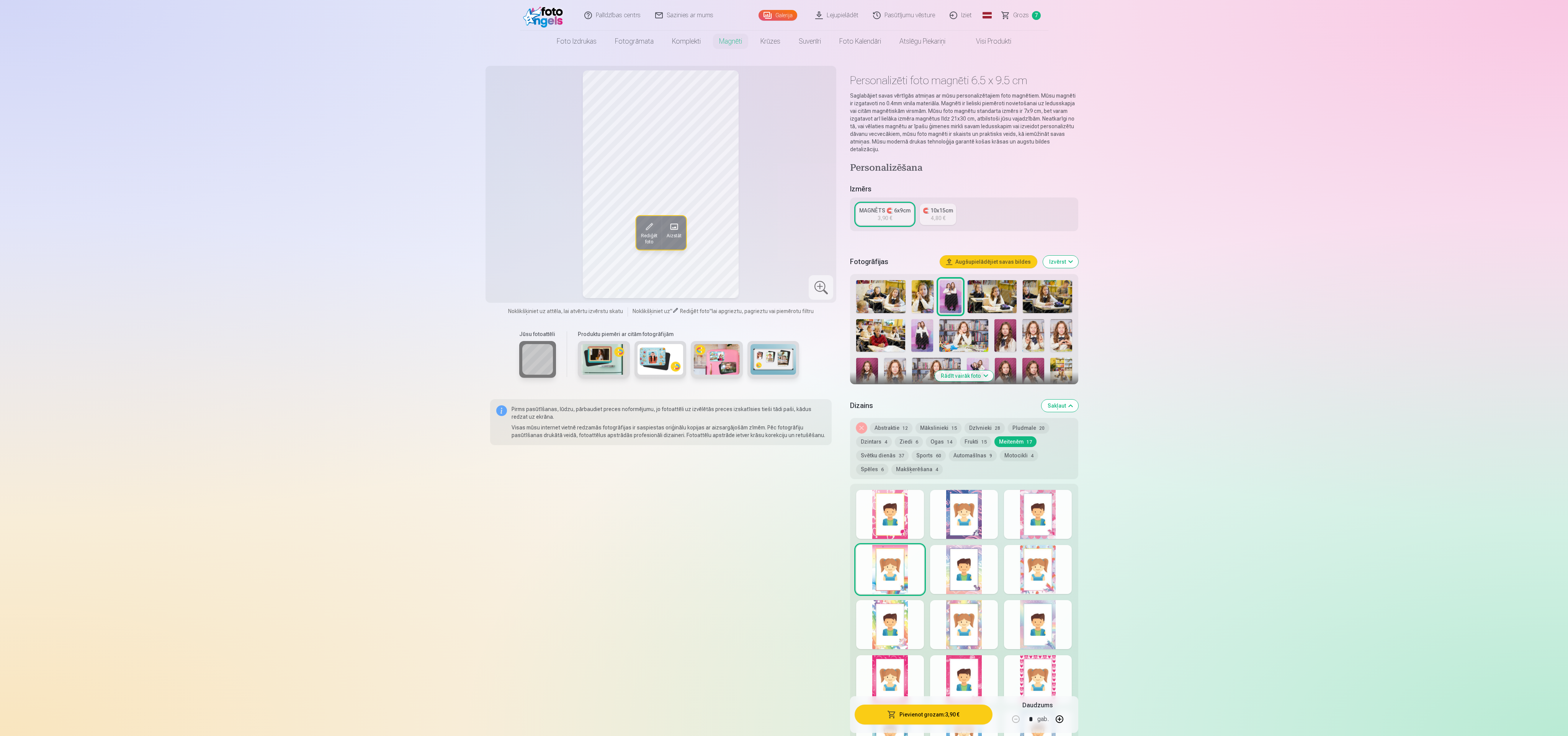
click at [520, 245] on img at bounding box center [992, 296] width 49 height 33
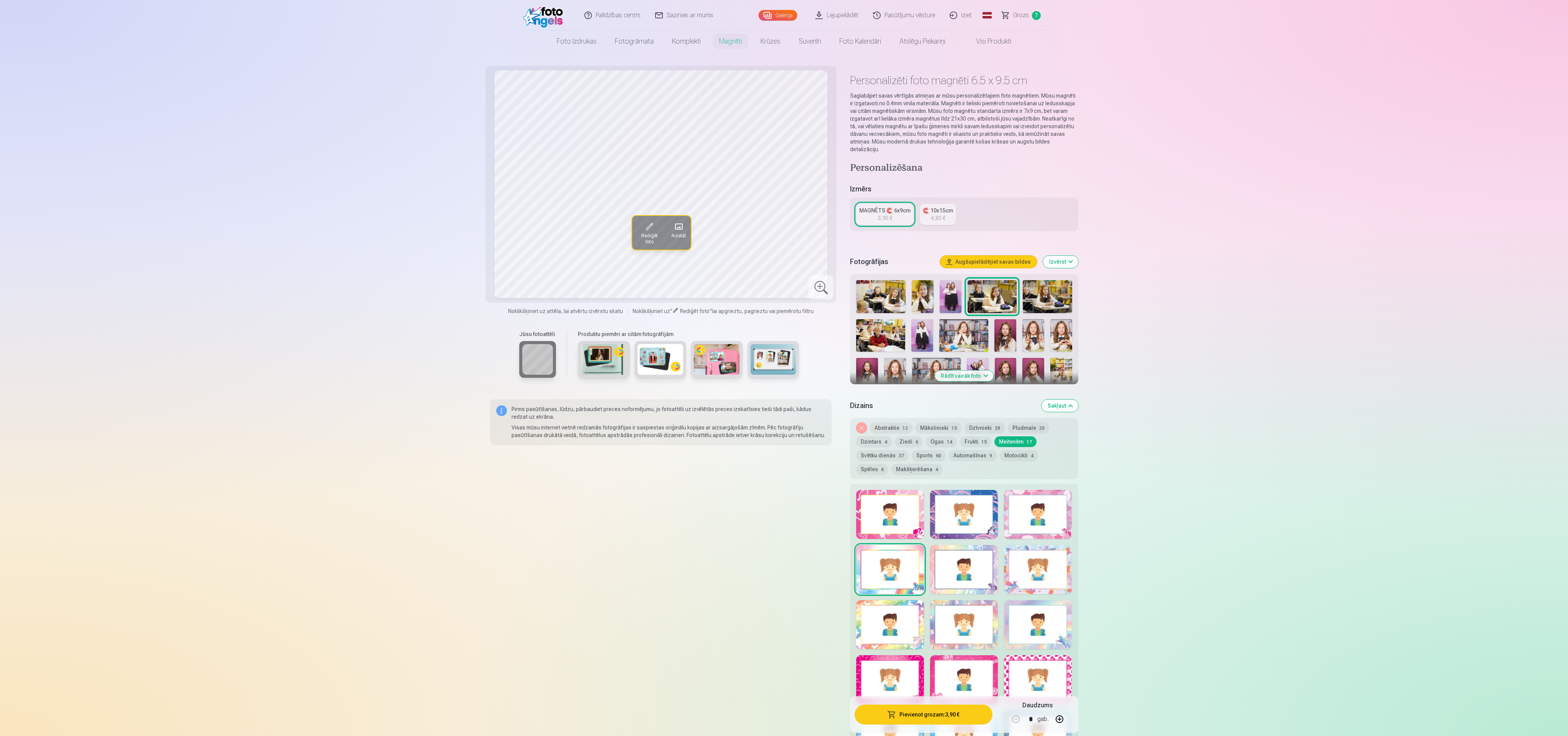
click at [520, 245] on img at bounding box center [1047, 296] width 49 height 33
click at [520, 245] on img at bounding box center [1061, 335] width 22 height 32
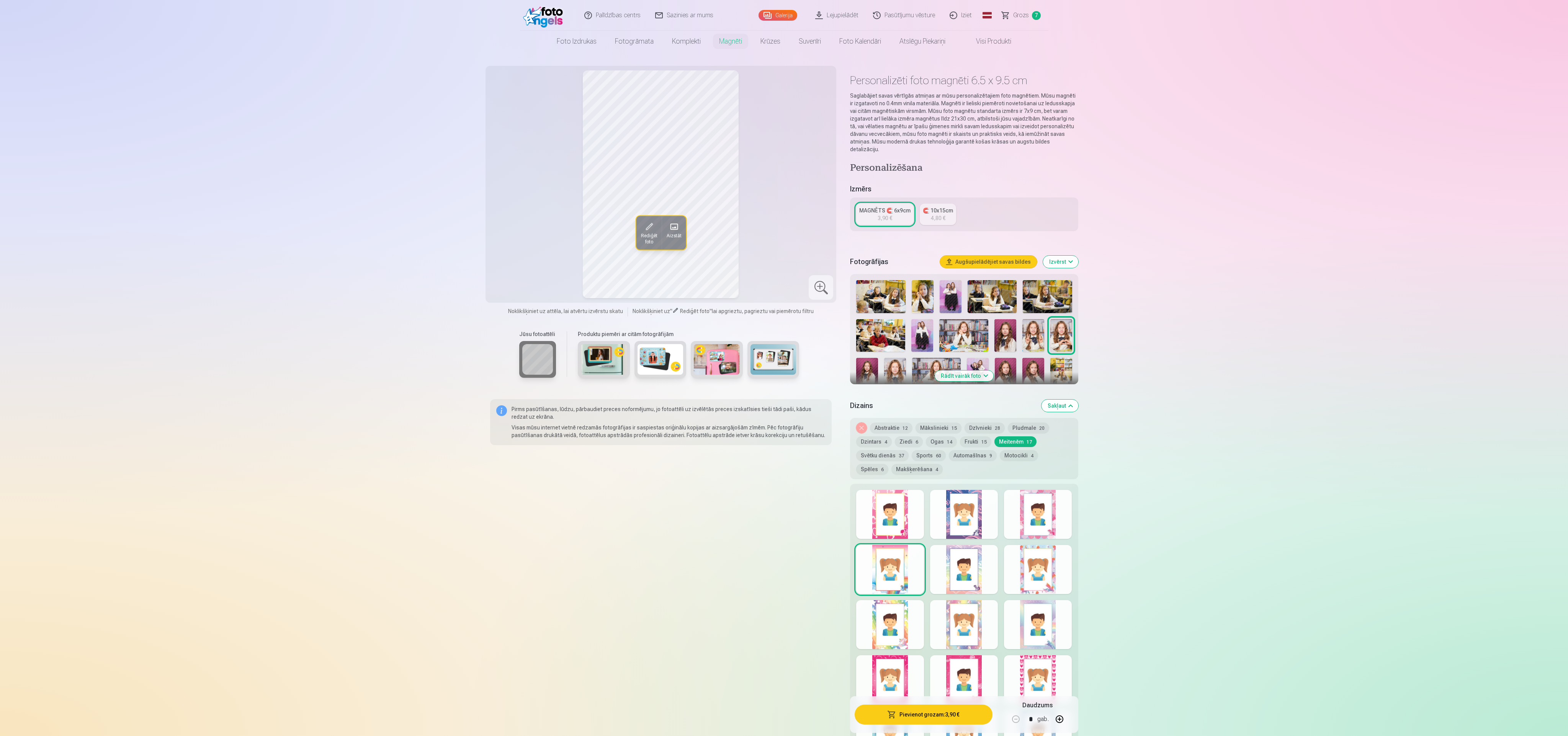
click at [520, 245] on img at bounding box center [964, 335] width 49 height 32
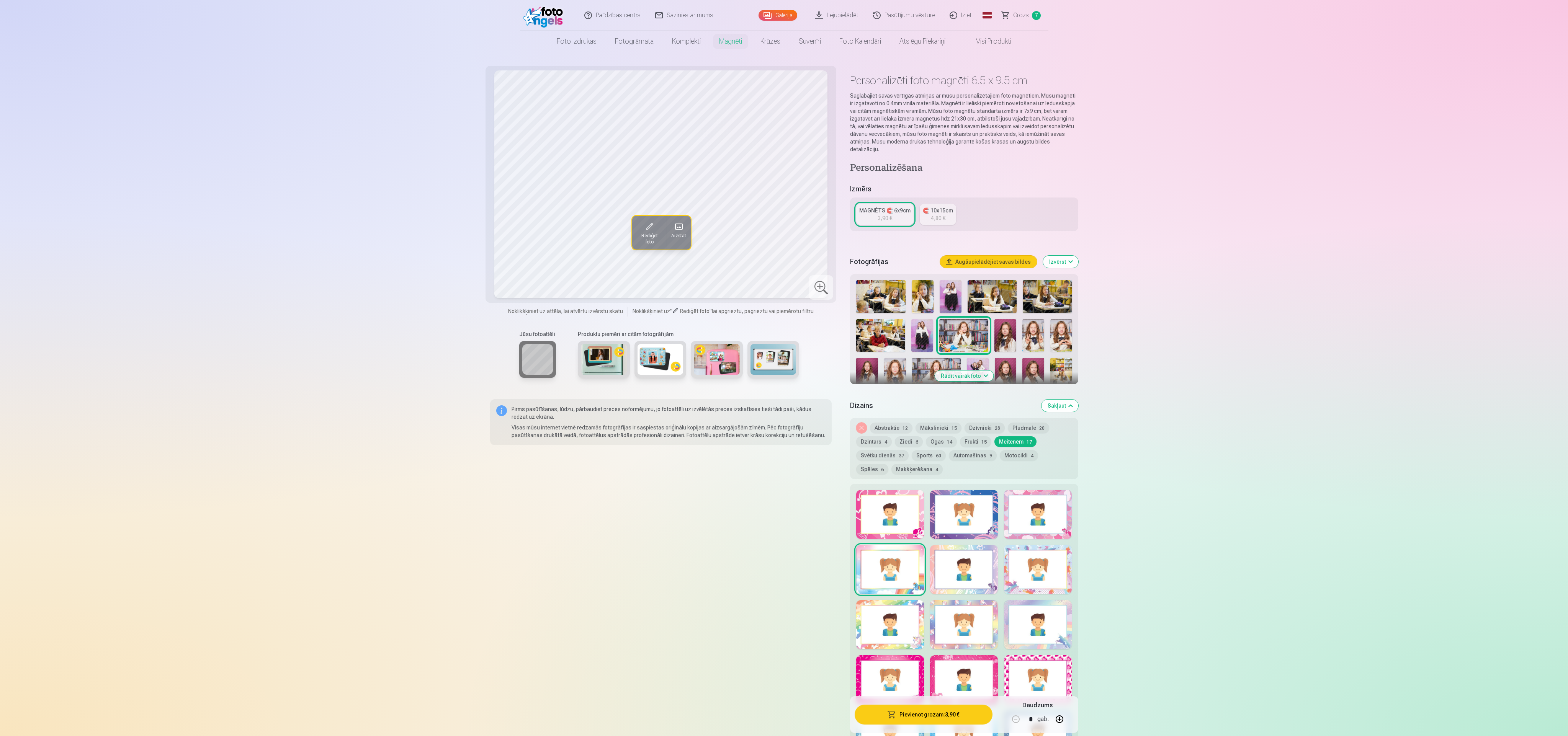
click at [520, 245] on img at bounding box center [922, 335] width 22 height 32
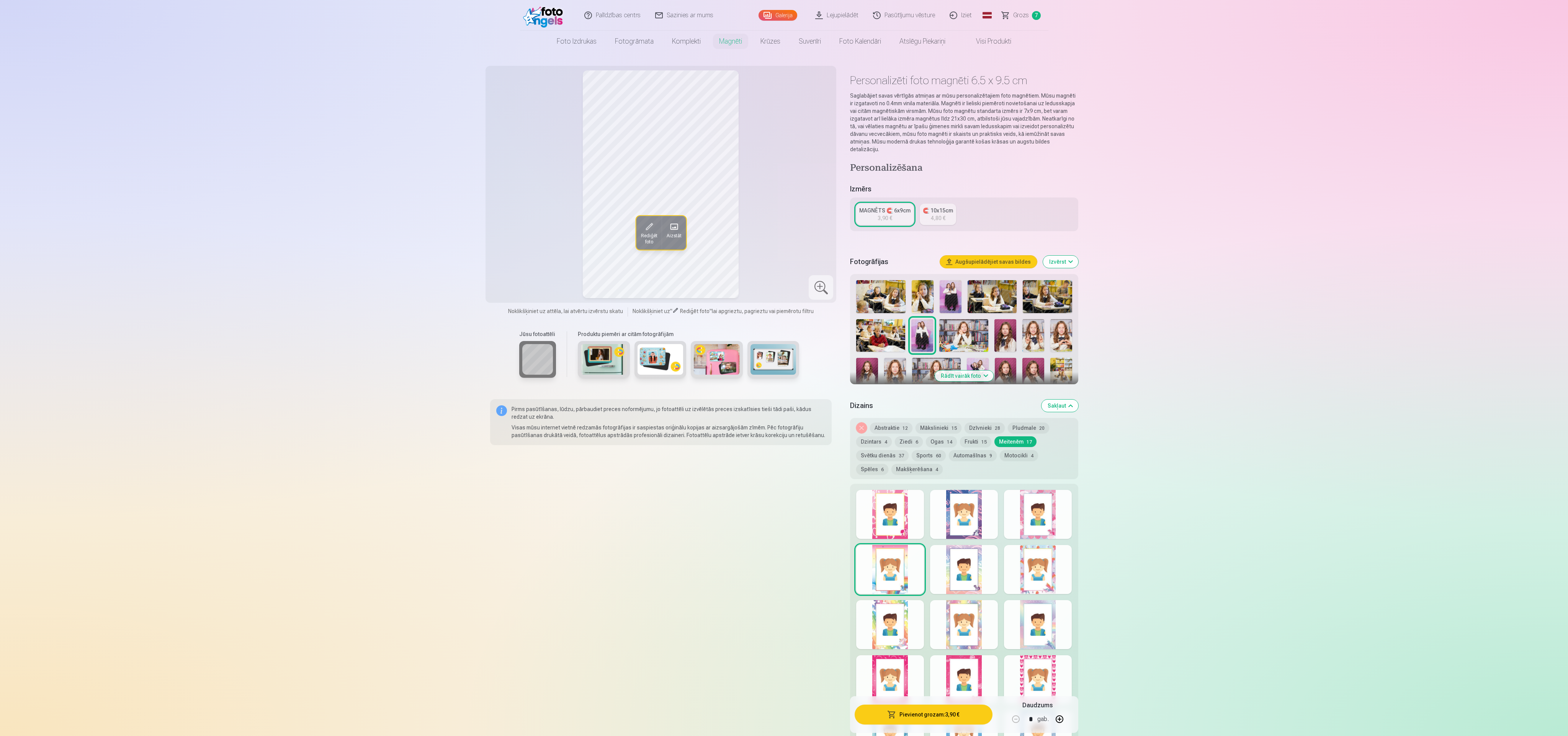
click at [520, 245] on img at bounding box center [880, 335] width 49 height 32
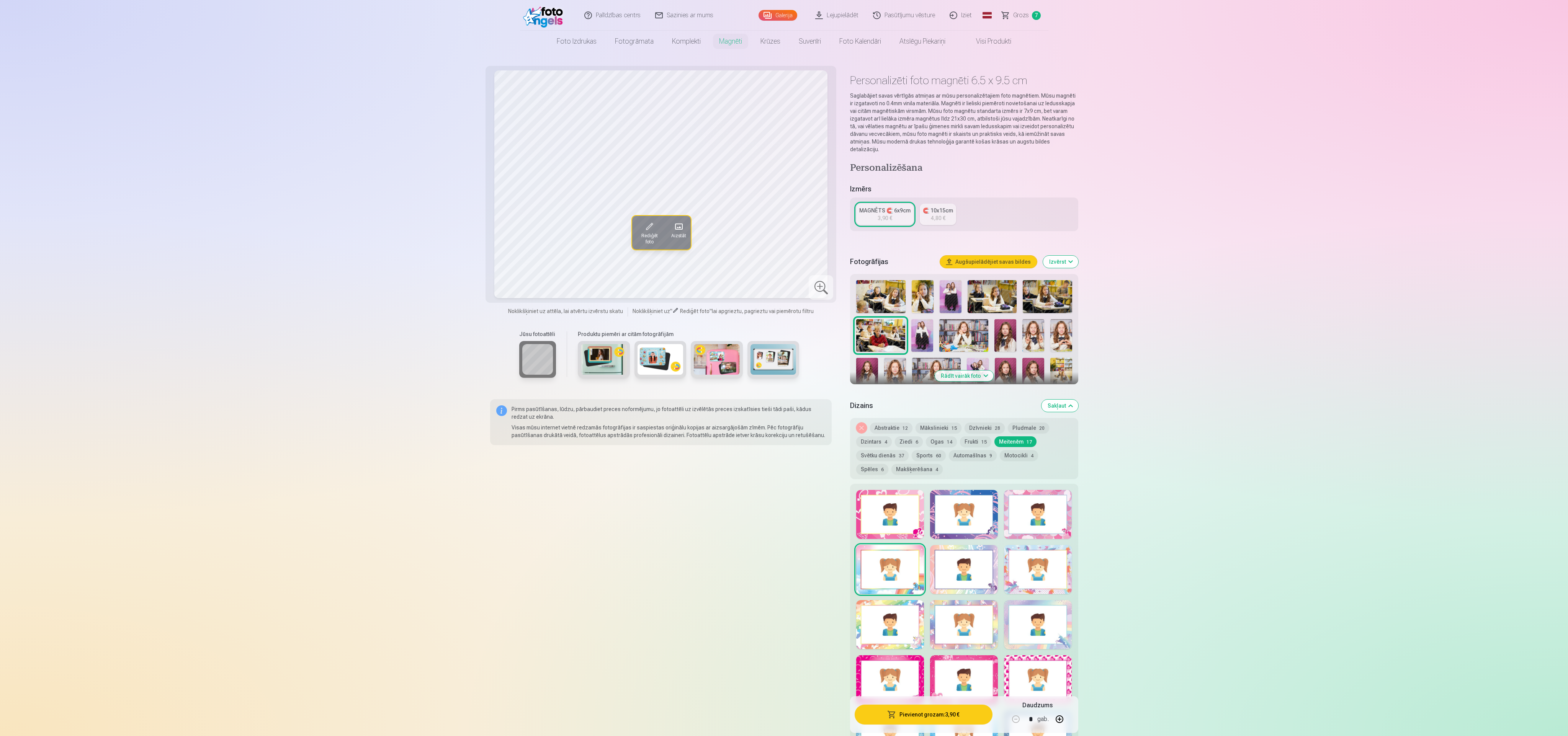
click at [520, 245] on img at bounding box center [867, 374] width 22 height 32
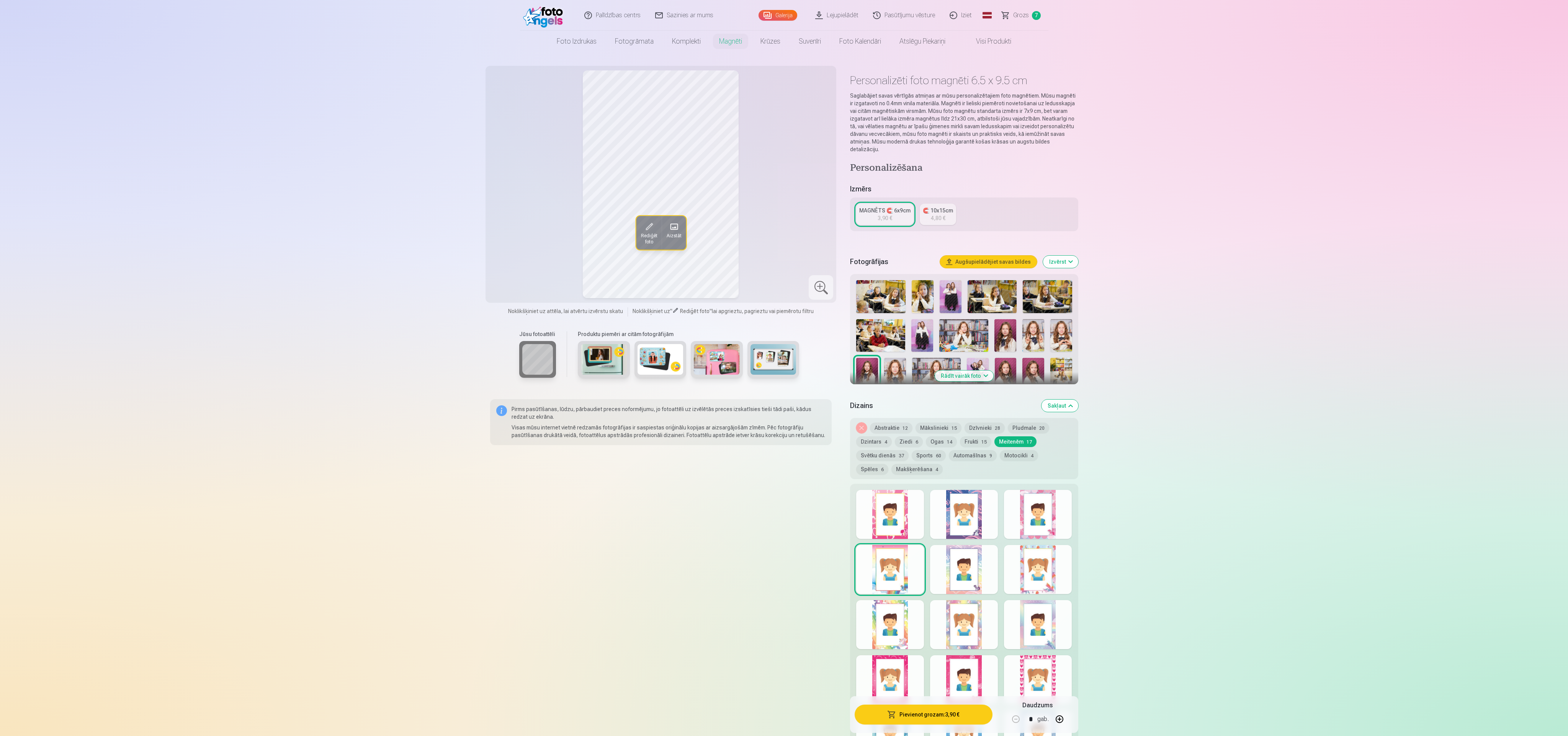
click at [520, 245] on img at bounding box center [895, 374] width 22 height 32
click at [520, 245] on div at bounding box center [890, 514] width 68 height 49
click at [520, 245] on div at bounding box center [1037, 514] width 68 height 49
click at [520, 245] on div at bounding box center [1037, 569] width 68 height 49
click at [520, 245] on div at bounding box center [964, 569] width 68 height 49
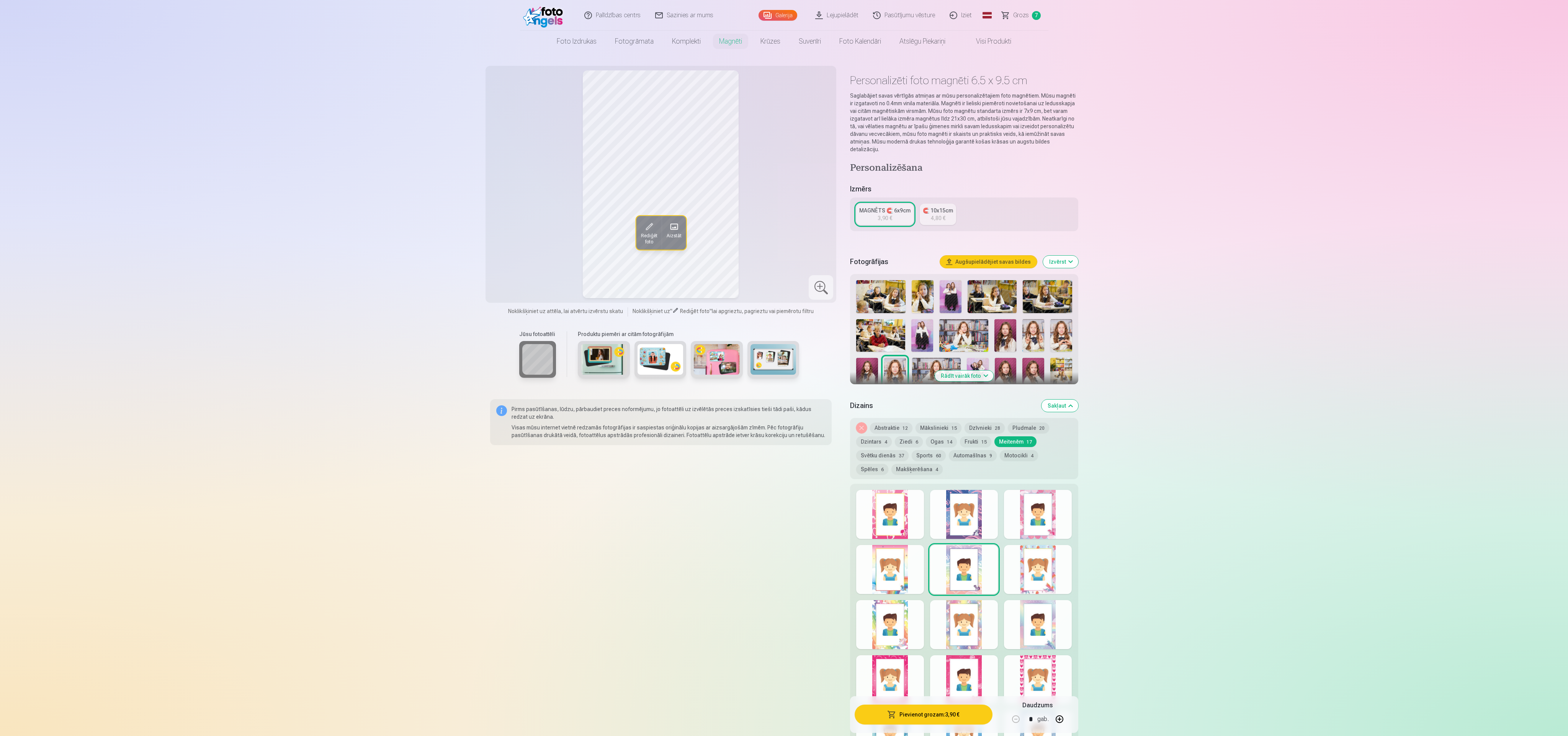
click at [520, 245] on div at bounding box center [890, 569] width 68 height 49
click at [520, 245] on div at bounding box center [890, 624] width 68 height 49
click at [520, 245] on div at bounding box center [964, 624] width 68 height 49
click at [520, 245] on div at bounding box center [1037, 624] width 68 height 49
click at [520, 245] on div at bounding box center [1037, 680] width 68 height 49
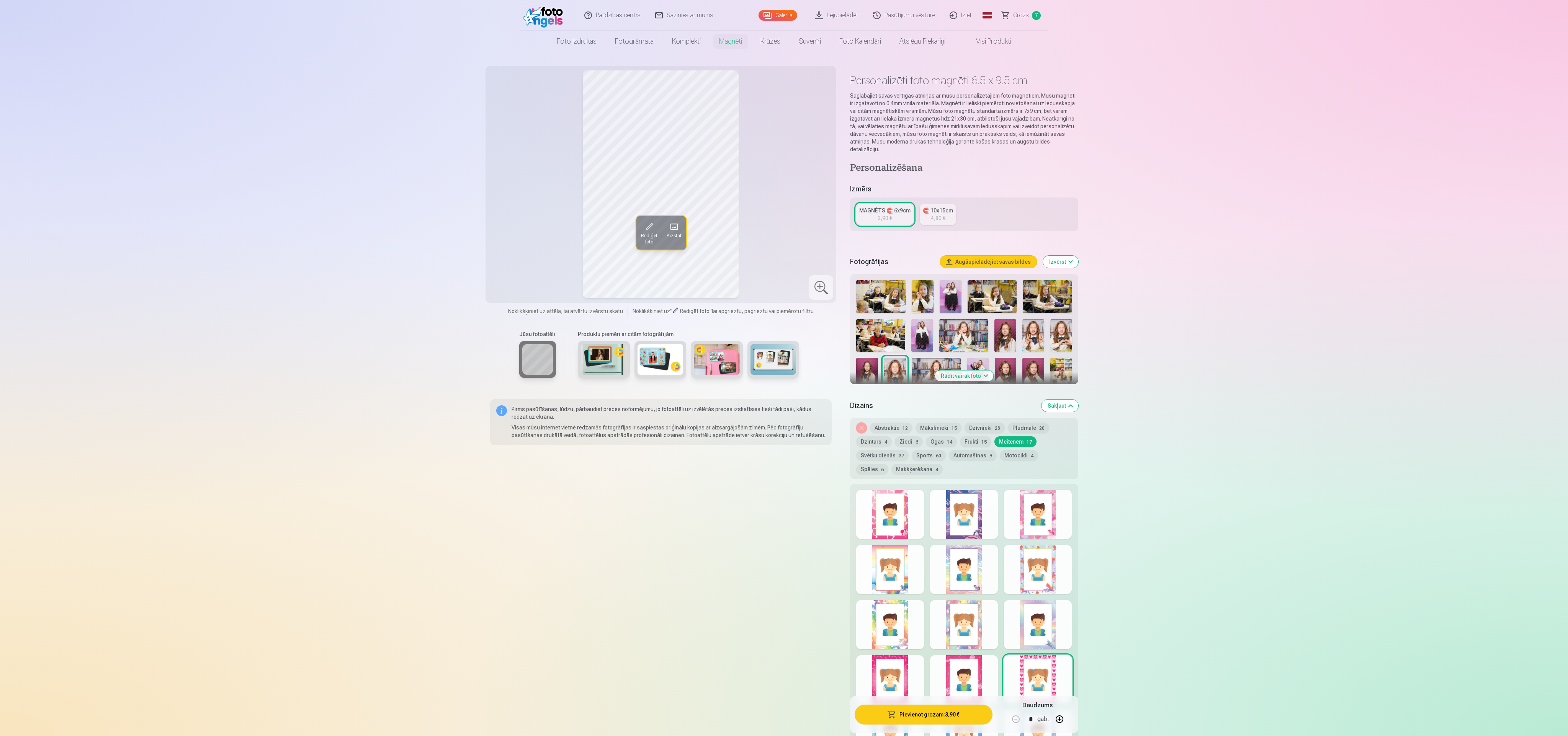
click at [520, 245] on div at bounding box center [964, 680] width 68 height 49
click at [520, 245] on div at bounding box center [890, 680] width 68 height 49
click at [520, 245] on div at bounding box center [964, 680] width 68 height 49
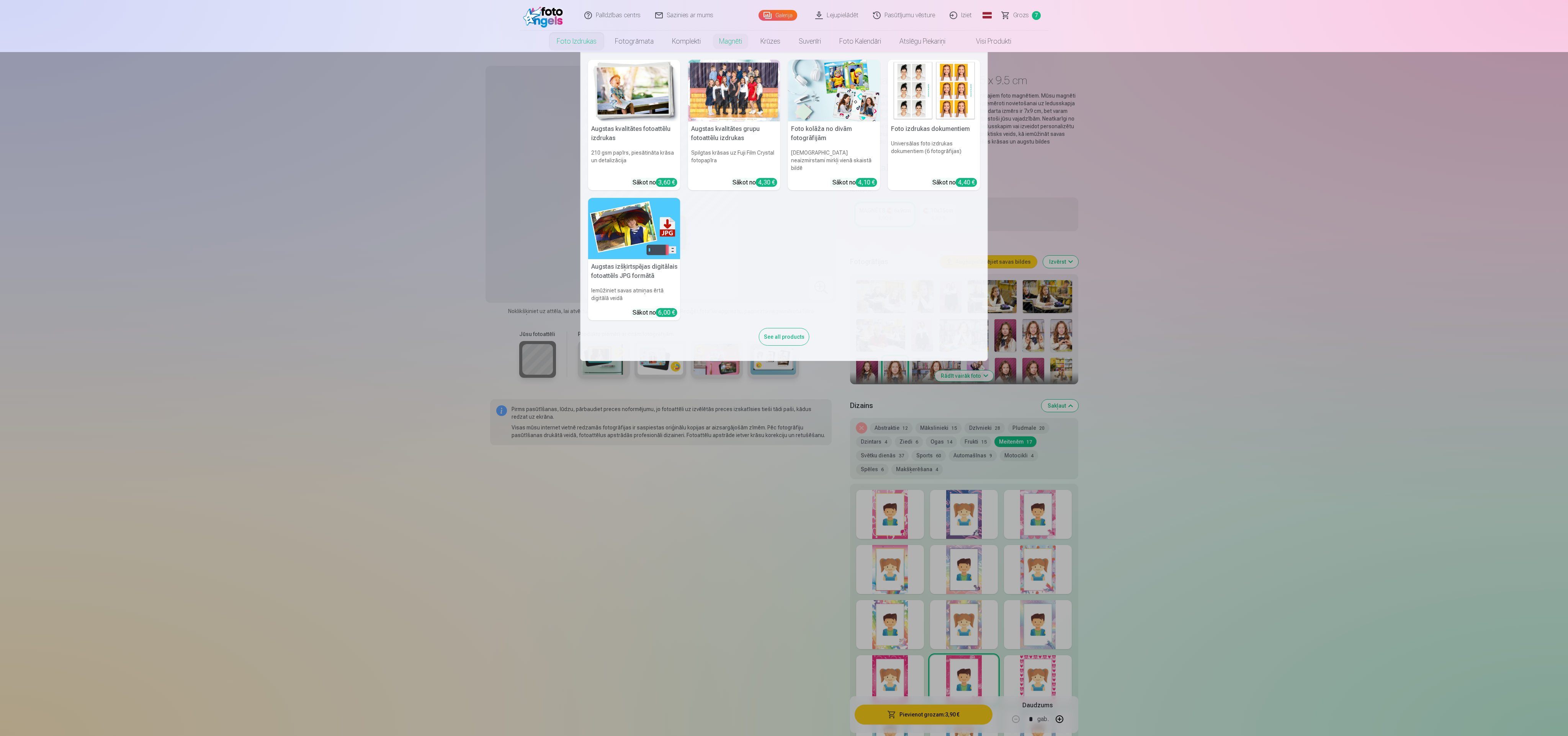
click at [520, 45] on link "Foto izdrukas" at bounding box center [576, 42] width 58 height 22
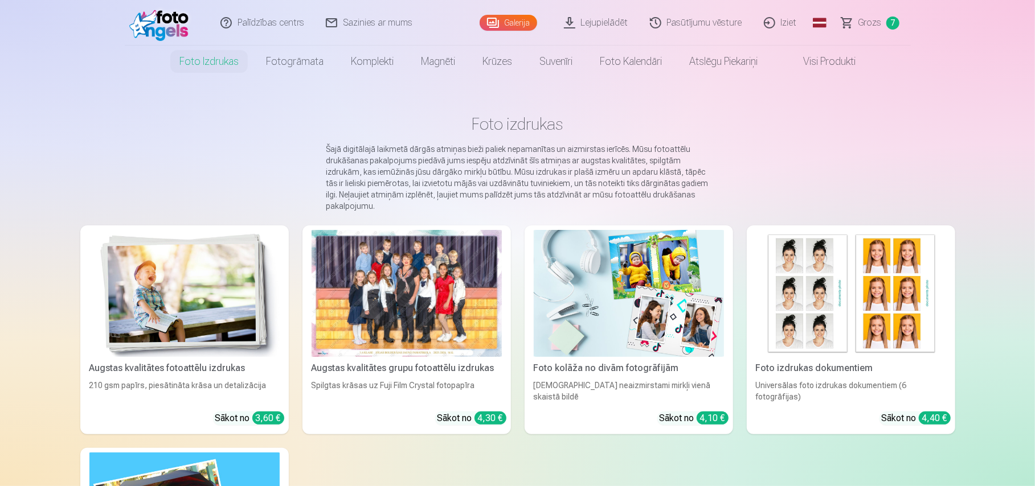
click at [247, 325] on img at bounding box center [184, 293] width 190 height 127
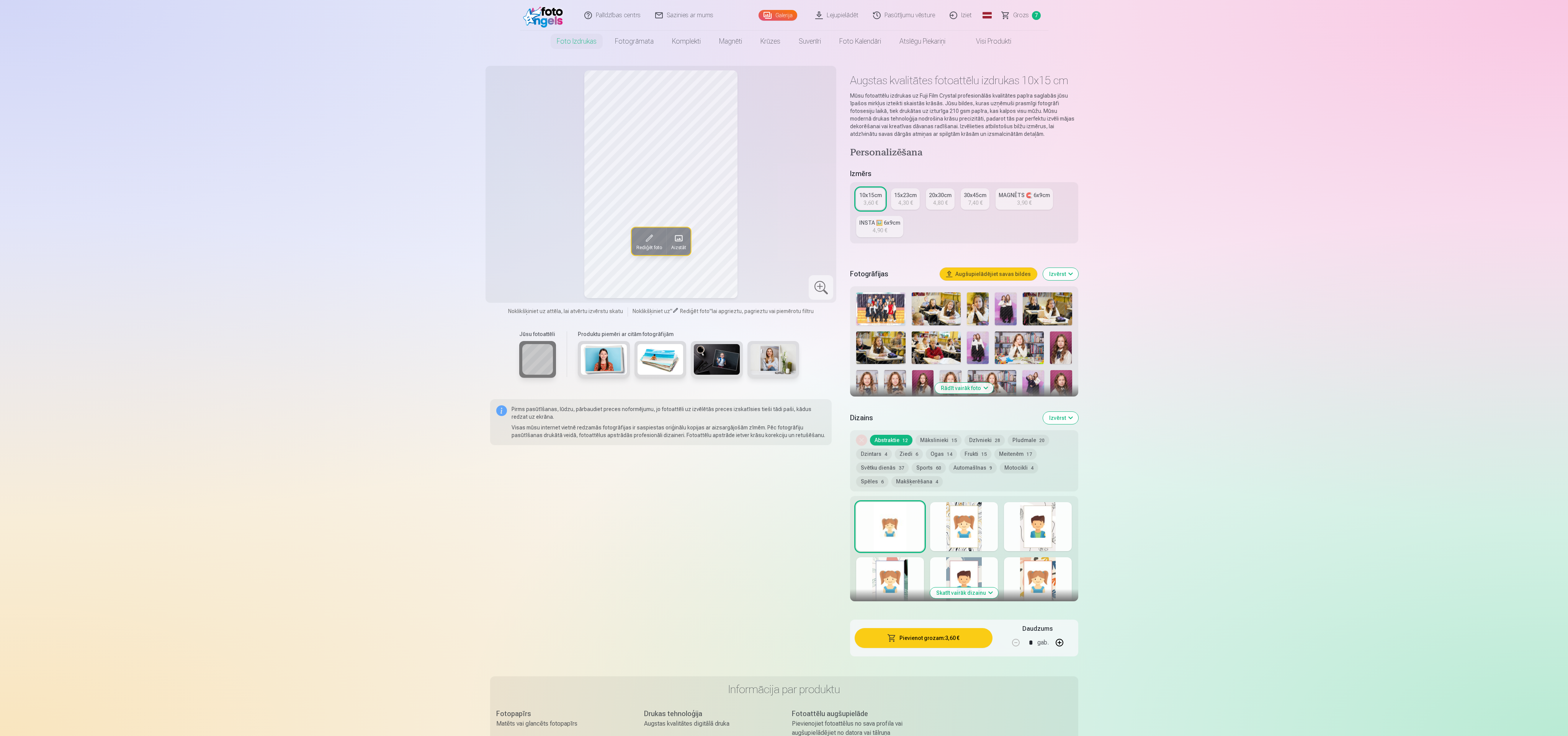
click at [520, 245] on div at bounding box center [890, 526] width 68 height 49
click at [520, 245] on div at bounding box center [964, 526] width 68 height 49
click at [520, 245] on button "Mākslinieki 15" at bounding box center [939, 440] width 46 height 11
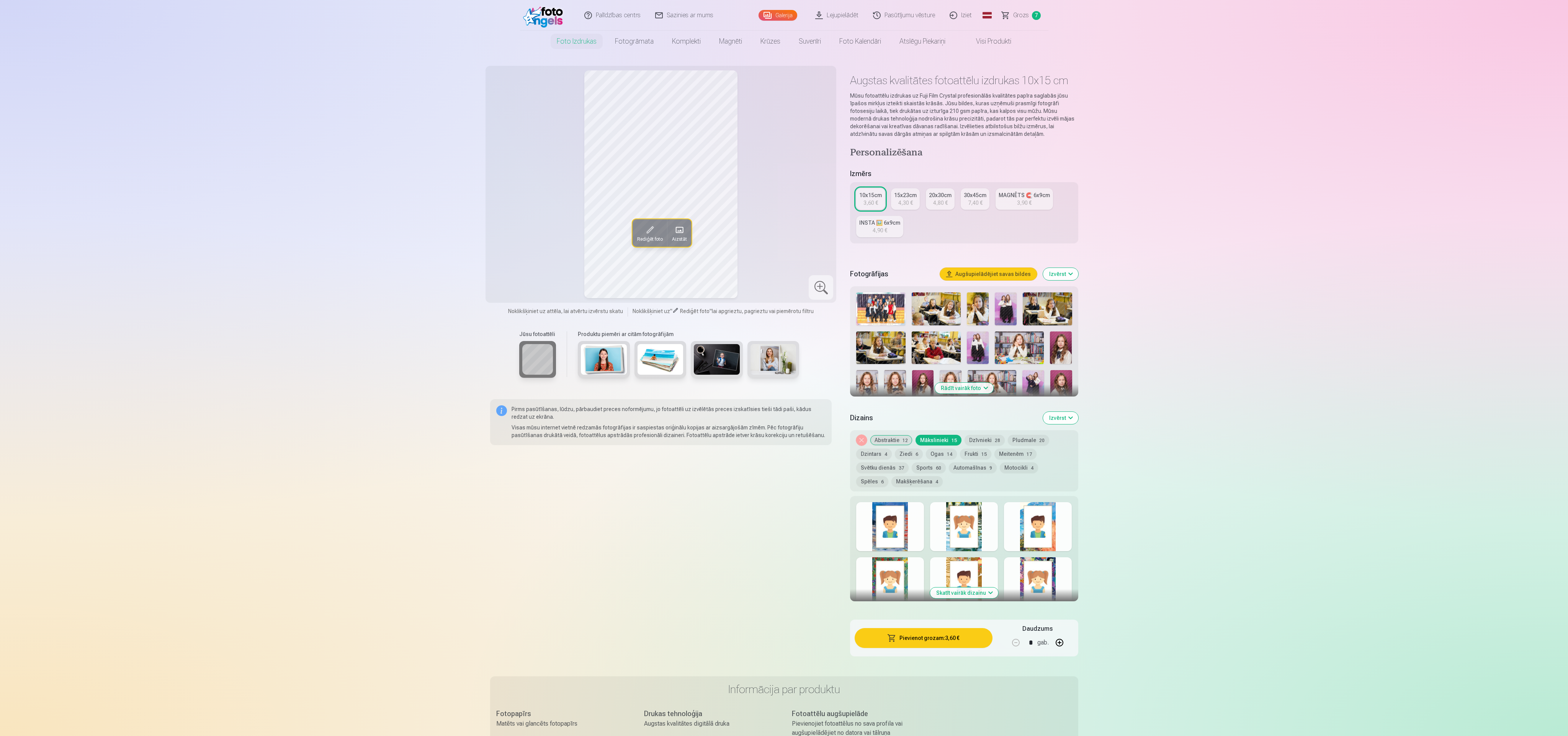
click at [520, 245] on button "Sports 60" at bounding box center [929, 468] width 34 height 11
click at [520, 245] on div at bounding box center [890, 526] width 68 height 49
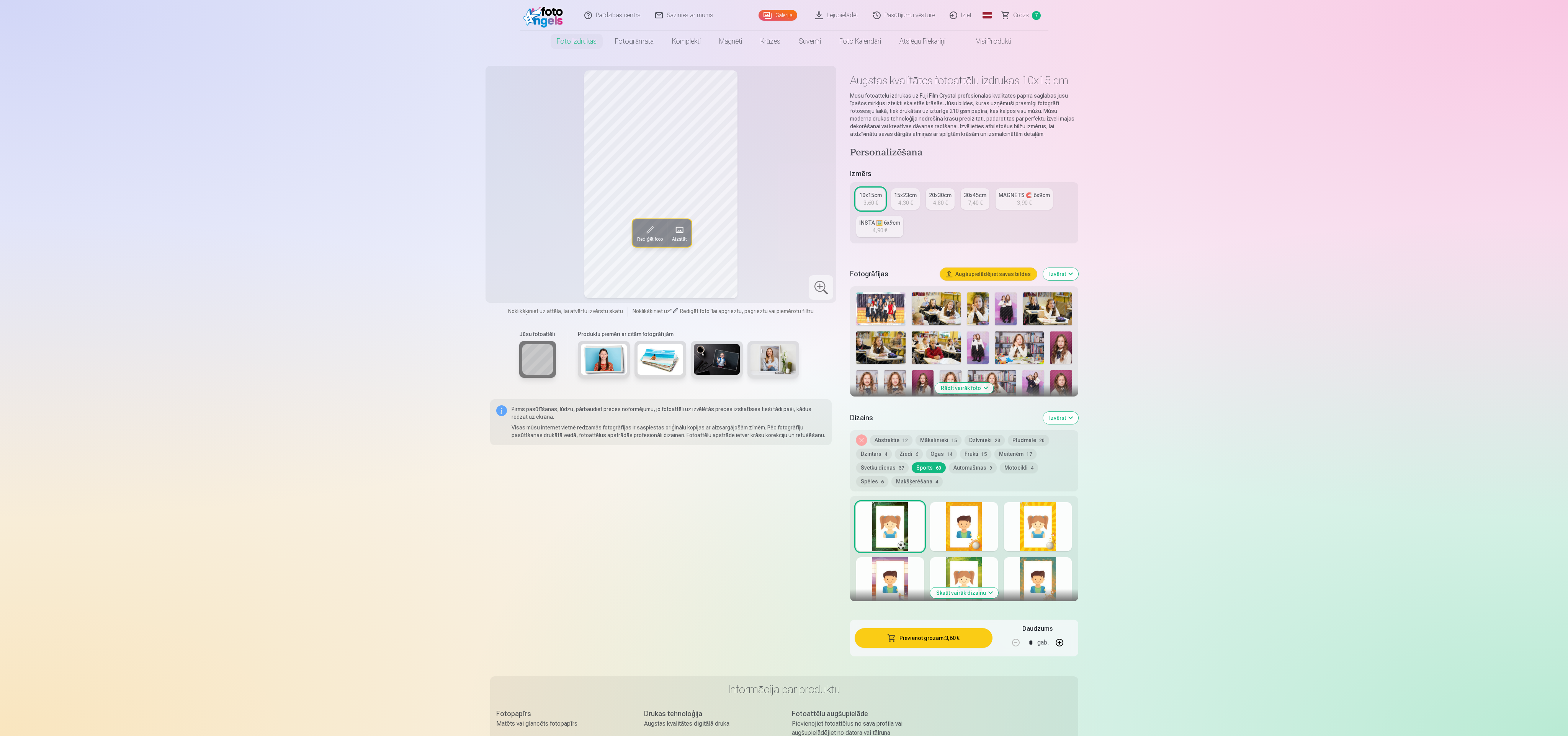
click at [520, 245] on div at bounding box center [964, 526] width 68 height 49
click at [520, 245] on div at bounding box center [1037, 526] width 68 height 49
click at [520, 245] on div at bounding box center [1037, 581] width 68 height 49
click at [520, 245] on div at bounding box center [964, 581] width 68 height 49
click at [520, 245] on div at bounding box center [890, 581] width 68 height 49
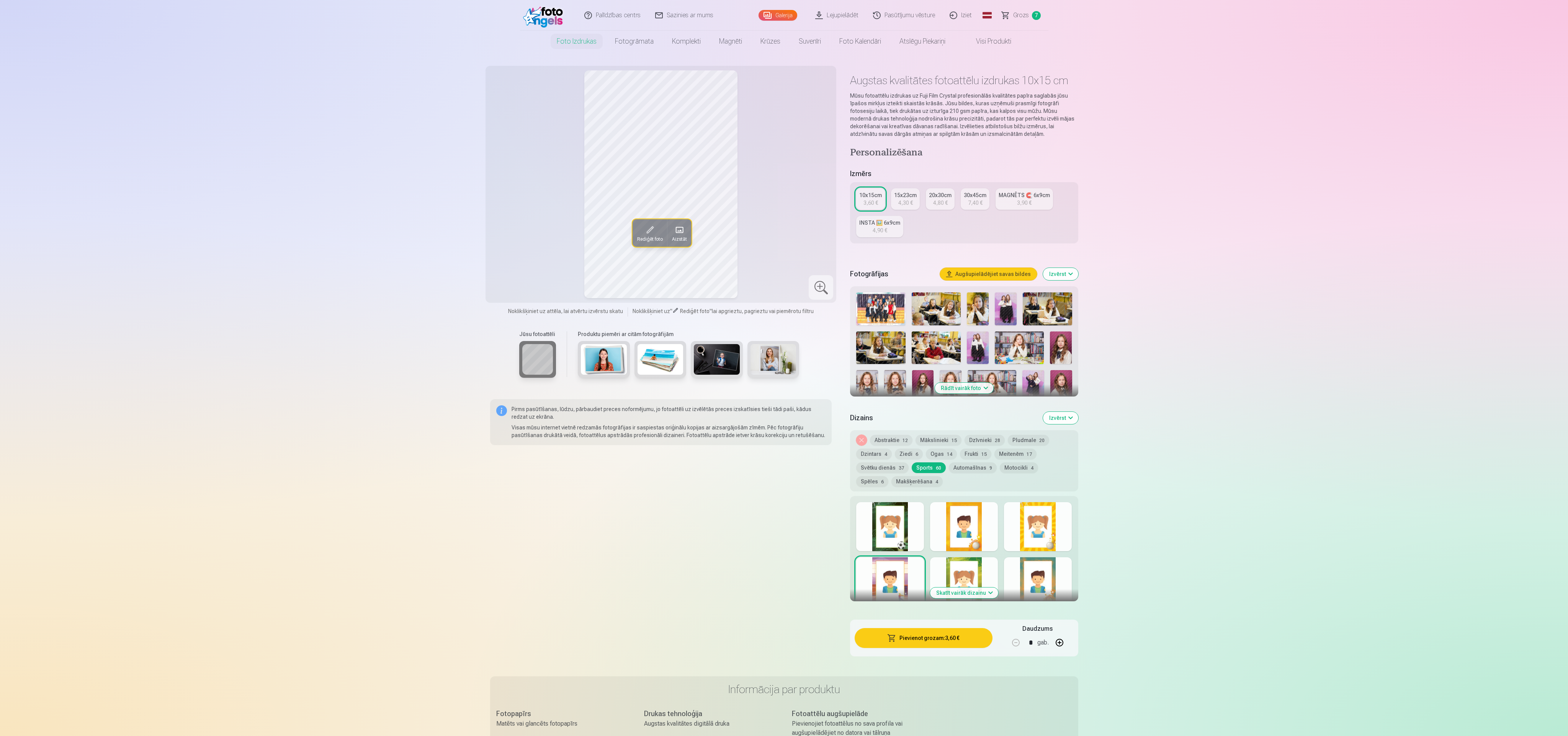
click at [520, 245] on button "Automašīnas 9" at bounding box center [972, 468] width 48 height 11
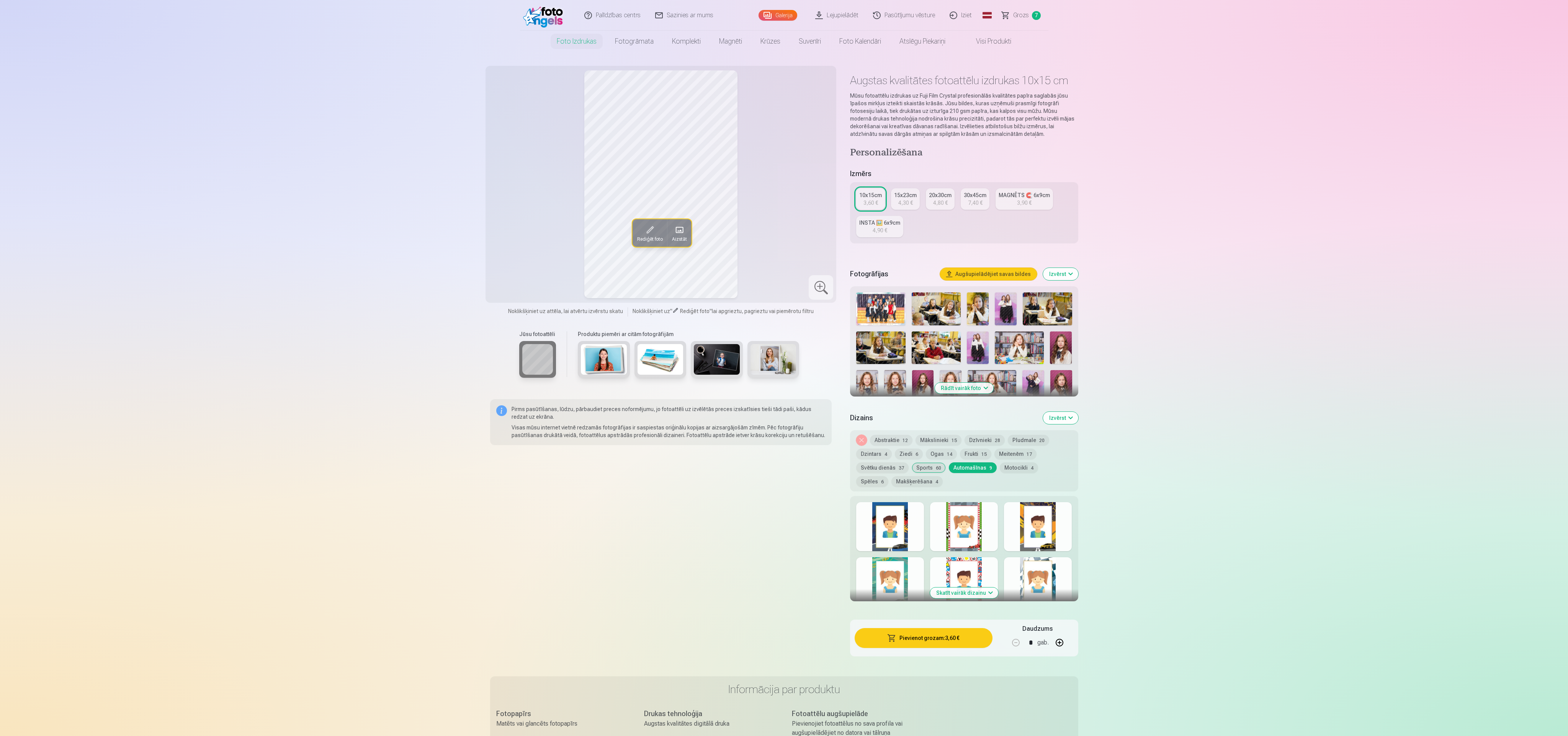
click at [520, 245] on div at bounding box center [890, 526] width 68 height 49
click at [520, 245] on div at bounding box center [964, 526] width 68 height 49
click at [520, 245] on div at bounding box center [1037, 526] width 68 height 49
click at [520, 245] on div at bounding box center [1037, 581] width 68 height 49
click at [520, 245] on div at bounding box center [964, 581] width 68 height 49
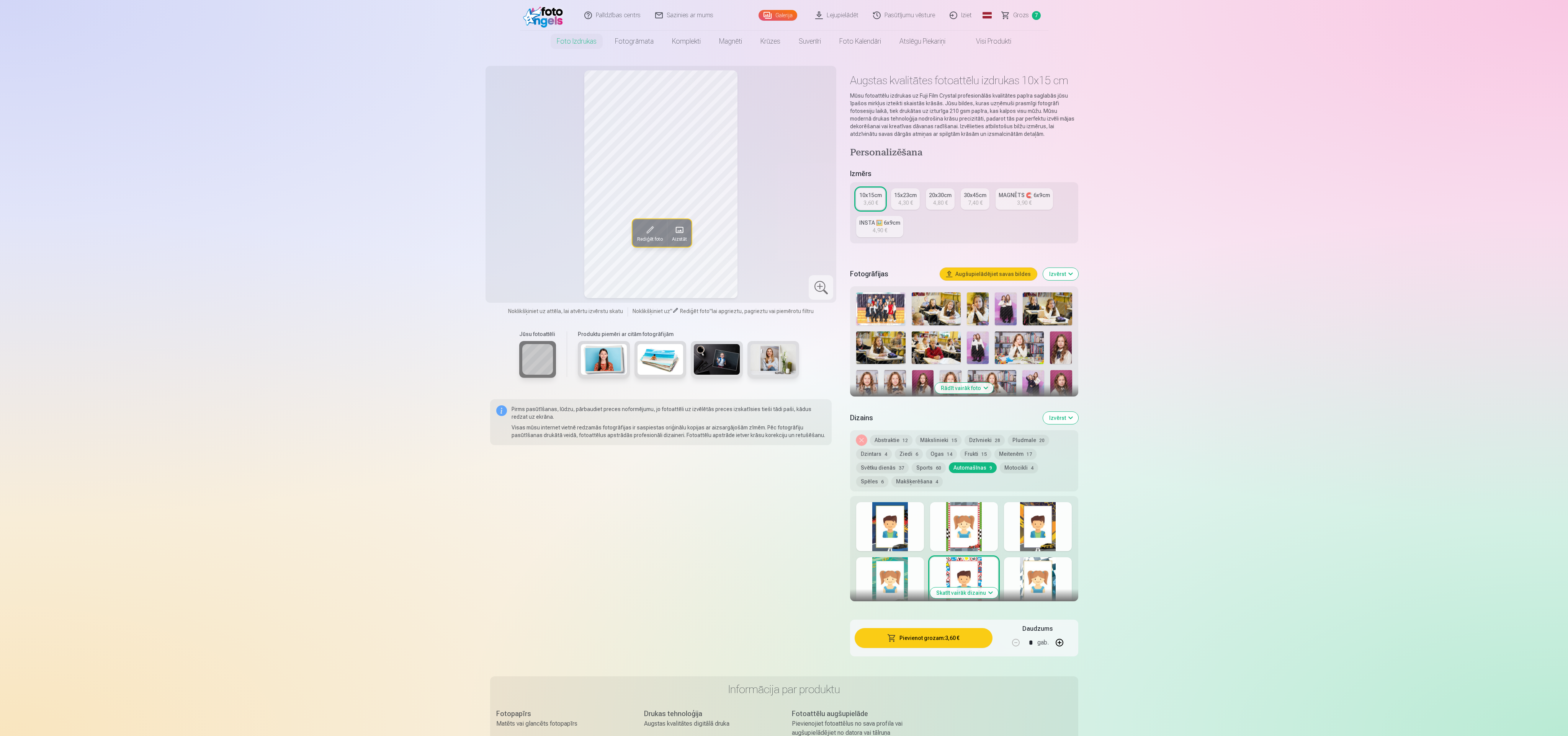
click at [520, 245] on div at bounding box center [890, 581] width 68 height 49
click at [520, 245] on button "Motocikli 4" at bounding box center [1019, 468] width 38 height 11
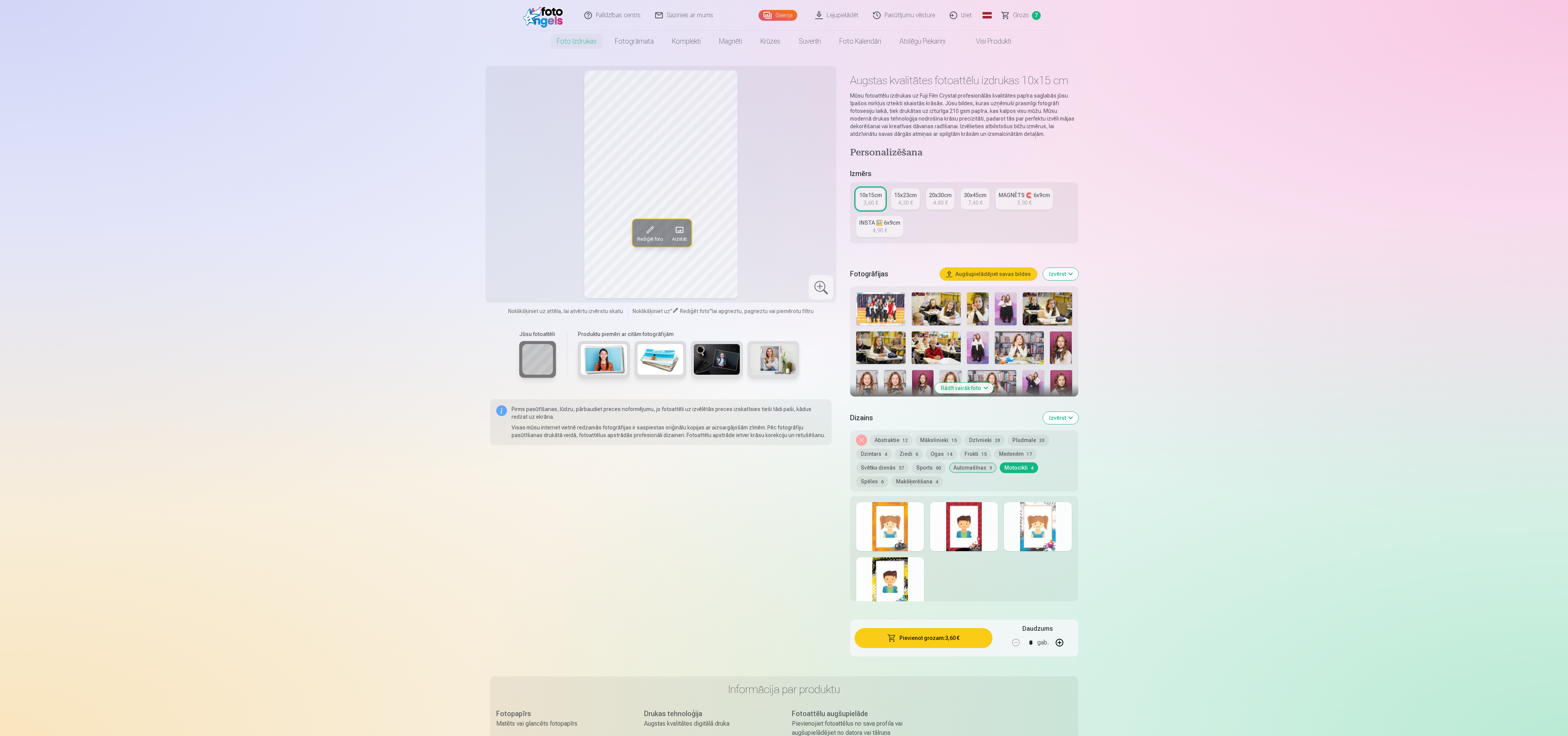
click at [520, 245] on div at bounding box center [890, 526] width 68 height 49
click at [520, 245] on div at bounding box center [964, 526] width 68 height 49
click at [520, 245] on div at bounding box center [1037, 526] width 68 height 49
click at [520, 245] on div at bounding box center [890, 581] width 68 height 49
click at [520, 245] on button "Spēles 6" at bounding box center [872, 481] width 32 height 11
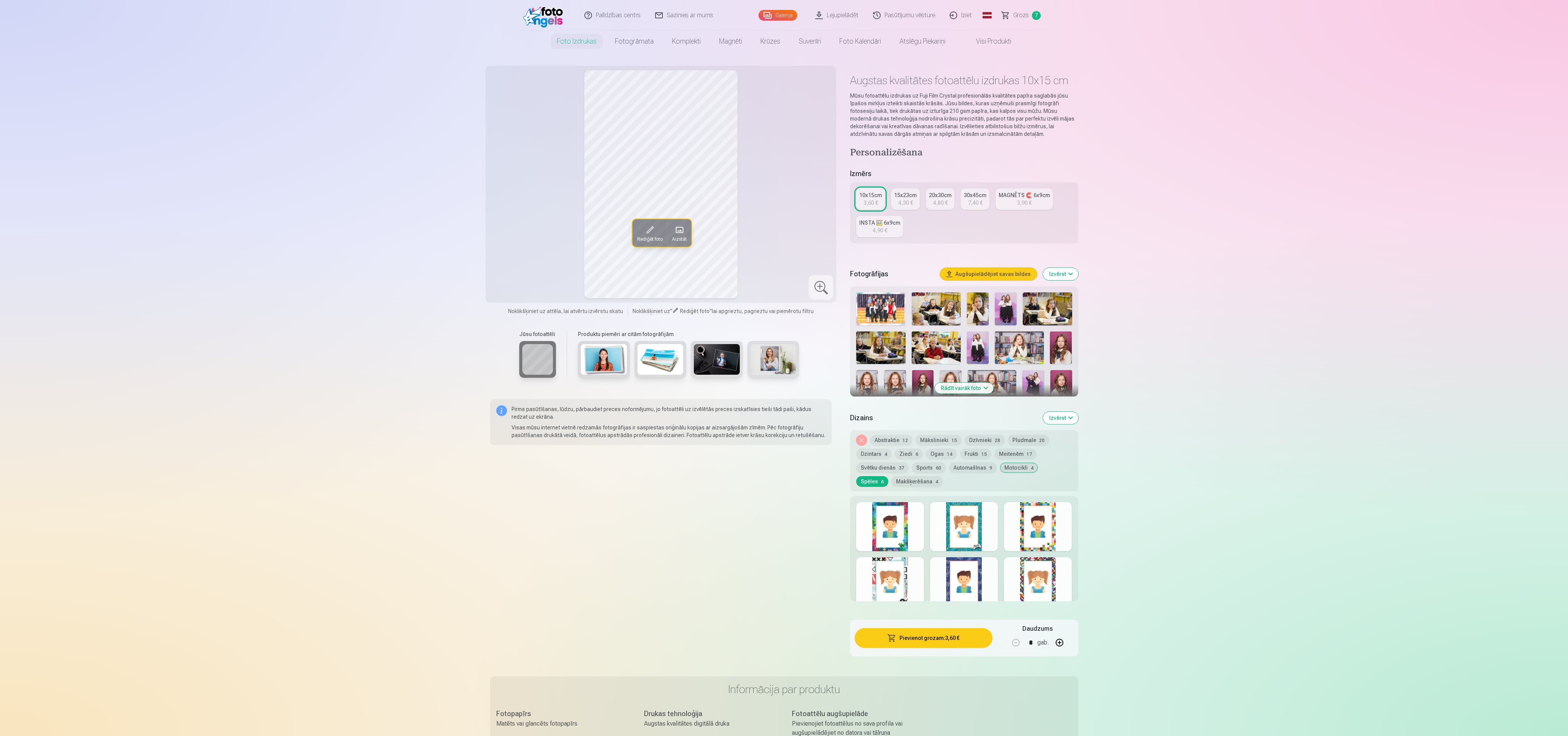
click at [520, 245] on div at bounding box center [890, 526] width 68 height 49
click at [520, 245] on div at bounding box center [964, 526] width 68 height 49
click at [520, 245] on div at bounding box center [1037, 526] width 68 height 49
click at [520, 245] on div at bounding box center [890, 581] width 68 height 49
click at [520, 245] on div at bounding box center [964, 581] width 68 height 49
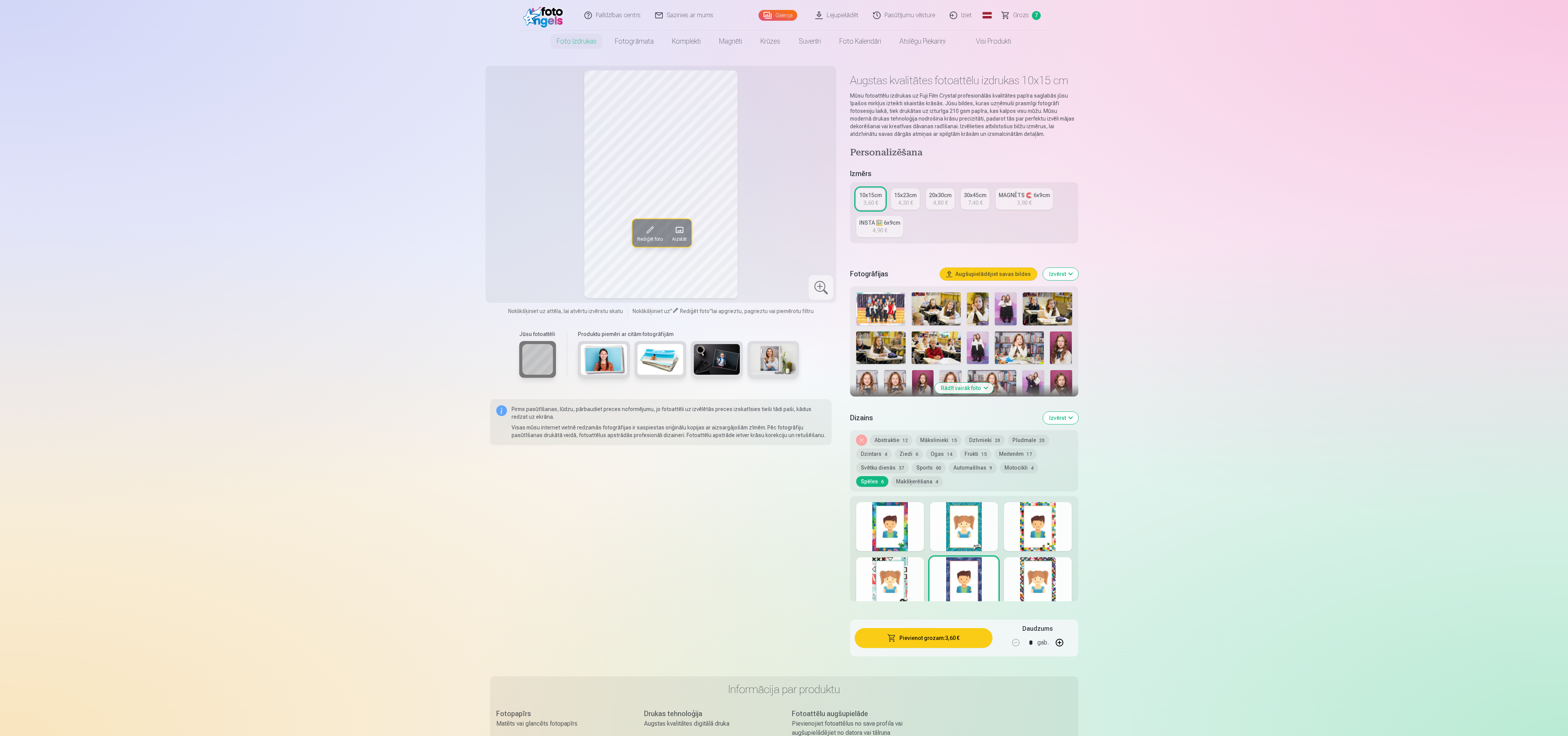
click at [520, 245] on div at bounding box center [1037, 581] width 68 height 49
click at [520, 245] on button "Makšķerēšana 4" at bounding box center [917, 481] width 51 height 11
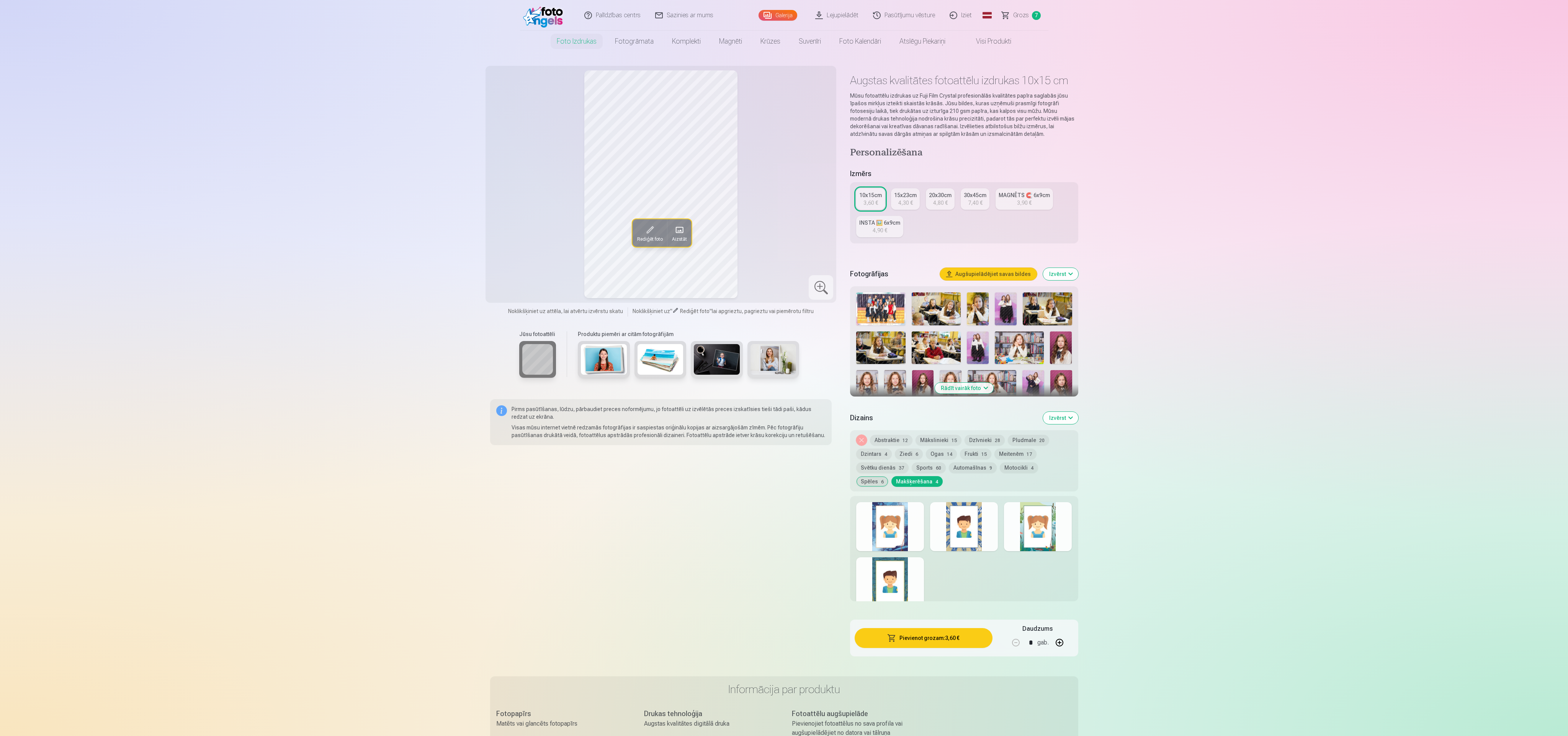
click at [520, 245] on div at bounding box center [890, 526] width 68 height 49
click at [520, 245] on div at bounding box center [964, 526] width 68 height 49
click at [520, 245] on button "Frukti 15" at bounding box center [976, 454] width 32 height 11
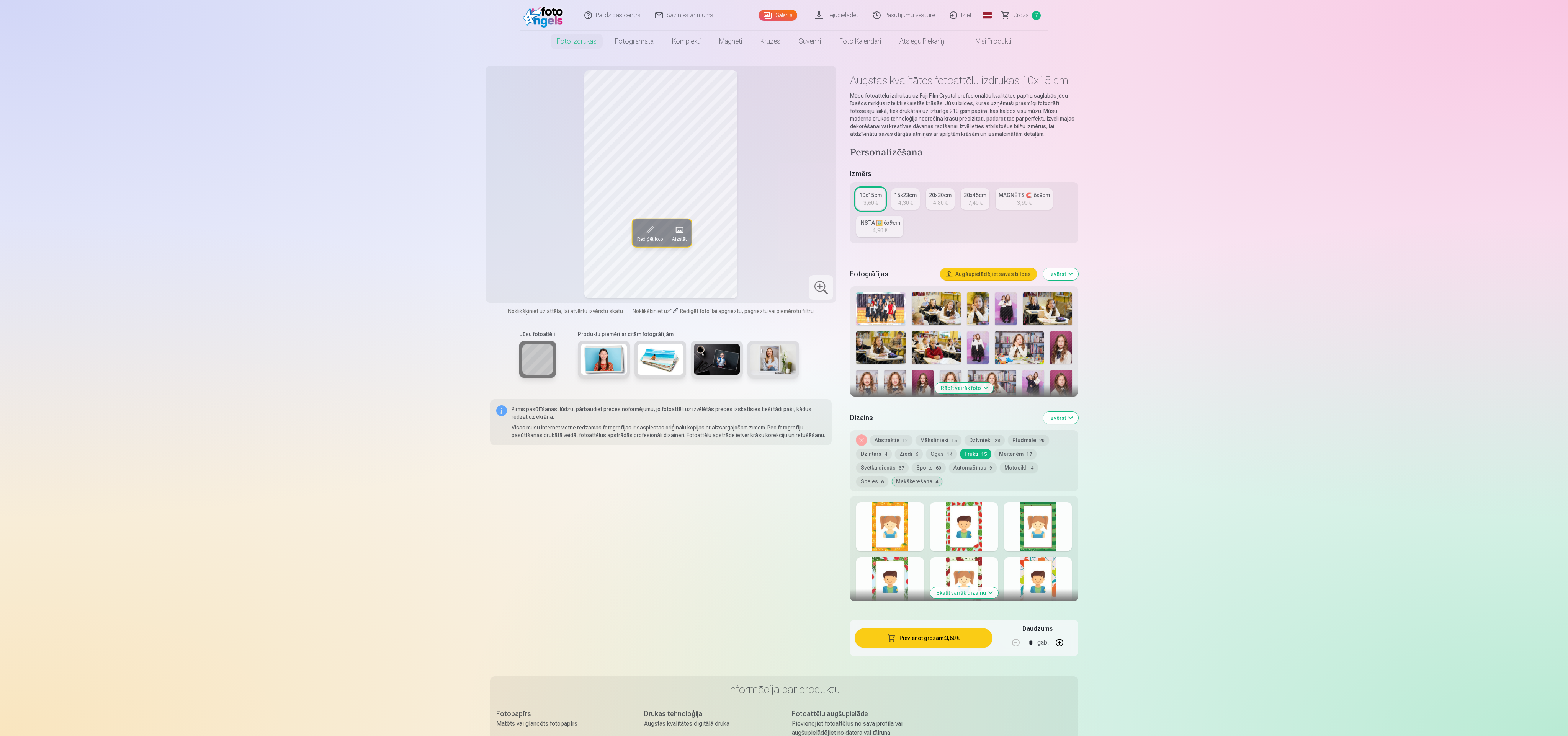
click at [520, 245] on button "Ogas 14" at bounding box center [941, 454] width 31 height 11
click at [520, 245] on button "Svētku dienās 37" at bounding box center [882, 468] width 52 height 11
click at [520, 245] on div at bounding box center [890, 526] width 68 height 49
click at [520, 245] on div at bounding box center [964, 526] width 68 height 49
click at [520, 245] on div at bounding box center [1037, 526] width 68 height 49
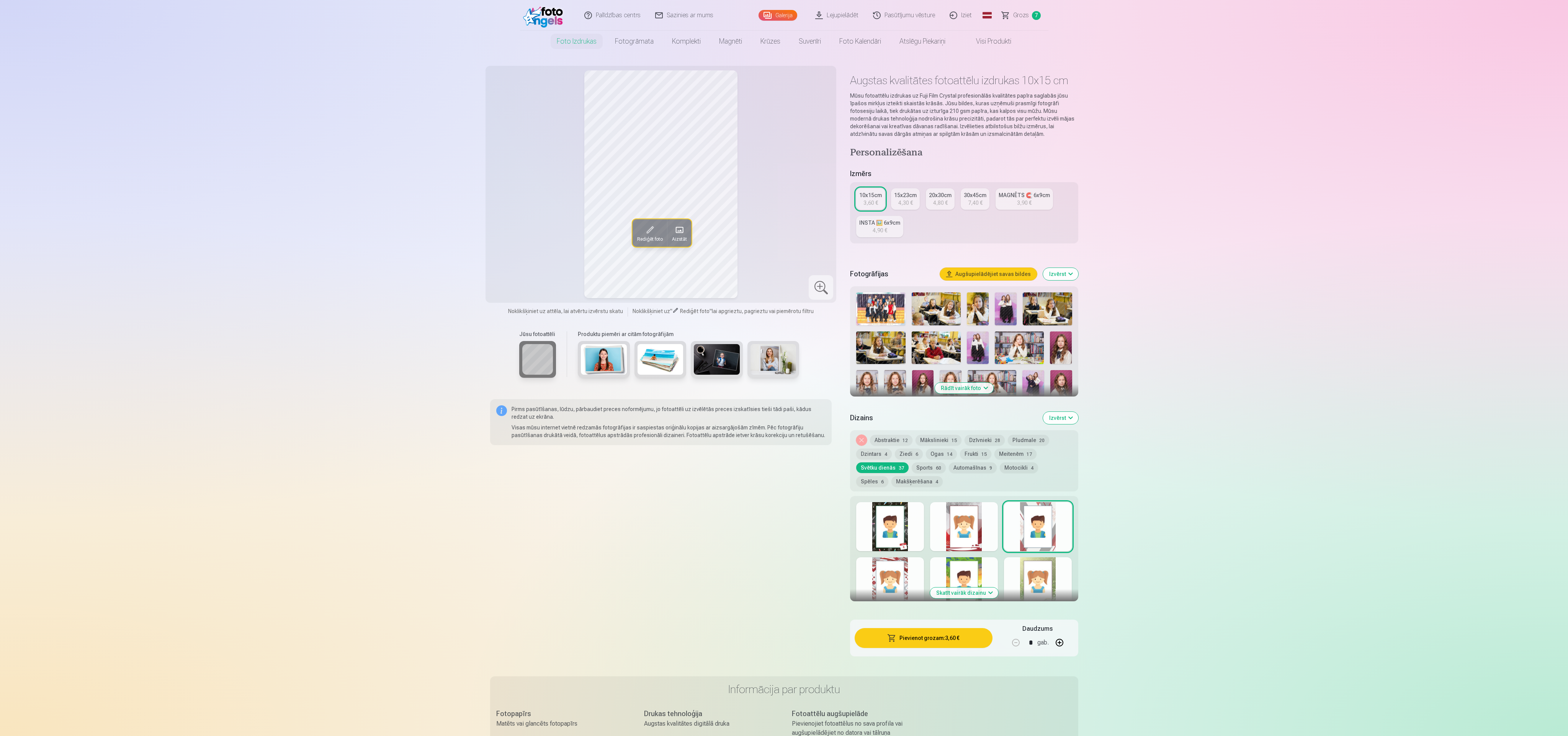
click at [520, 245] on div at bounding box center [1037, 581] width 68 height 49
click at [520, 245] on div at bounding box center [964, 581] width 68 height 49
click at [520, 245] on div at bounding box center [1037, 581] width 68 height 49
click at [520, 245] on div at bounding box center [964, 581] width 68 height 49
click at [520, 245] on div at bounding box center [890, 581] width 68 height 49
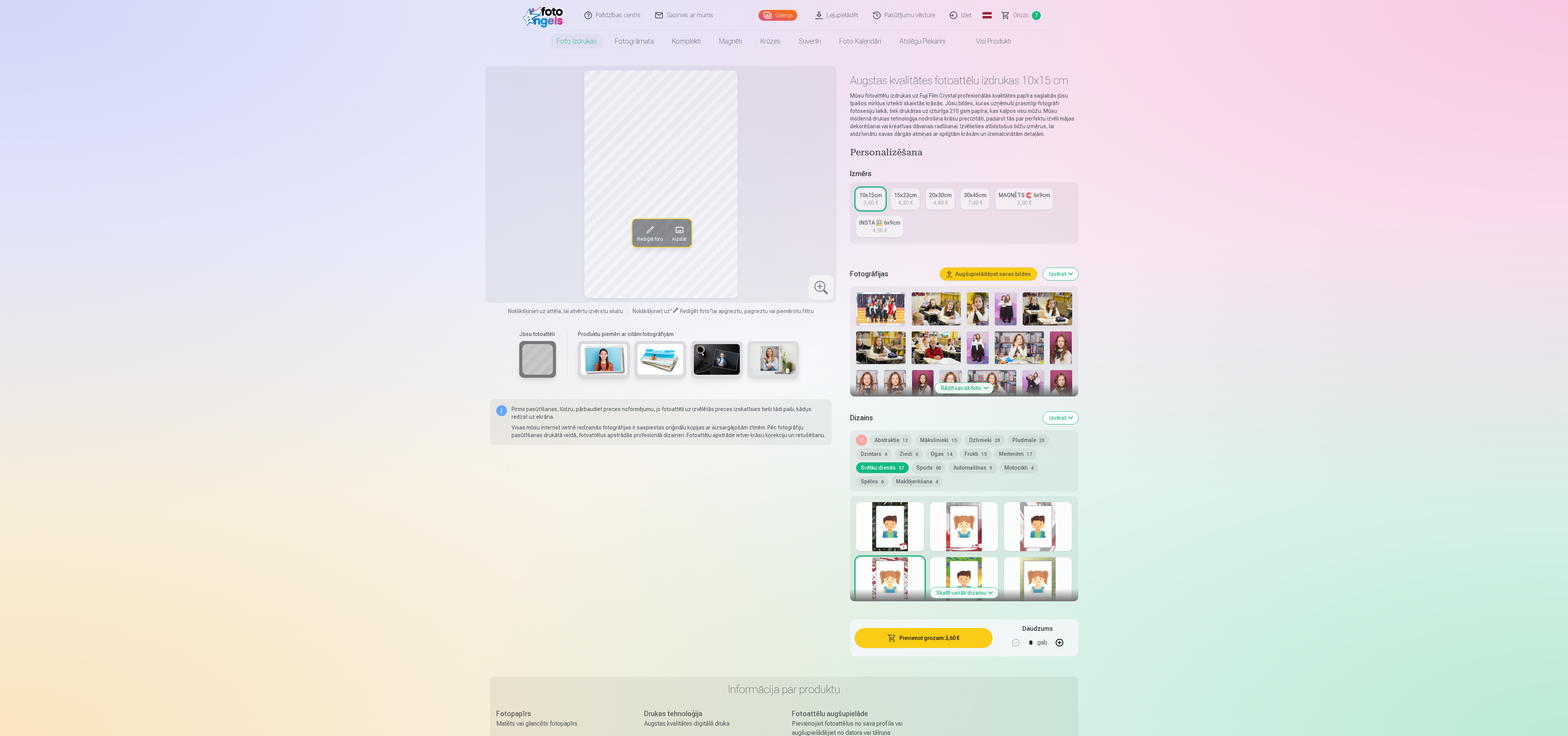
click at [520, 245] on div at bounding box center [1037, 526] width 68 height 49
click at [520, 245] on div at bounding box center [1037, 581] width 68 height 49
click at [520, 245] on button "Makšķerēšana 4" at bounding box center [917, 481] width 51 height 11
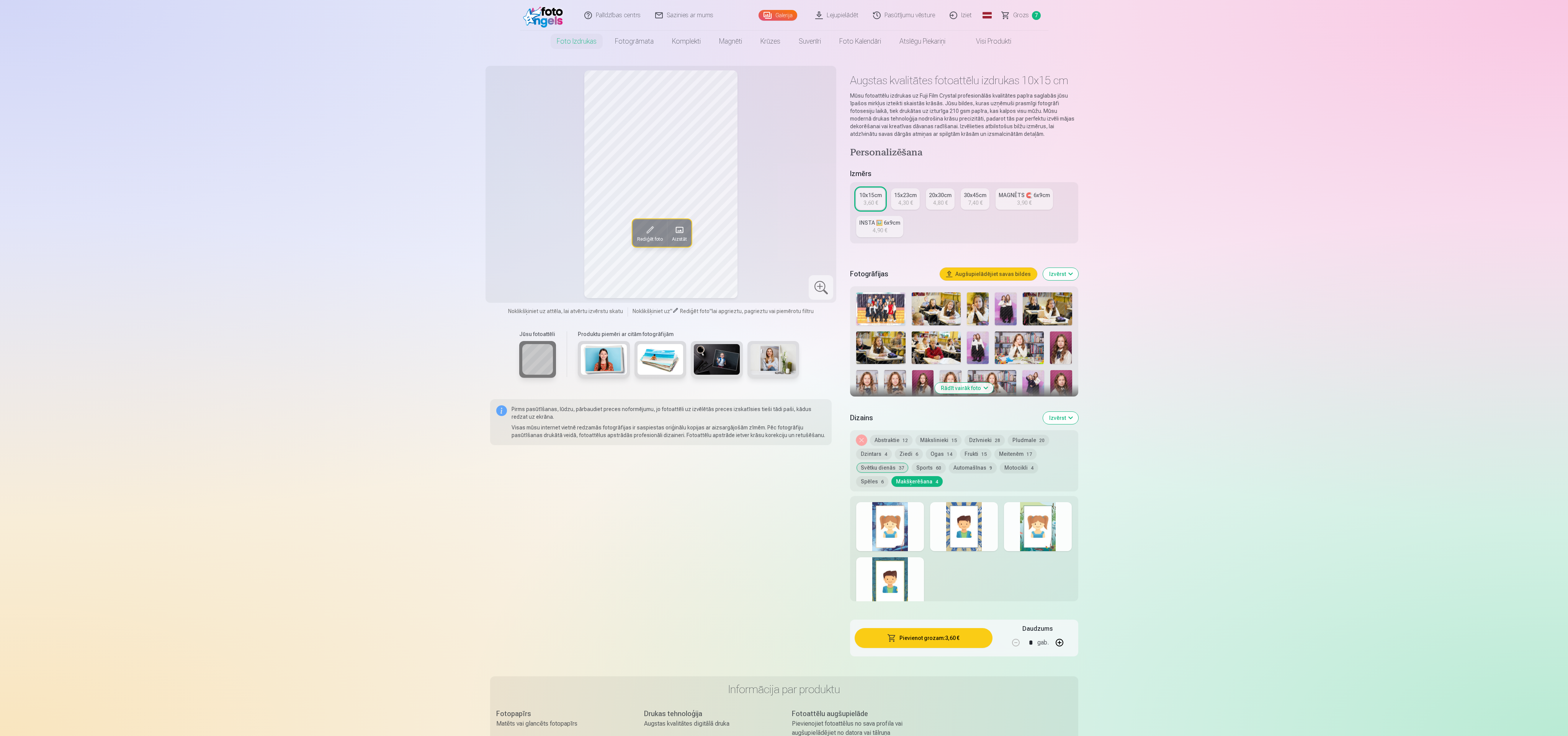
click at [520, 245] on div at bounding box center [890, 526] width 68 height 49
click at [520, 245] on button "Mākslinieki 15" at bounding box center [939, 440] width 46 height 11
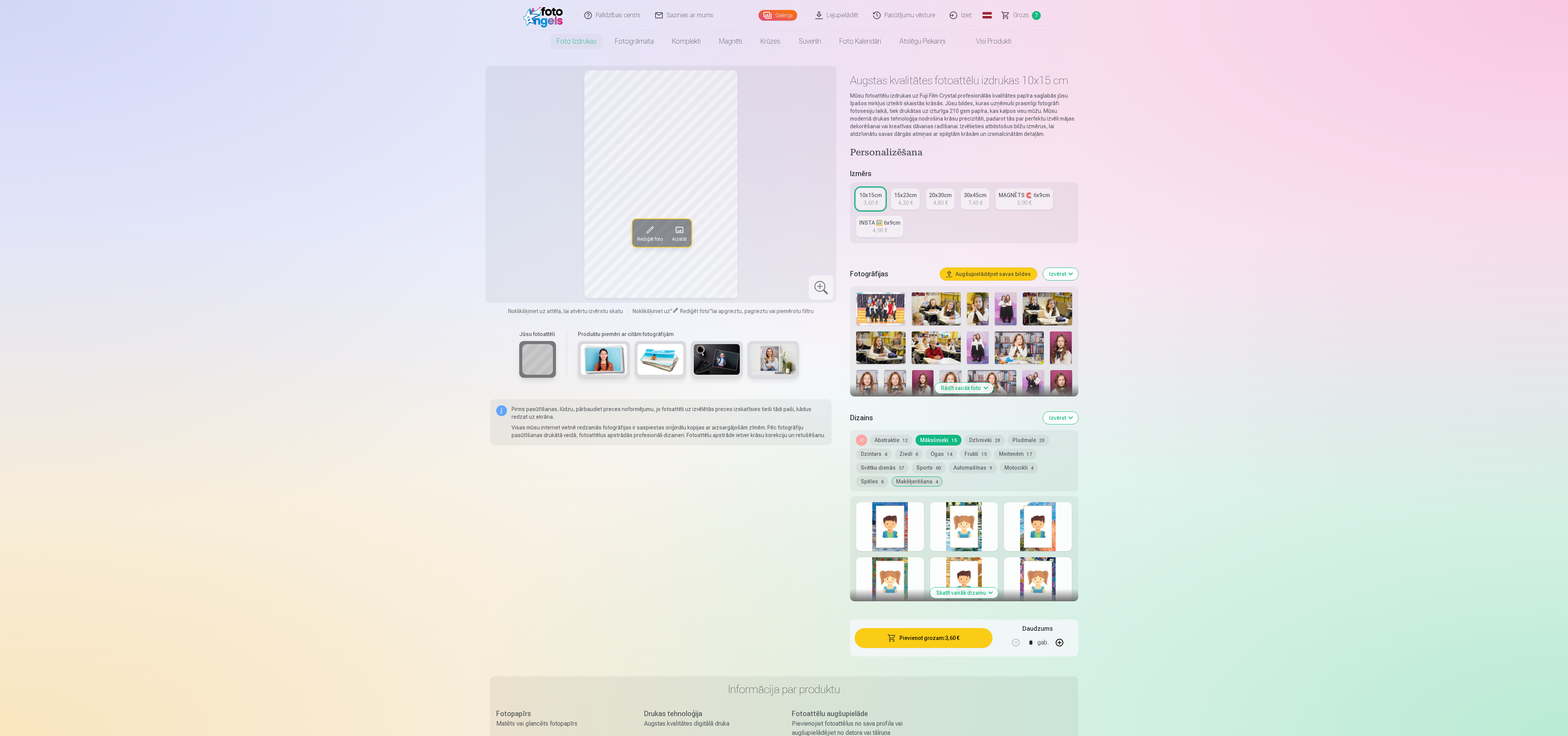
click at [520, 245] on div at bounding box center [890, 526] width 68 height 49
click at [520, 245] on div at bounding box center [964, 526] width 68 height 49
click at [520, 245] on div "Skatīt vairāk dizainu" at bounding box center [964, 548] width 228 height 106
click at [520, 245] on div at bounding box center [1037, 581] width 68 height 49
click at [520, 245] on div at bounding box center [964, 581] width 68 height 49
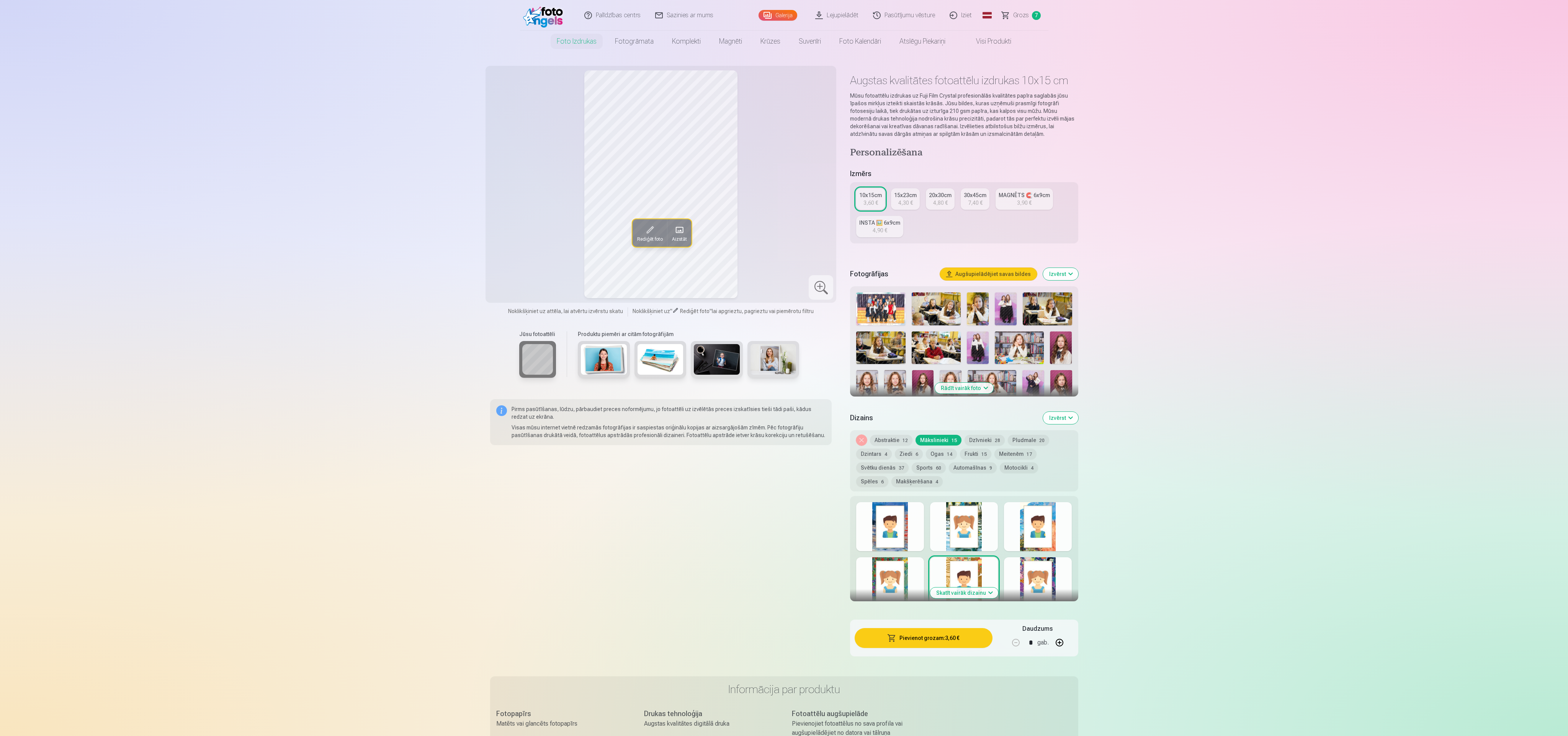
click at [520, 245] on div at bounding box center [890, 581] width 68 height 49
click at [520, 245] on div "Noņemiet dizainu Abstraktie 12 Mākslinieki 15 Dzīvnieki 28 Pludmale 20 Dzintars…" at bounding box center [964, 460] width 228 height 61
click at [520, 245] on button "Abstraktie 12" at bounding box center [891, 440] width 42 height 11
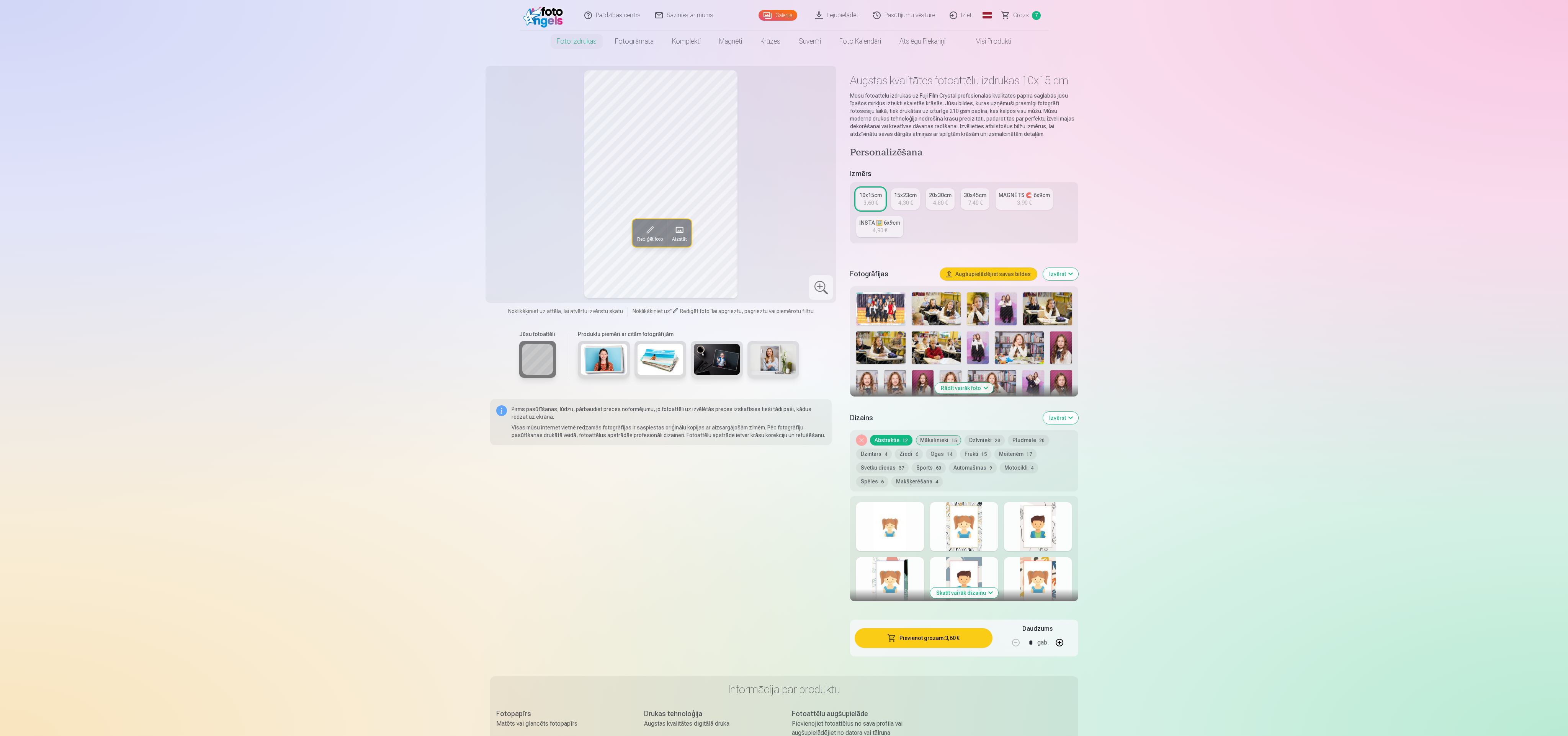
click at [520, 245] on div at bounding box center [890, 526] width 68 height 49
click at [520, 245] on div at bounding box center [964, 526] width 68 height 49
click at [520, 245] on div at bounding box center [1037, 526] width 68 height 49
click at [520, 245] on div at bounding box center [1037, 581] width 68 height 49
click at [520, 245] on div at bounding box center [964, 581] width 68 height 49
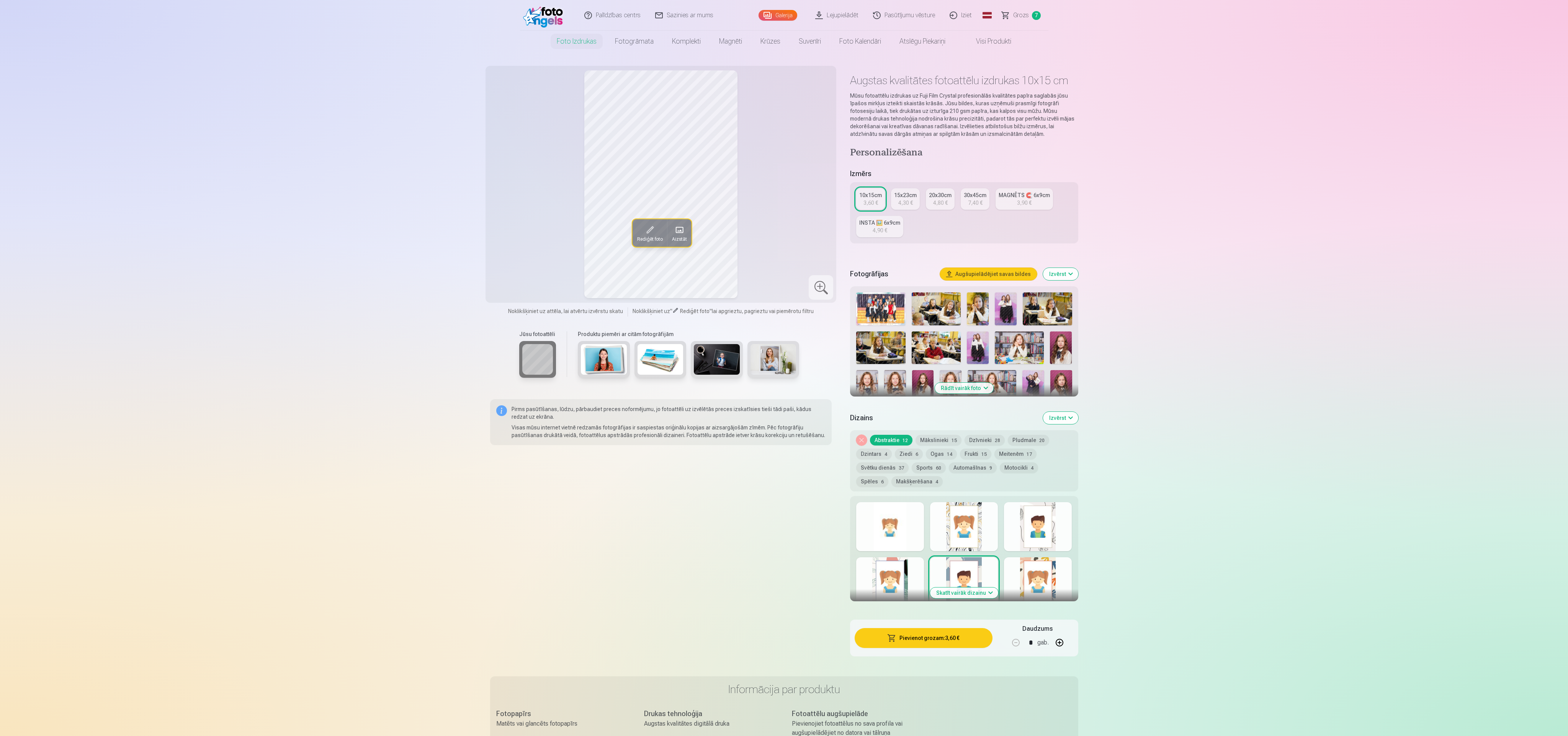
click at [520, 245] on div at bounding box center [890, 581] width 68 height 49
click at [520, 245] on button "Mākslinieki 15" at bounding box center [939, 440] width 46 height 11
click at [520, 245] on div at bounding box center [890, 526] width 68 height 49
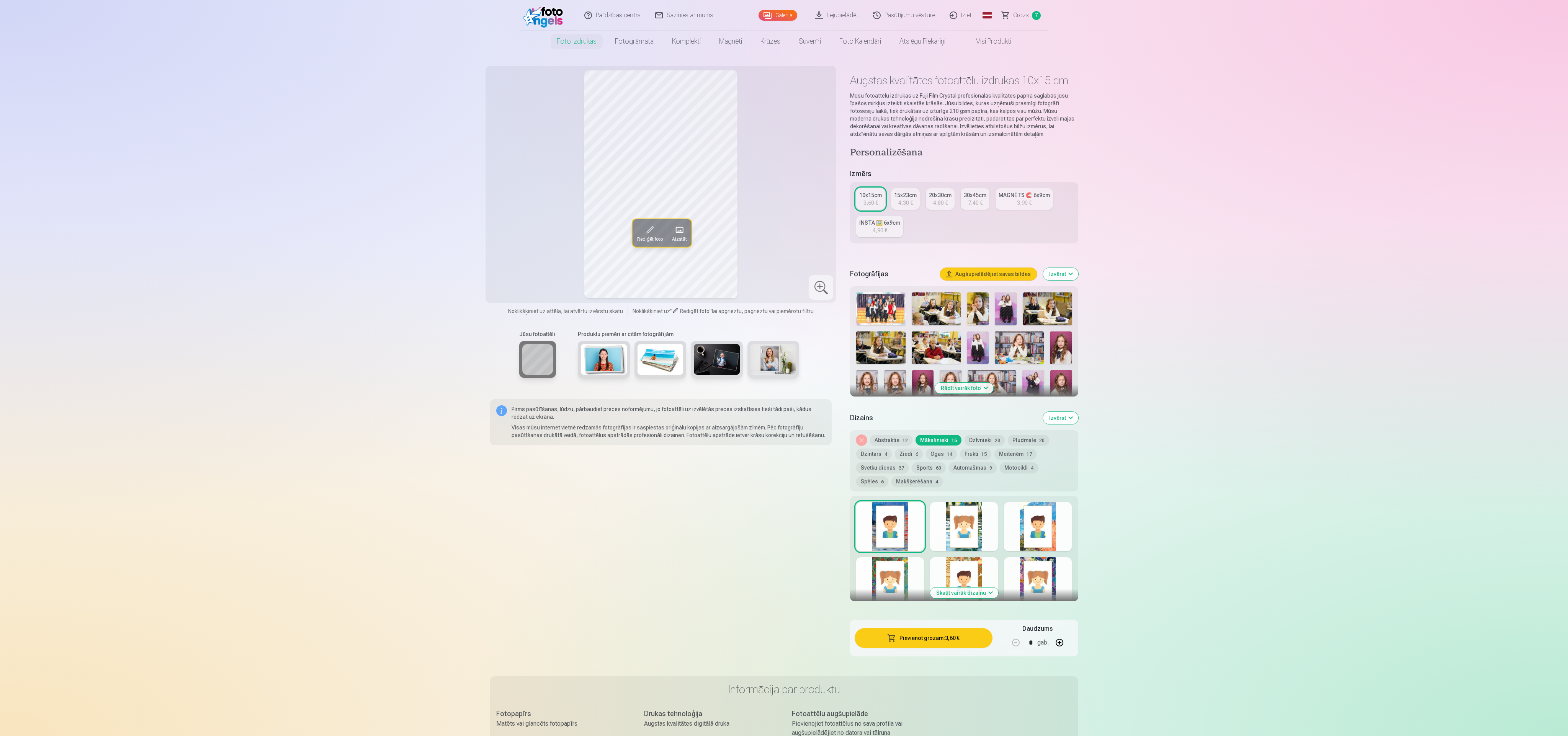
click at [520, 245] on div at bounding box center [964, 526] width 68 height 49
click at [520, 245] on div at bounding box center [1037, 526] width 68 height 49
click at [520, 245] on div at bounding box center [1037, 581] width 68 height 49
click at [520, 245] on button "Skatīt vairāk dizainu" at bounding box center [964, 593] width 68 height 11
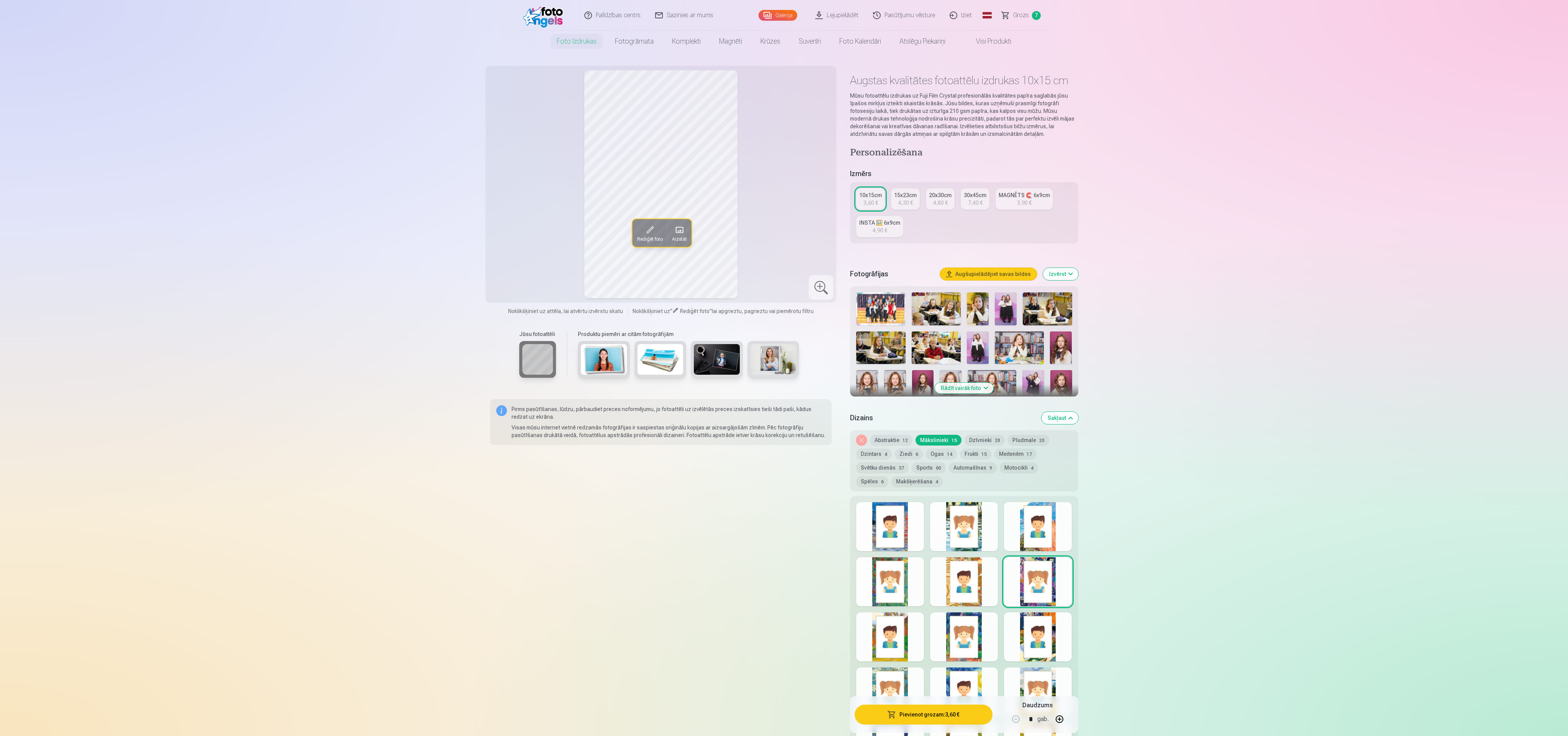
click at [520, 245] on div at bounding box center [890, 581] width 68 height 49
click at [520, 245] on div at bounding box center [890, 637] width 68 height 49
click at [520, 245] on div at bounding box center [964, 637] width 68 height 49
click at [520, 245] on div at bounding box center [1037, 637] width 68 height 49
click at [520, 245] on div at bounding box center [1037, 692] width 68 height 49
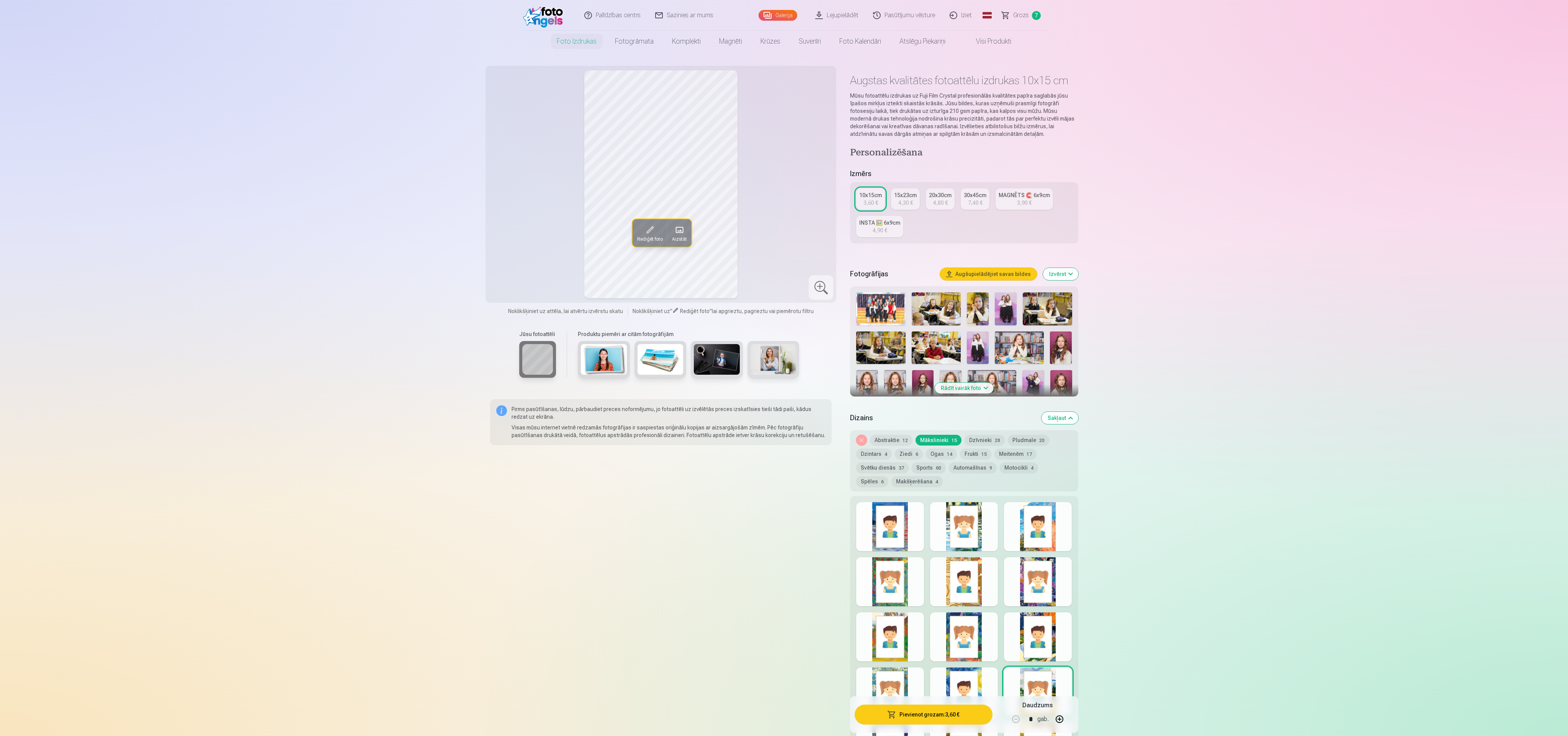
click at [520, 245] on div at bounding box center [964, 692] width 68 height 49
click at [520, 245] on div at bounding box center [890, 692] width 68 height 49
click at [520, 245] on img at bounding box center [880, 309] width 49 height 33
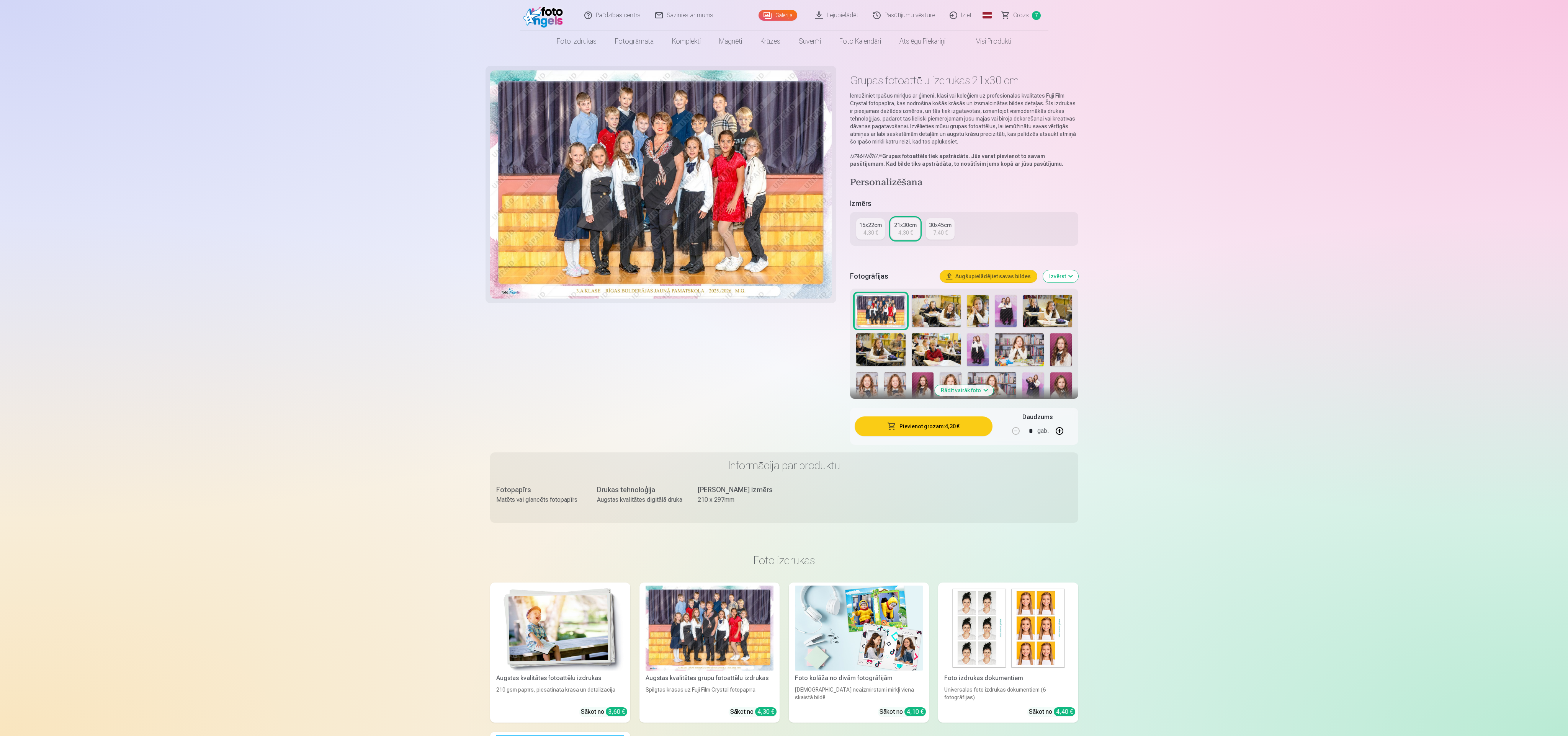
click at [520, 245] on img at bounding box center [936, 311] width 49 height 33
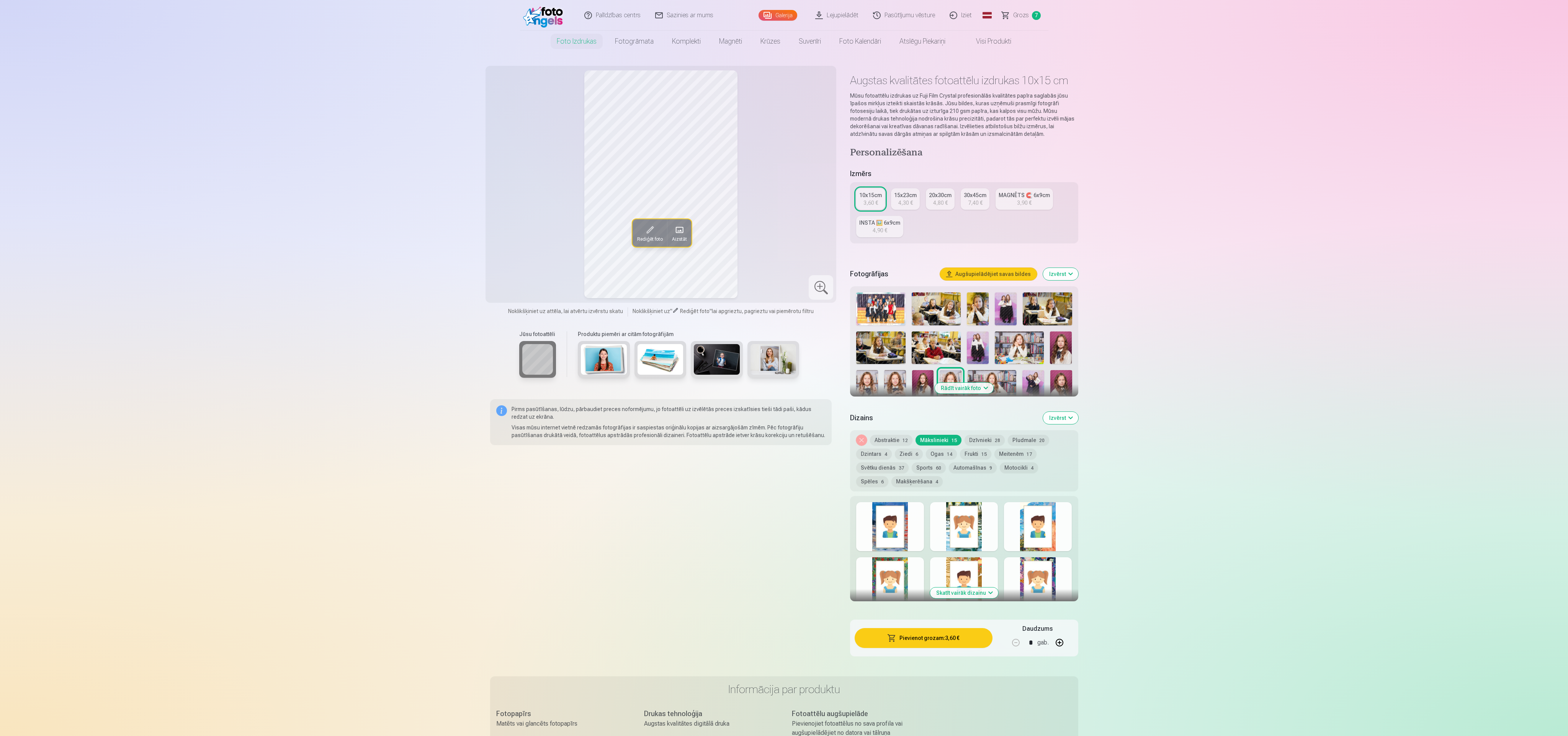
click at [978, 313] on img at bounding box center [978, 309] width 22 height 33
click at [1002, 315] on img at bounding box center [1005, 309] width 22 height 33
click at [1043, 313] on img at bounding box center [1047, 309] width 49 height 33
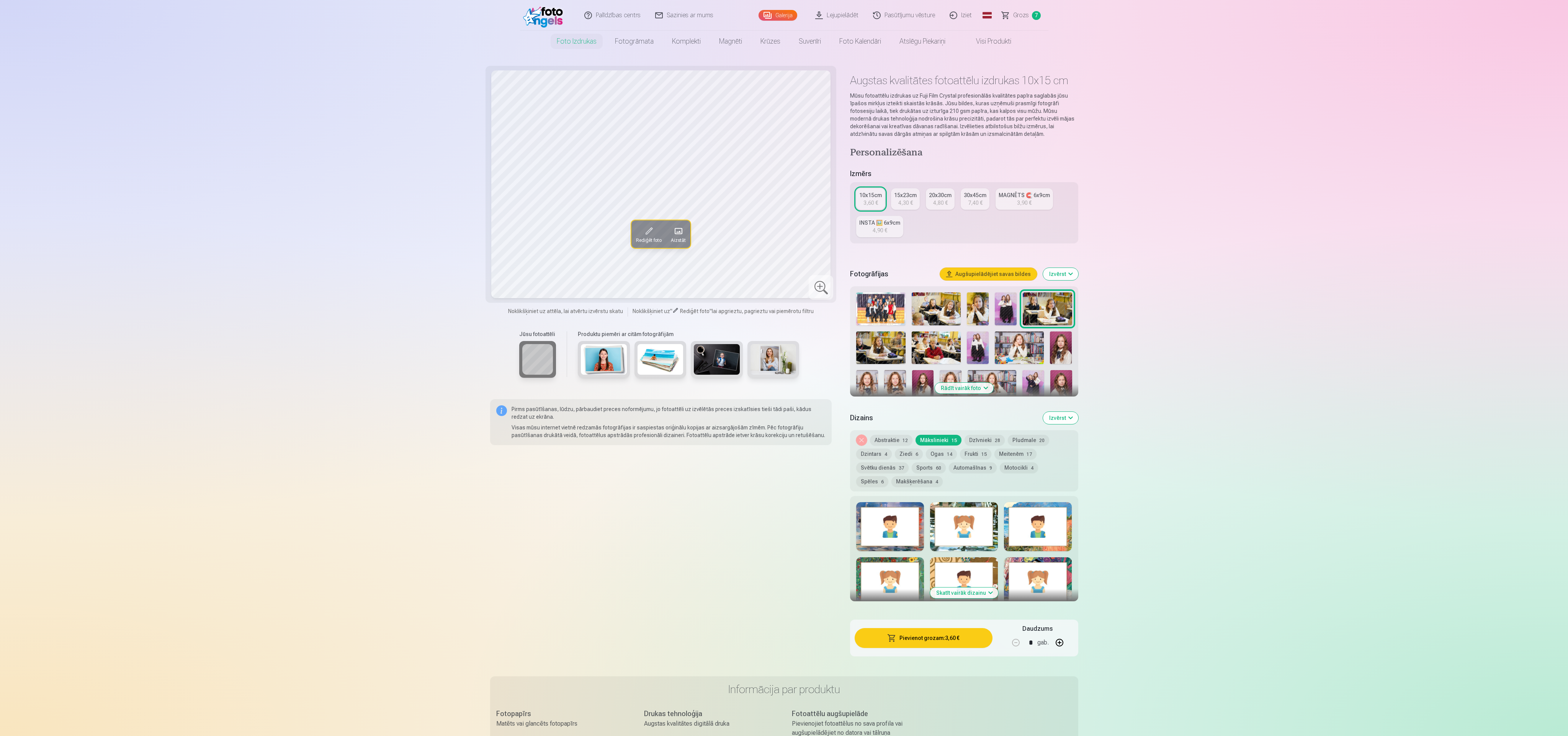
click at [1061, 337] on img at bounding box center [1060, 347] width 22 height 33
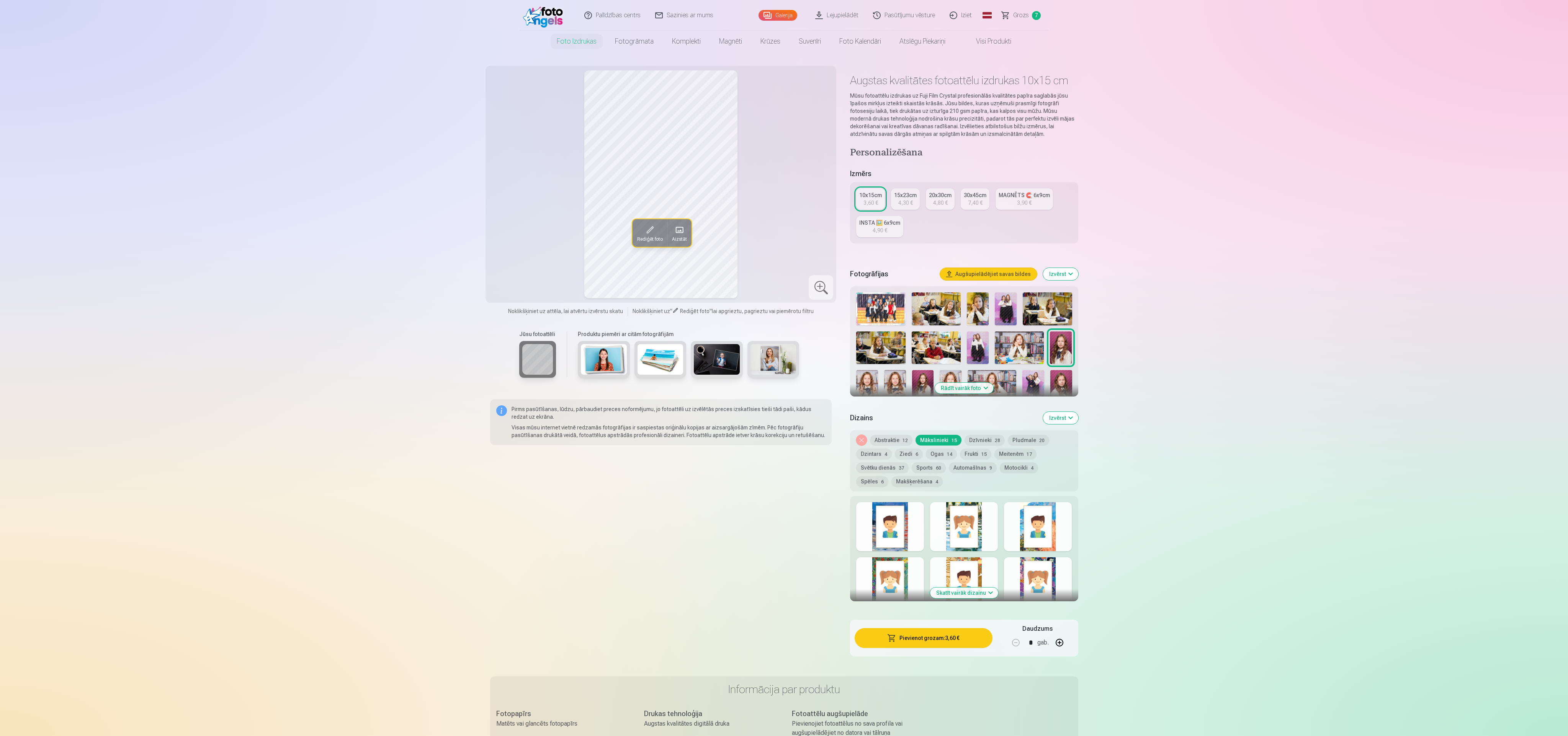
click at [1037, 347] on img at bounding box center [1019, 347] width 49 height 33
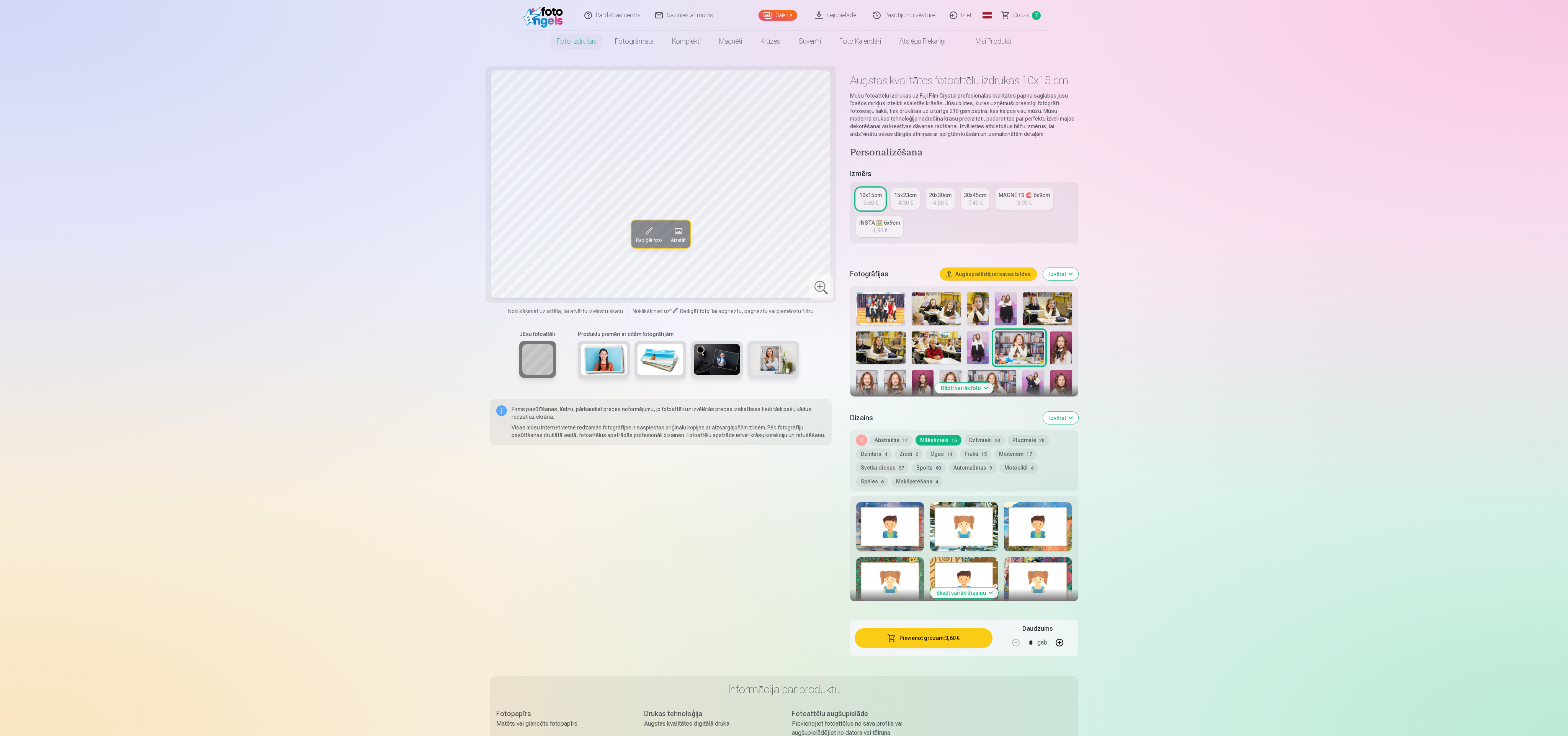
click at [974, 348] on img at bounding box center [978, 347] width 22 height 33
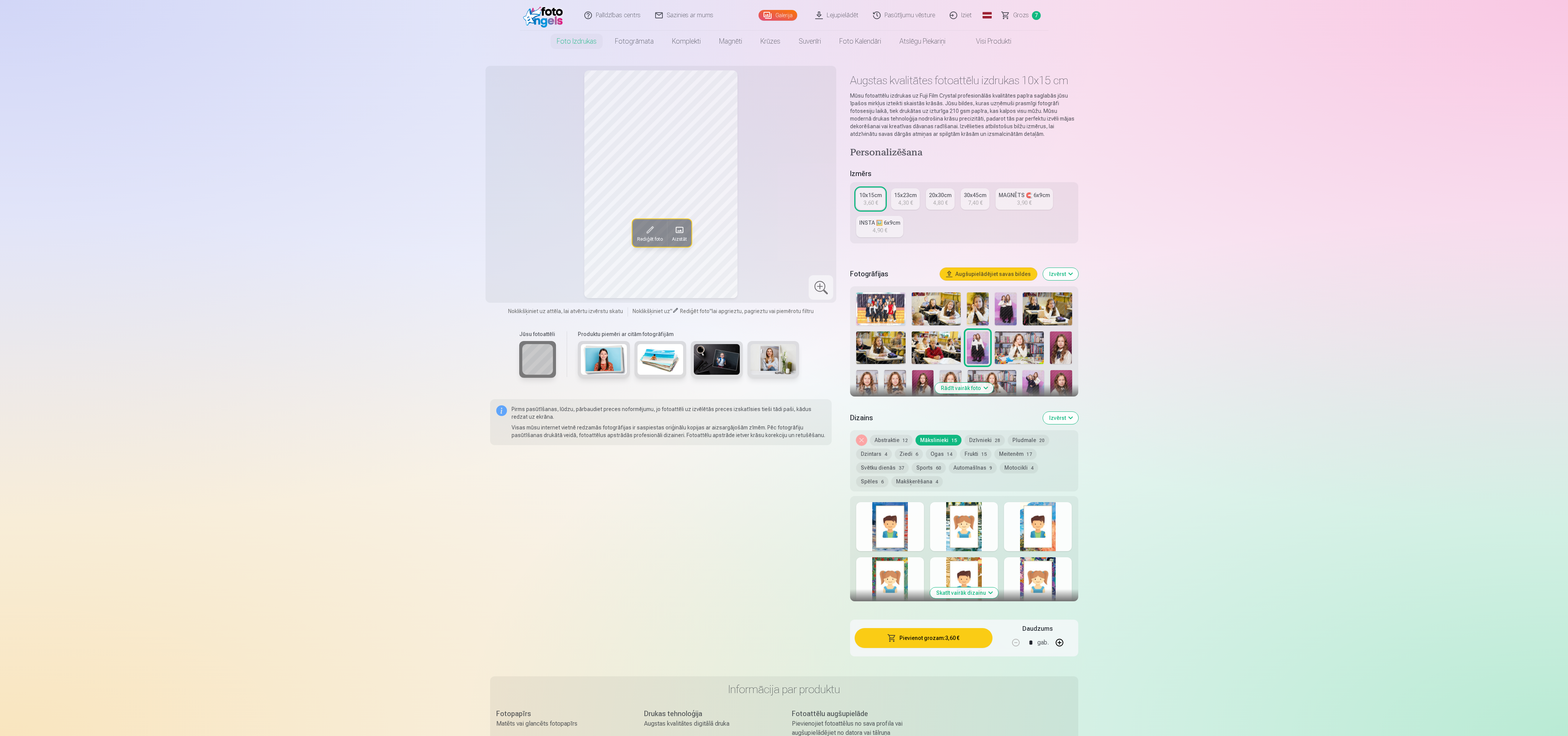
click at [945, 350] on img at bounding box center [936, 347] width 49 height 33
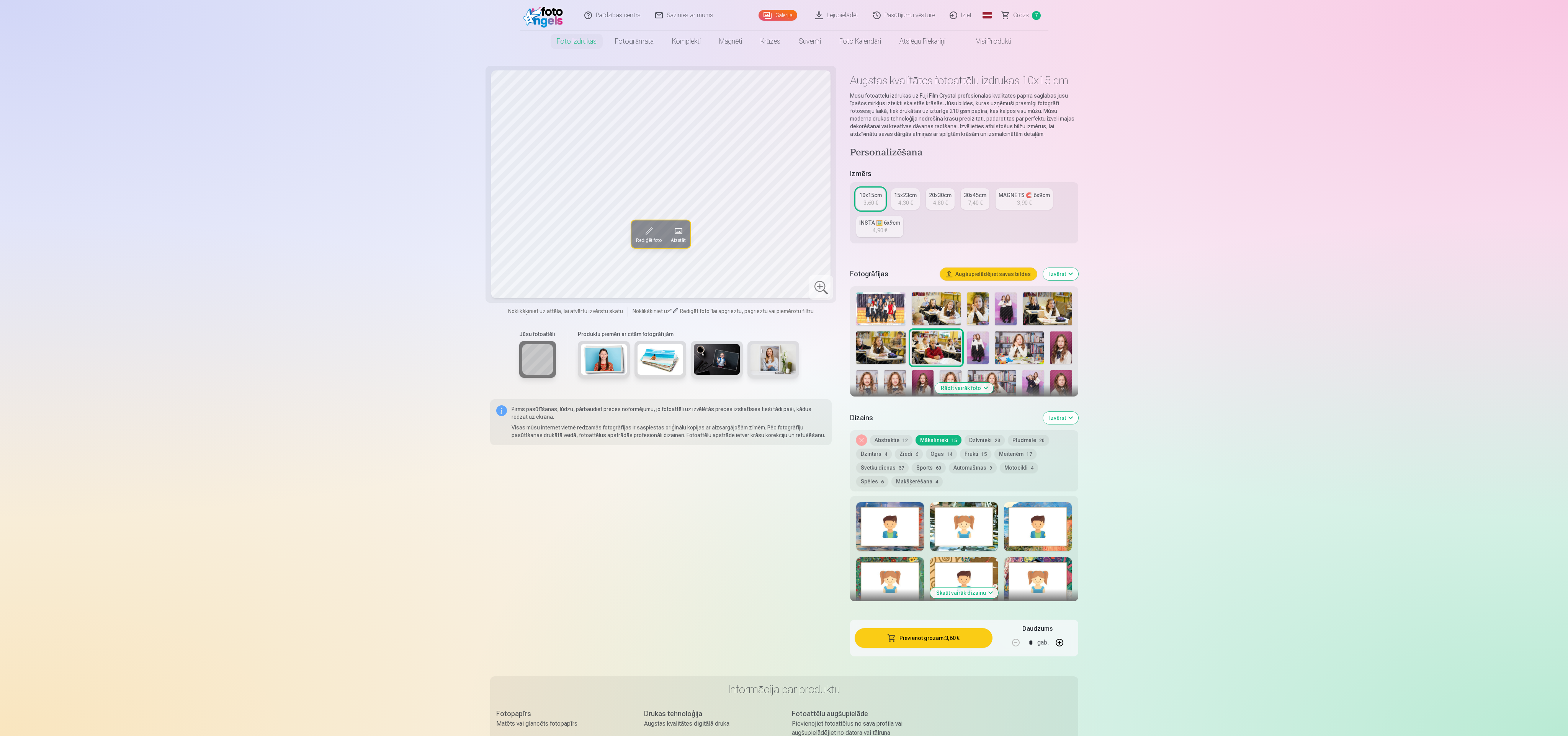
click at [888, 349] on img at bounding box center [880, 347] width 49 height 33
click at [895, 391] on img at bounding box center [895, 386] width 22 height 32
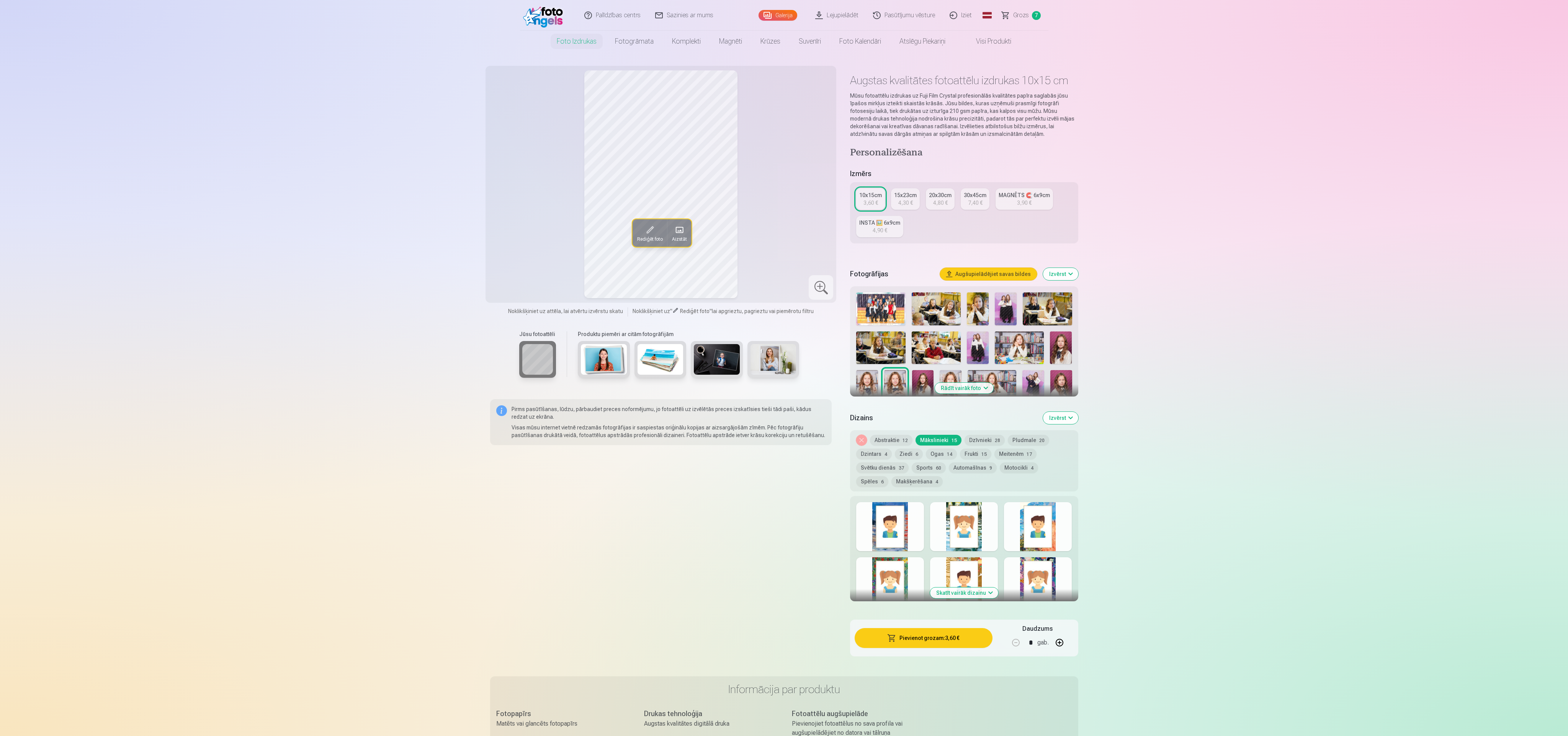
click at [874, 386] on img at bounding box center [867, 386] width 22 height 32
click at [949, 372] on img at bounding box center [950, 386] width 22 height 32
click at [992, 374] on img at bounding box center [992, 386] width 48 height 32
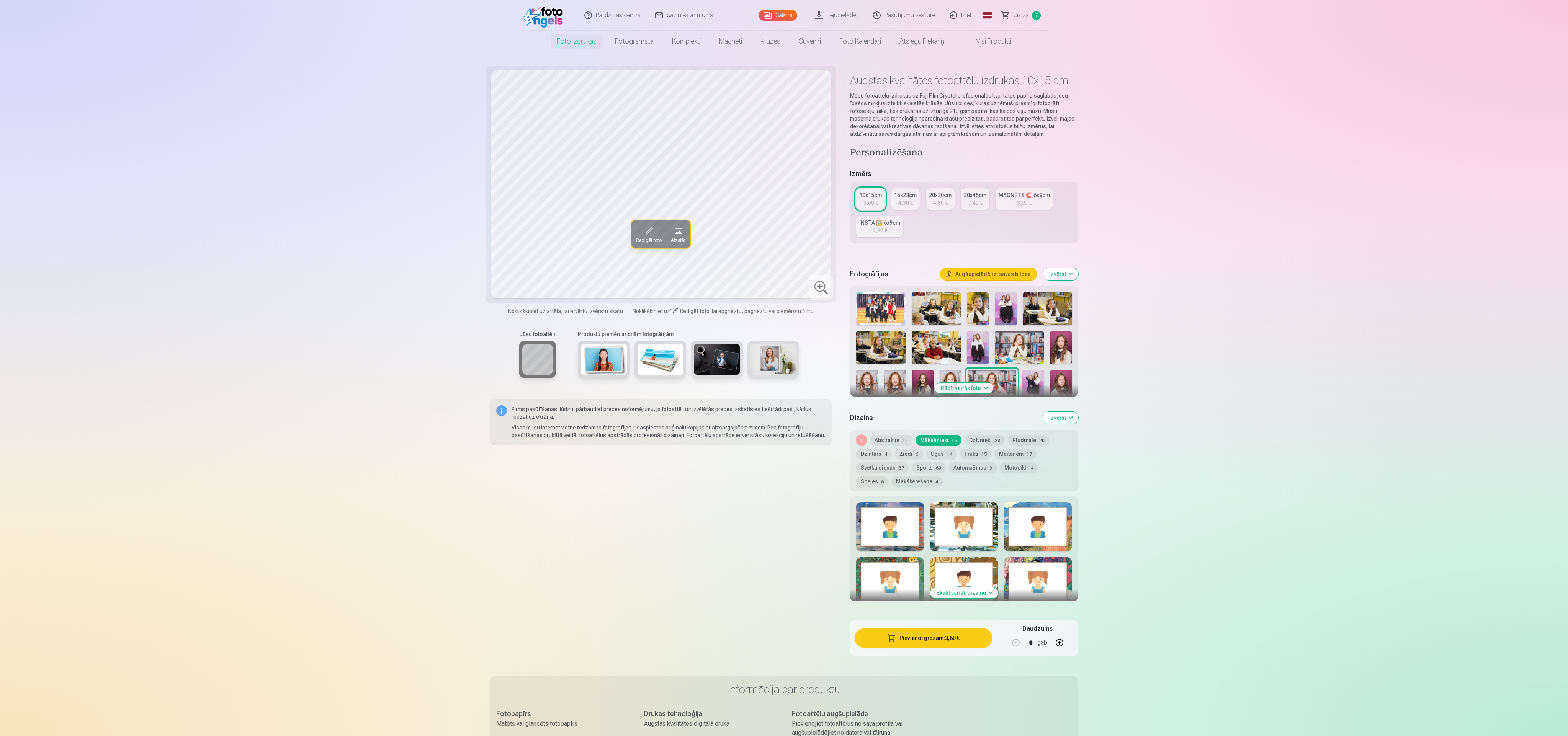
click at [1027, 380] on img at bounding box center [1033, 386] width 22 height 32
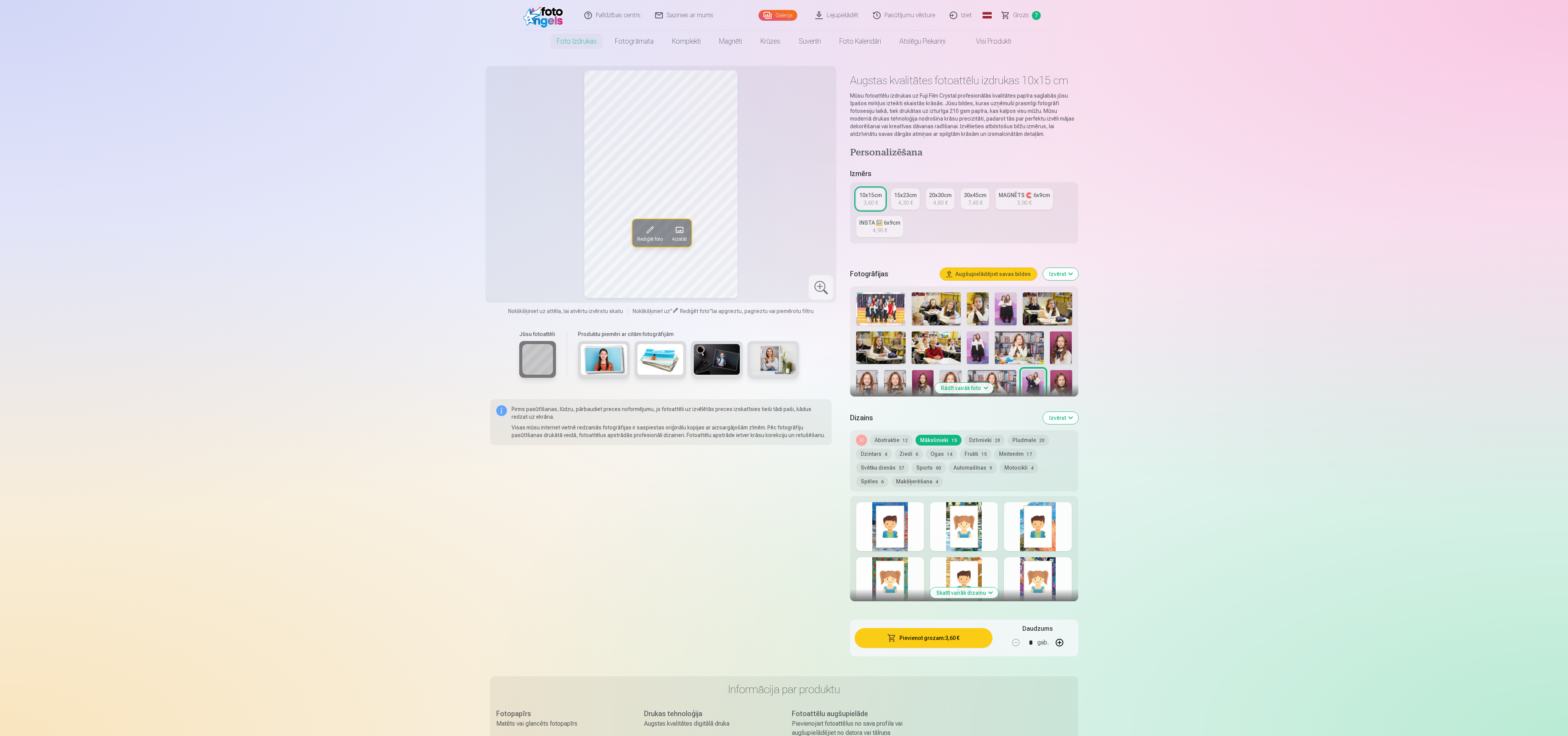
click at [1062, 384] on img at bounding box center [1061, 386] width 22 height 32
click at [950, 370] on img at bounding box center [950, 386] width 22 height 32
click at [918, 635] on button "Pievienot grozam : 3,60 €" at bounding box center [923, 638] width 137 height 20
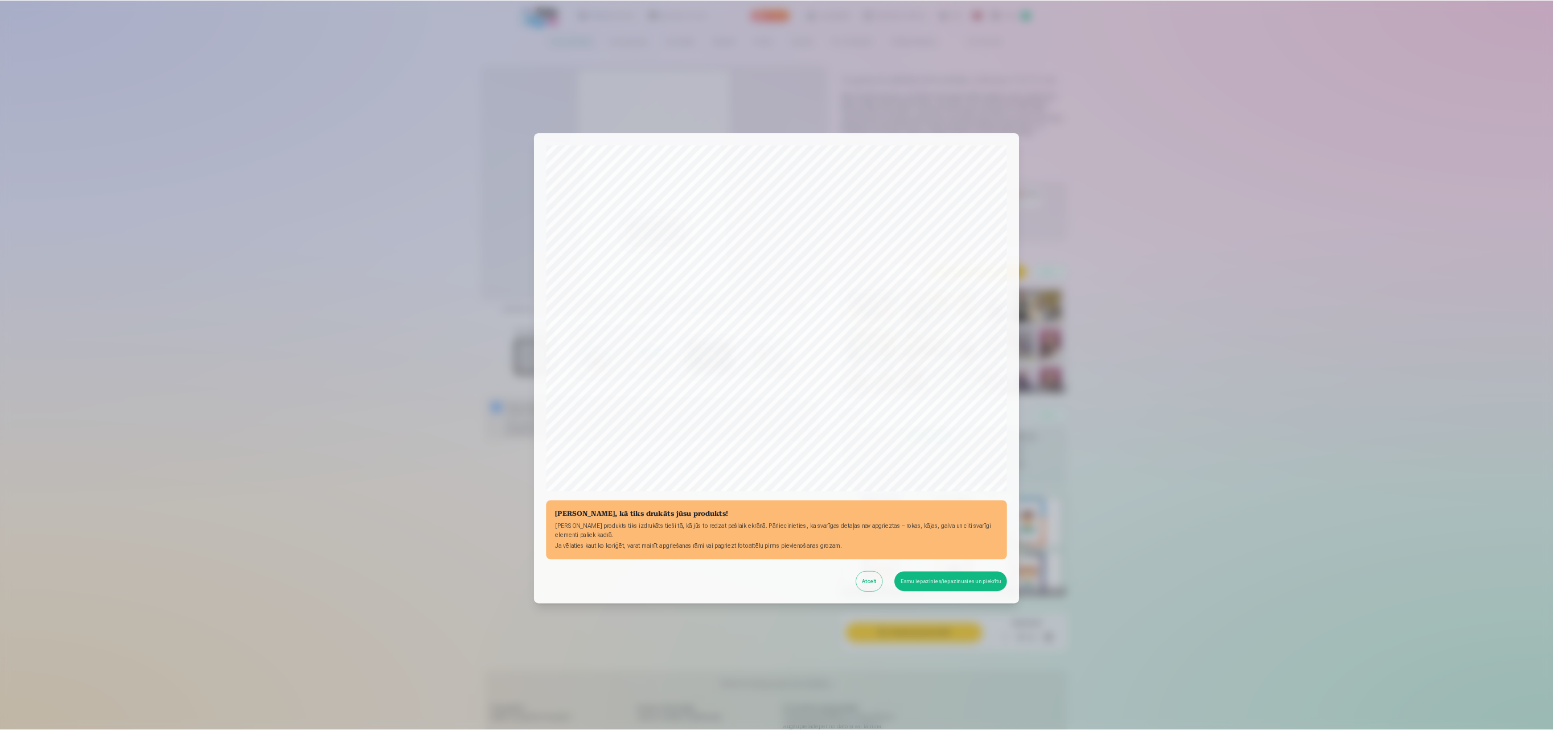
scroll to position [77, 0]
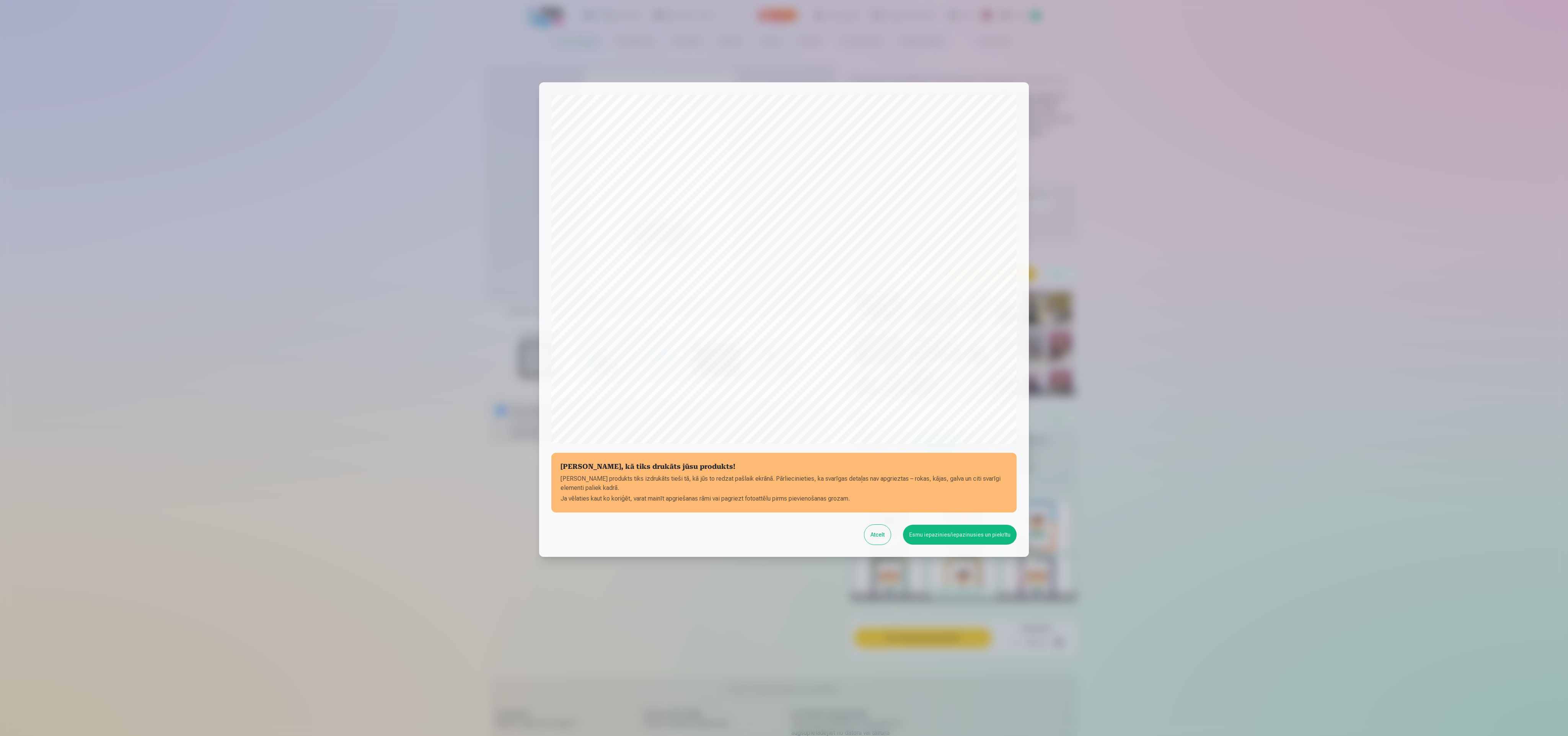
click at [977, 532] on button "Esmu iepazinies/iepazinusies un piekrītu" at bounding box center [959, 535] width 114 height 20
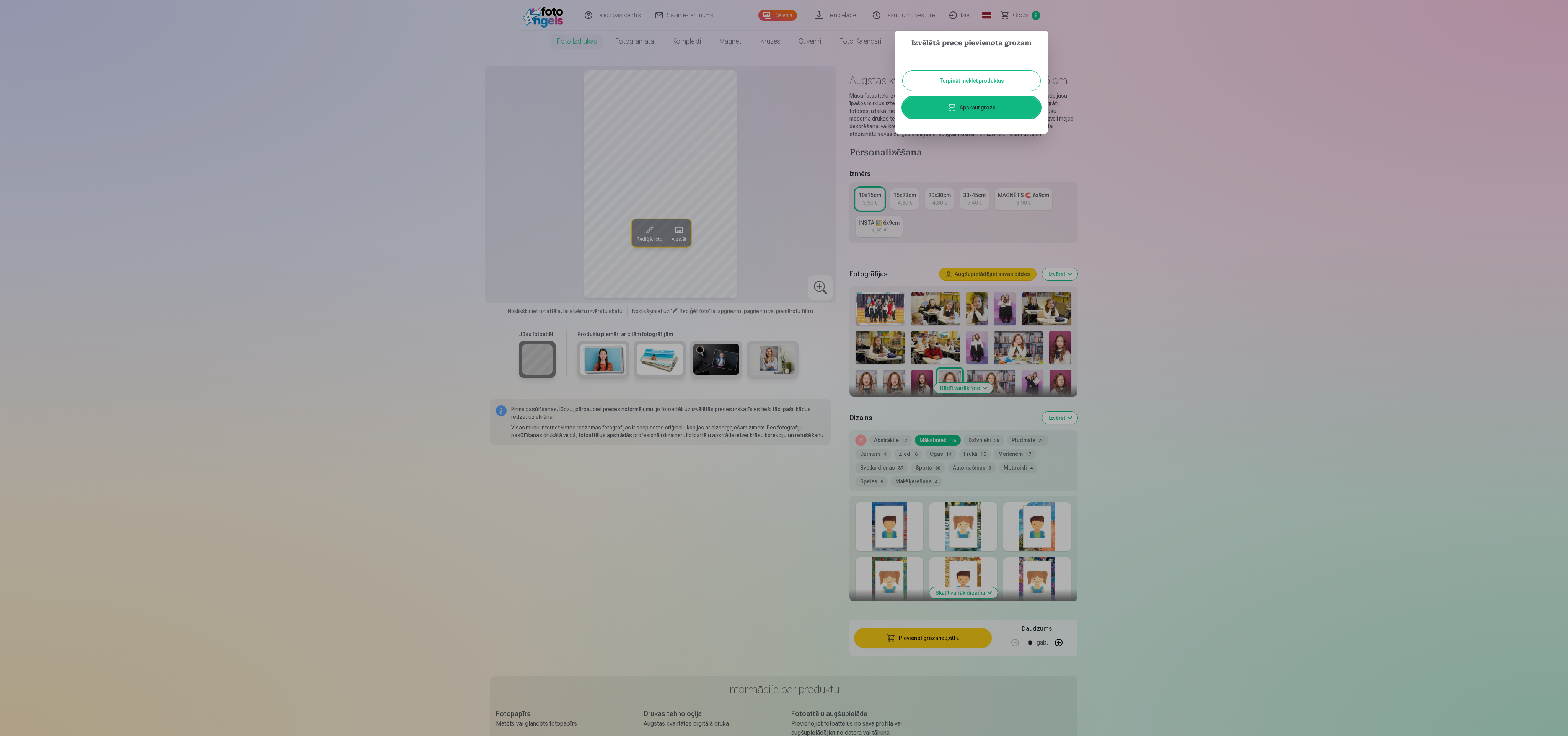
click at [971, 78] on button "Turpināt meklēt produktus" at bounding box center [971, 81] width 138 height 20
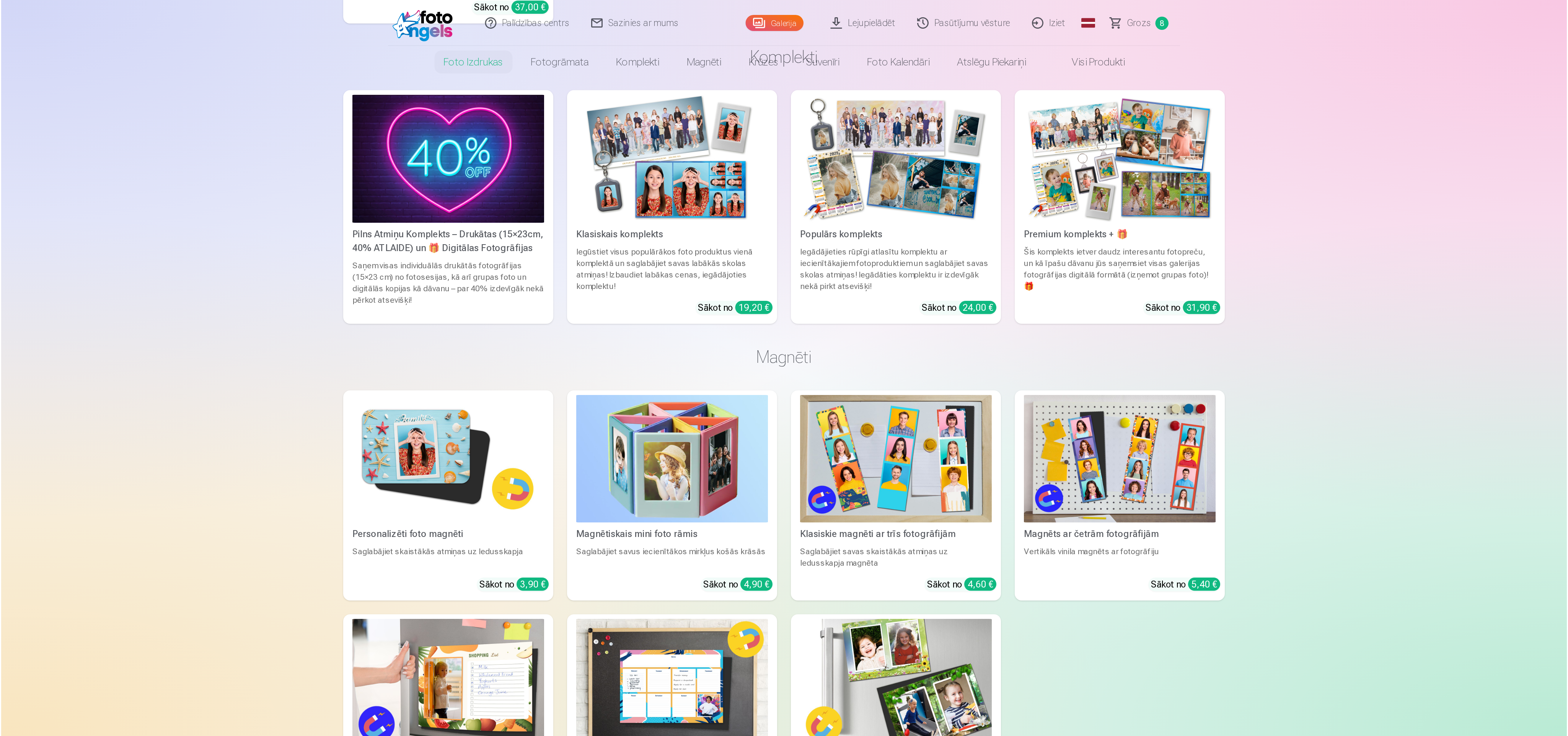
scroll to position [0, 0]
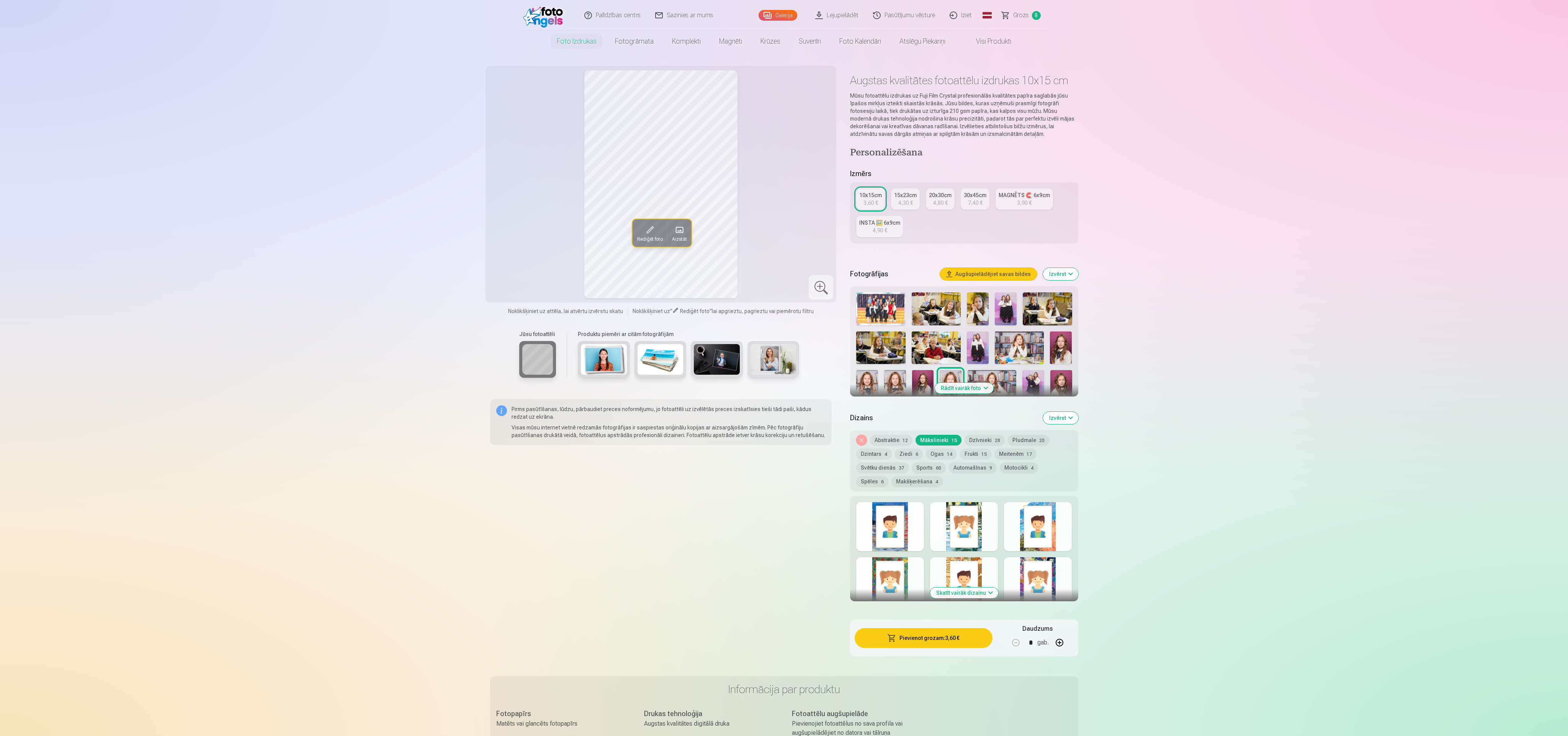
click at [950, 277] on button "Augšupielādējiet savas bildes" at bounding box center [988, 274] width 97 height 12
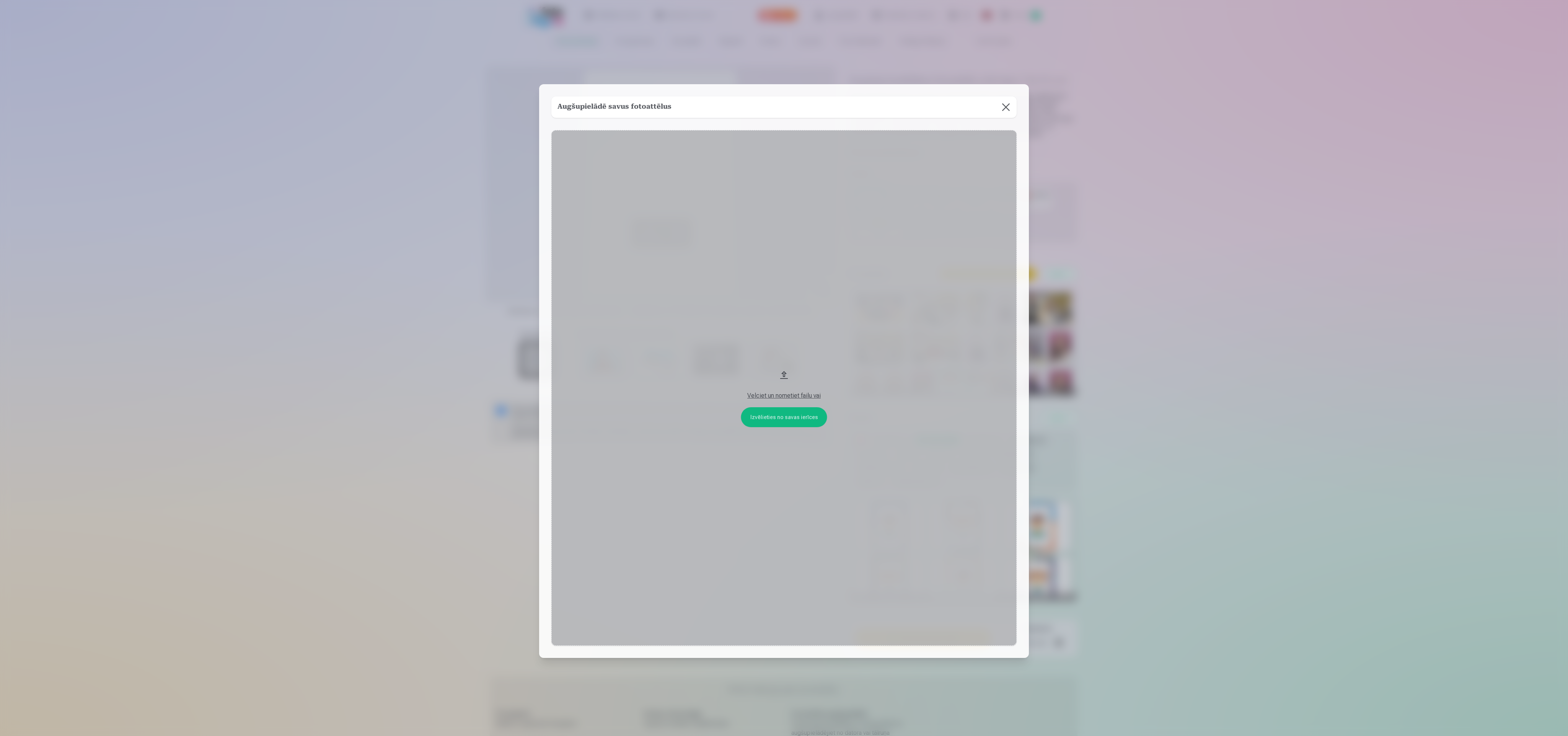
click at [949, 277] on button "Velciet un nometiet failu vai" at bounding box center [784, 388] width 465 height 515
click at [1001, 104] on button at bounding box center [1006, 107] width 21 height 22
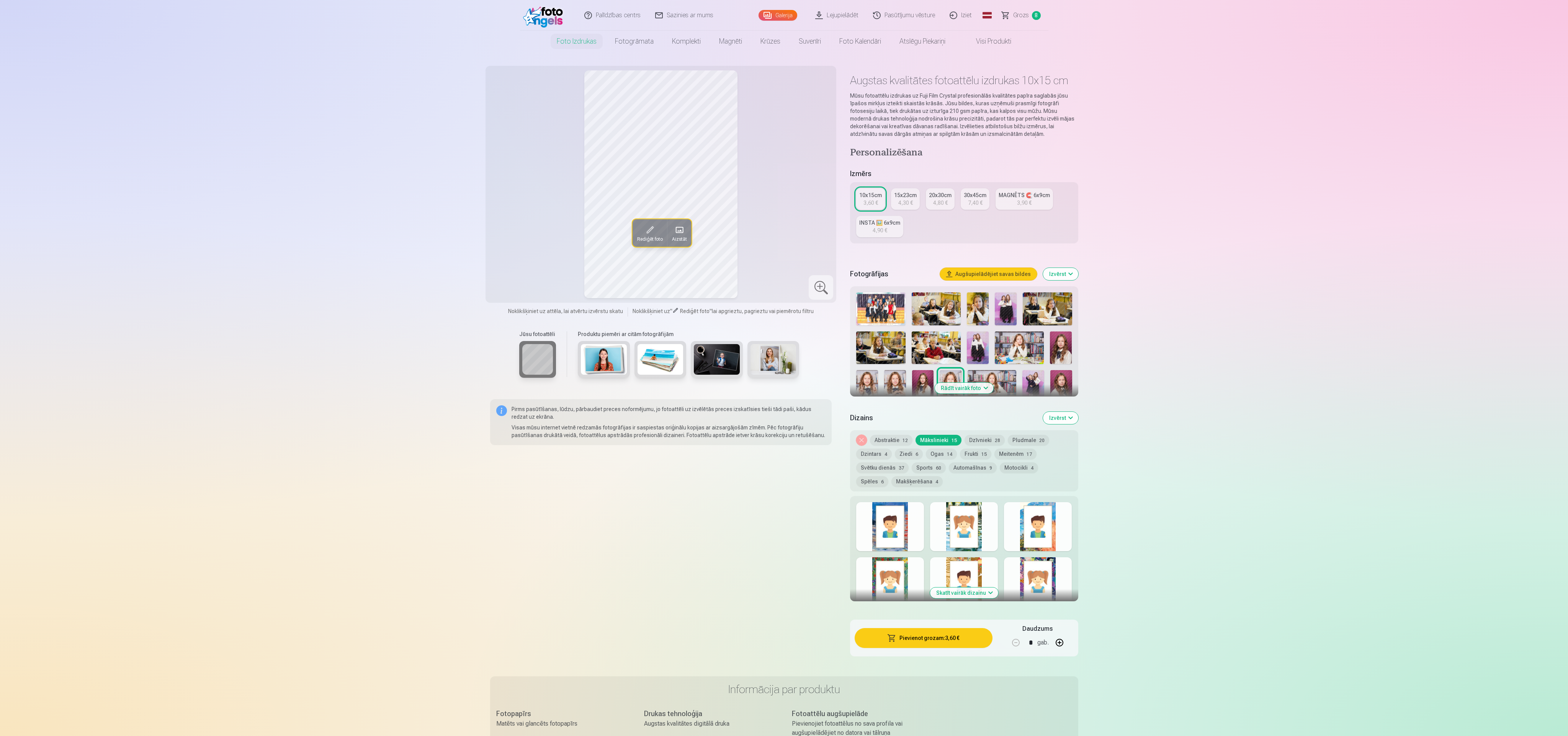
click at [908, 636] on button "Pievienot grozam : 3,60 €" at bounding box center [923, 638] width 137 height 20
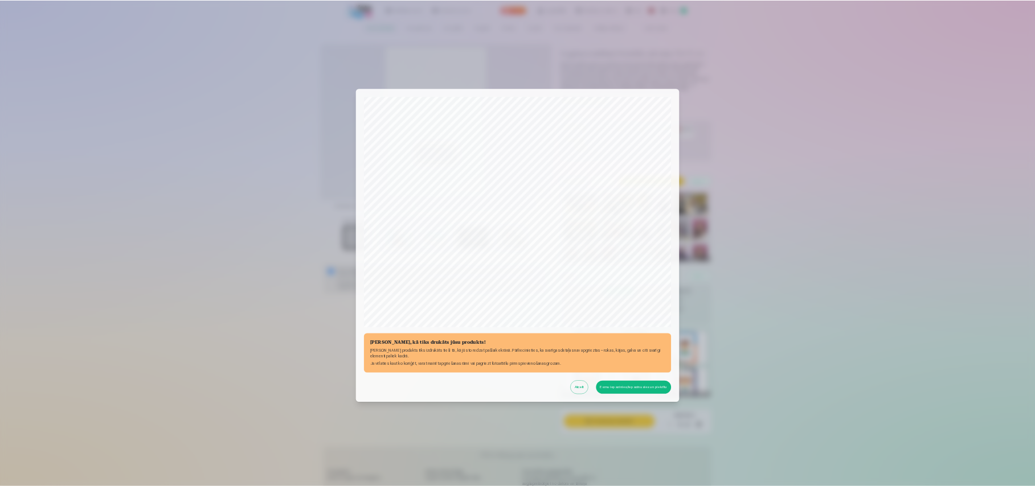
scroll to position [77, 0]
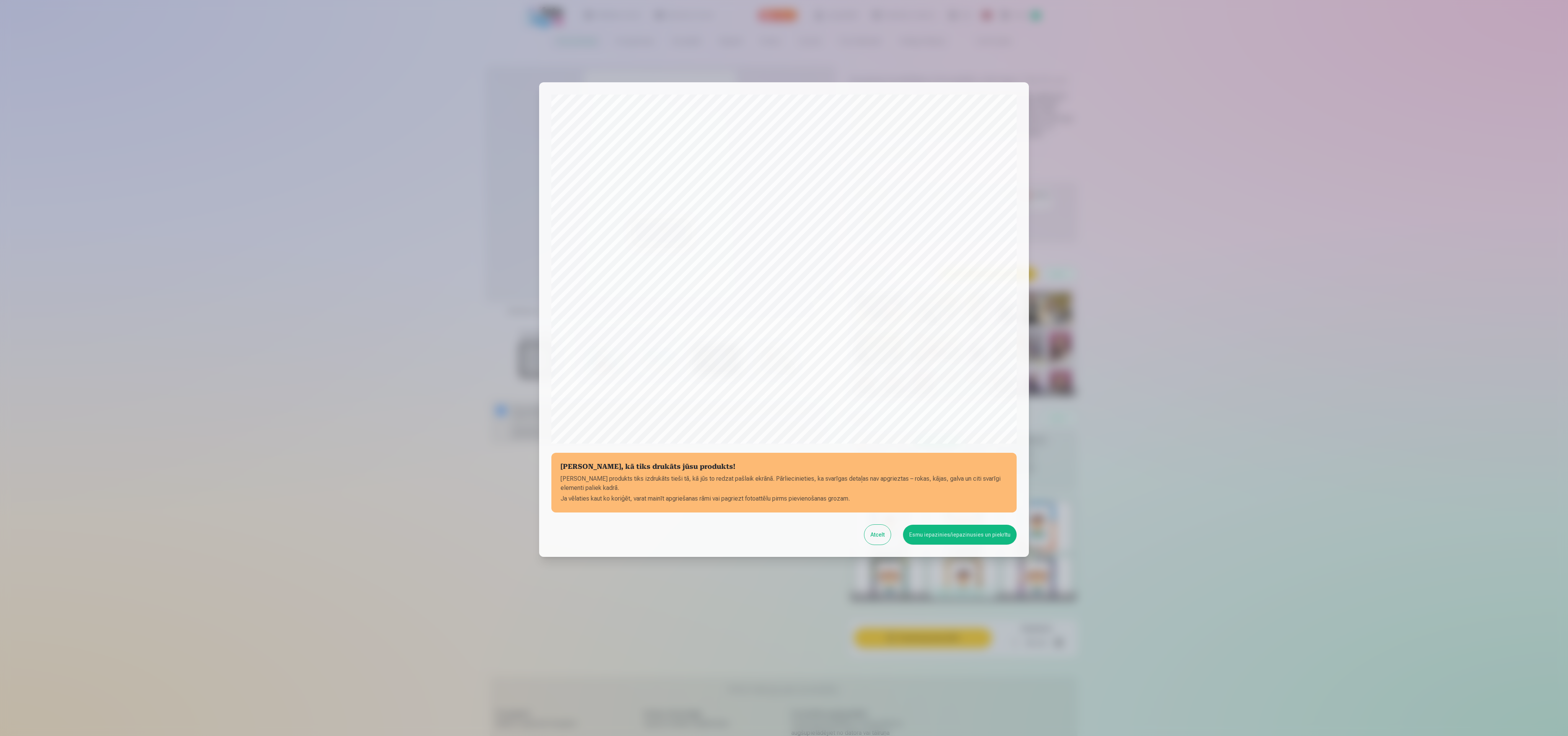
click at [956, 537] on button "Esmu iepazinies/iepazinusies un piekrītu" at bounding box center [959, 535] width 114 height 20
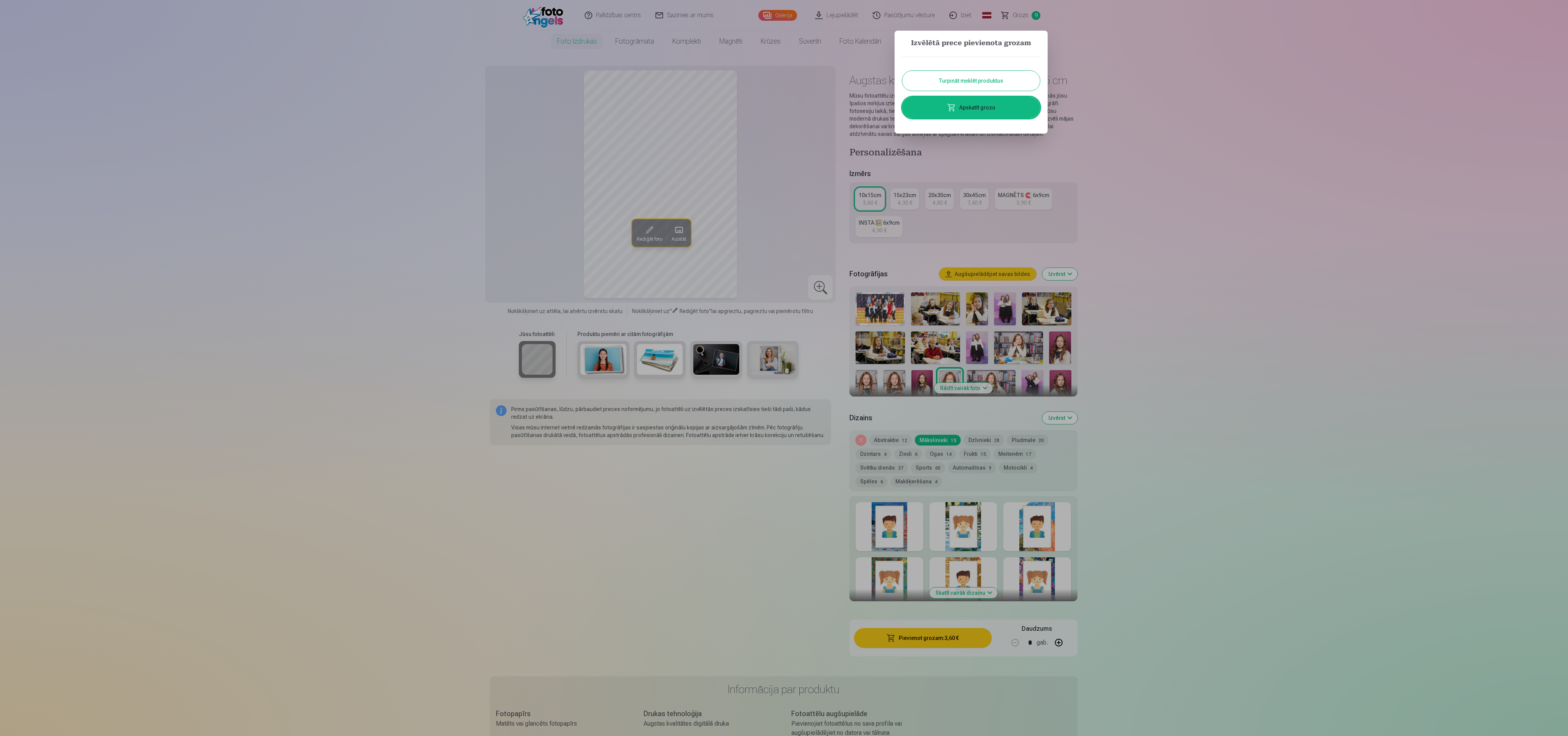
click at [959, 107] on link "Apskatīt grozu" at bounding box center [971, 108] width 138 height 22
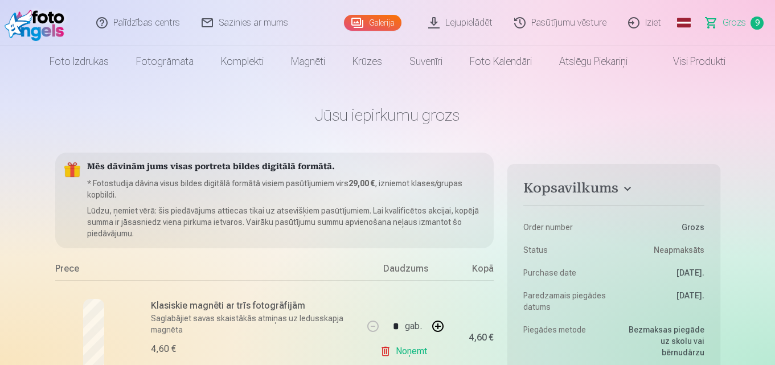
scroll to position [949, 0]
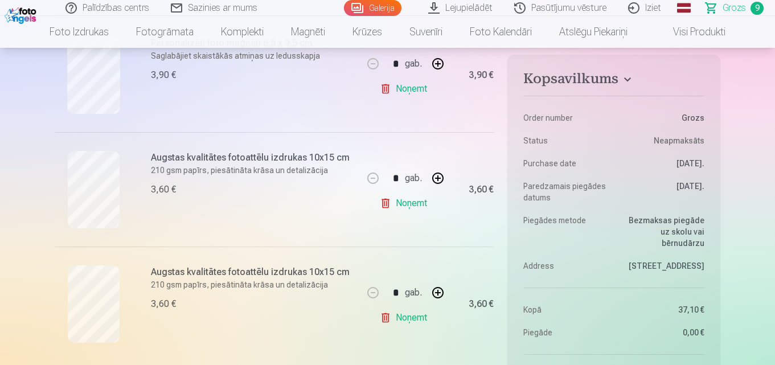
click at [437, 179] on button "button" at bounding box center [437, 178] width 27 height 27
type input "*"
click at [412, 321] on link "Noņemt" at bounding box center [406, 317] width 52 height 23
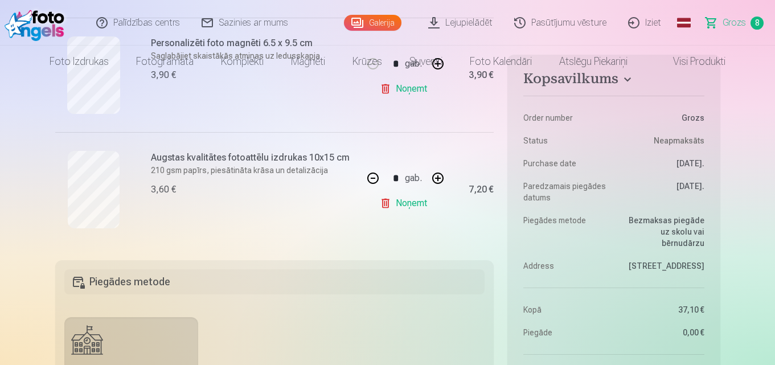
scroll to position [0, 0]
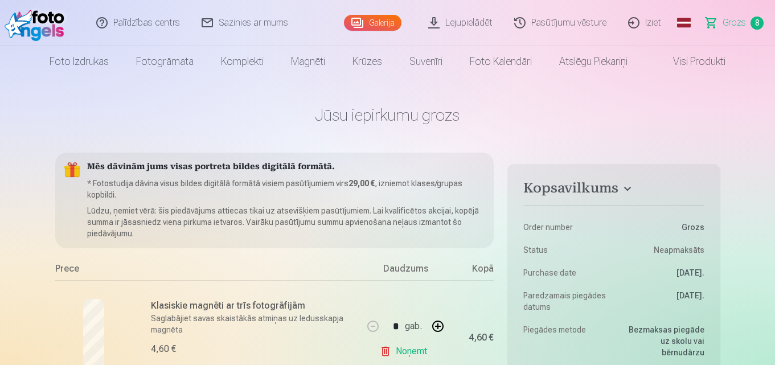
click at [436, 327] on button "button" at bounding box center [437, 326] width 27 height 27
click at [371, 333] on button "button" at bounding box center [372, 326] width 27 height 27
type input "*"
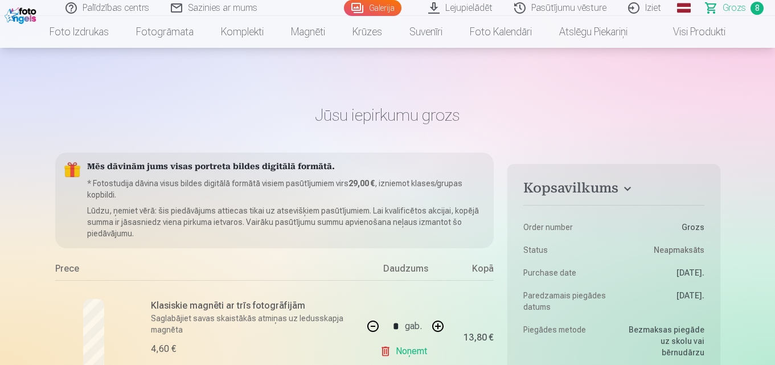
scroll to position [949, 0]
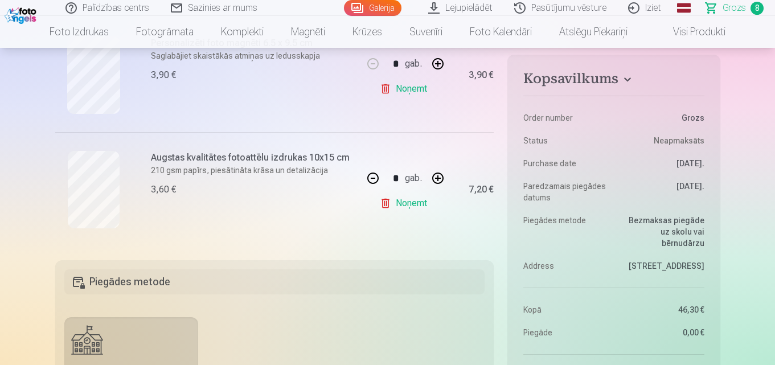
click at [441, 63] on button "button" at bounding box center [437, 63] width 27 height 27
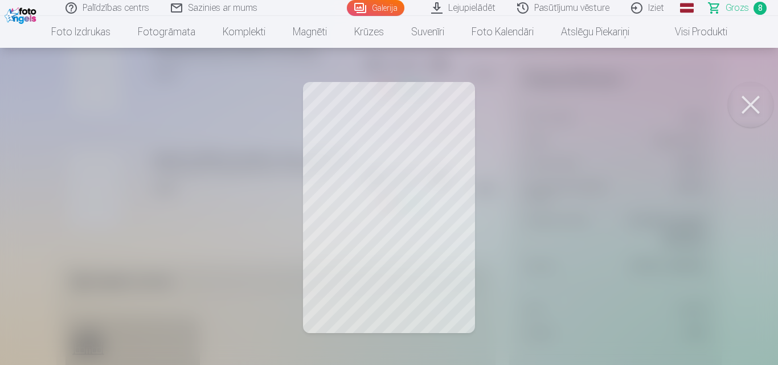
click at [745, 101] on button at bounding box center [751, 105] width 46 height 46
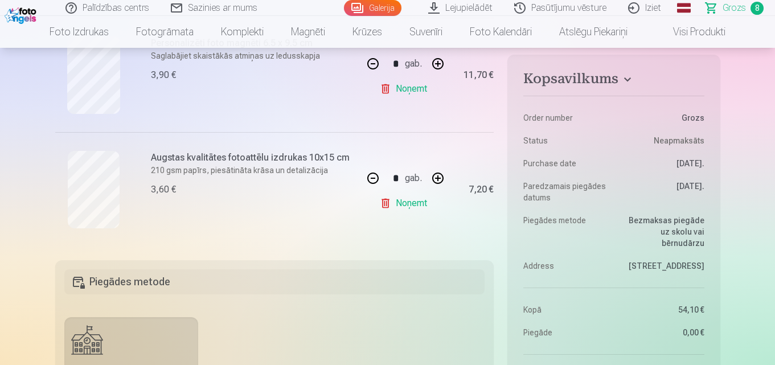
click at [440, 61] on button "button" at bounding box center [437, 63] width 27 height 27
click at [440, 62] on button "button" at bounding box center [437, 63] width 27 height 27
type input "*"
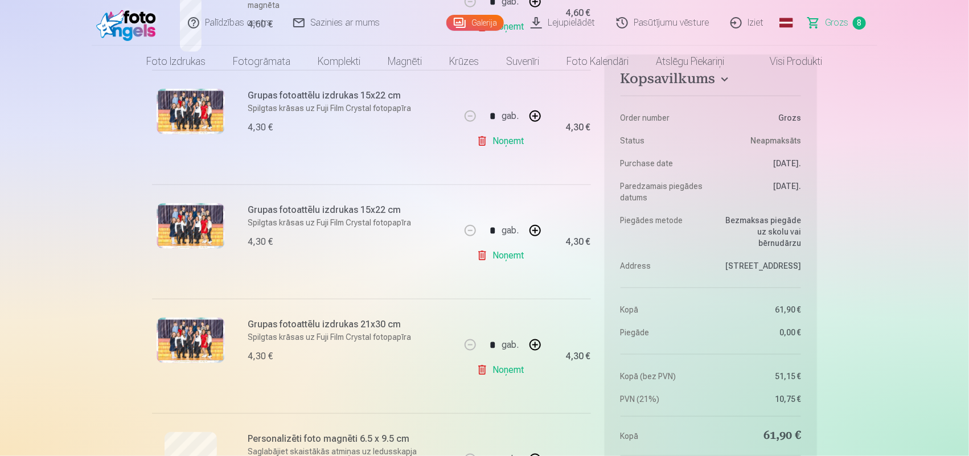
scroll to position [0, 0]
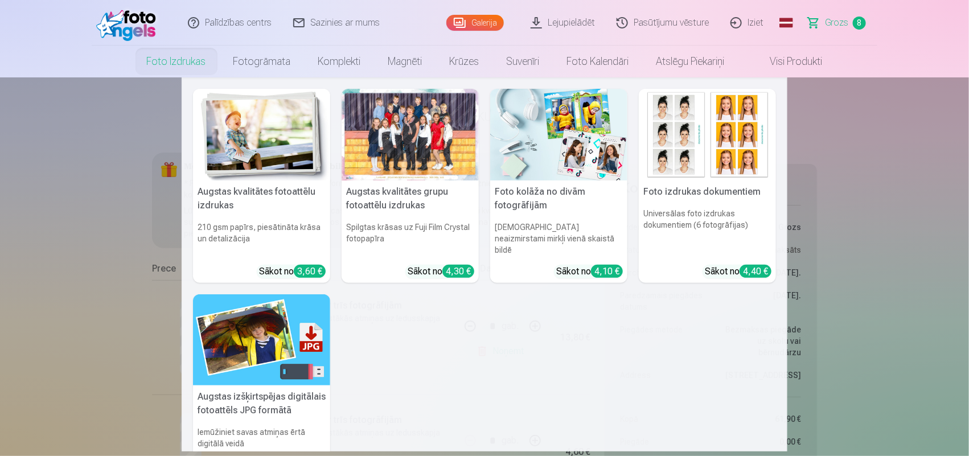
click at [419, 130] on div at bounding box center [410, 135] width 137 height 92
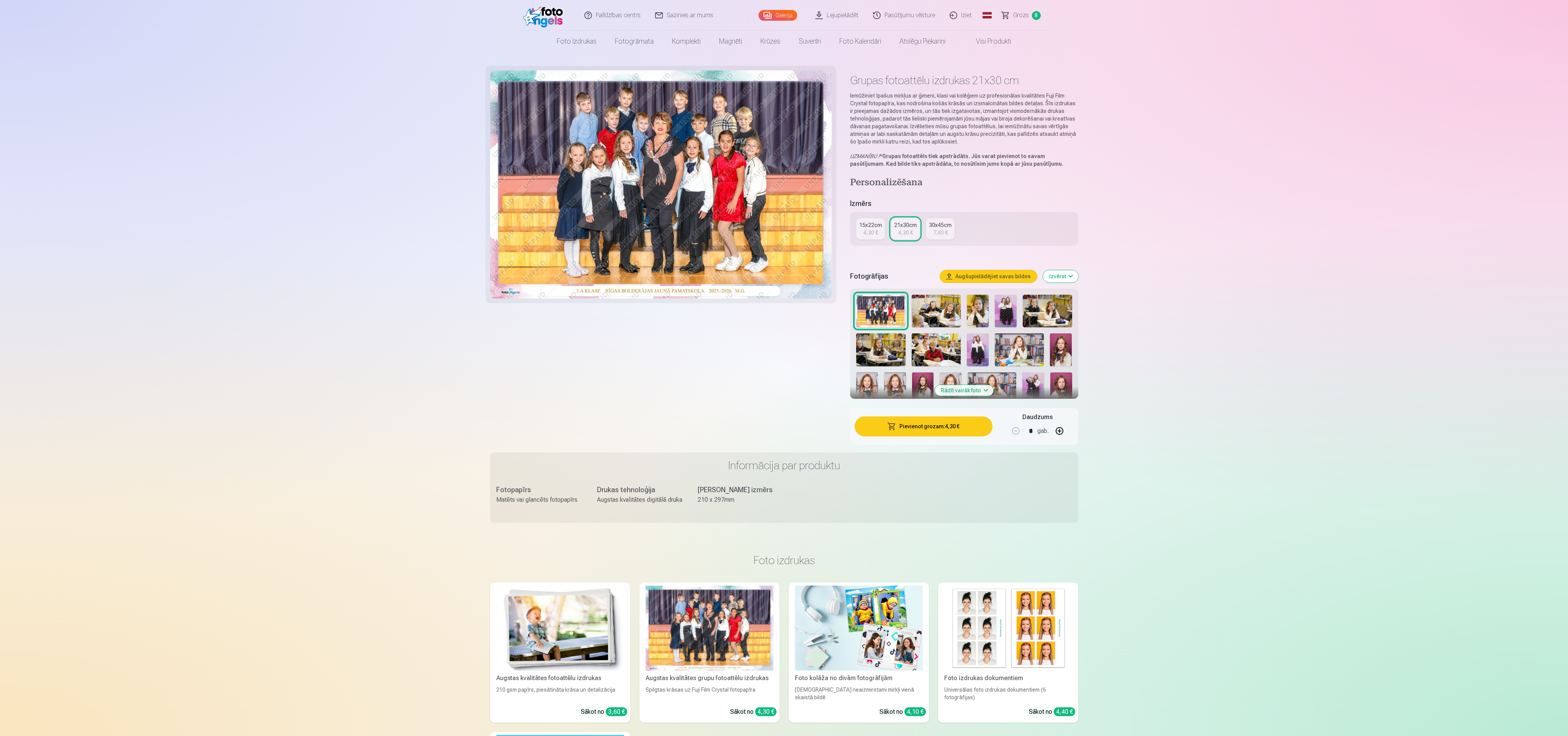
click at [931, 432] on button "Pievienot grozam : 4,30 €" at bounding box center [923, 427] width 137 height 20
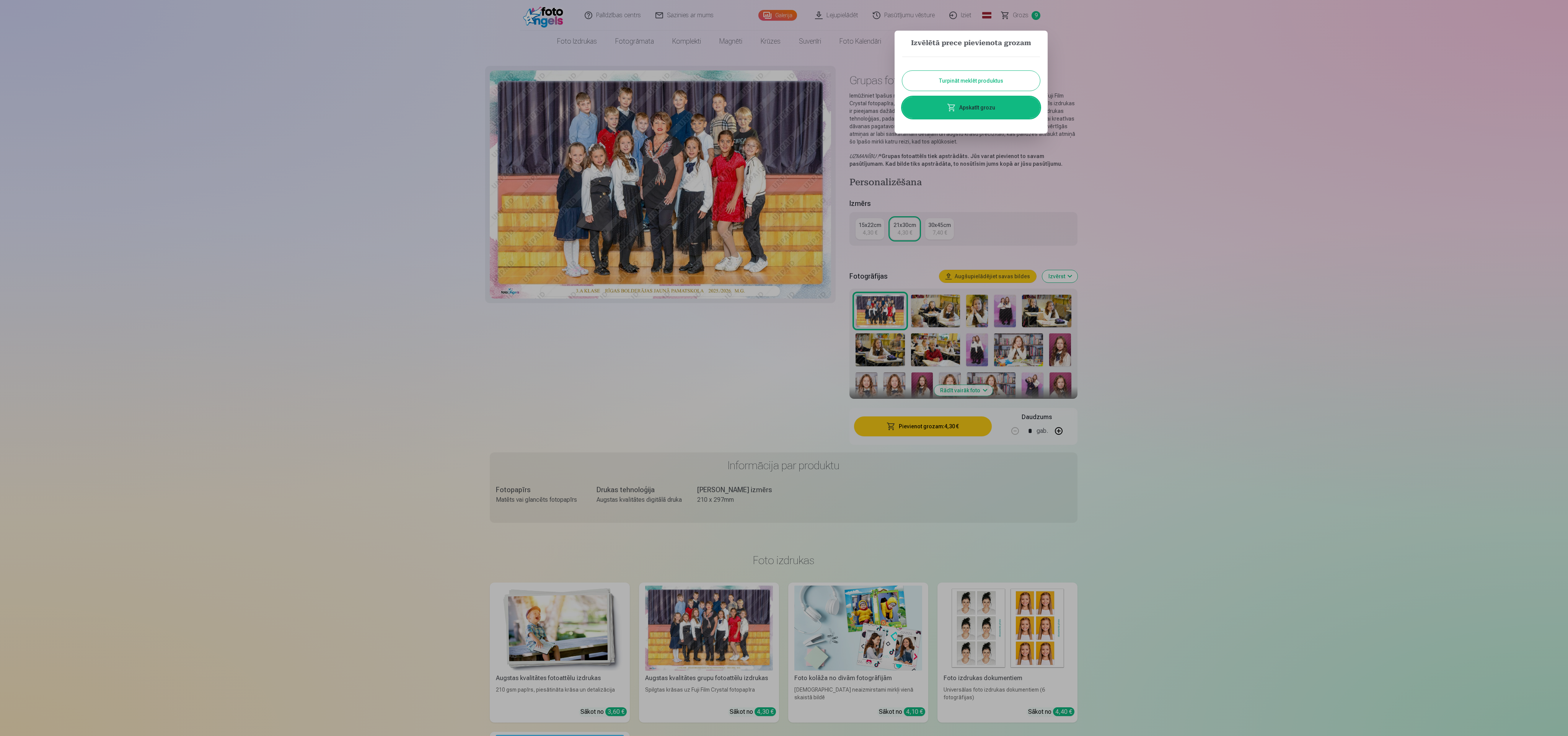
click at [979, 79] on button "Turpināt meklēt produktus" at bounding box center [971, 81] width 138 height 20
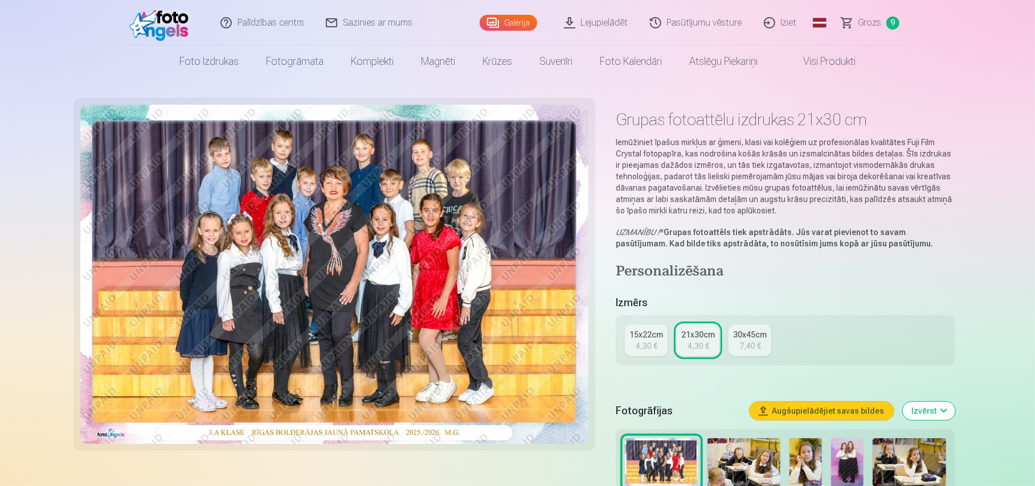
click at [866, 26] on span "Grozs" at bounding box center [869, 23] width 23 height 14
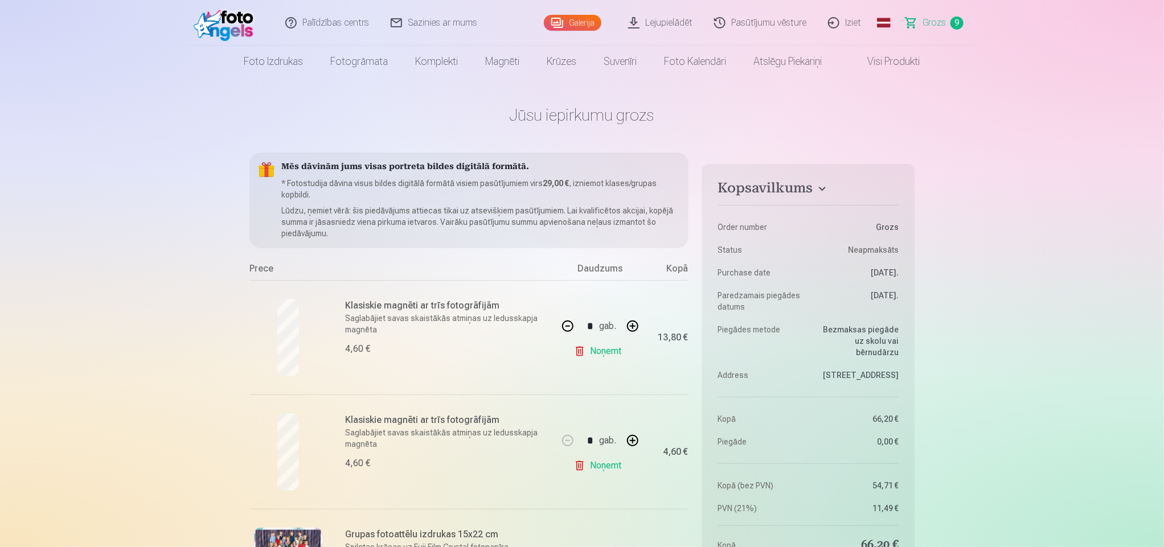
click at [610, 467] on link "Noņemt" at bounding box center [600, 465] width 52 height 23
type input "*"
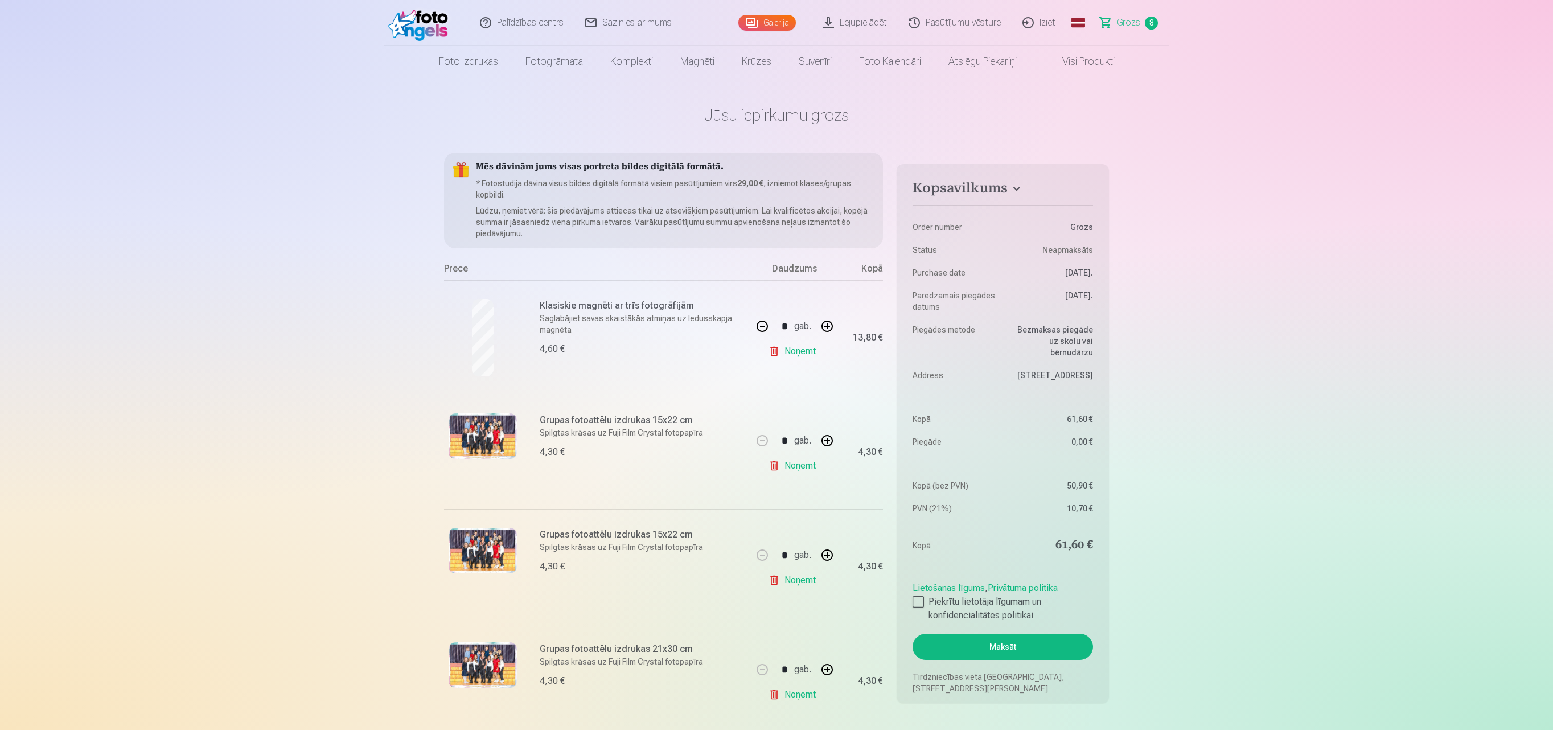
click at [810, 585] on link "Noņemt" at bounding box center [795, 580] width 52 height 23
type input "*"
click at [810, 585] on link "Noņemt" at bounding box center [795, 580] width 52 height 23
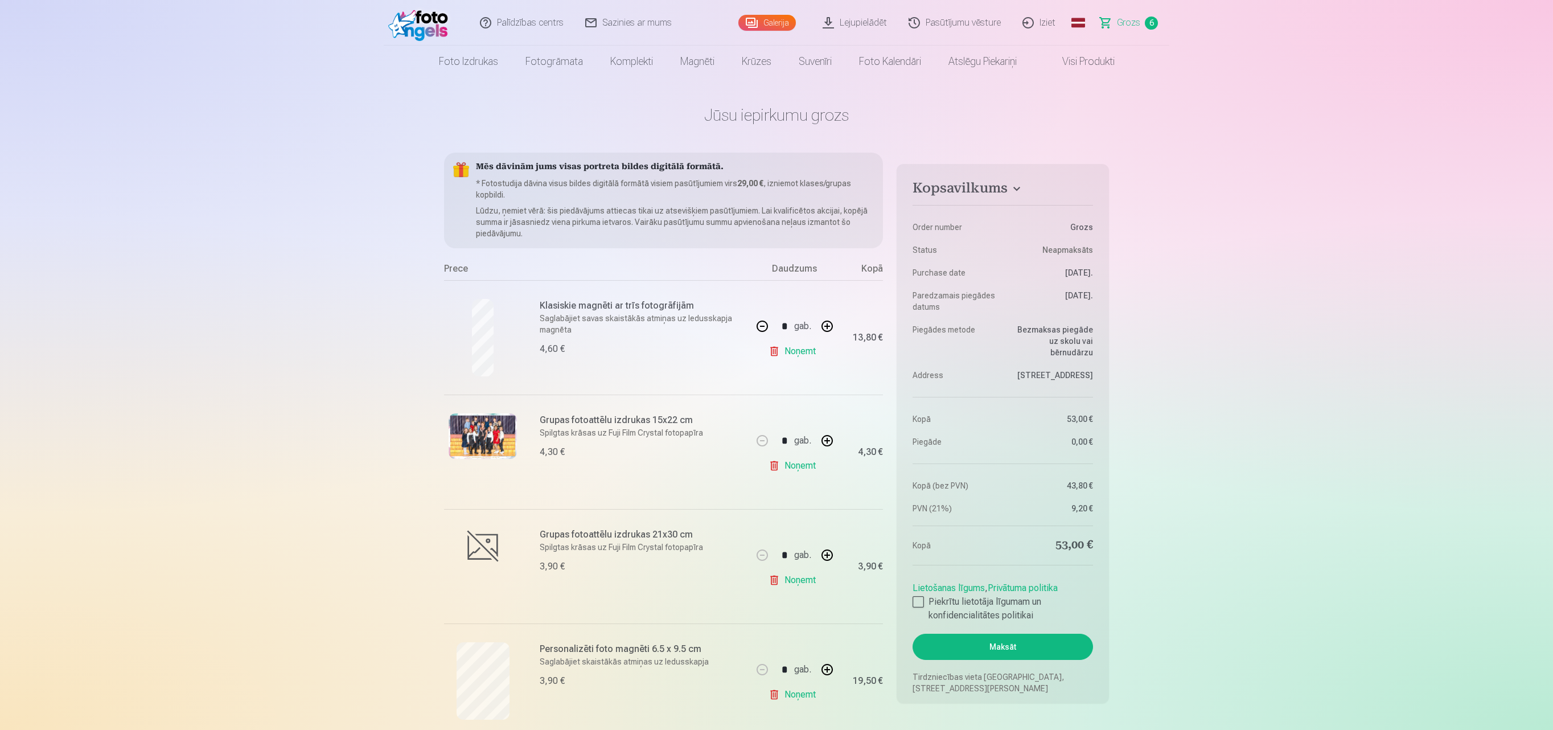
type input "*"
click at [829, 549] on button "button" at bounding box center [827, 555] width 27 height 27
type input "*"
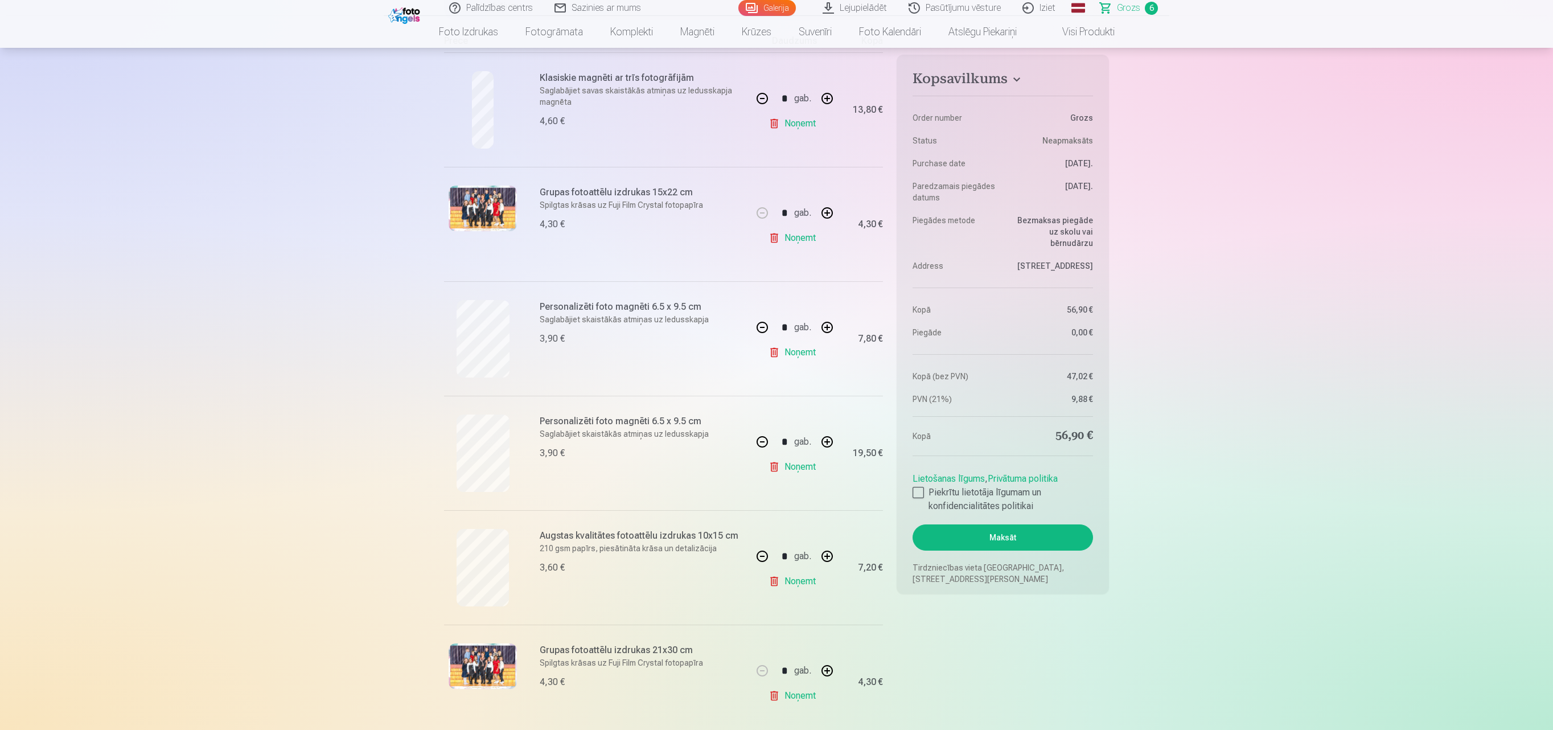
scroll to position [273, 0]
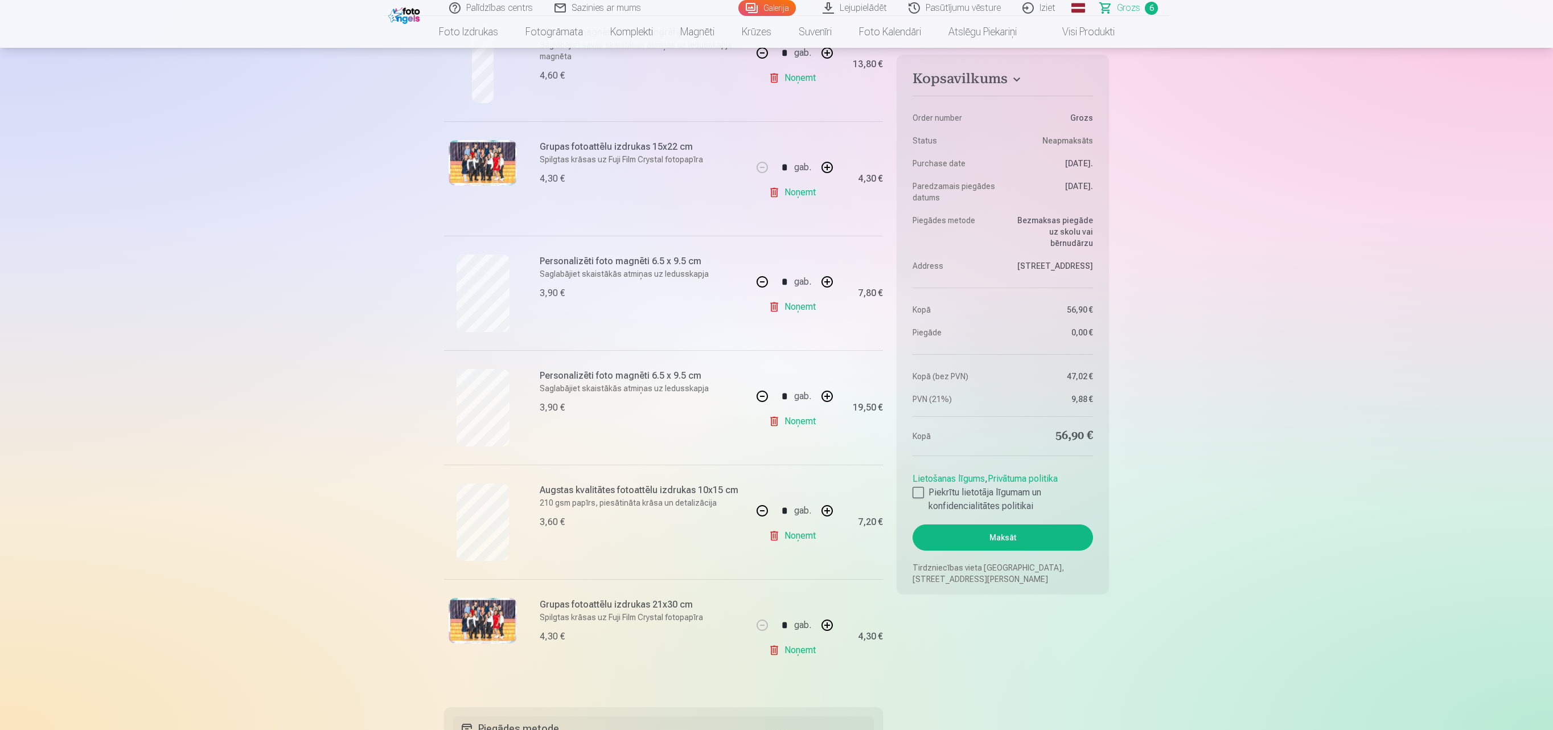
click at [803, 650] on link "Noņemt" at bounding box center [795, 650] width 52 height 23
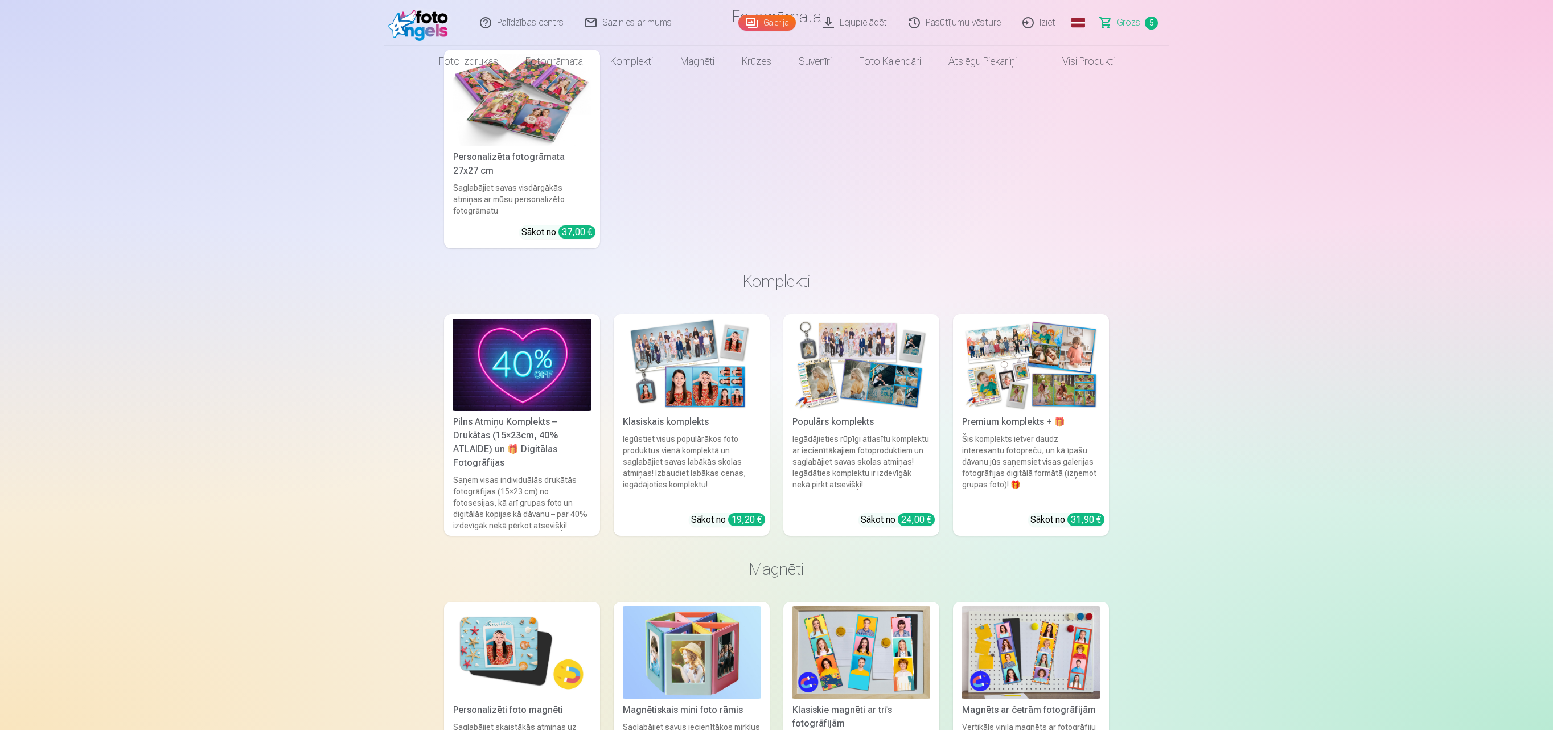
scroll to position [0, 0]
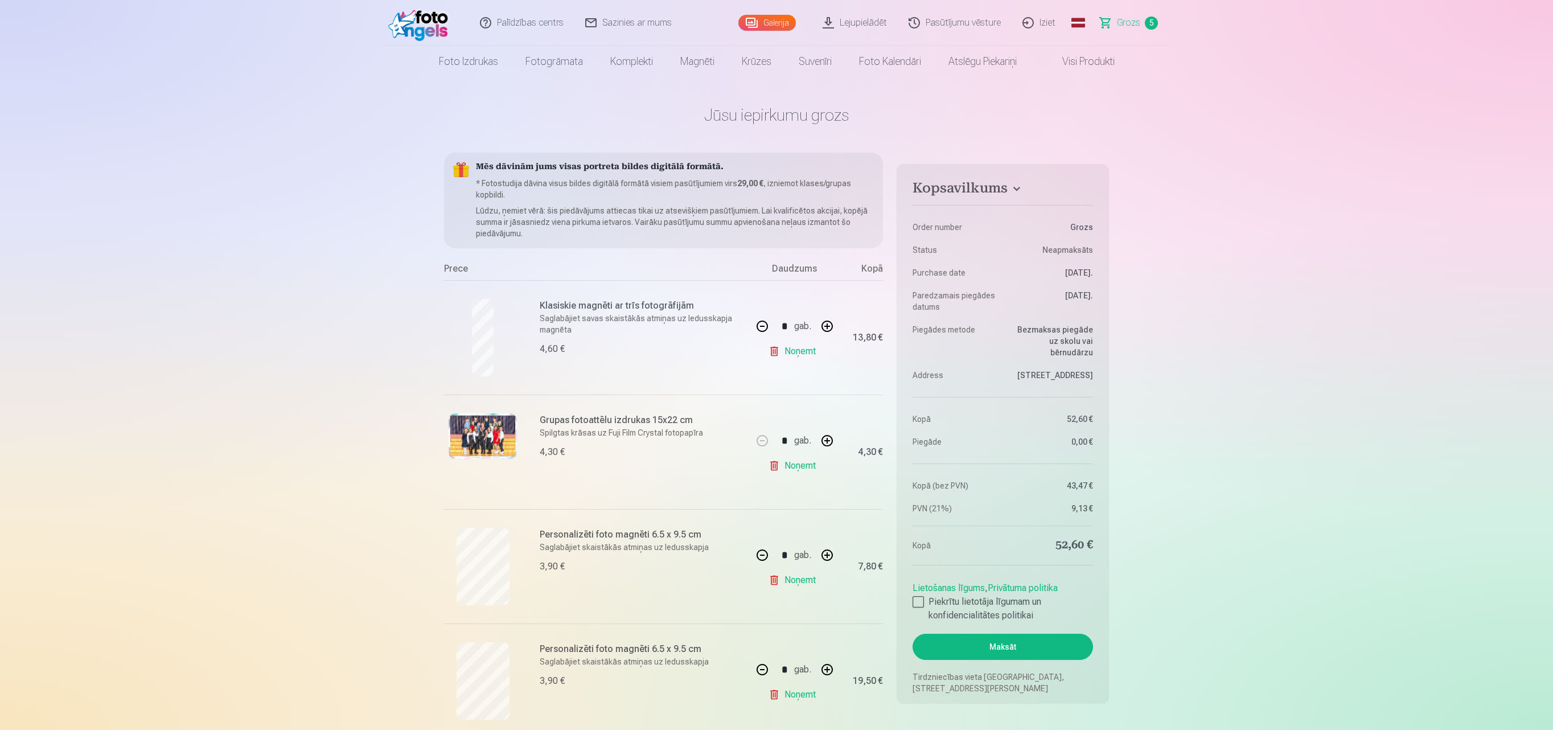
click at [831, 550] on button "button" at bounding box center [827, 555] width 27 height 27
type input "*"
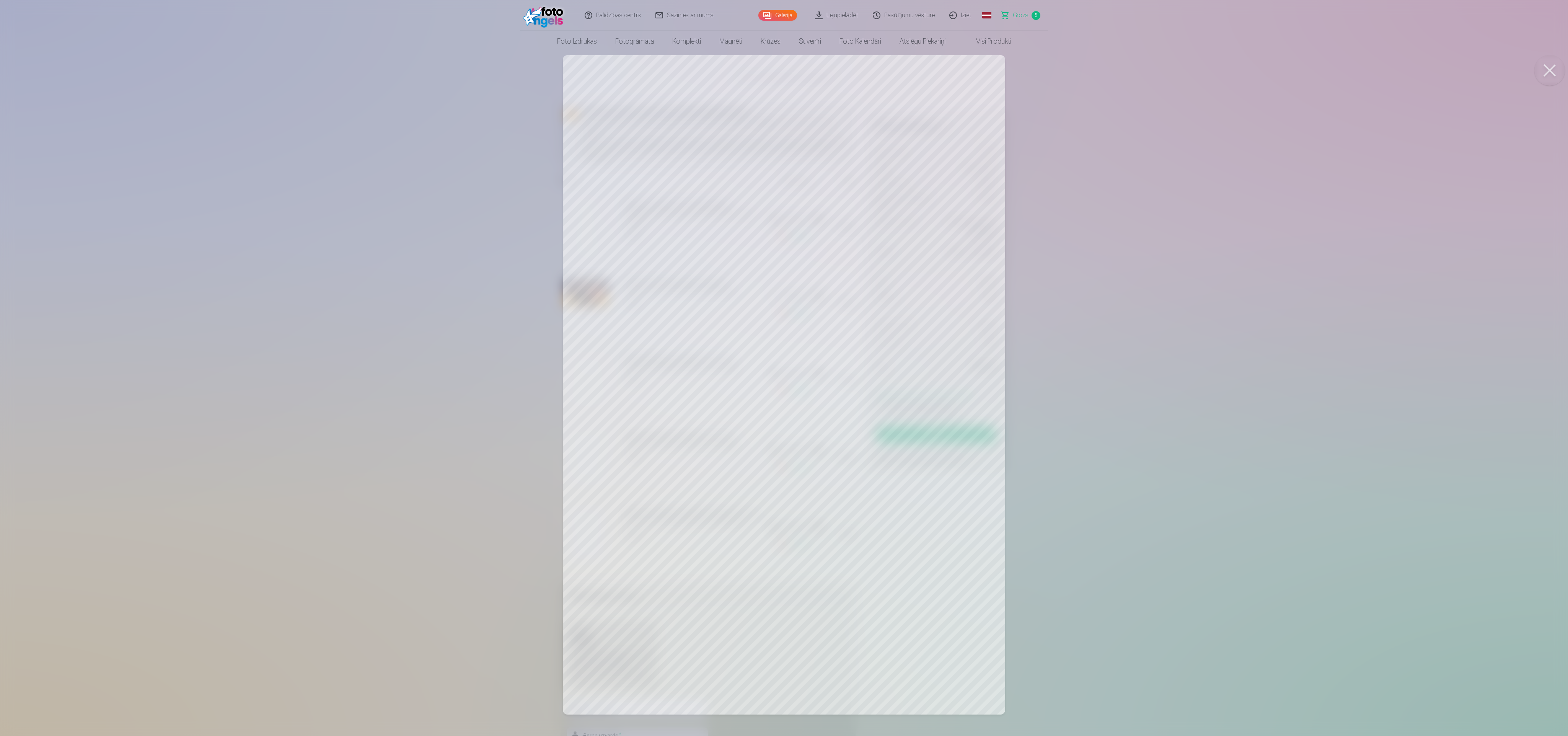
click at [583, 533] on div at bounding box center [784, 368] width 1568 height 736
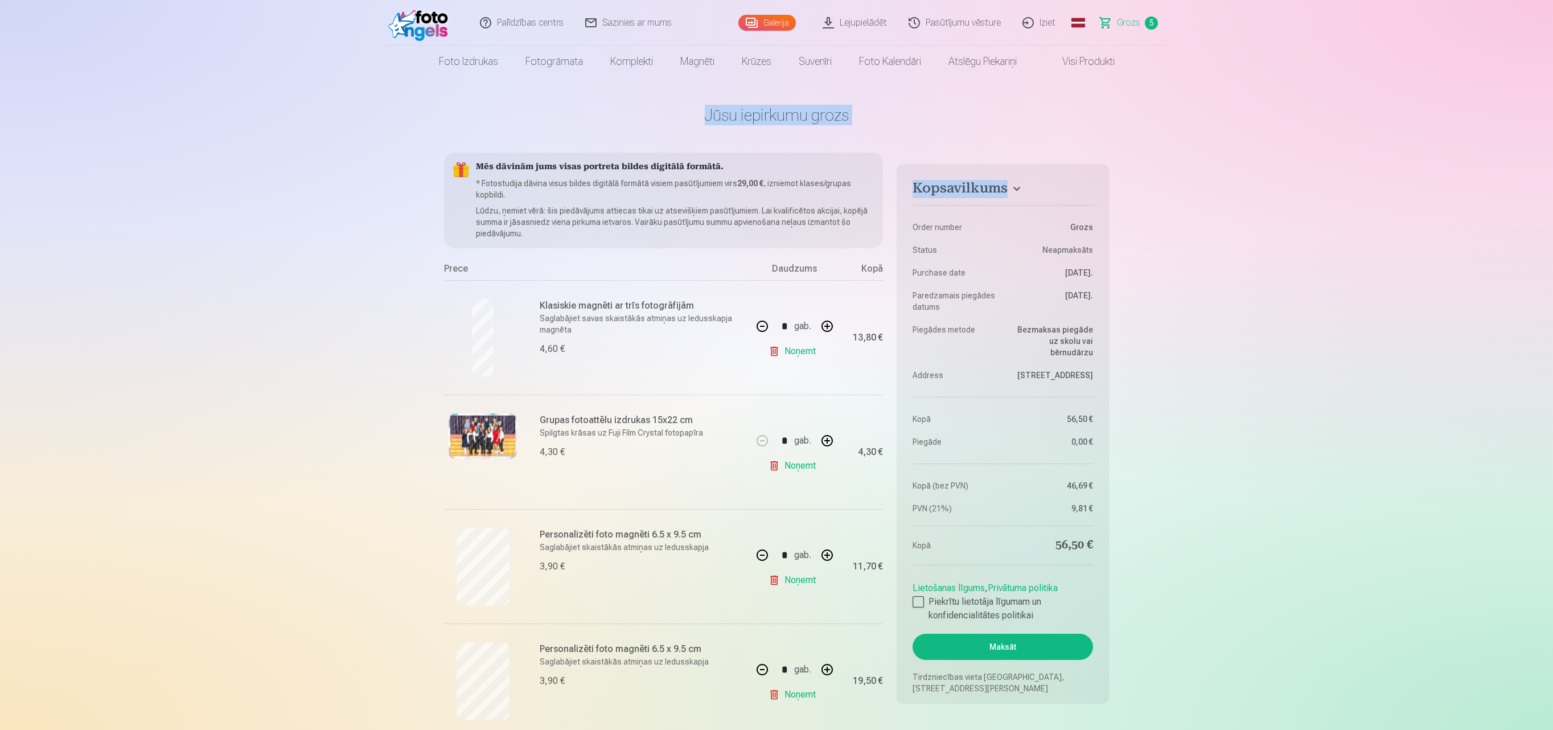
drag, startPoint x: 1550, startPoint y: 68, endPoint x: 1555, endPoint y: -77, distance: 145.8
click at [1553, 0] on html "Palīdzības centrs Sazinies ar mums Galerija Lejupielādēt Pasūtījumu vēsture Izi…" at bounding box center [776, 365] width 1553 height 730
click at [1039, 19] on link "Iziet" at bounding box center [1039, 23] width 55 height 46
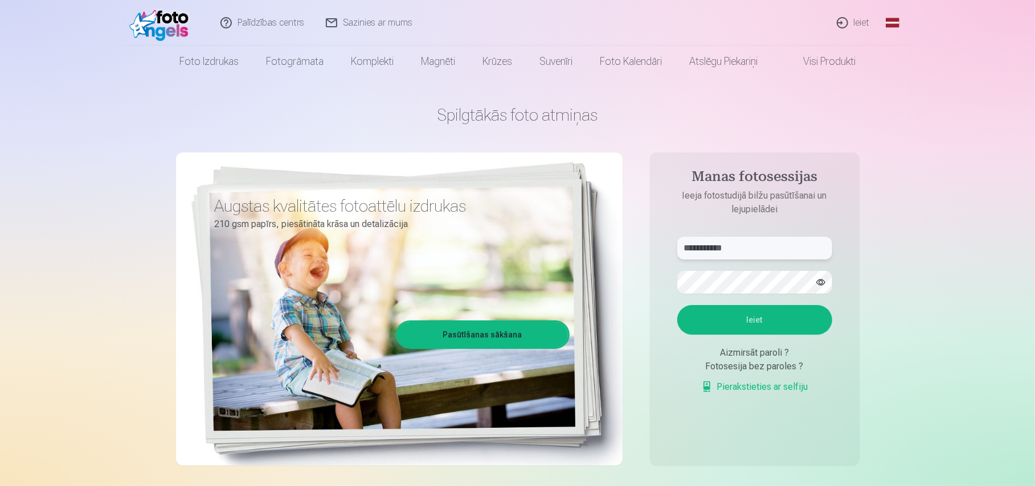
click at [755, 249] on input "**********" at bounding box center [754, 248] width 155 height 23
type input "**********"
click at [677, 305] on button "Ieiet" at bounding box center [754, 320] width 155 height 30
